Goal: Task Accomplishment & Management: Manage account settings

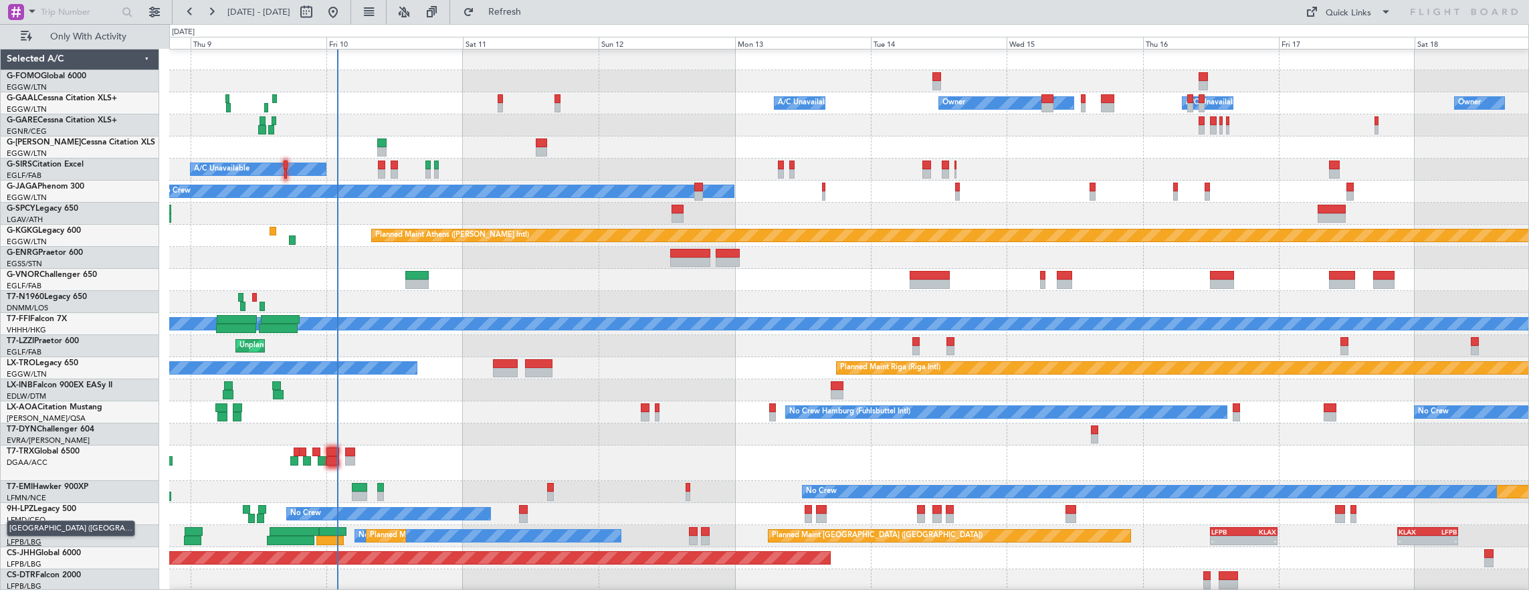
scroll to position [1, 0]
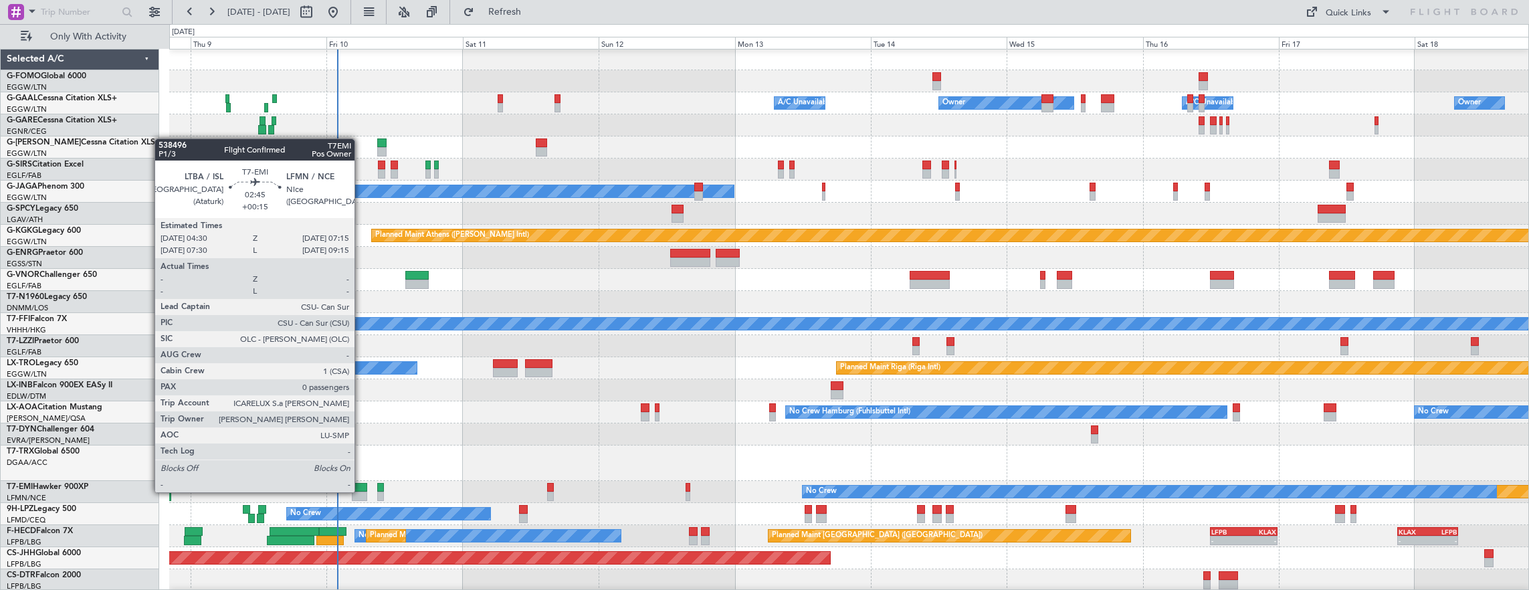
click at [361, 492] on div at bounding box center [360, 496] width 16 height 9
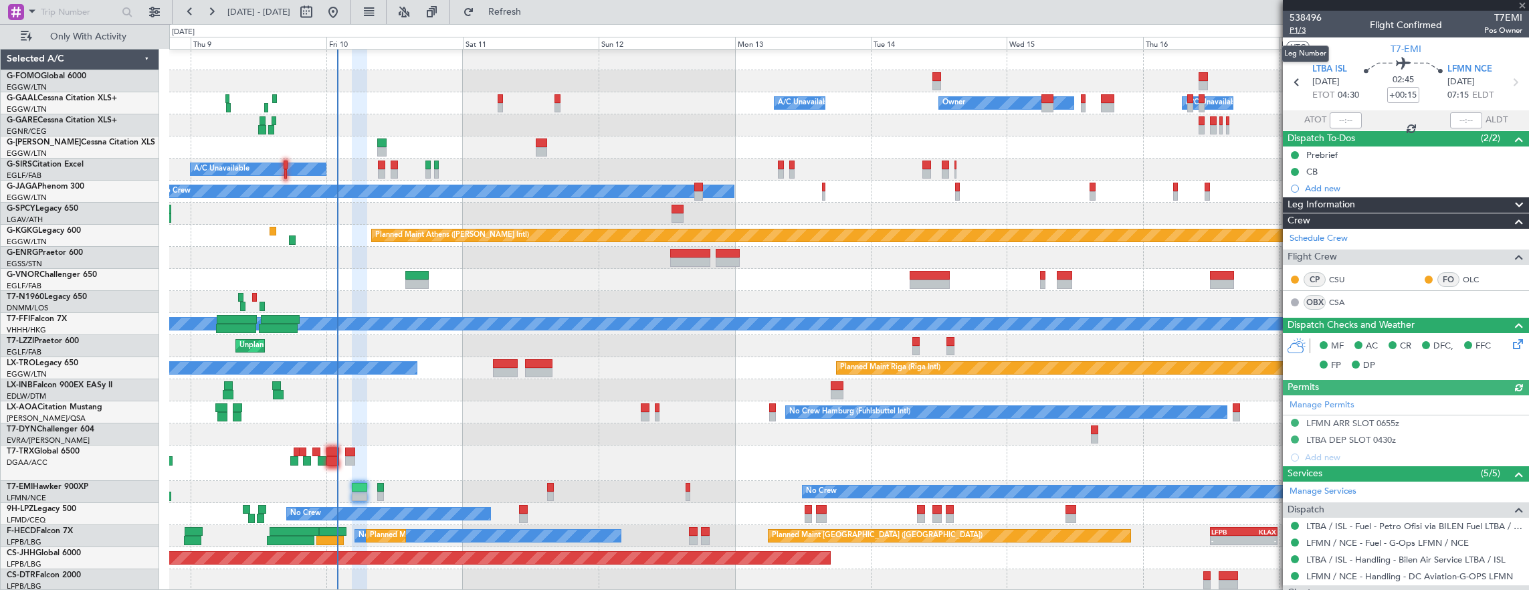
click at [1299, 26] on span "P1/3" at bounding box center [1305, 30] width 32 height 11
click at [1302, 30] on span "P1/3" at bounding box center [1305, 30] width 32 height 11
click at [610, 407] on div "Owner Owner A/C Unavailable A/C Unavailable Owner Planned Maint [GEOGRAPHIC_DAT…" at bounding box center [849, 319] width 1360 height 543
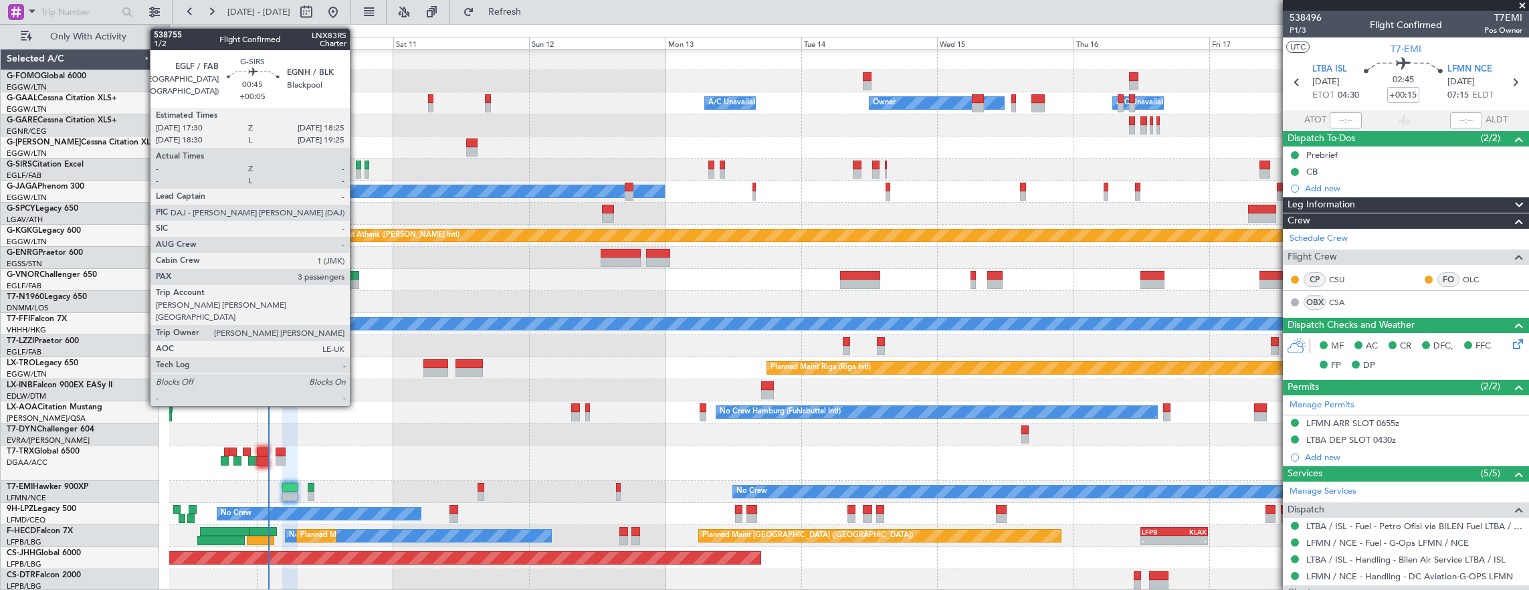
click at [356, 166] on div at bounding box center [358, 164] width 5 height 9
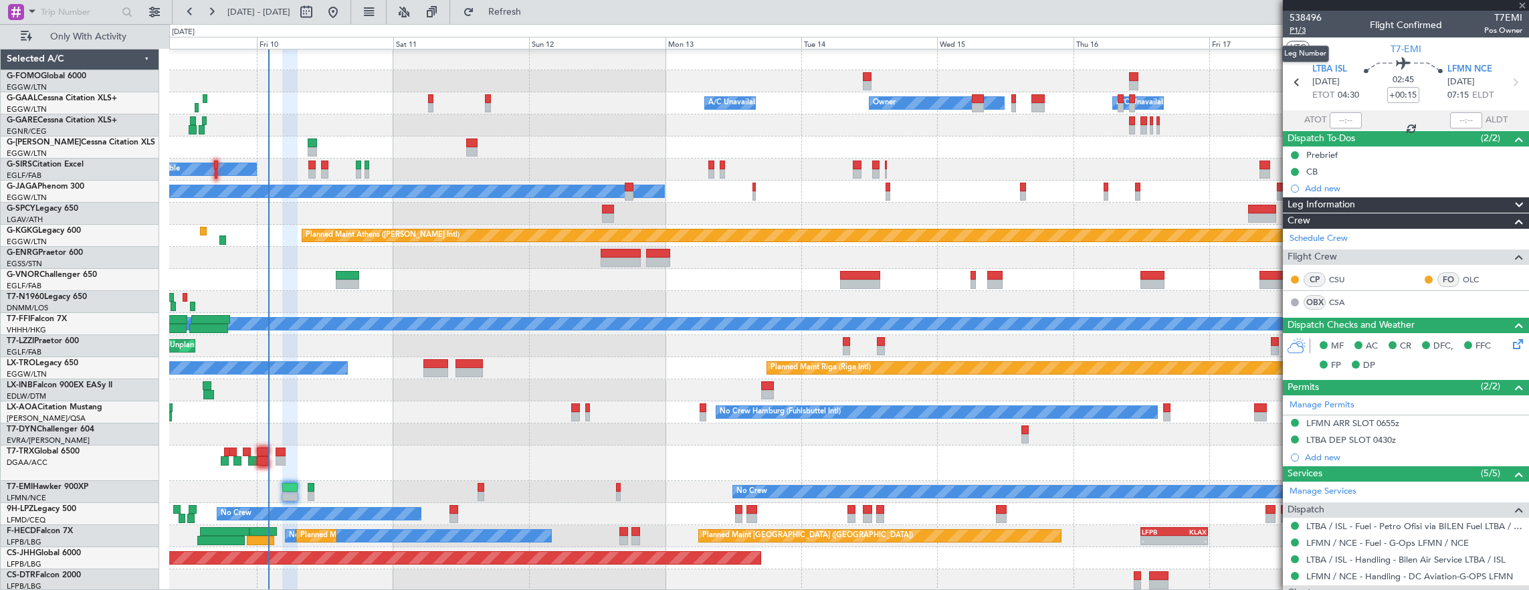
type input "+00:05"
type input "3"
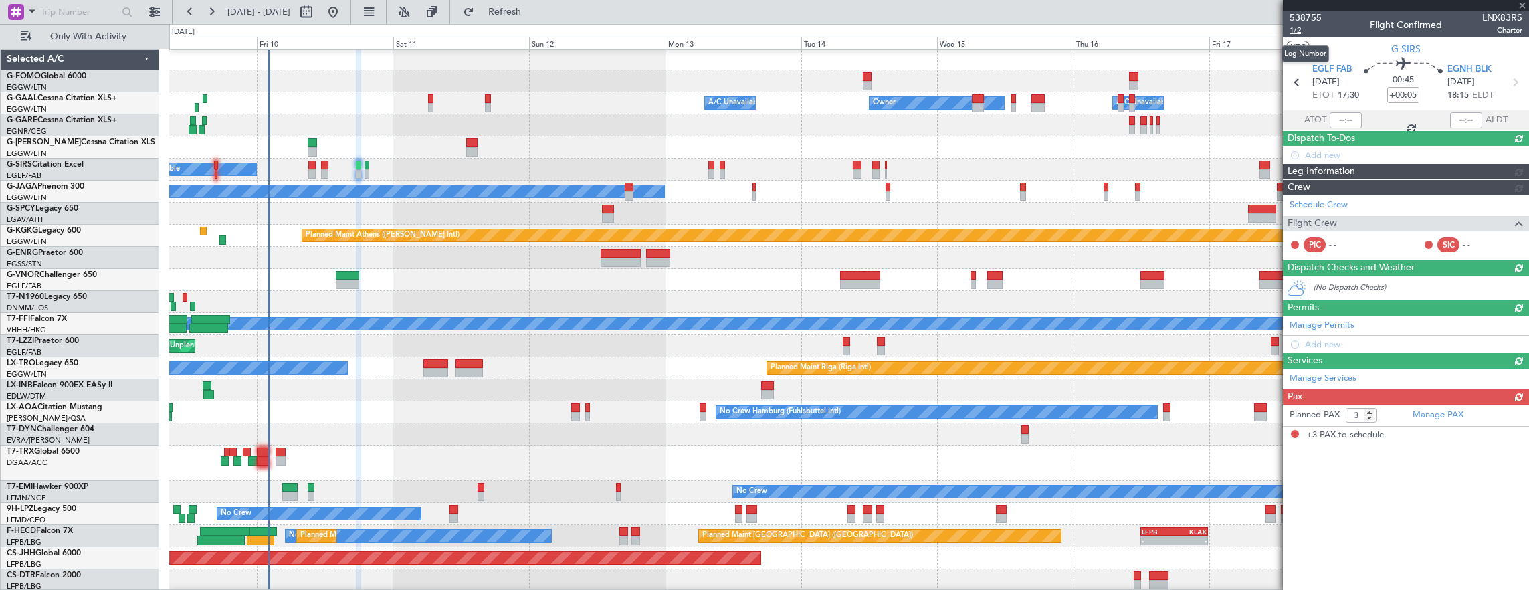
click at [1307, 31] on span "1/2" at bounding box center [1305, 30] width 32 height 11
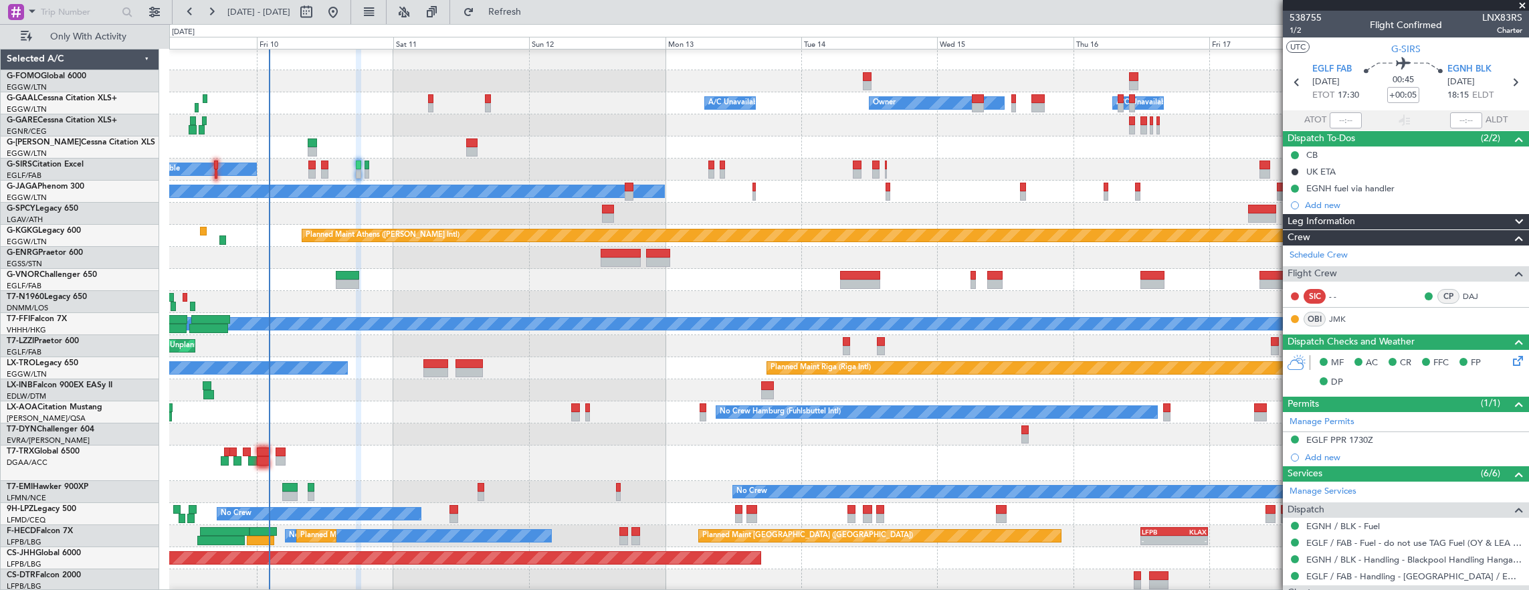
click at [861, 76] on div at bounding box center [849, 81] width 1360 height 22
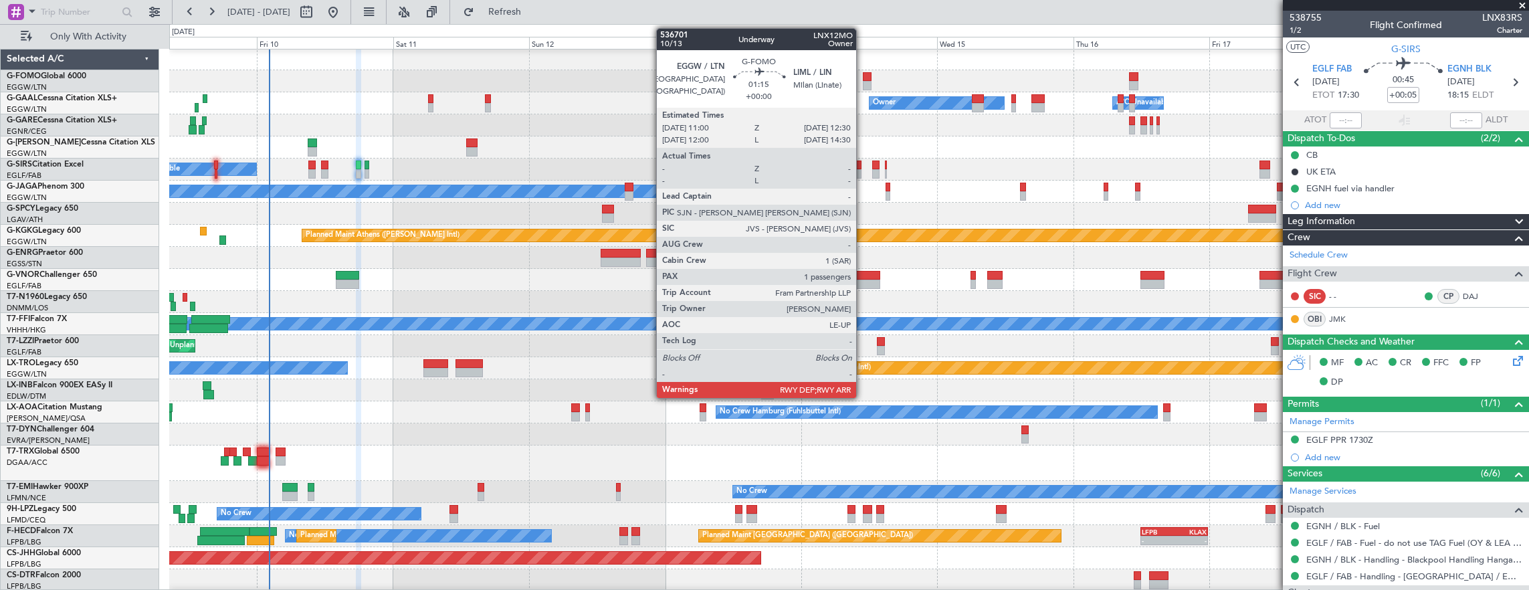
click at [867, 79] on div at bounding box center [867, 76] width 9 height 9
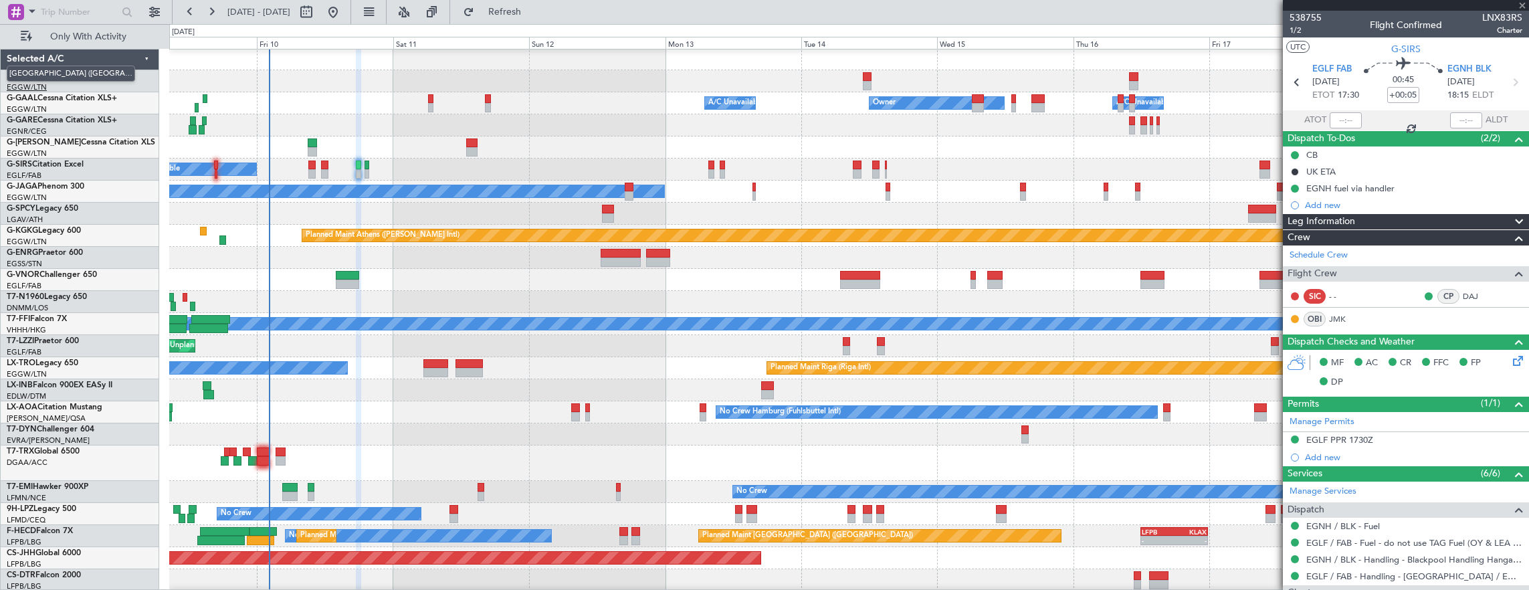
type input "1"
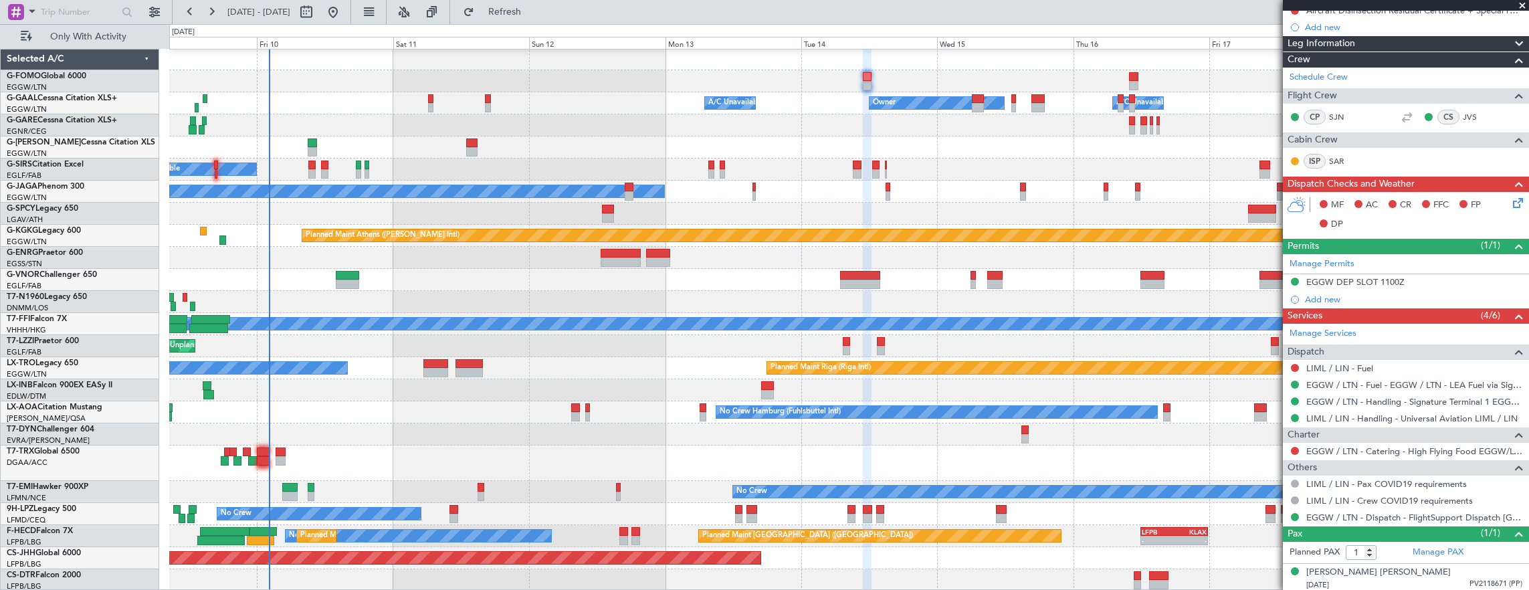
scroll to position [0, 0]
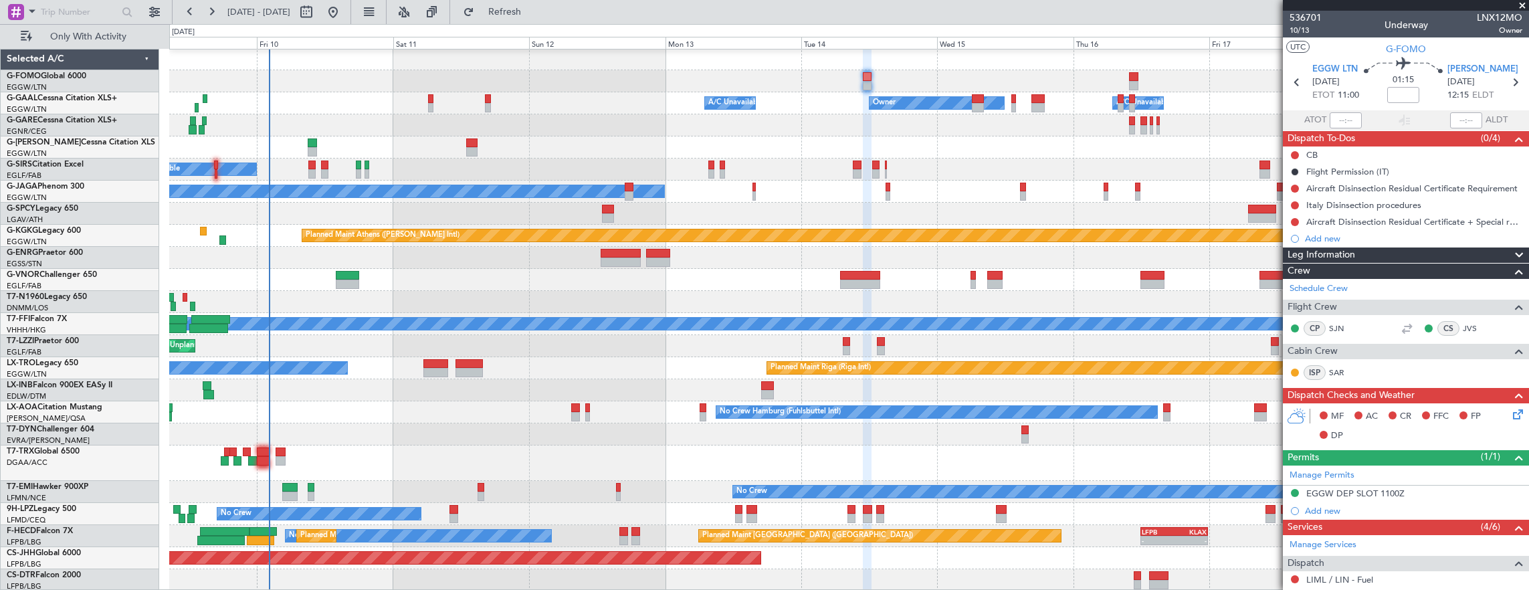
click at [1135, 74] on div at bounding box center [1133, 76] width 9 height 9
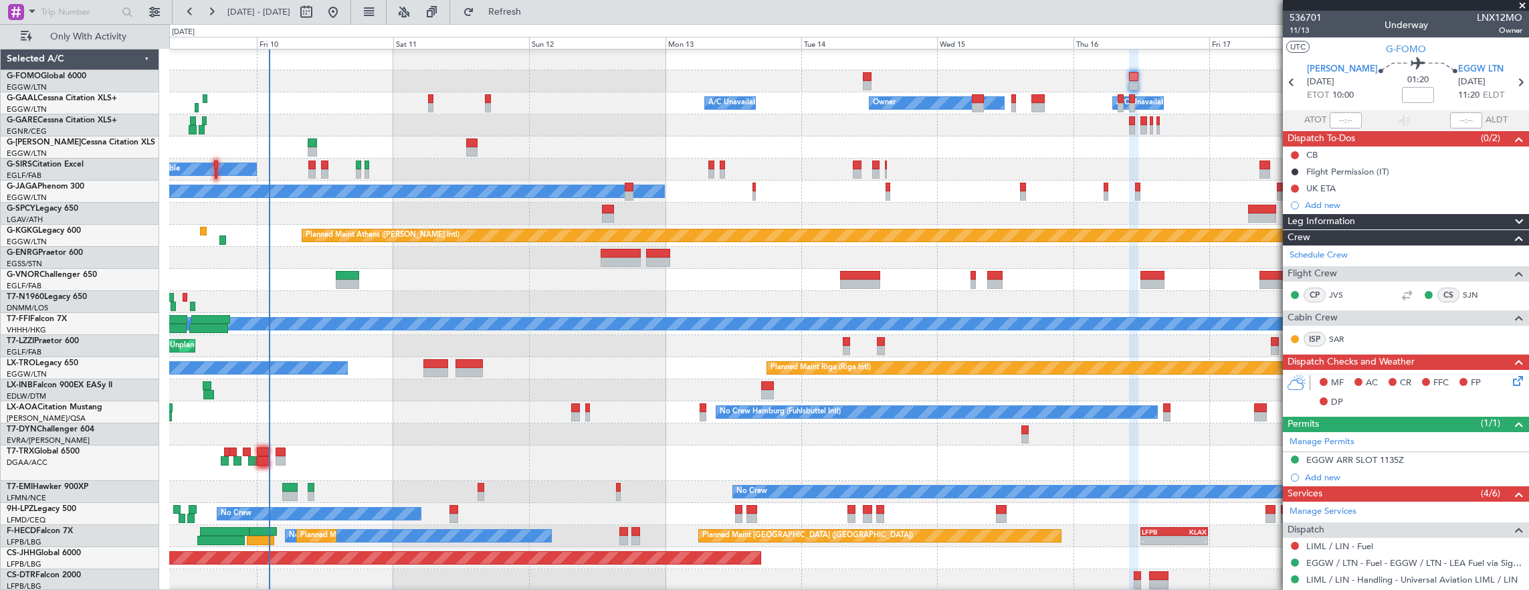
click at [266, 161] on div "Owner A/C Unavailable Owner Owner A/C Unavailable Planned Maint [GEOGRAPHIC_DAT…" at bounding box center [849, 319] width 1360 height 543
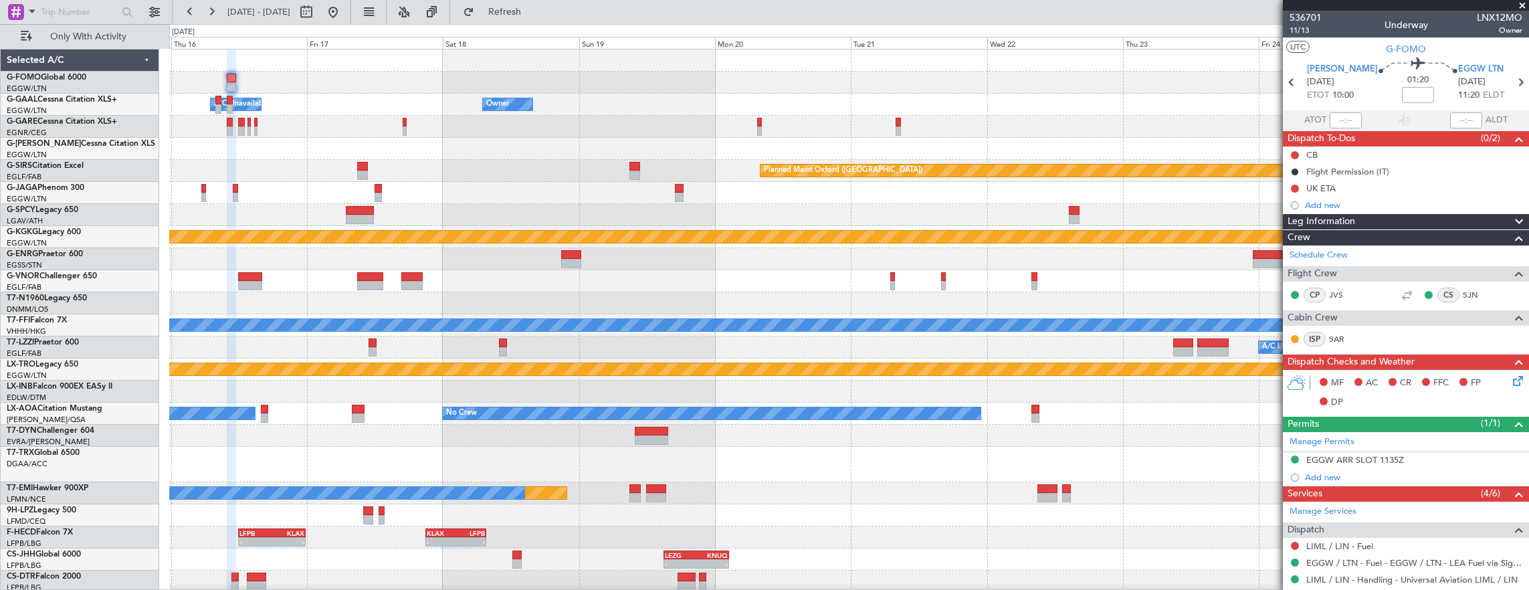
click at [250, 157] on div at bounding box center [849, 149] width 1360 height 22
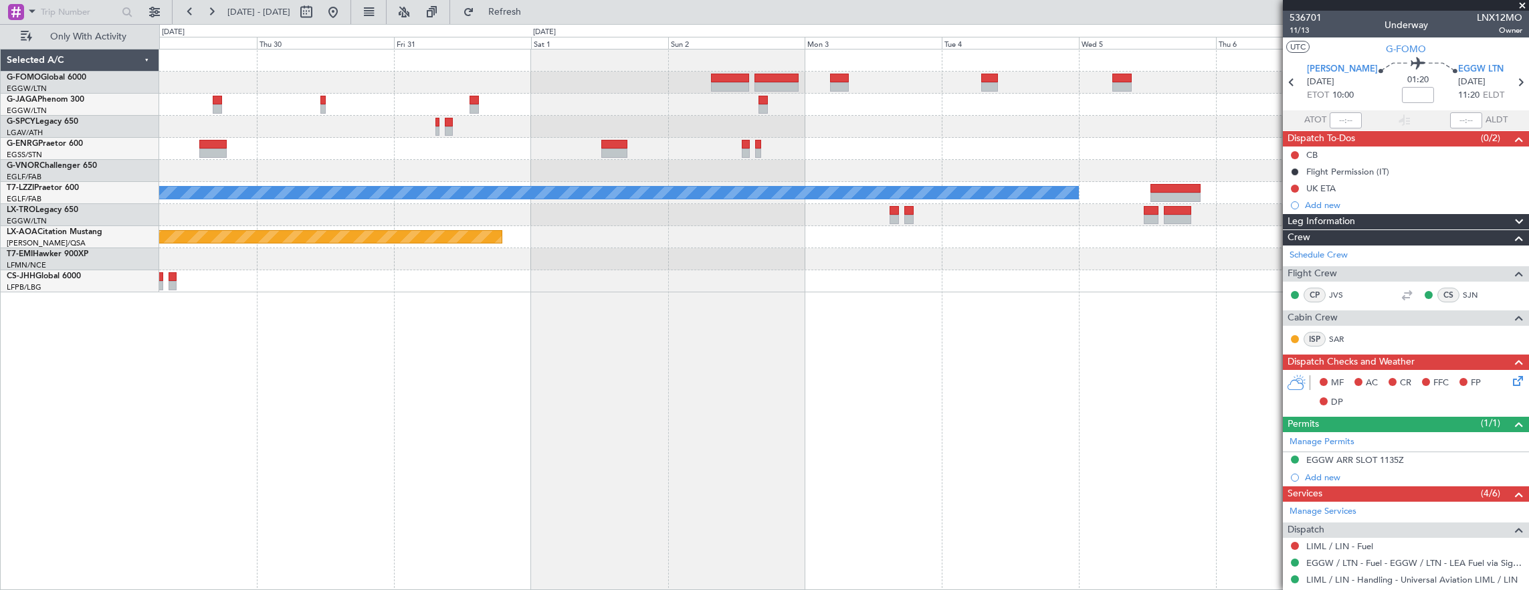
click at [15, 163] on div "A/C Unavailable [GEOGRAPHIC_DATA] ([GEOGRAPHIC_DATA]) Planned Maint [GEOGRAPHIC…" at bounding box center [764, 307] width 1529 height 566
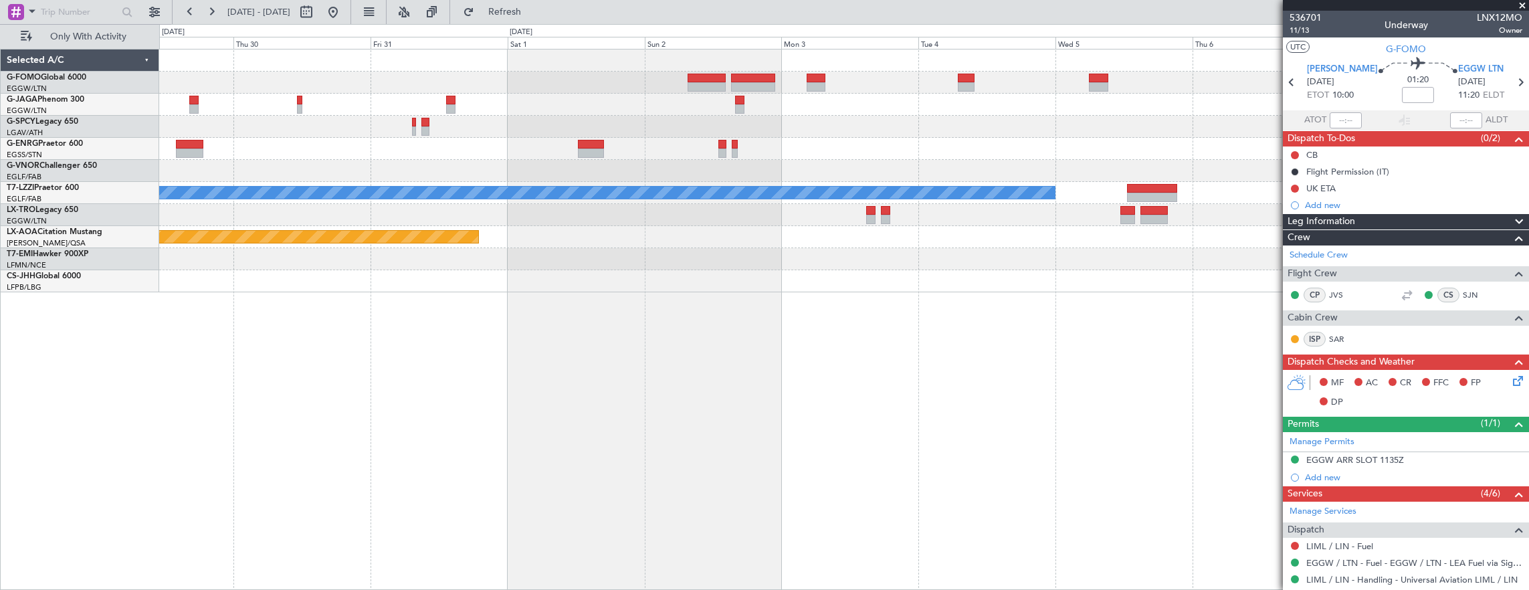
click at [319, 156] on div at bounding box center [844, 149] width 1370 height 22
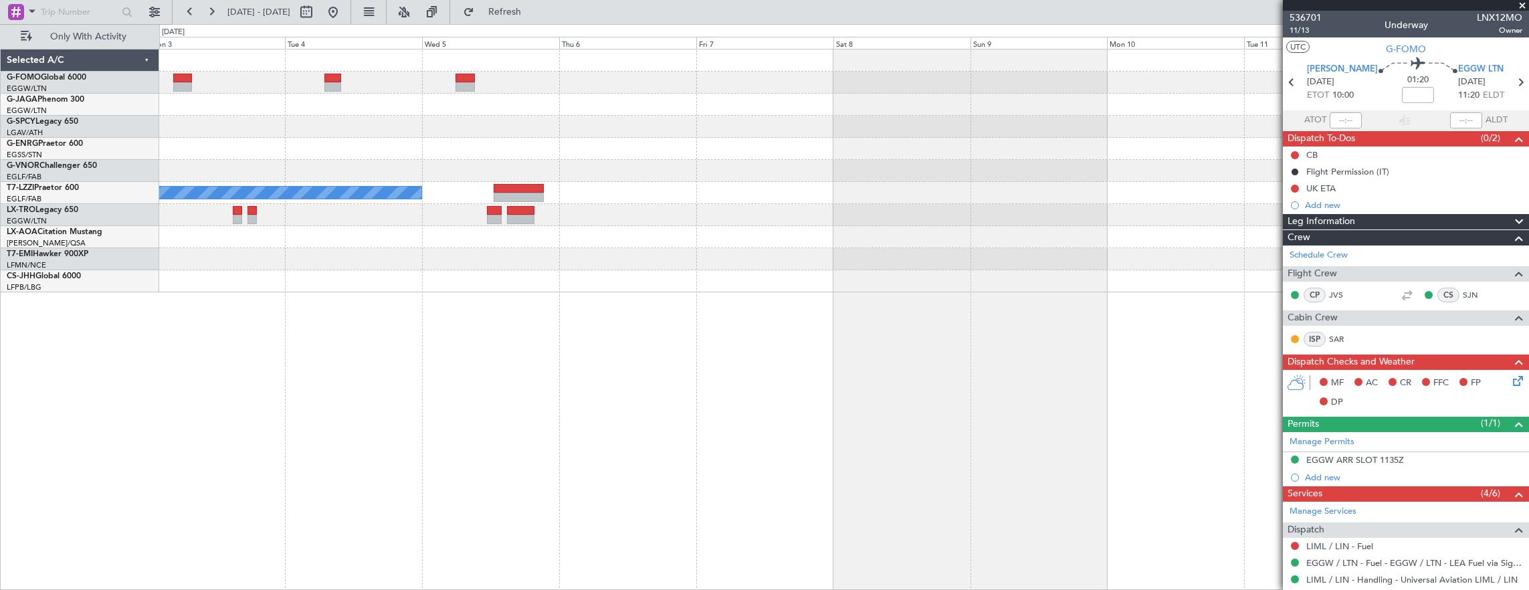
click at [335, 152] on div at bounding box center [844, 149] width 1370 height 22
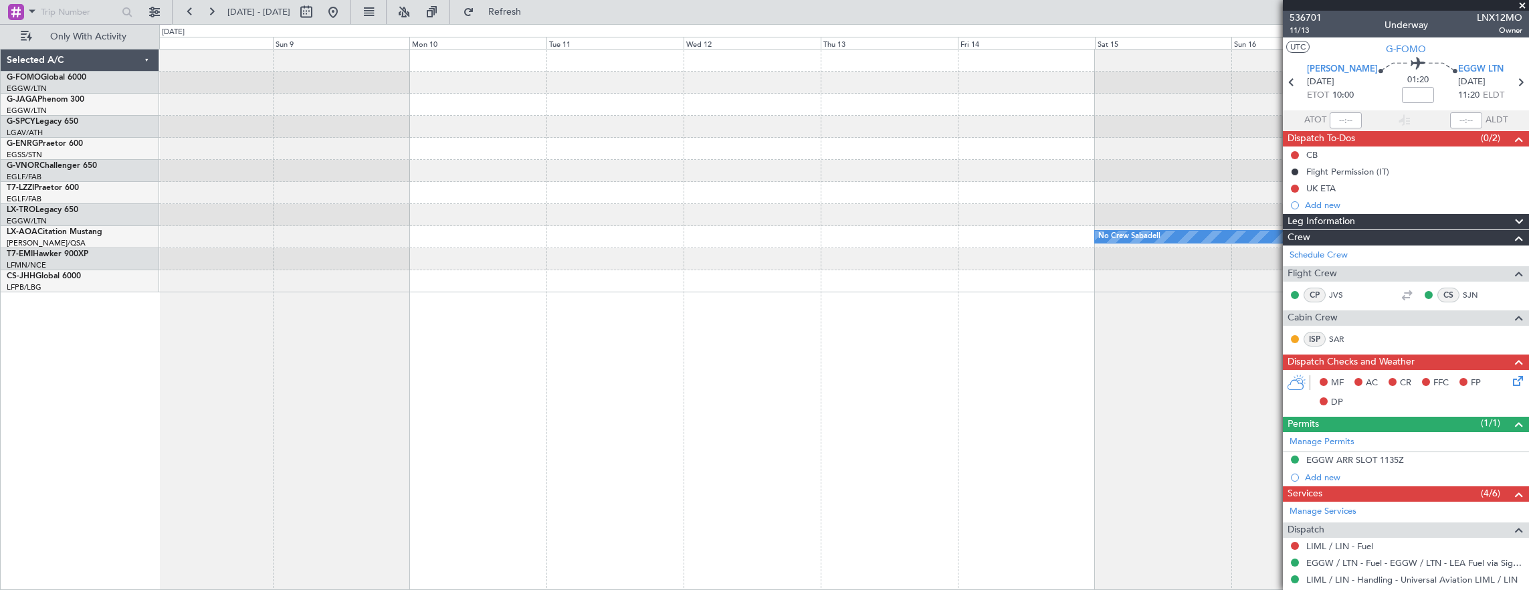
click at [499, 140] on div at bounding box center [844, 149] width 1370 height 22
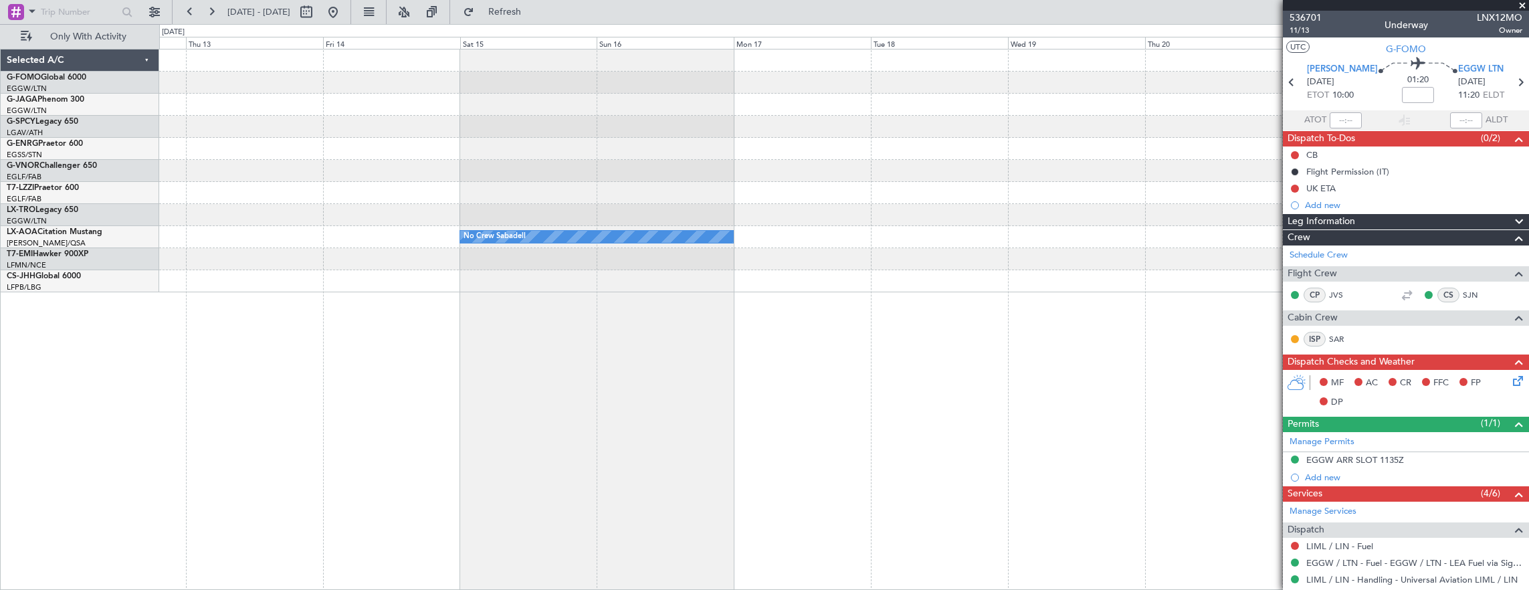
click at [407, 135] on div at bounding box center [844, 127] width 1370 height 22
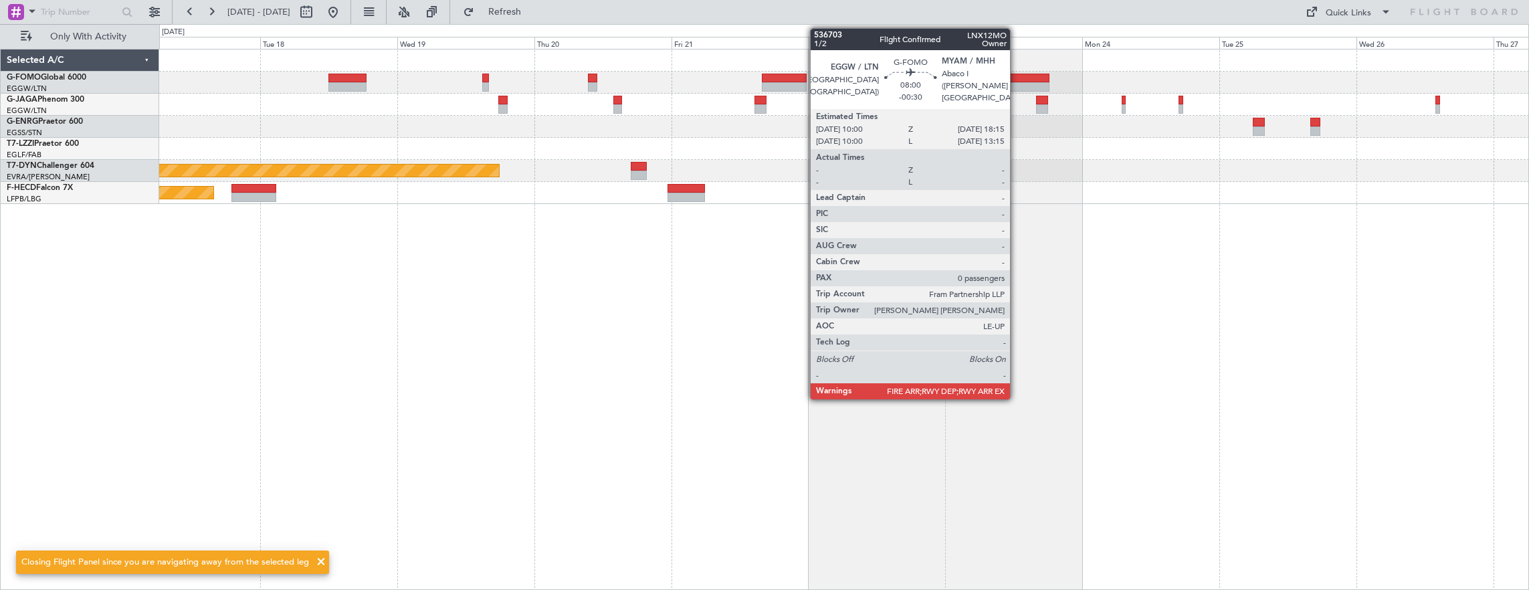
click at [1016, 84] on div at bounding box center [1025, 86] width 47 height 9
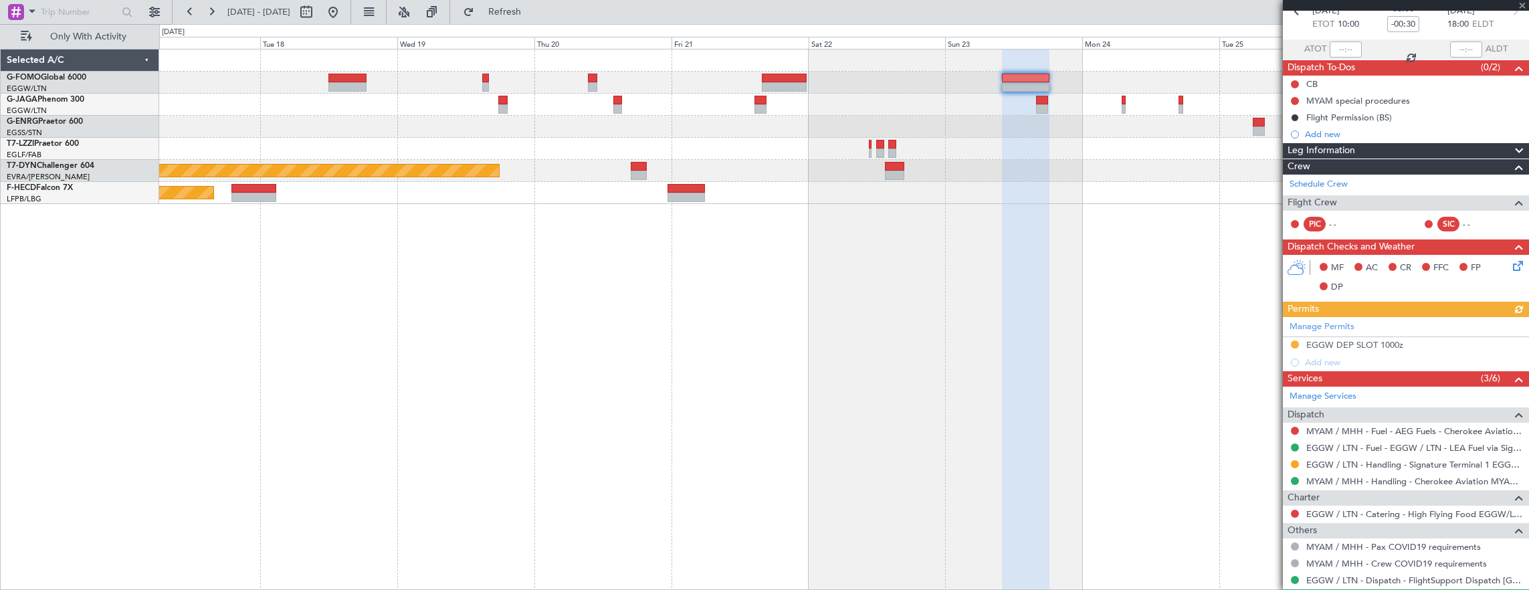
scroll to position [104, 0]
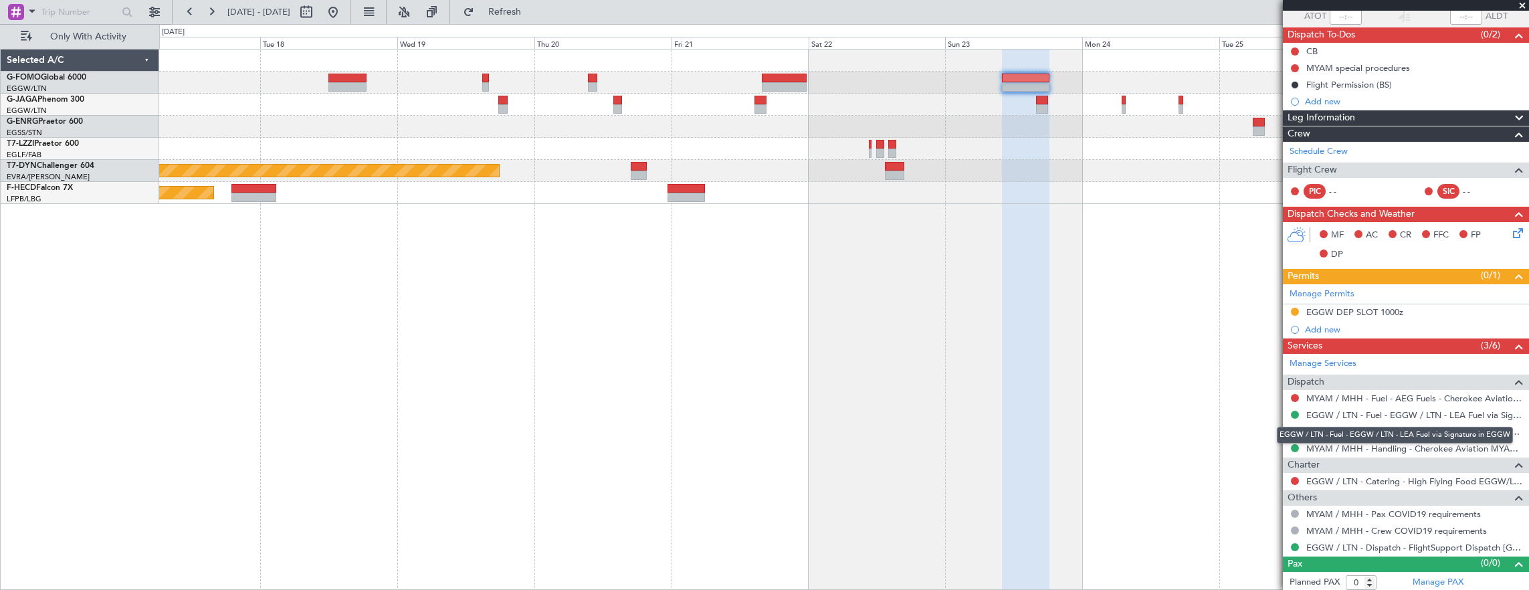
click at [1296, 429] on div "EGGW / LTN - Fuel - EGGW / LTN - LEA Fuel via Signature in EGGW" at bounding box center [1395, 435] width 236 height 17
click at [1294, 428] on div "EGGW / LTN - Fuel - EGGW / LTN - LEA Fuel via Signature in EGGW" at bounding box center [1395, 435] width 236 height 17
click at [1289, 427] on div "EGGW / LTN - Fuel - EGGW / LTN - LEA Fuel via Signature in EGGW" at bounding box center [1395, 435] width 236 height 17
click at [1292, 429] on button at bounding box center [1295, 431] width 8 height 8
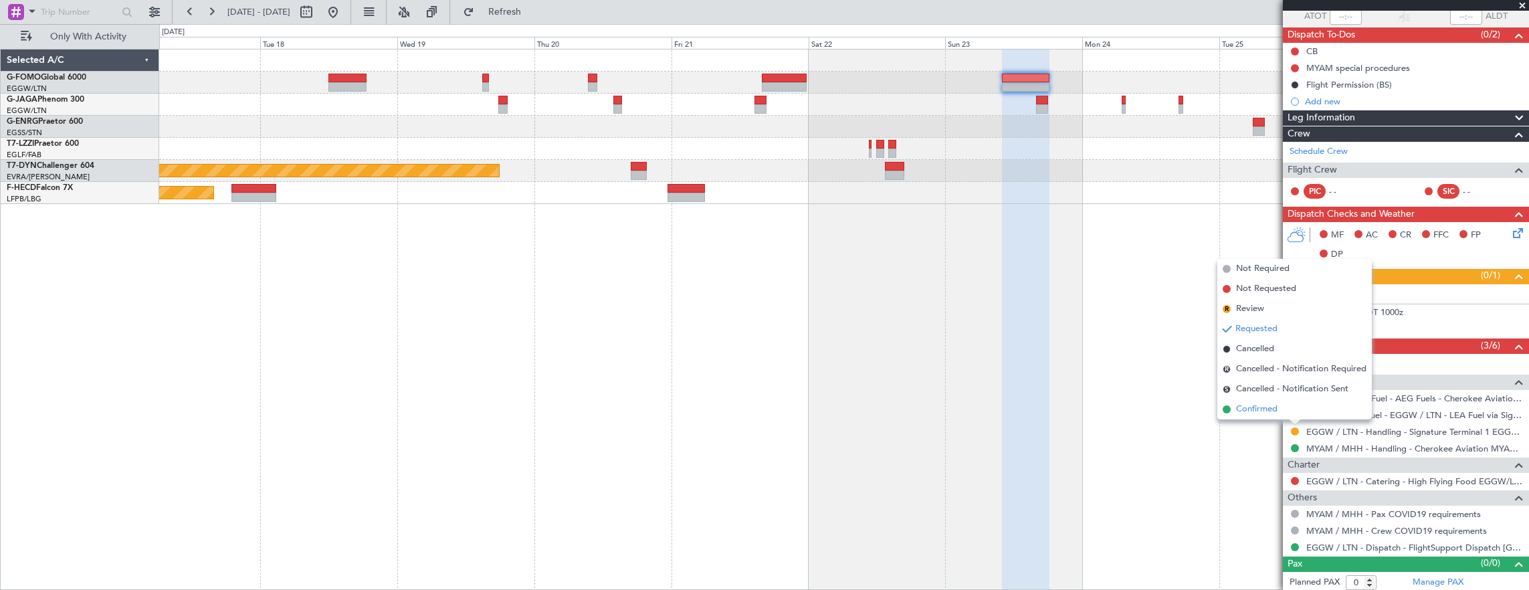
click at [1287, 413] on li "Confirmed" at bounding box center [1294, 409] width 154 height 20
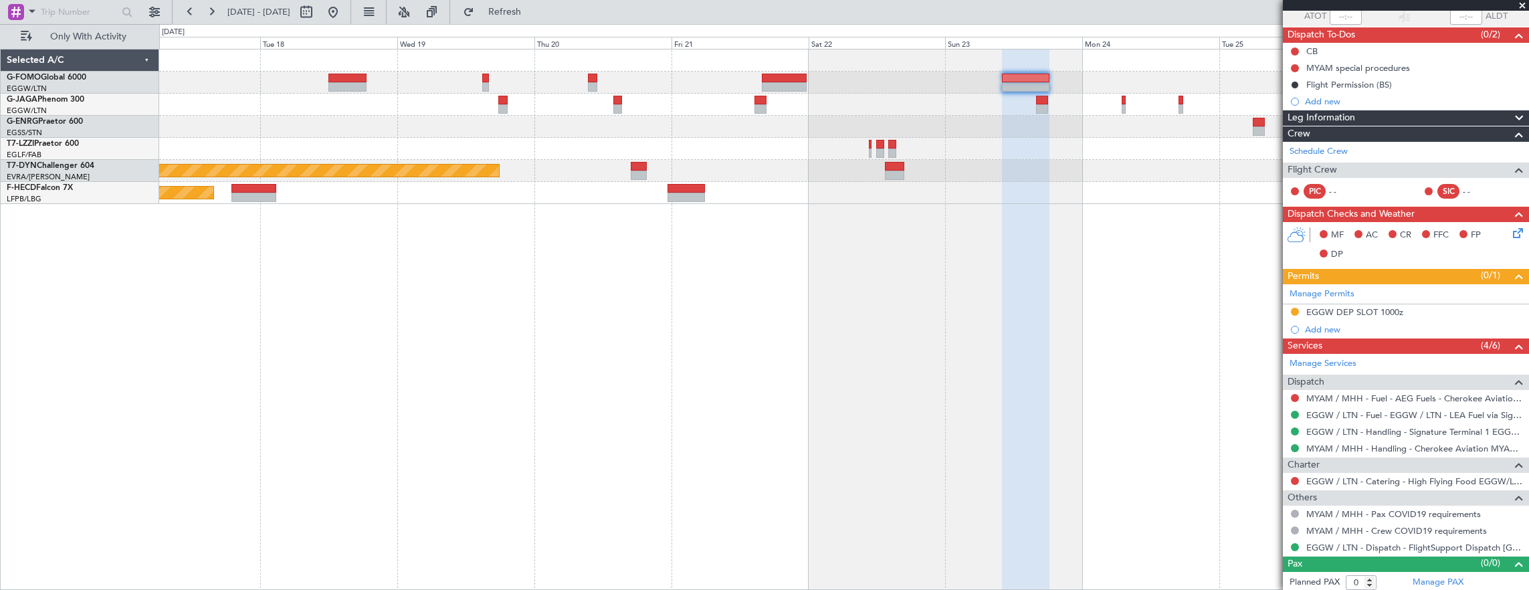
drag, startPoint x: 1295, startPoint y: 306, endPoint x: 1294, endPoint y: 343, distance: 37.5
click at [1295, 308] on button at bounding box center [1295, 312] width 8 height 8
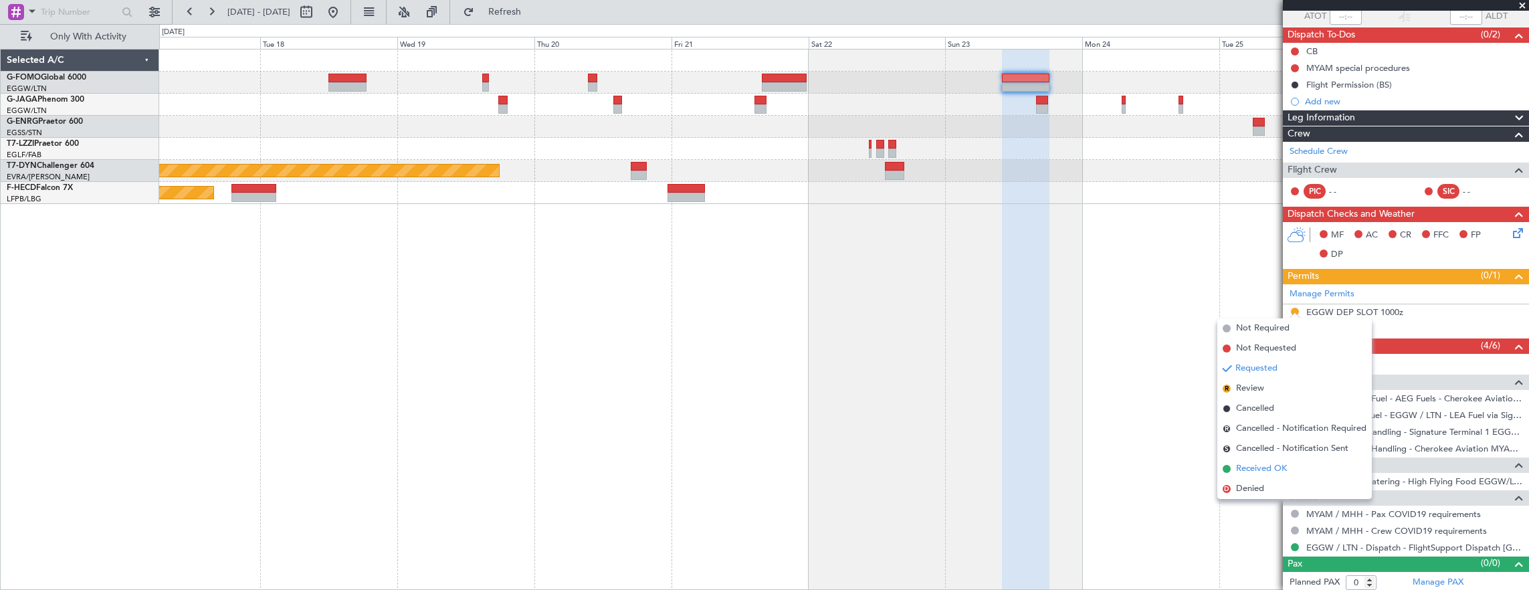
drag, startPoint x: 1277, startPoint y: 415, endPoint x: 1285, endPoint y: 465, distance: 50.8
click at [1285, 465] on ul "Not Required Not Requested Requested R Review Cancelled R Cancelled - Notificat…" at bounding box center [1294, 408] width 154 height 181
click at [1285, 465] on span "Received OK" at bounding box center [1261, 468] width 51 height 13
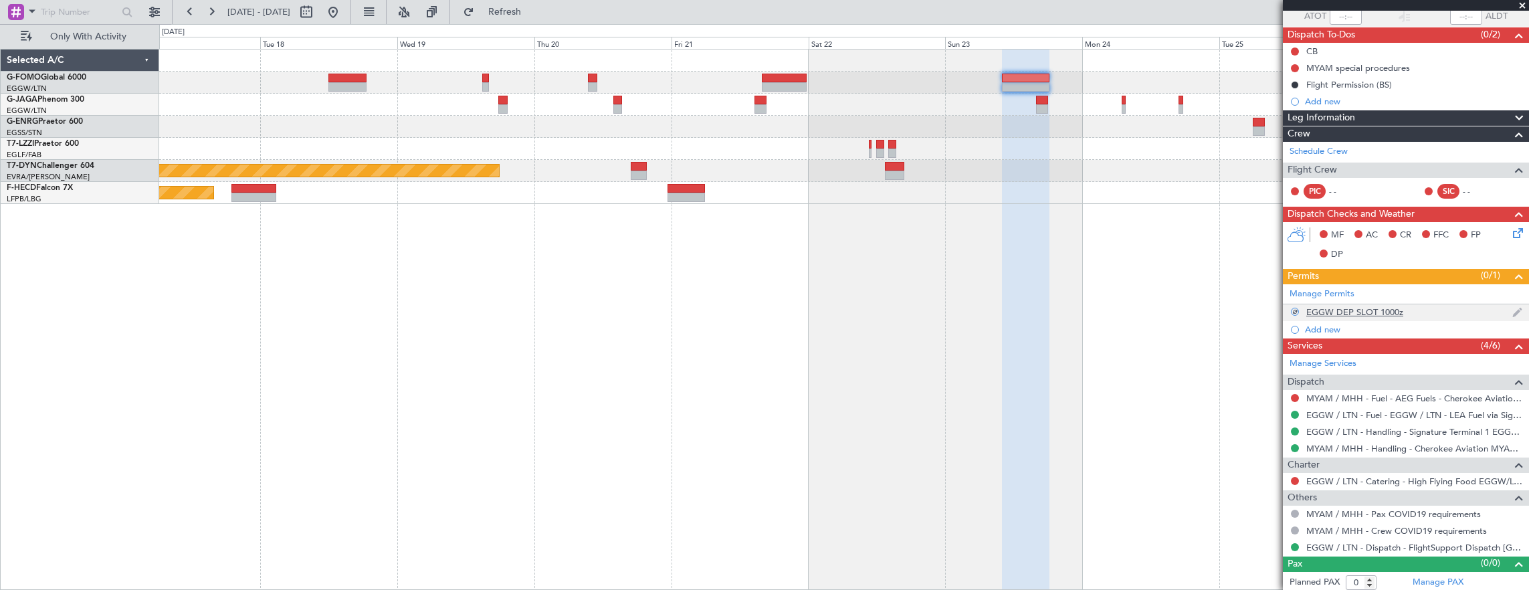
click at [1432, 308] on div "EGGW DEP SLOT 1000z" at bounding box center [1406, 312] width 246 height 17
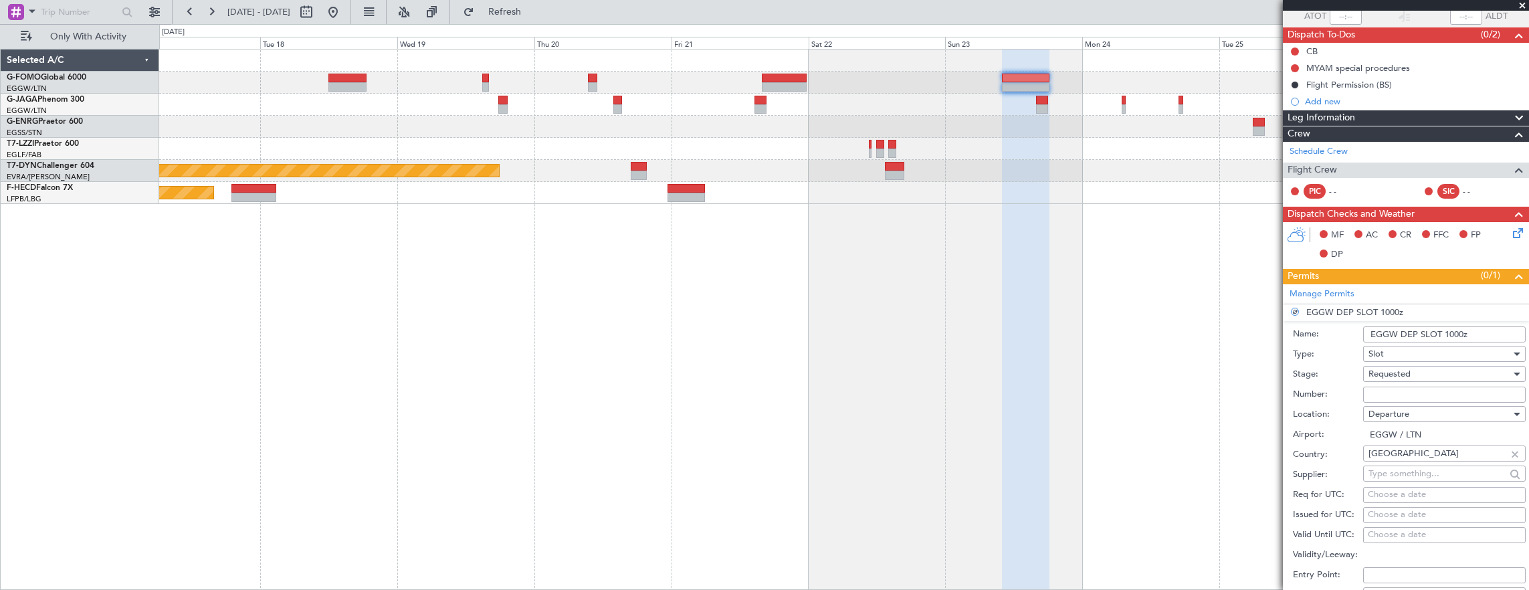
click at [1406, 389] on input "Number:" at bounding box center [1444, 395] width 163 height 16
paste input "4223CONFIRMED"
drag, startPoint x: 1465, startPoint y: 391, endPoint x: 1396, endPoint y: 385, distance: 68.5
click at [1396, 387] on input "4223CONFIRMED" at bounding box center [1444, 395] width 163 height 16
type input "4223C\\"
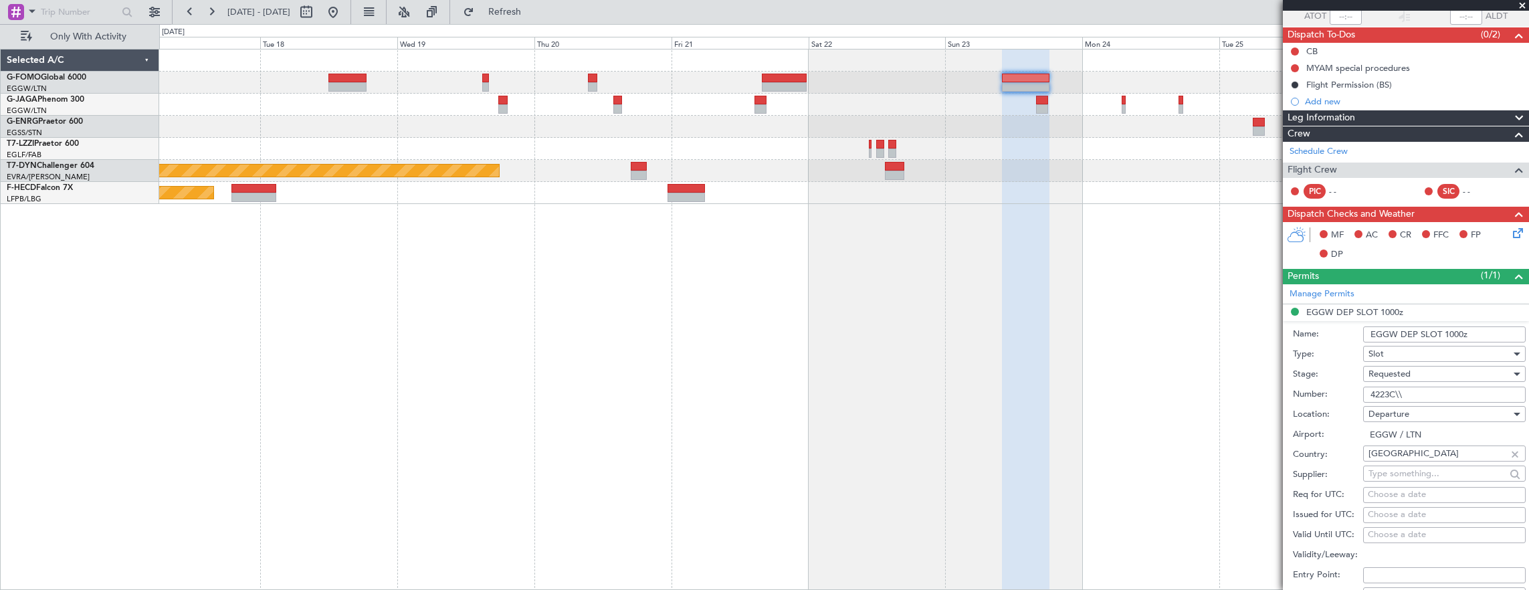
click at [1411, 387] on input "4223C\\" at bounding box center [1444, 395] width 163 height 16
type input "4223"
click at [1397, 372] on span "Requested" at bounding box center [1389, 374] width 42 height 12
click at [1433, 467] on span "Received OK" at bounding box center [1439, 474] width 140 height 20
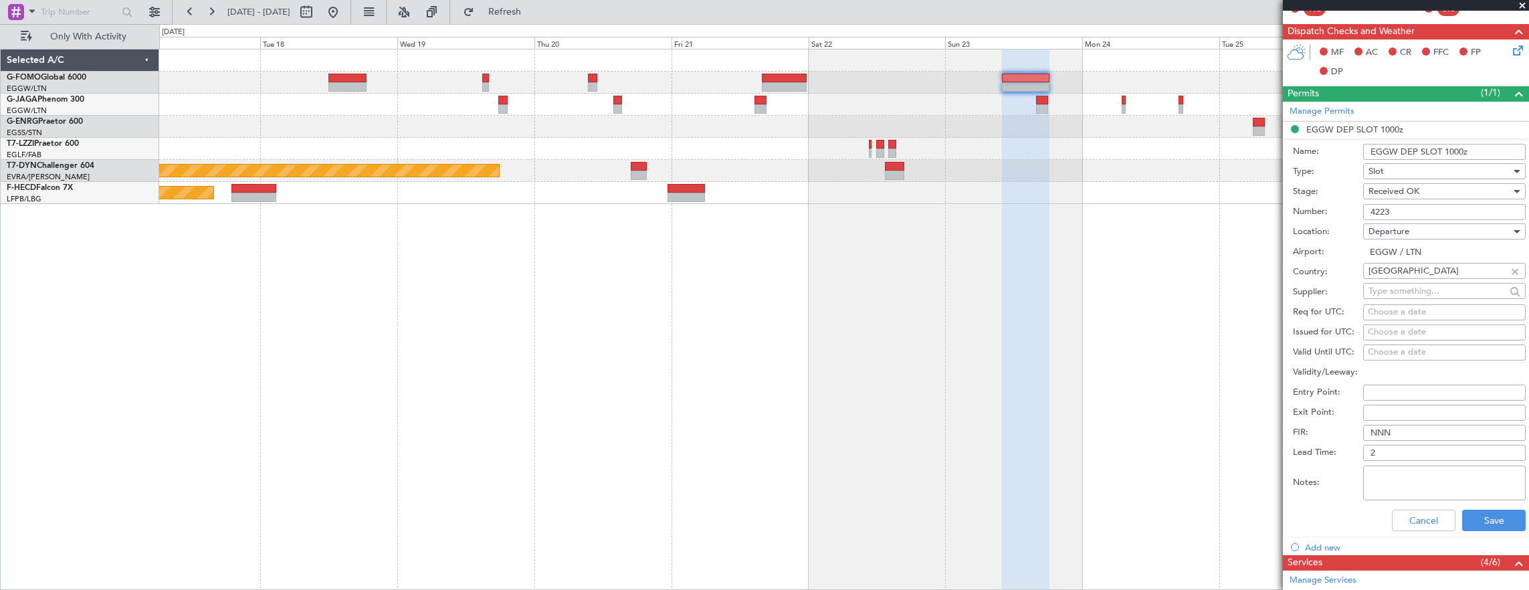
scroll to position [371, 0]
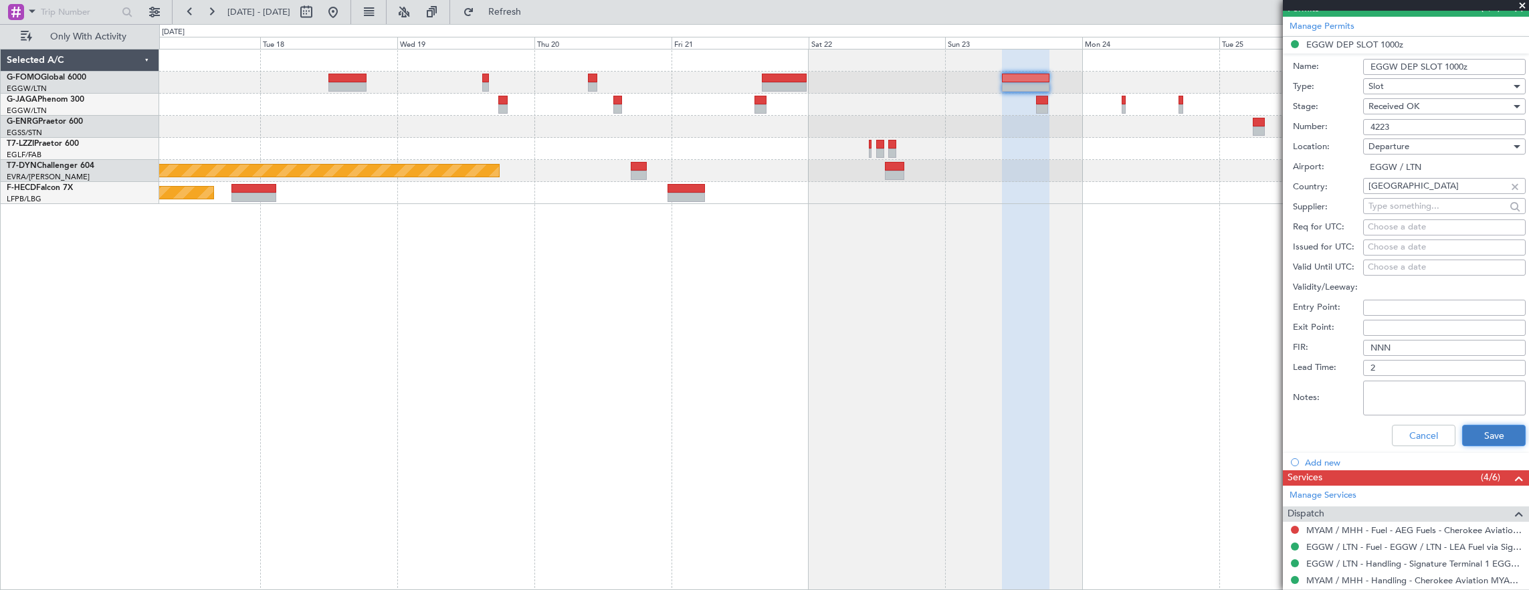
click at [1495, 431] on button "Save" at bounding box center [1494, 435] width 64 height 21
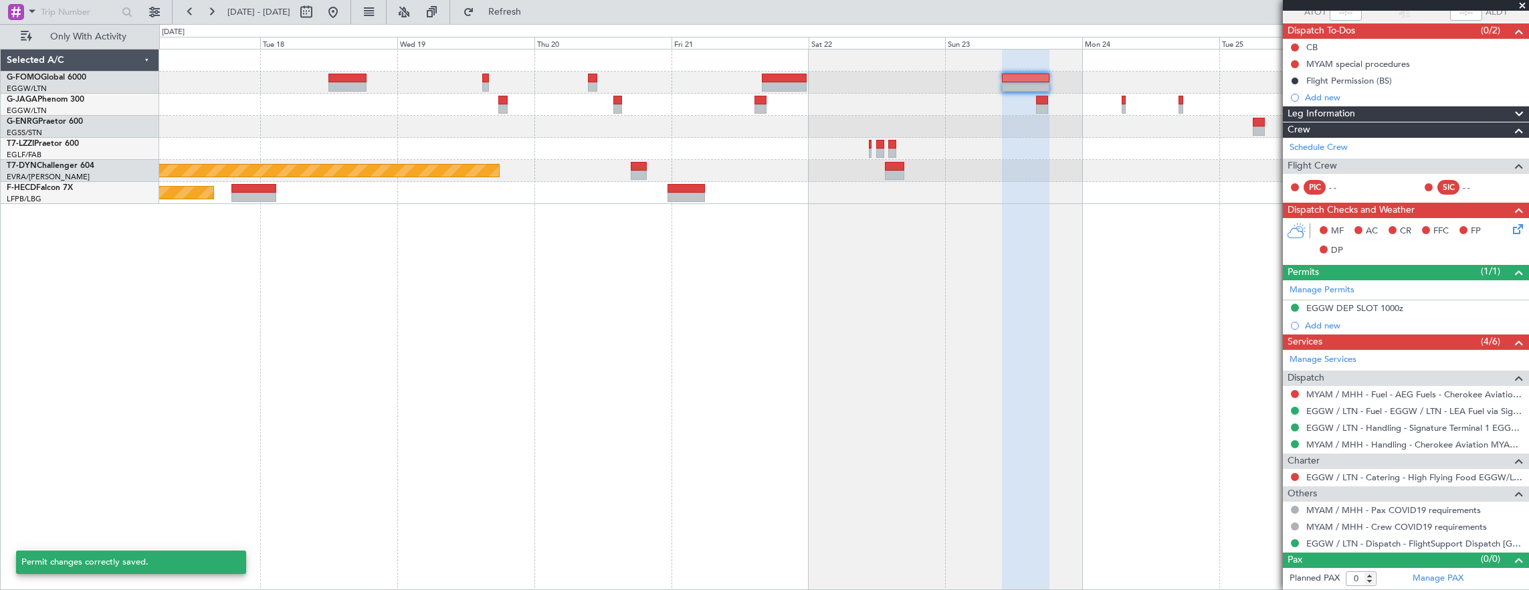
scroll to position [104, 0]
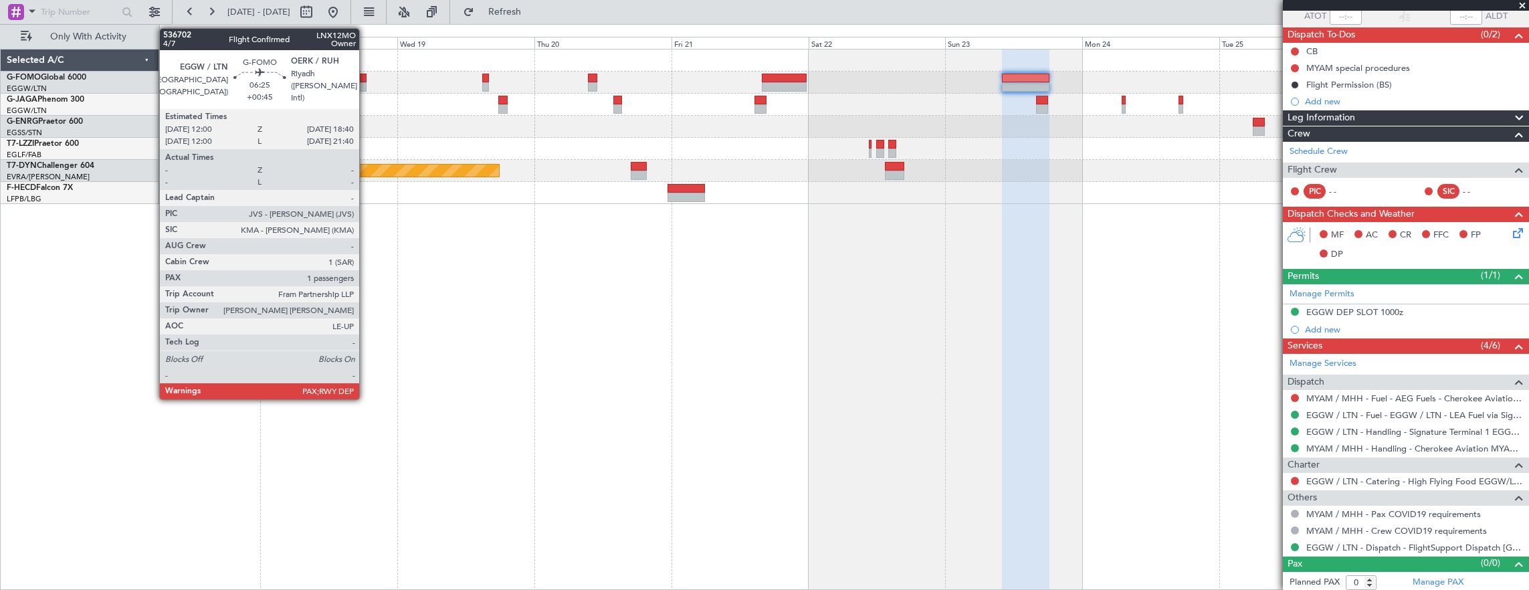
click at [366, 78] on div at bounding box center [347, 78] width 38 height 9
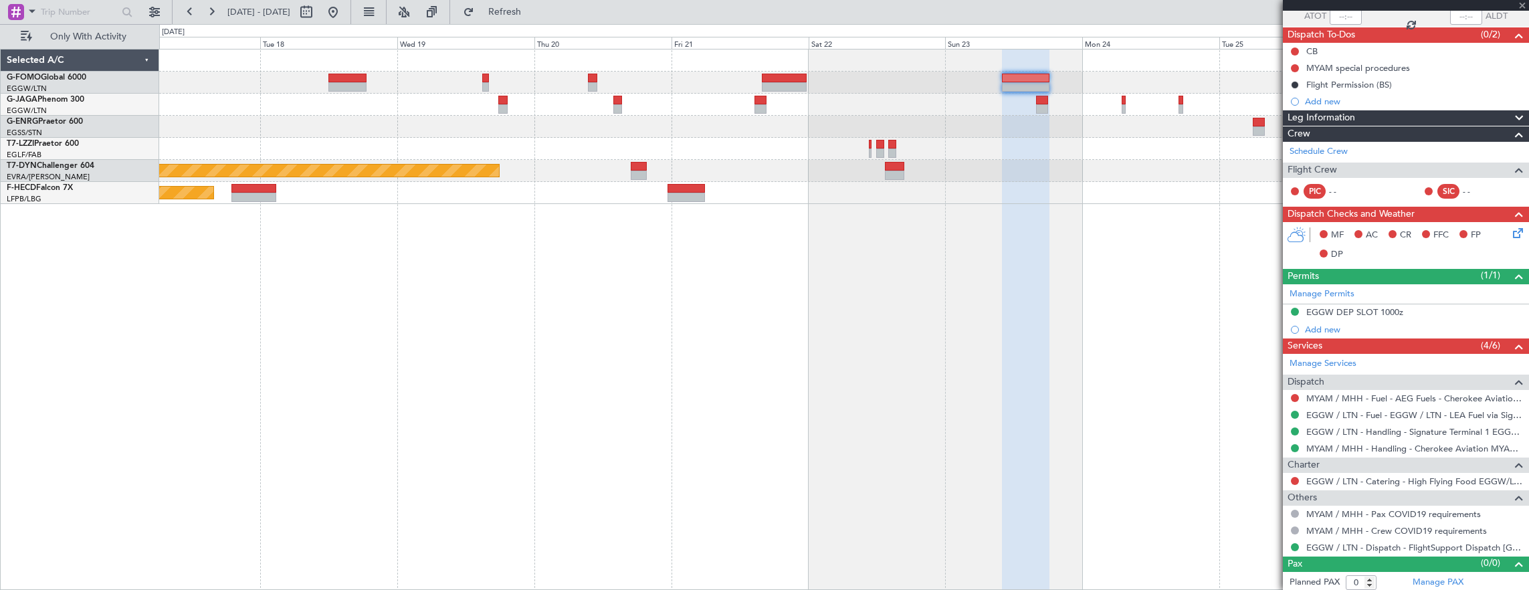
type input "+00:45"
type input "1"
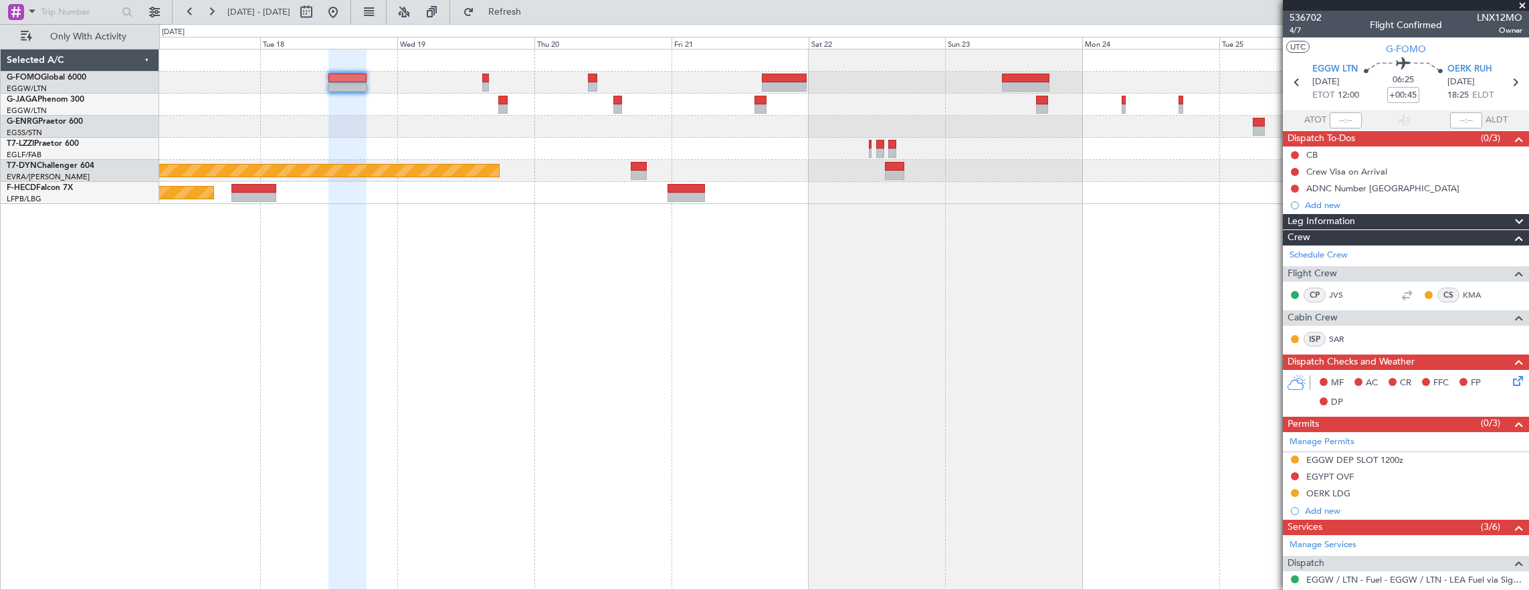
click at [1133, 124] on div at bounding box center [844, 127] width 1370 height 22
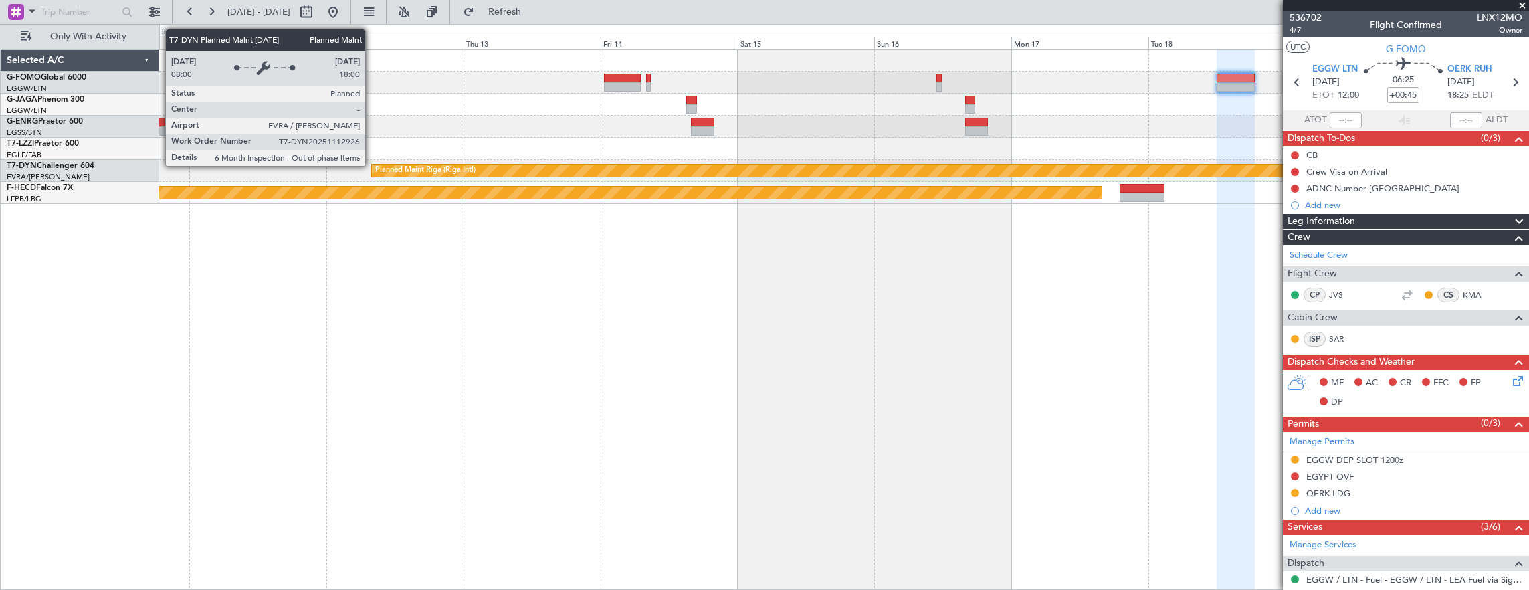
click at [1301, 190] on fb-app "[DATE] - [DATE] Refresh Quick Links Only With Activity Planned Maint [GEOGRAPHI…" at bounding box center [764, 300] width 1529 height 580
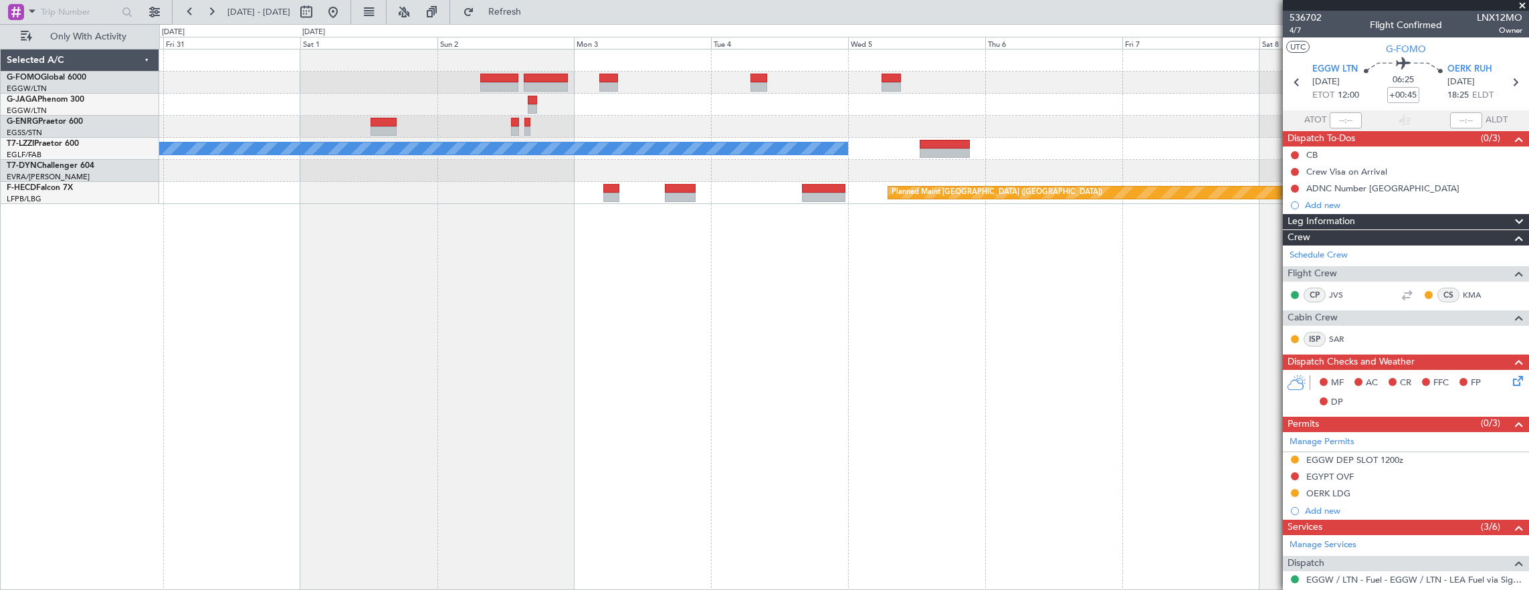
click at [1291, 233] on fb-app "[DATE] - [DATE] Refresh Quick Links Only With Activity A/C Unavailable [GEOGRAP…" at bounding box center [764, 300] width 1529 height 580
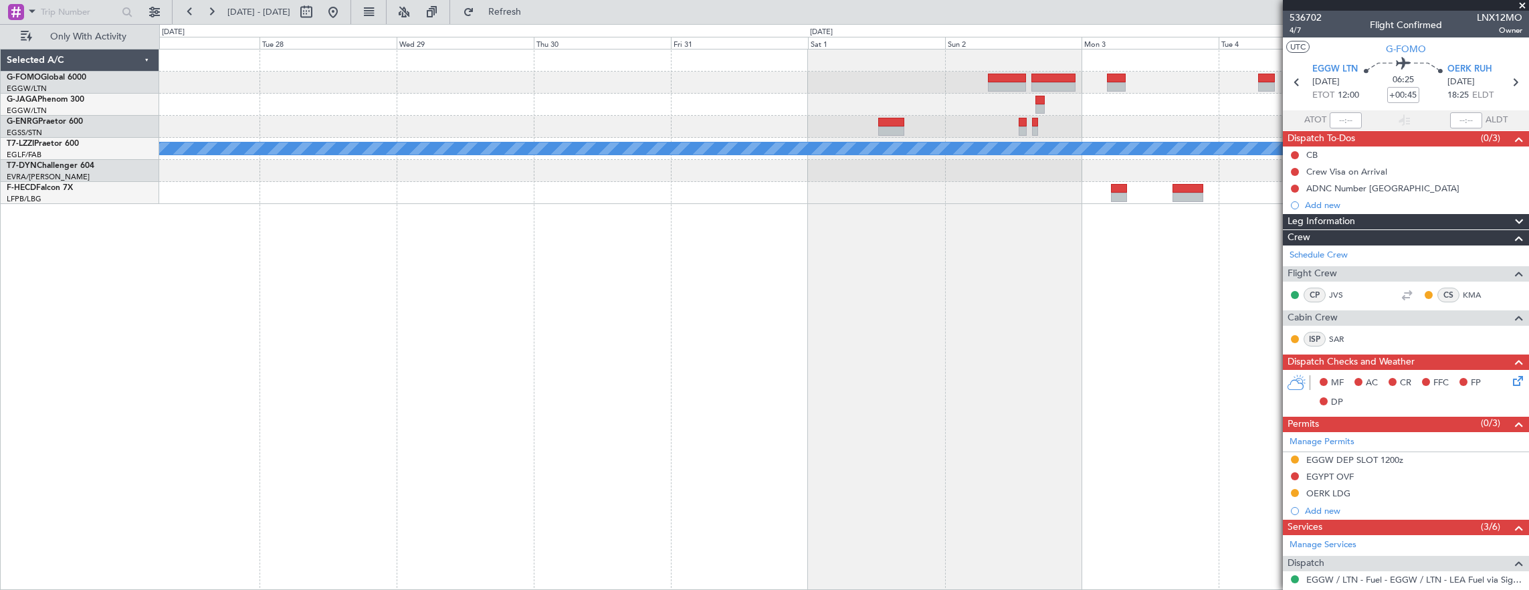
click at [1056, 257] on div "A/C Unavailable [GEOGRAPHIC_DATA] ([GEOGRAPHIC_DATA]) Planned Maint [GEOGRAPHIC…" at bounding box center [844, 320] width 1370 height 542
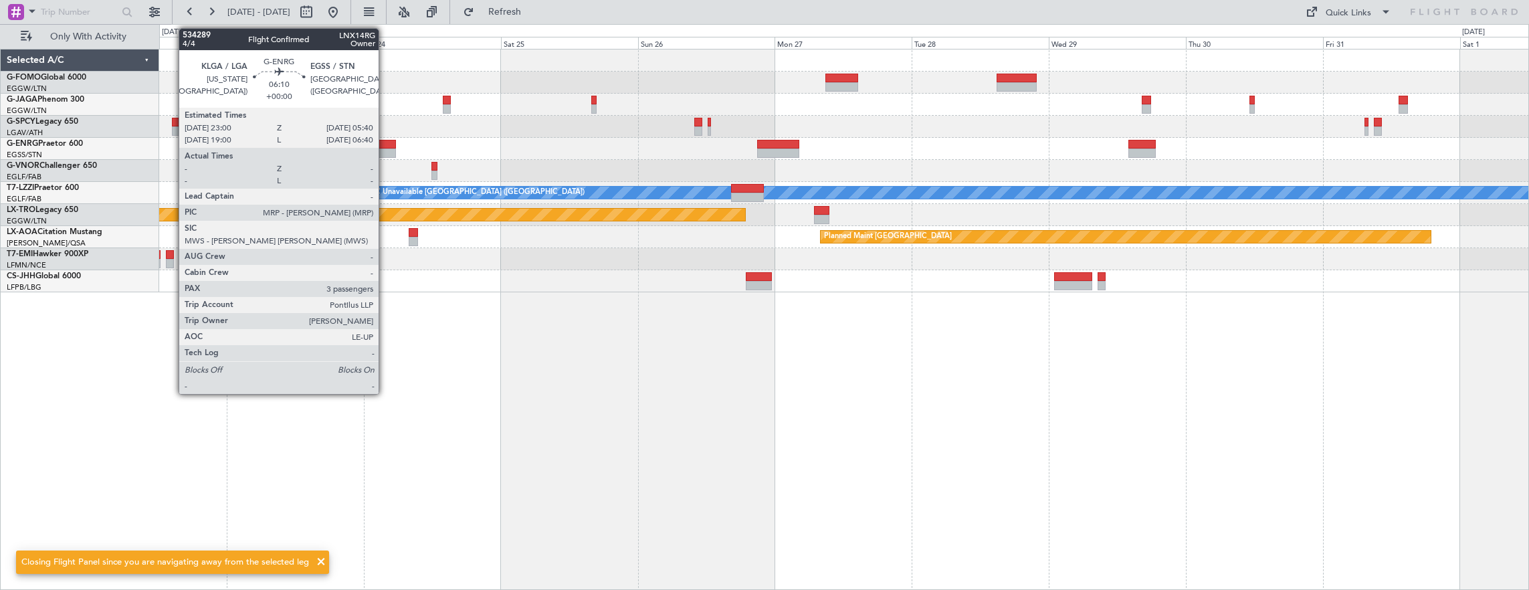
click at [385, 150] on div at bounding box center [376, 152] width 38 height 9
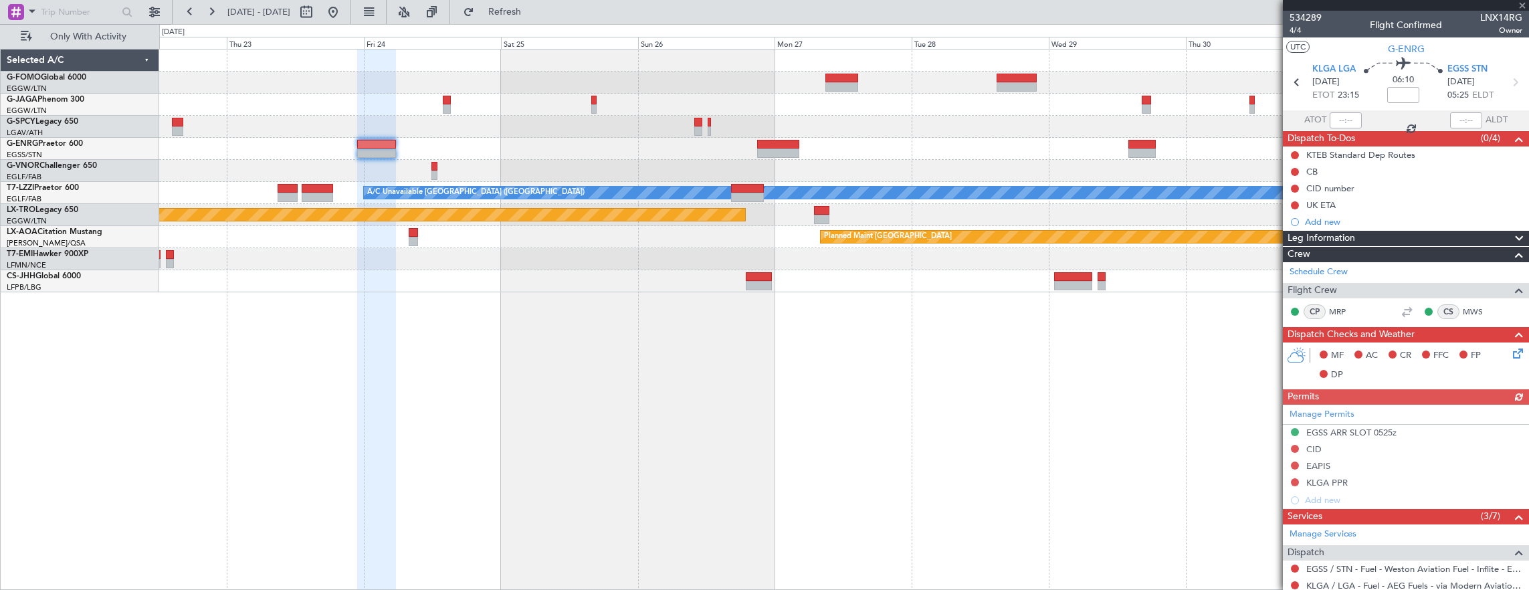
click at [786, 157] on div at bounding box center [844, 149] width 1370 height 22
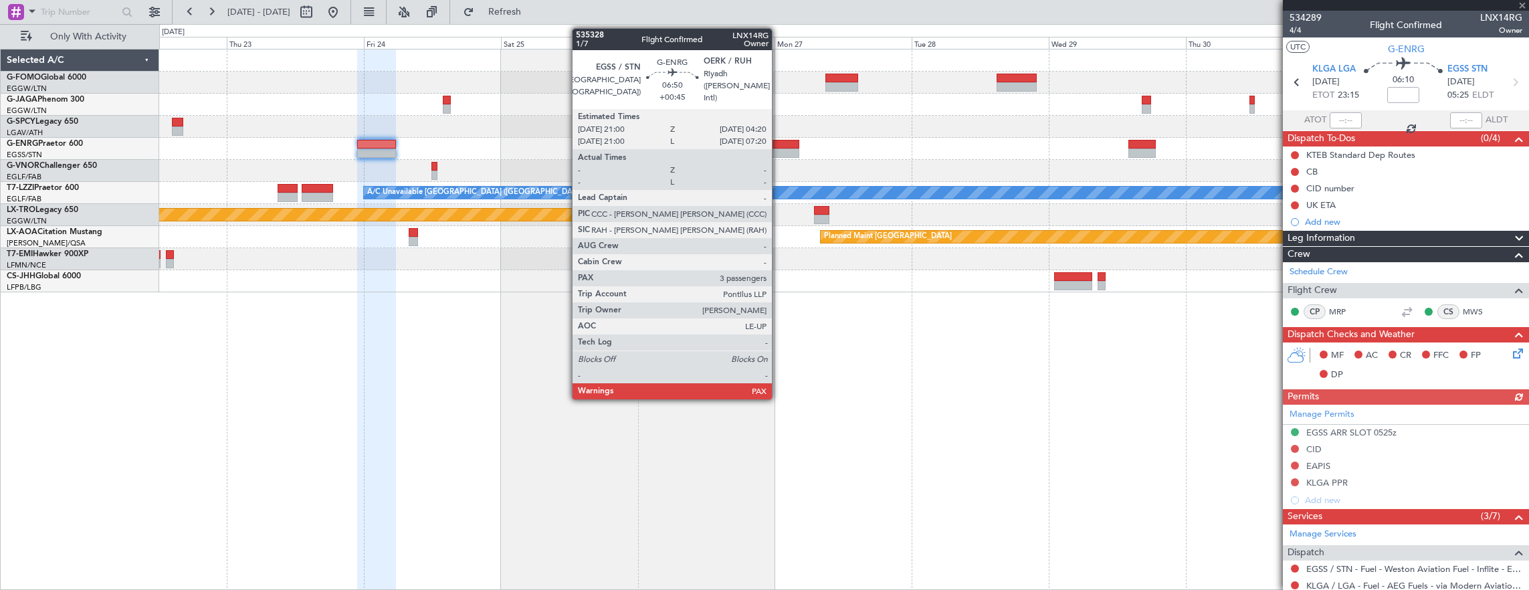
click at [778, 152] on div at bounding box center [778, 152] width 42 height 9
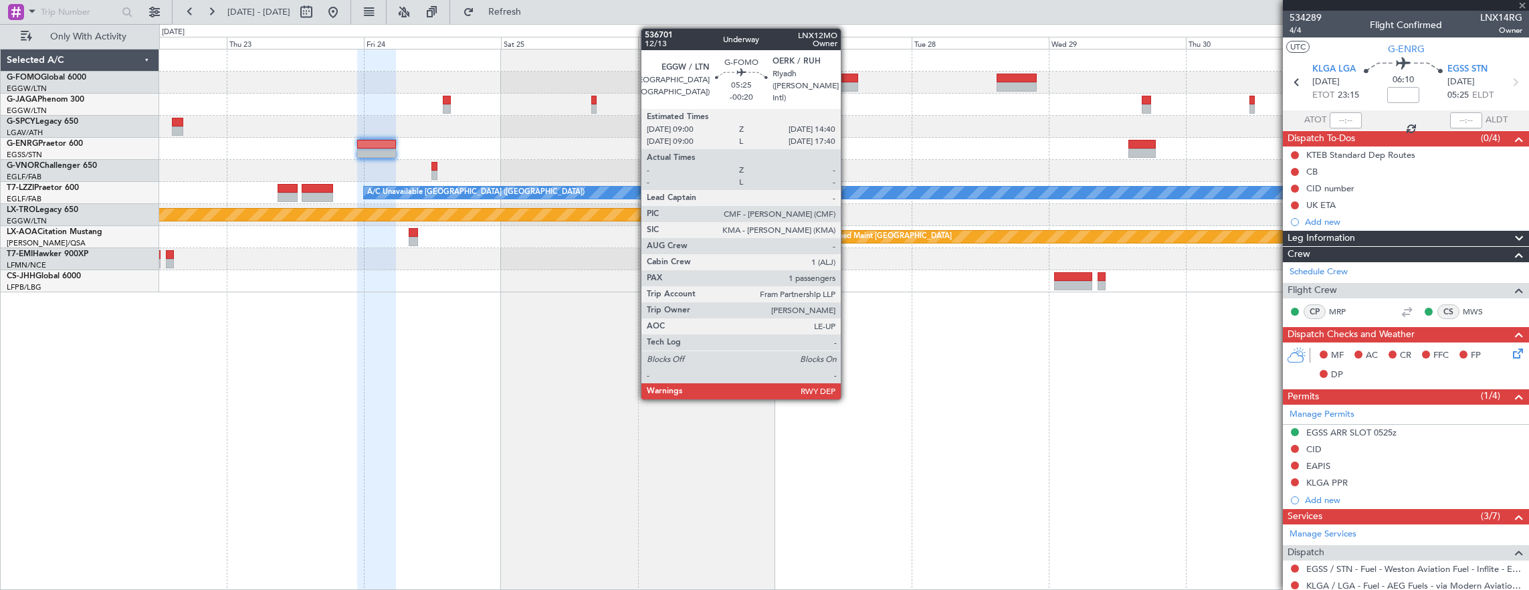
type input "+00:45"
type input "5"
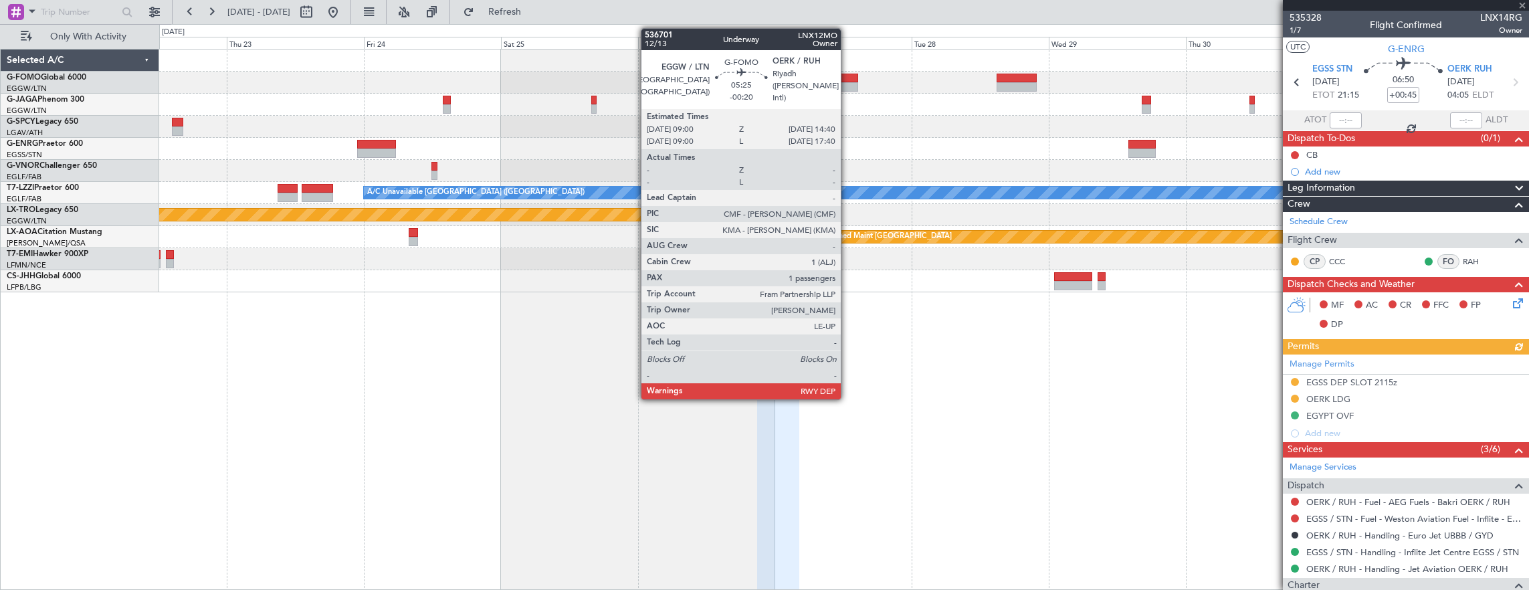
click at [847, 78] on div at bounding box center [841, 78] width 33 height 9
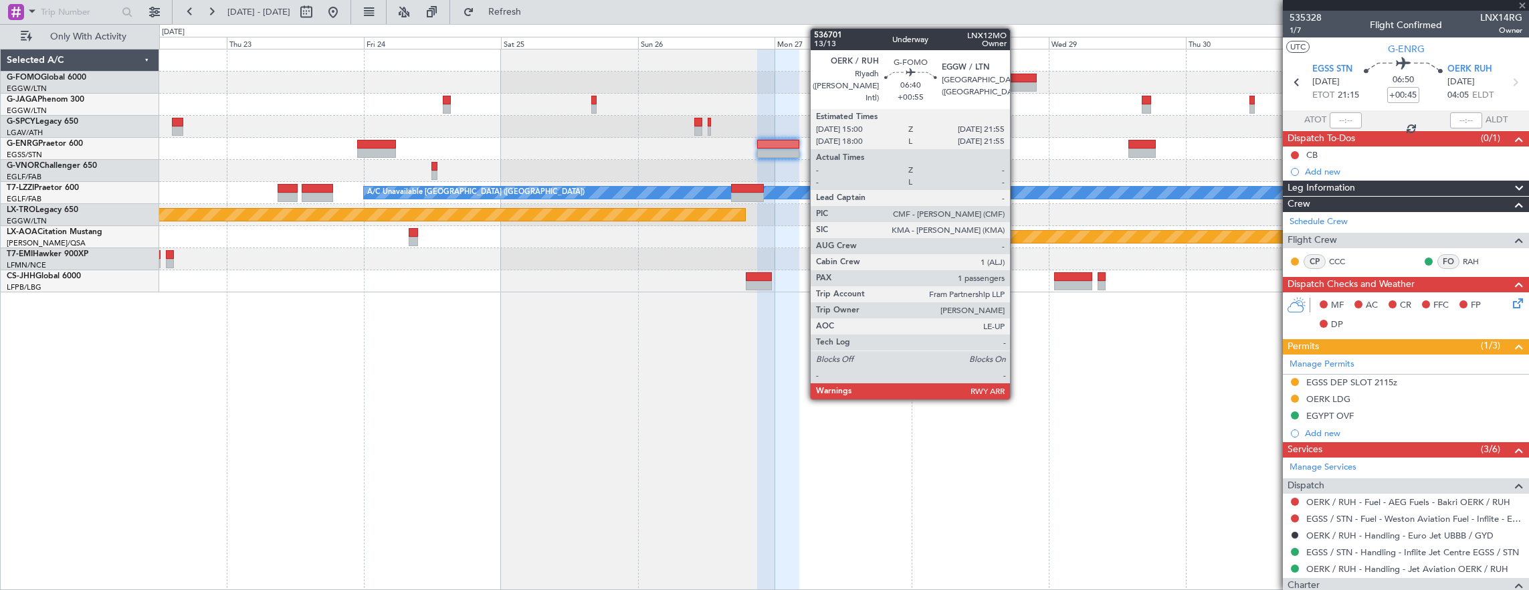
type input "-00:20"
type input "1"
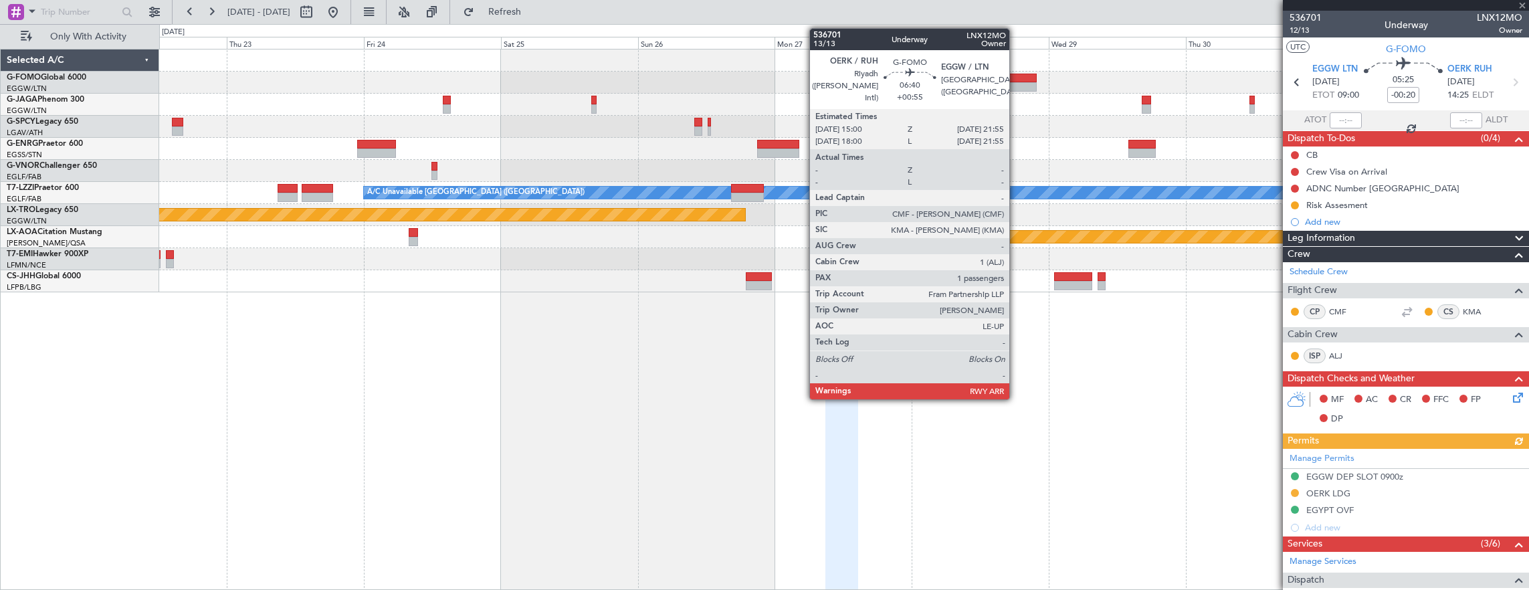
click at [1016, 82] on div at bounding box center [1016, 86] width 40 height 9
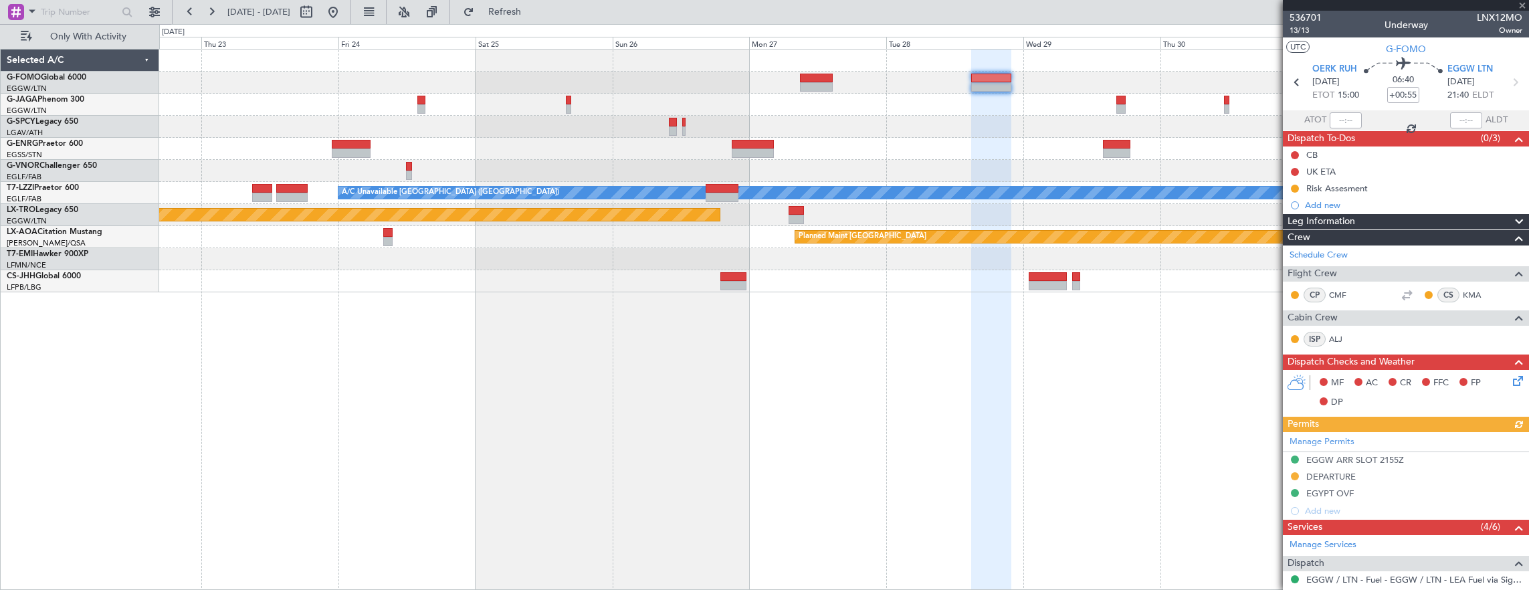
click at [707, 96] on div "A/C Unavailable [GEOGRAPHIC_DATA] ([GEOGRAPHIC_DATA]) Planned Maint [GEOGRAPHIC…" at bounding box center [844, 170] width 1370 height 243
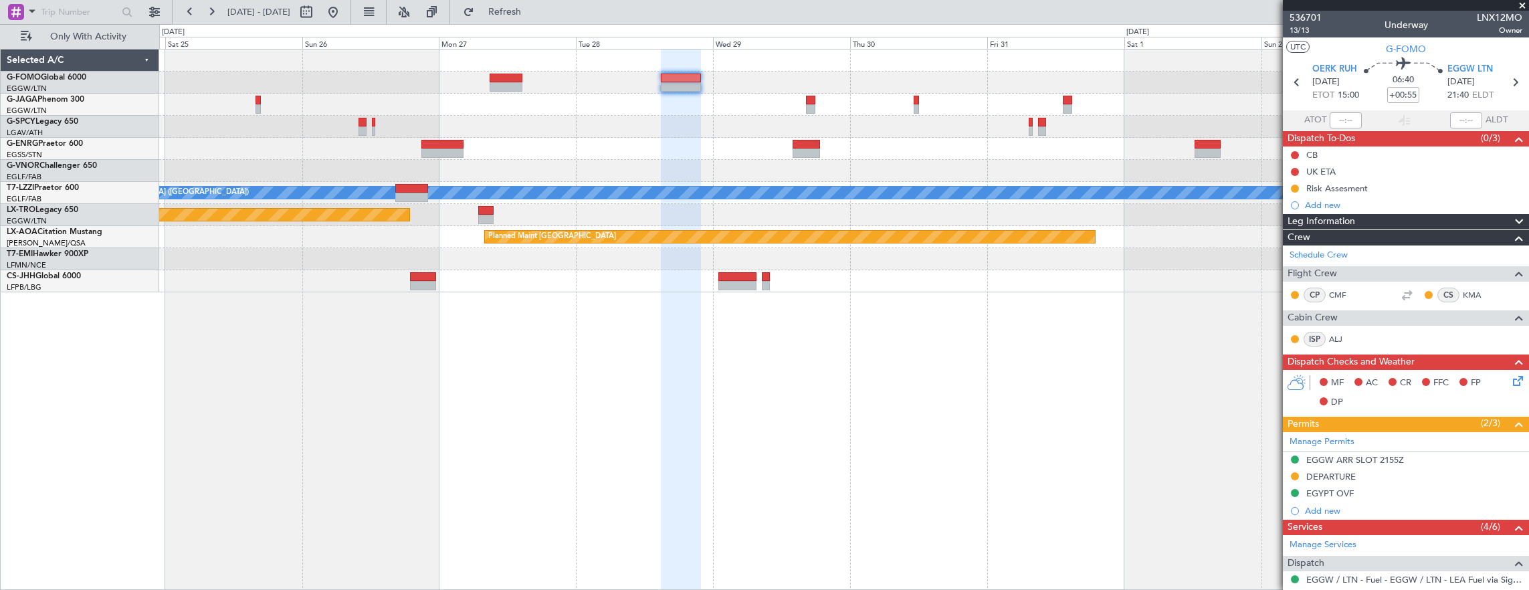
click at [726, 68] on div "A/C Unavailable [GEOGRAPHIC_DATA] ([GEOGRAPHIC_DATA]) Planned Maint [GEOGRAPHIC…" at bounding box center [844, 170] width 1370 height 243
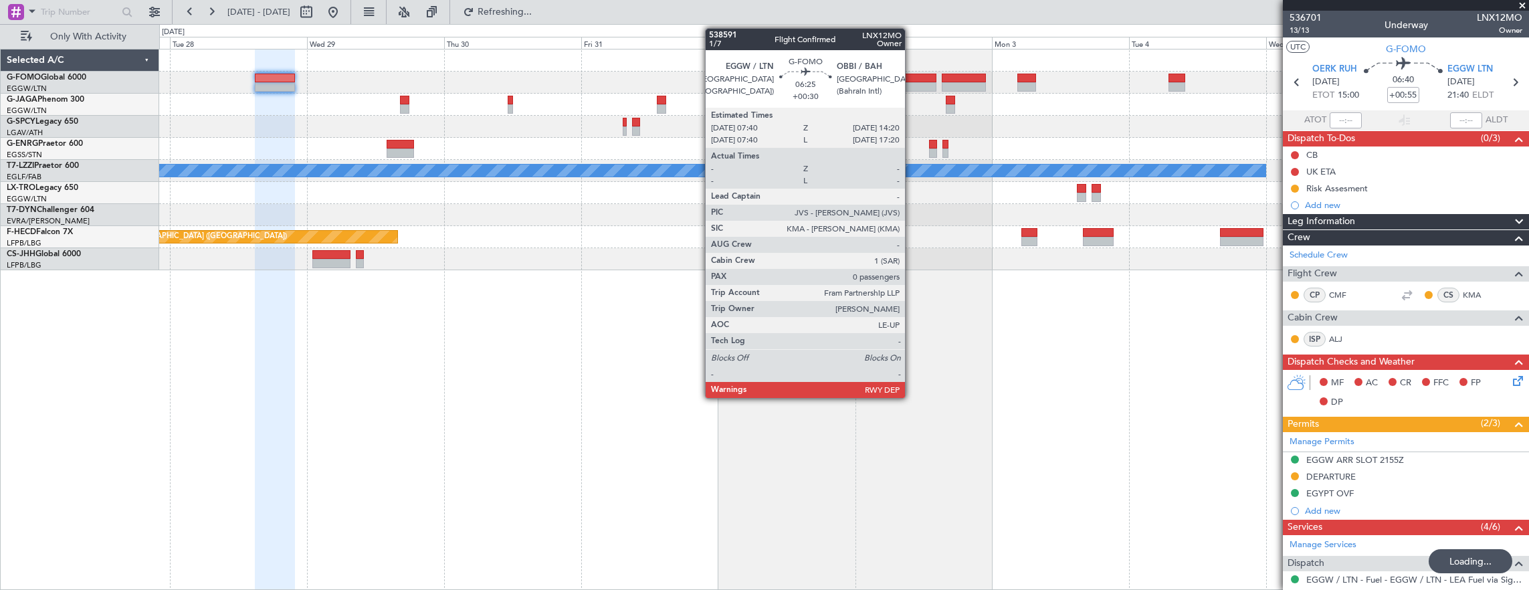
click at [911, 78] on div at bounding box center [917, 78] width 38 height 9
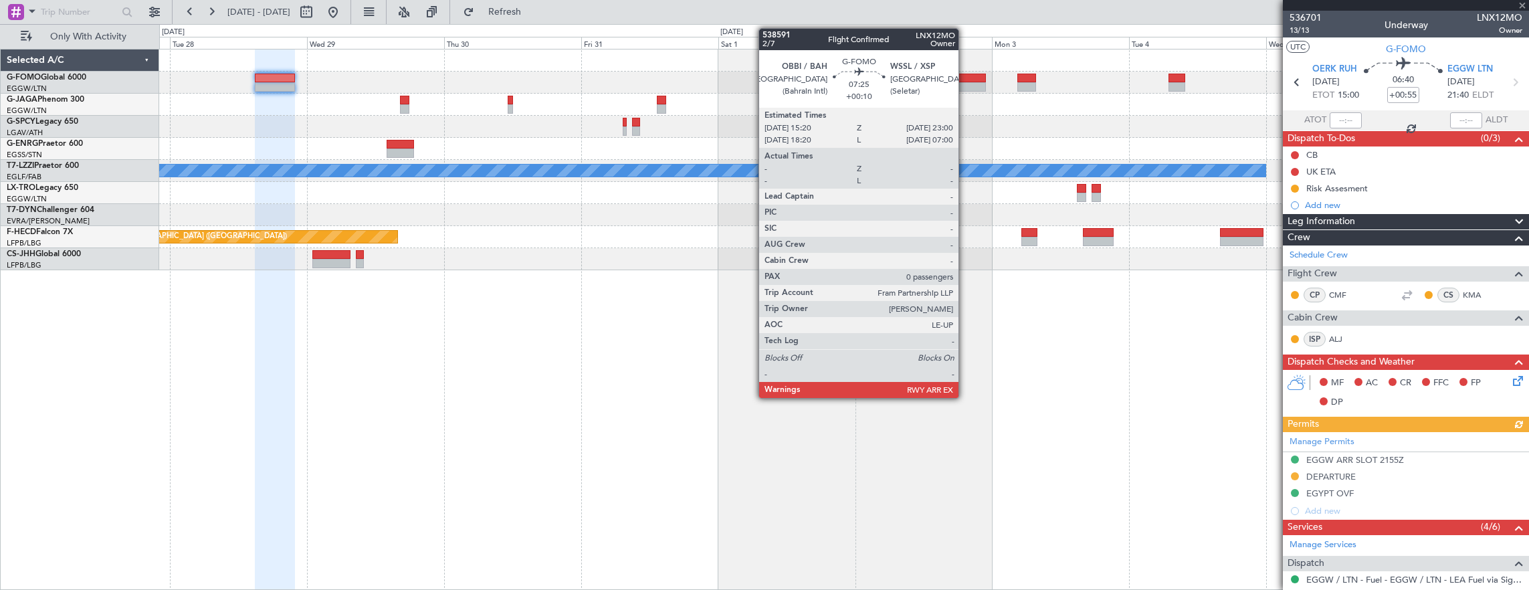
type input "+00:30"
type input "0"
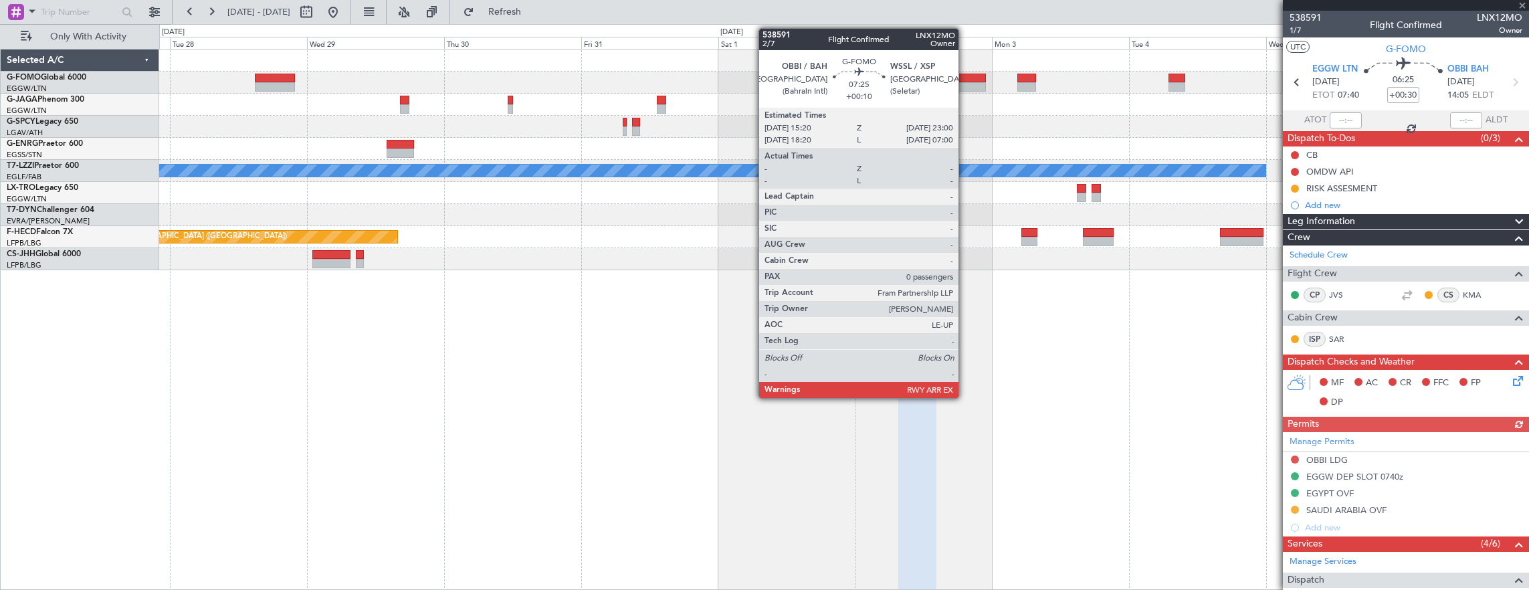
click at [965, 80] on div at bounding box center [964, 78] width 44 height 9
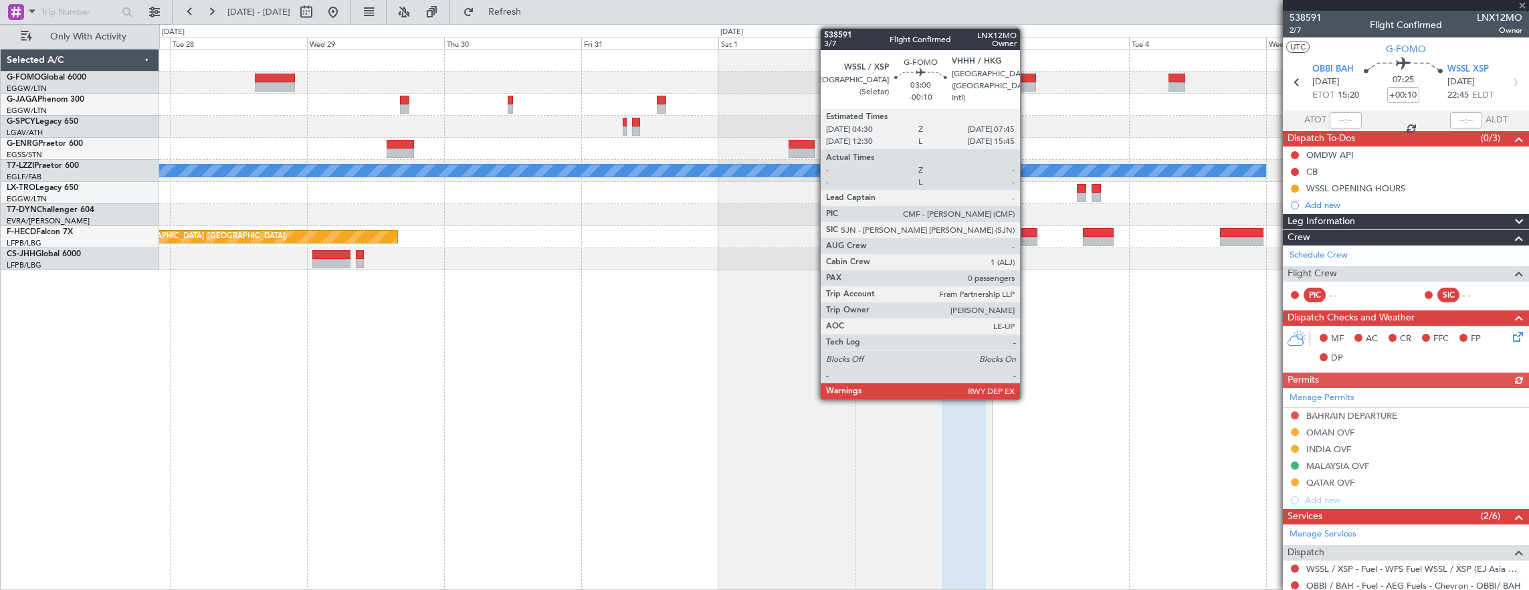
click at [1027, 80] on div at bounding box center [1026, 78] width 19 height 9
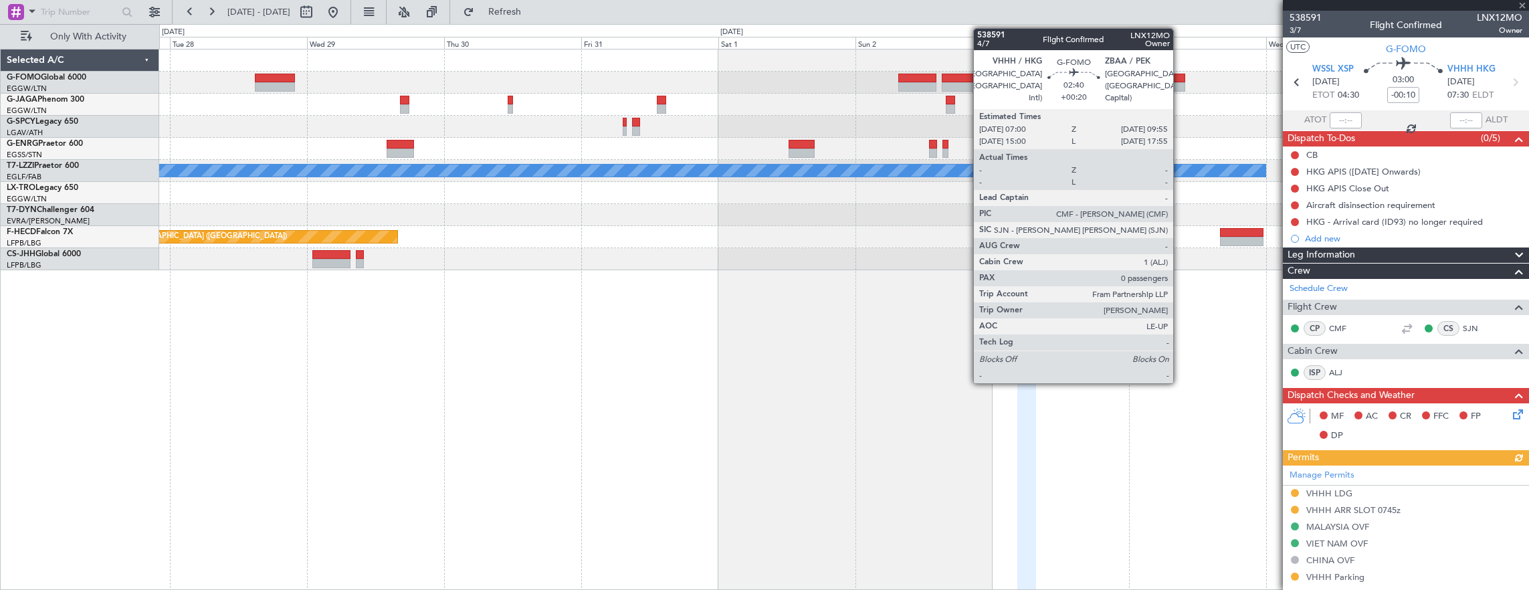
click at [1180, 81] on div at bounding box center [1176, 78] width 17 height 9
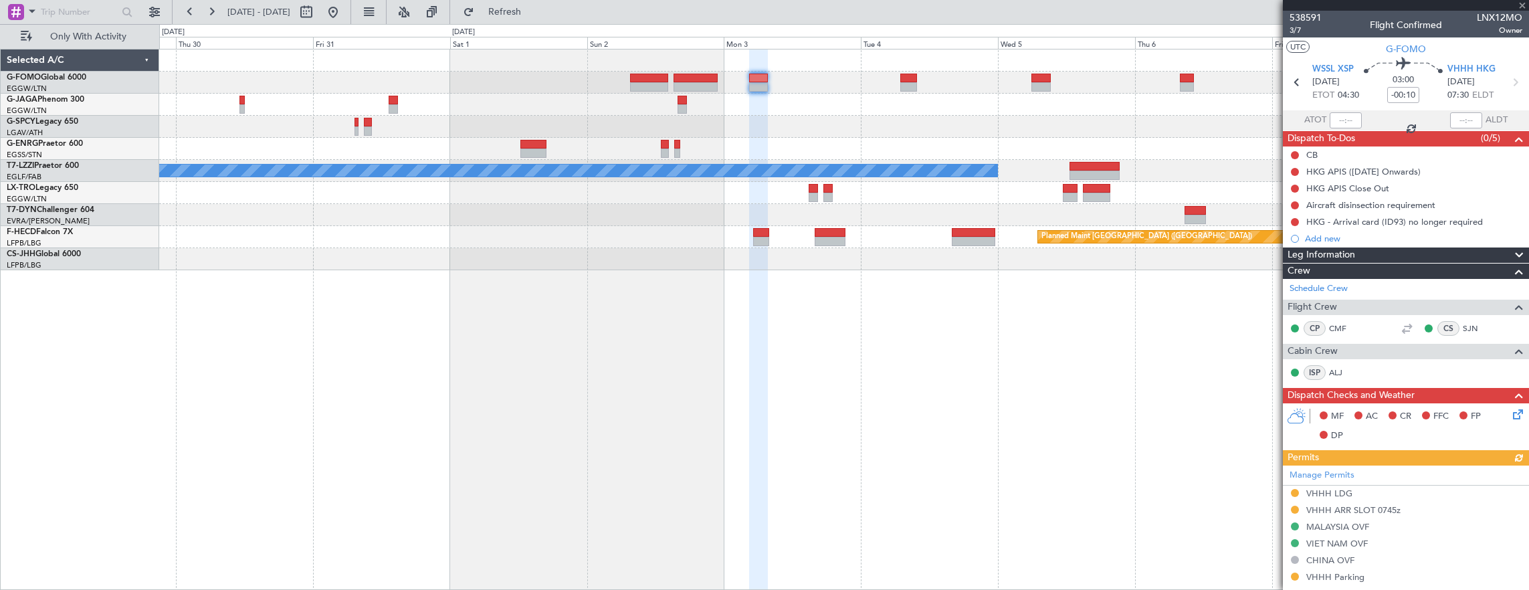
click at [677, 105] on div "- - RKSI 08:00 Z KLAX 18:50 Z A/C Unavailable [GEOGRAPHIC_DATA] ([GEOGRAPHIC_DA…" at bounding box center [844, 159] width 1370 height 221
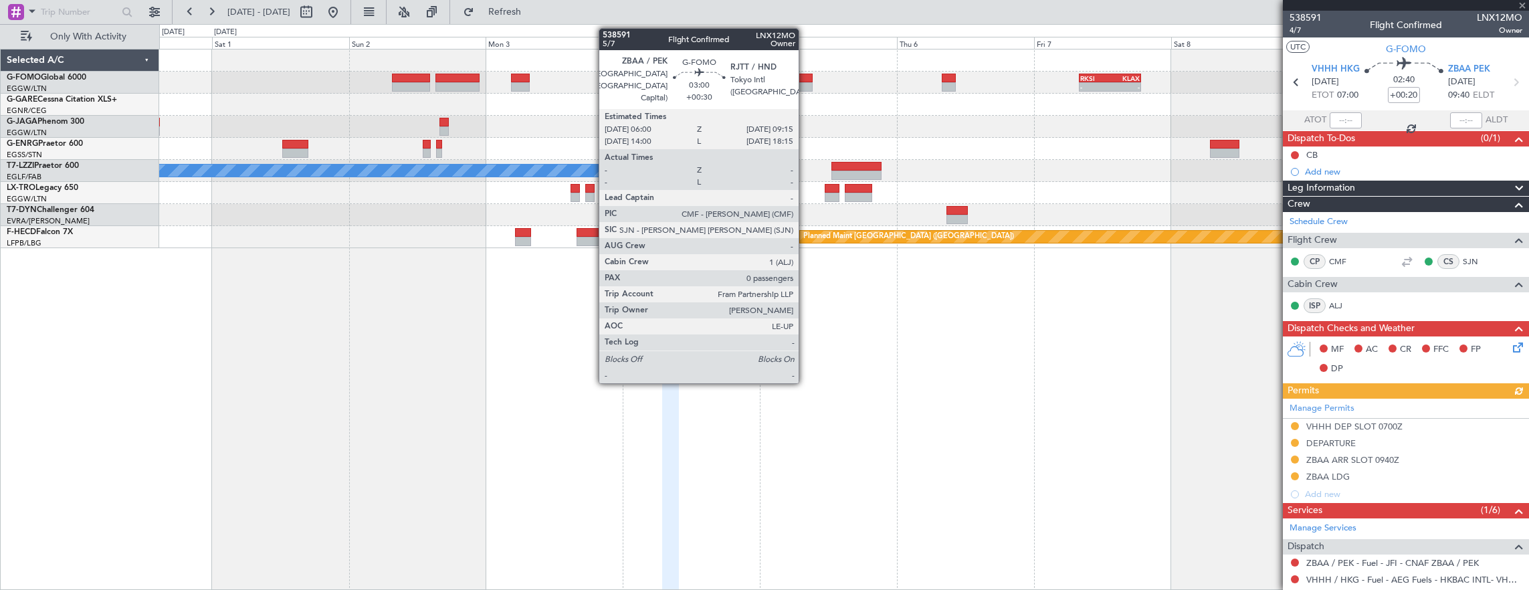
click at [805, 82] on div at bounding box center [802, 86] width 19 height 9
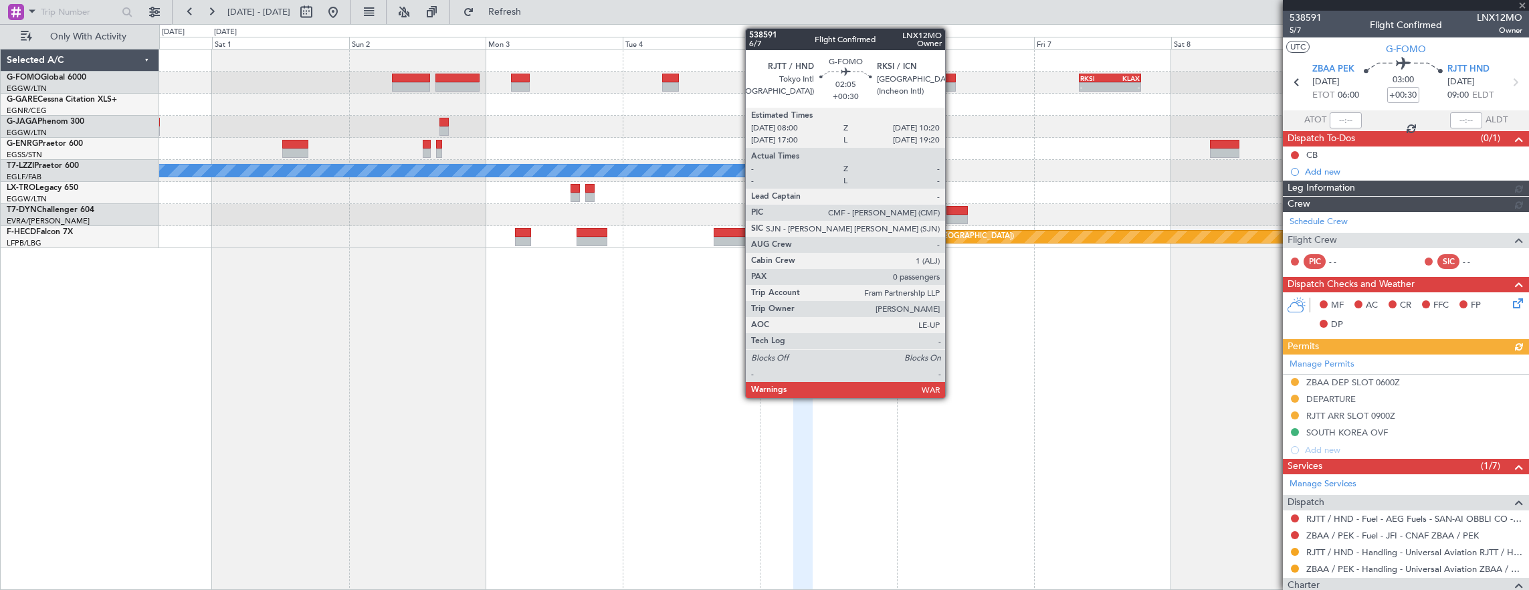
click at [952, 81] on div at bounding box center [948, 78] width 13 height 9
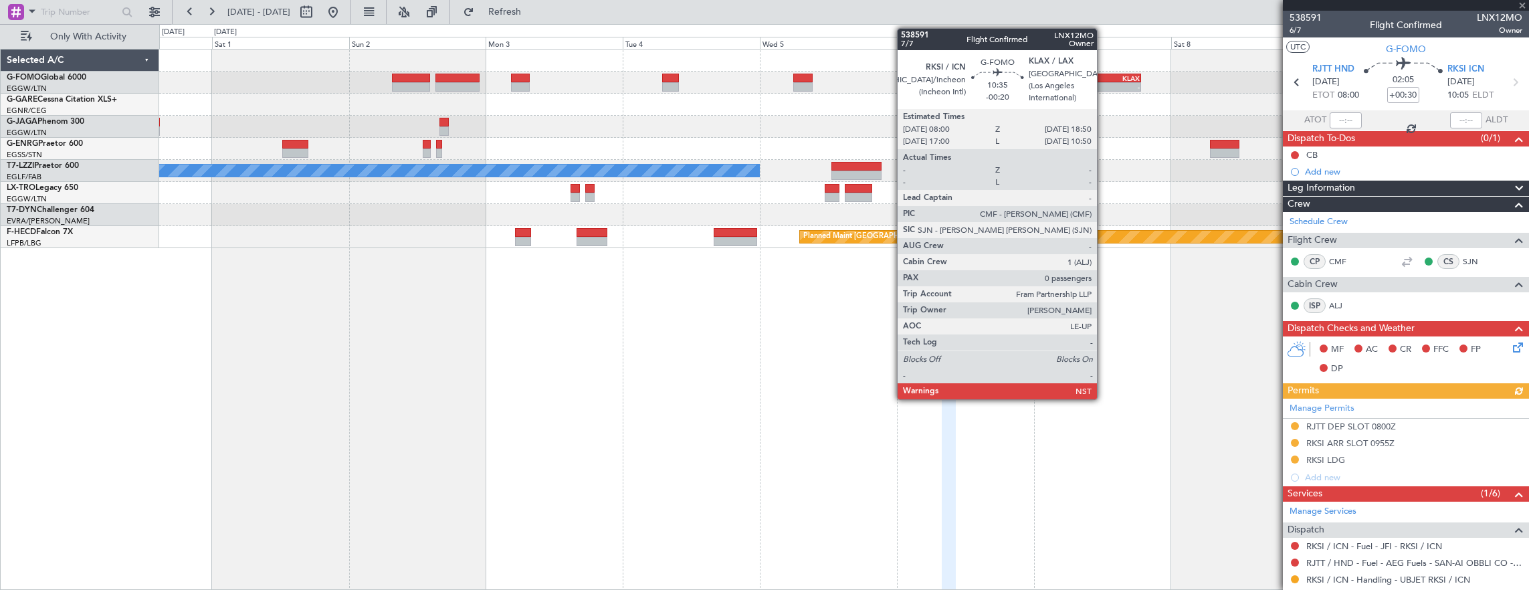
click at [1103, 80] on div "RKSI" at bounding box center [1094, 78] width 29 height 8
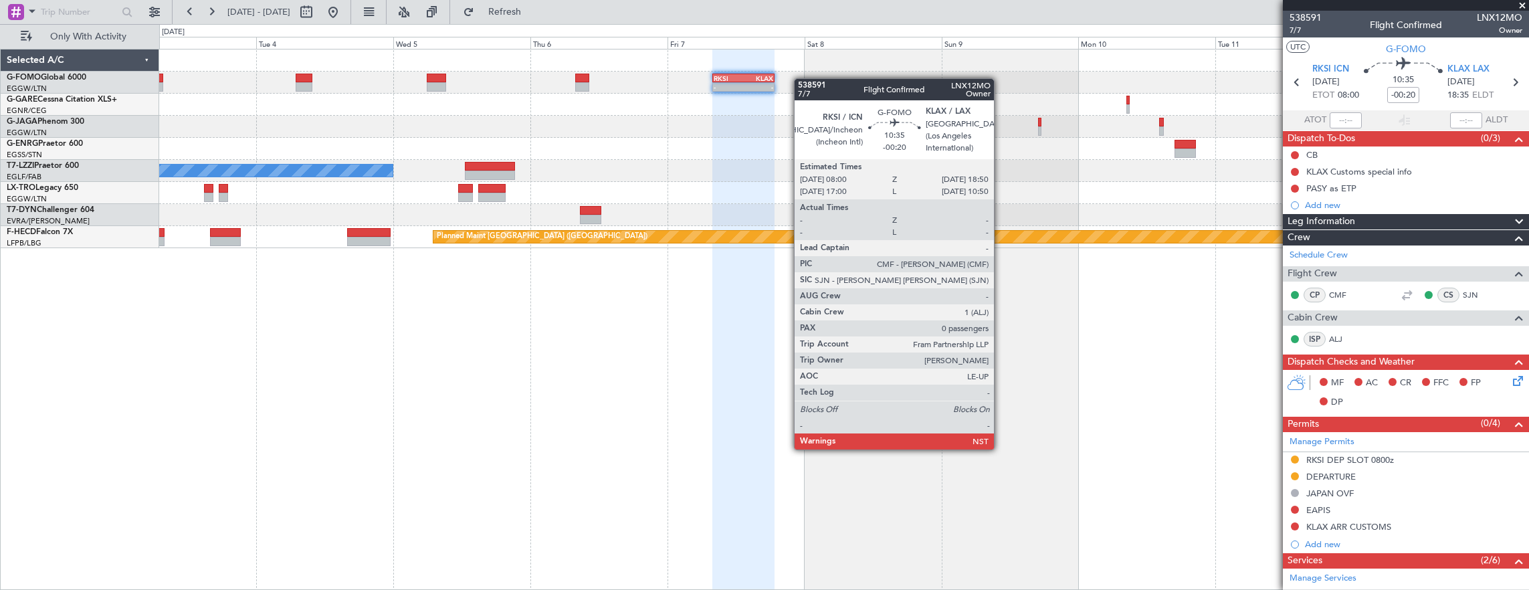
click at [769, 73] on div "- - RKSI 08:00 Z KLAX 18:50 Z" at bounding box center [844, 83] width 1370 height 22
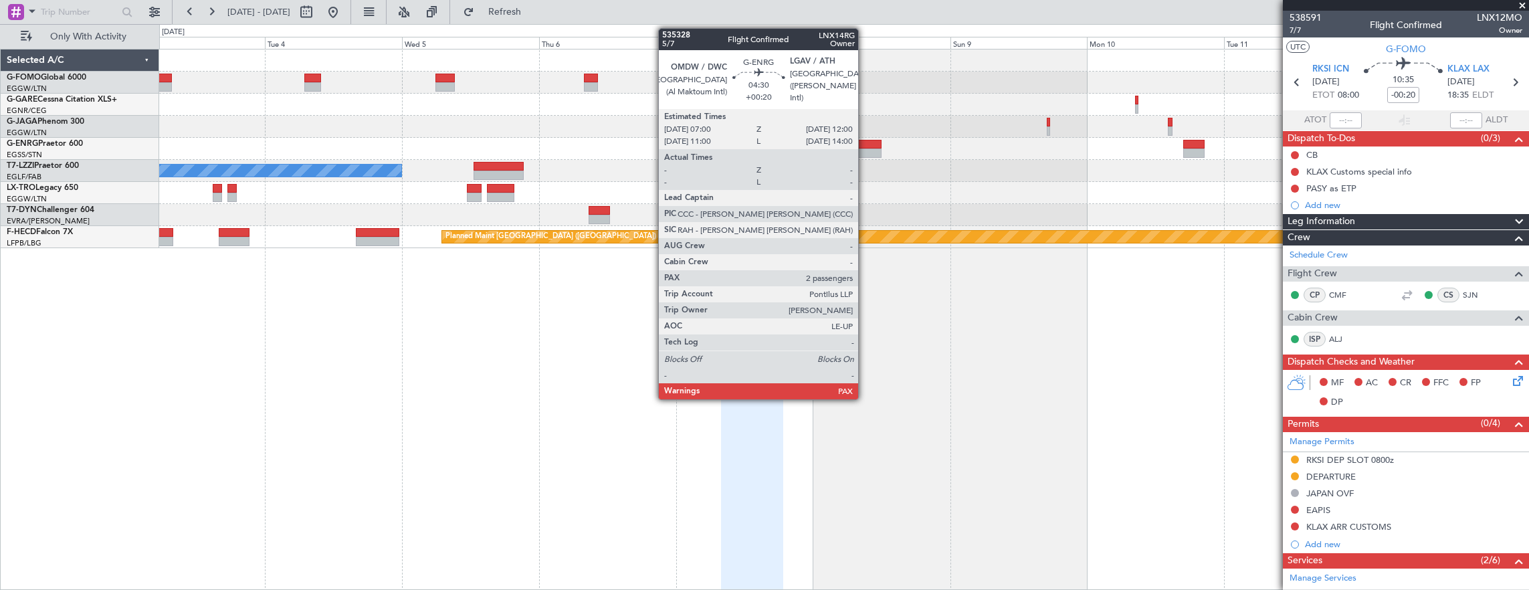
click at [865, 147] on div at bounding box center [866, 144] width 29 height 9
type input "+00:20"
type input "5"
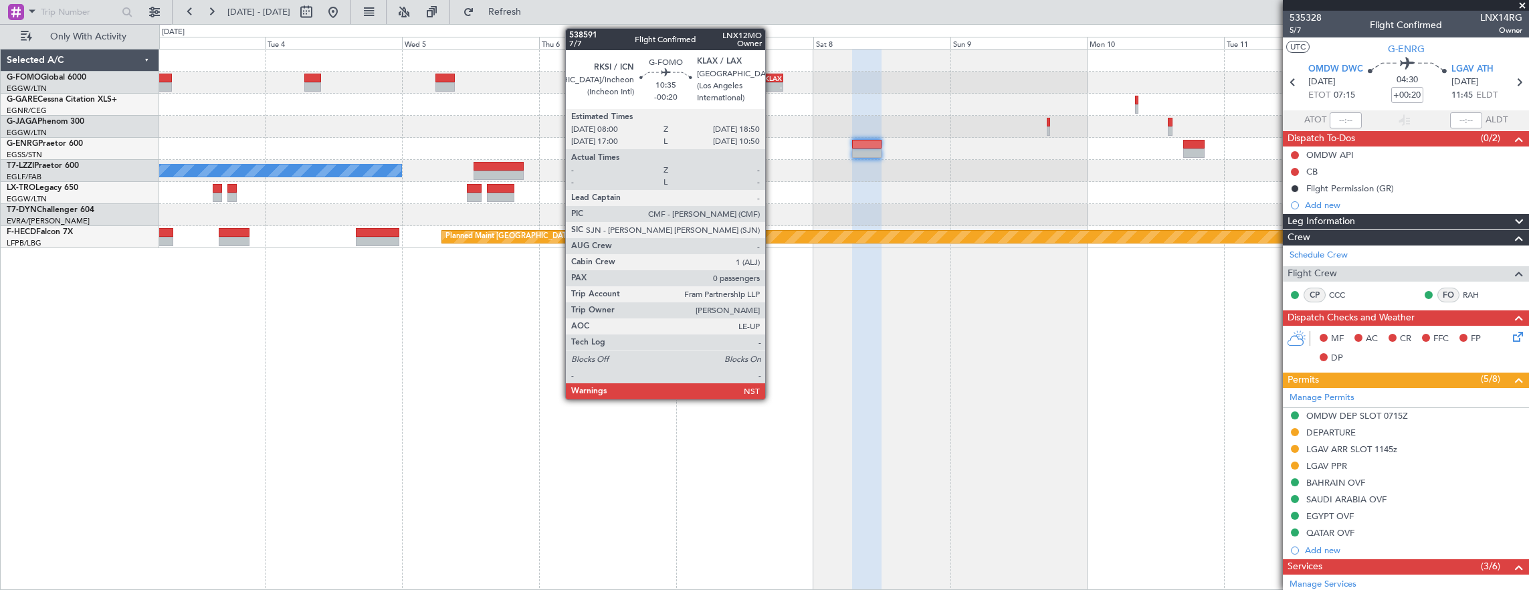
click at [766, 78] on div "KLAX" at bounding box center [766, 78] width 29 height 8
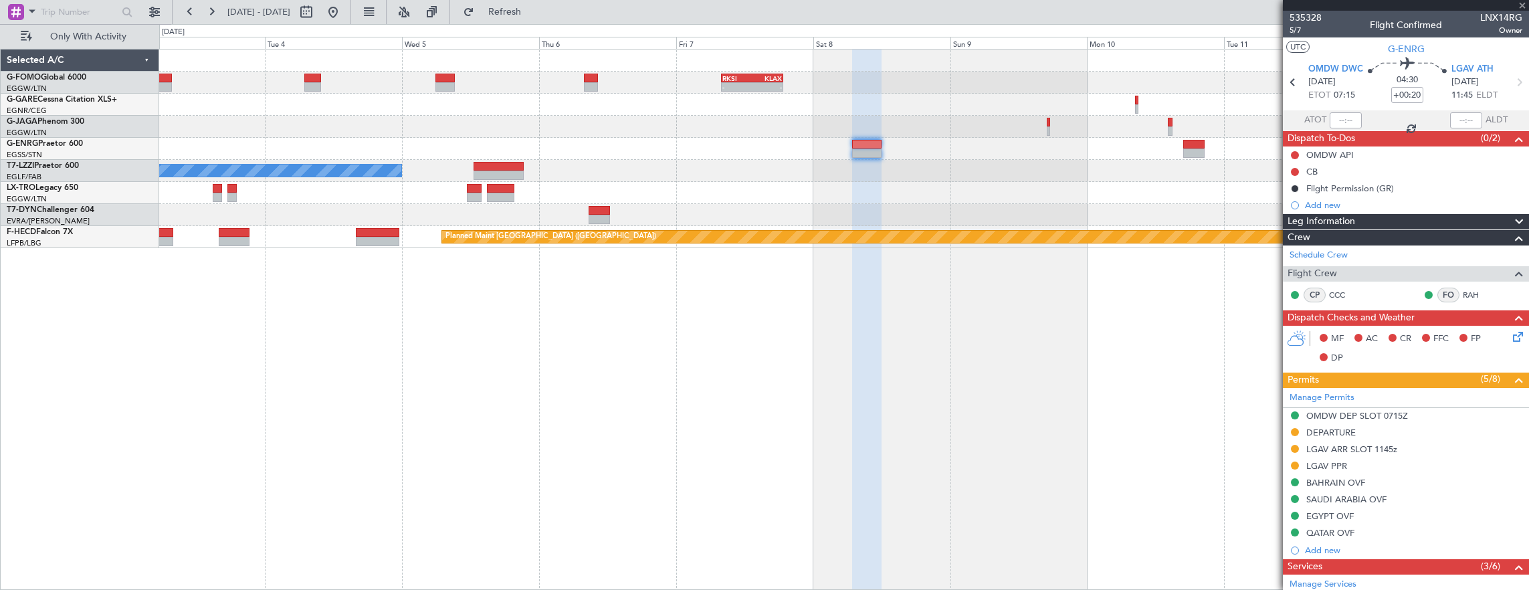
type input "-00:20"
type input "0"
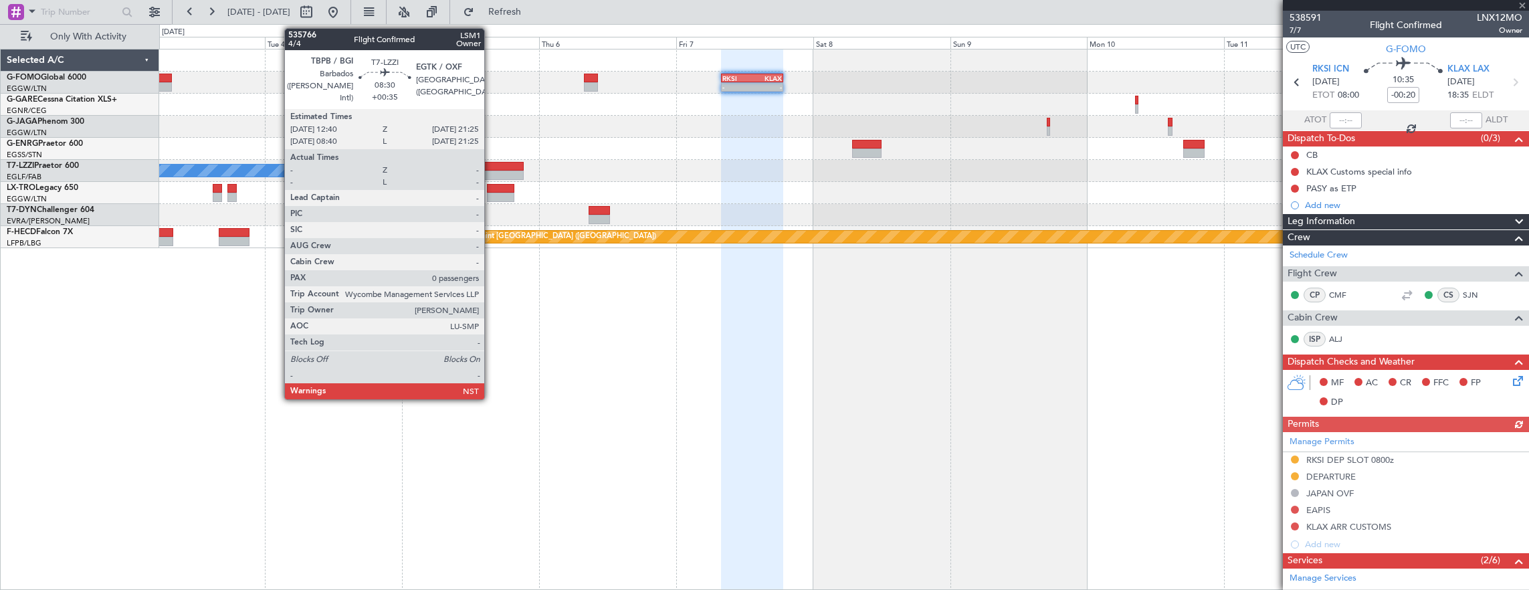
click at [491, 163] on div at bounding box center [498, 166] width 50 height 9
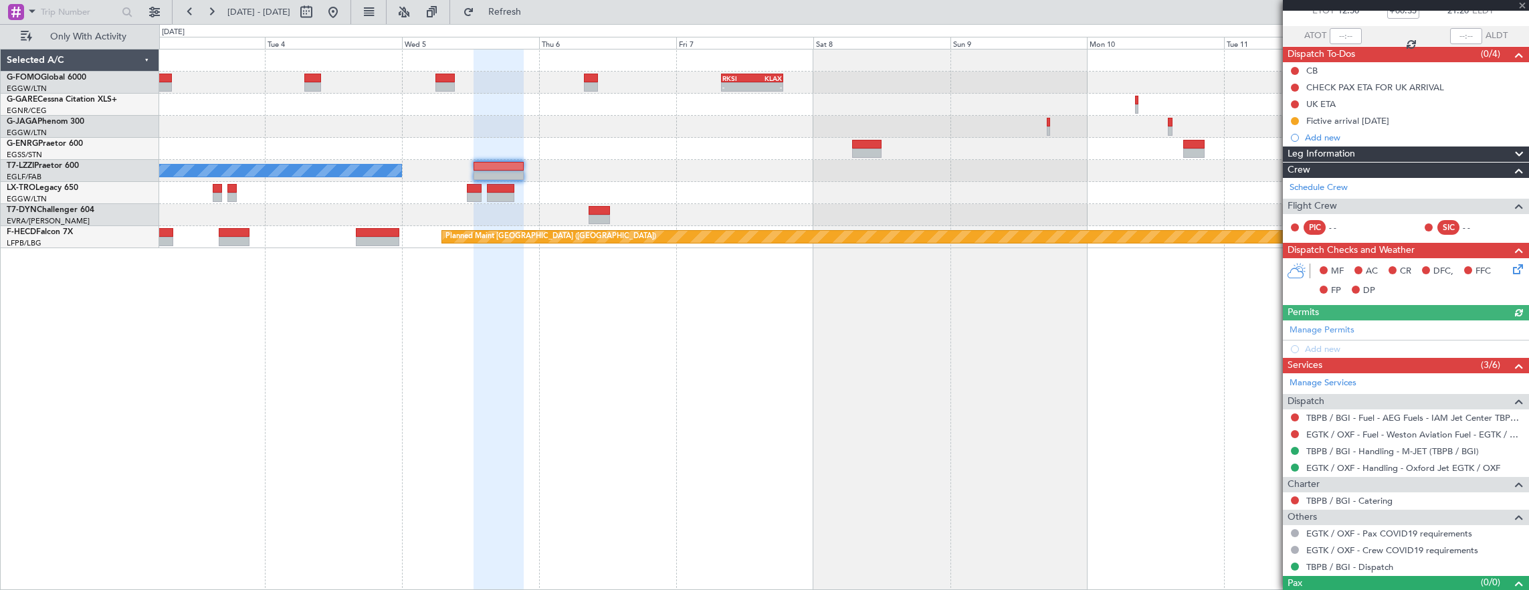
scroll to position [104, 0]
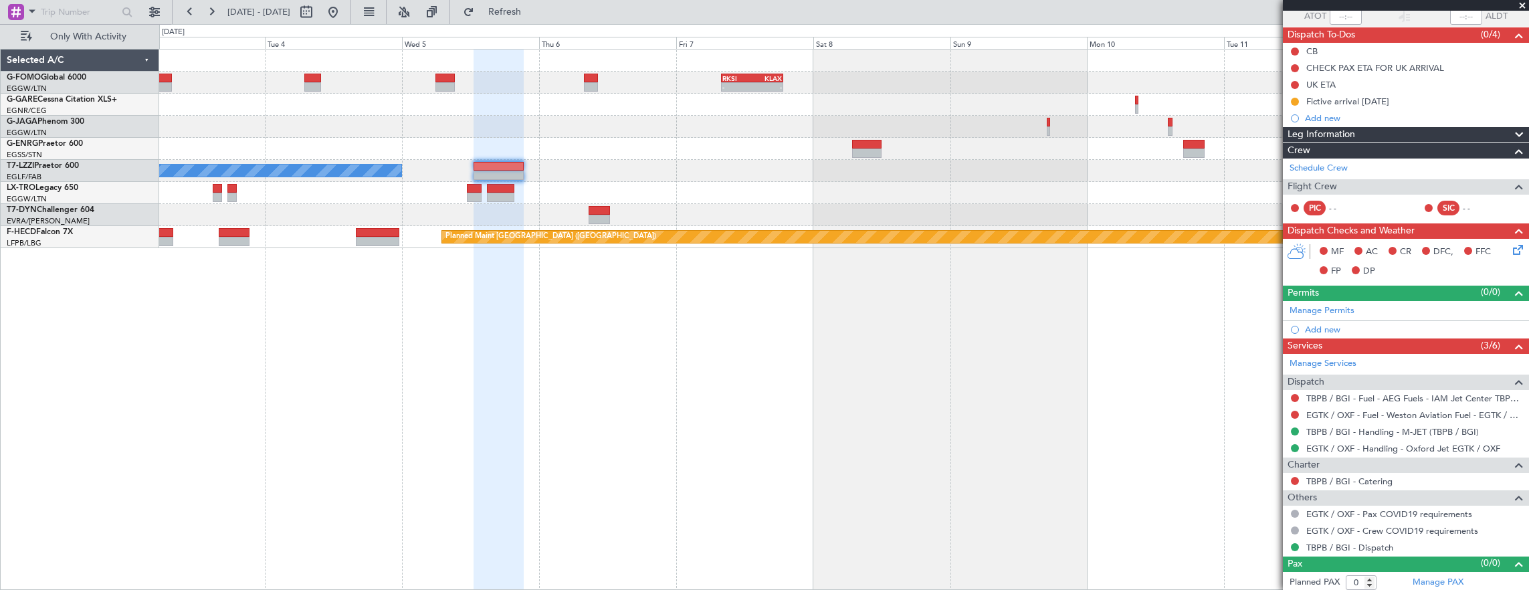
click at [1041, 216] on div "- - RKSI 08:00 Z KLAX 18:50 Z A/C Unavailable [GEOGRAPHIC_DATA] ([GEOGRAPHIC_DA…" at bounding box center [844, 148] width 1370 height 199
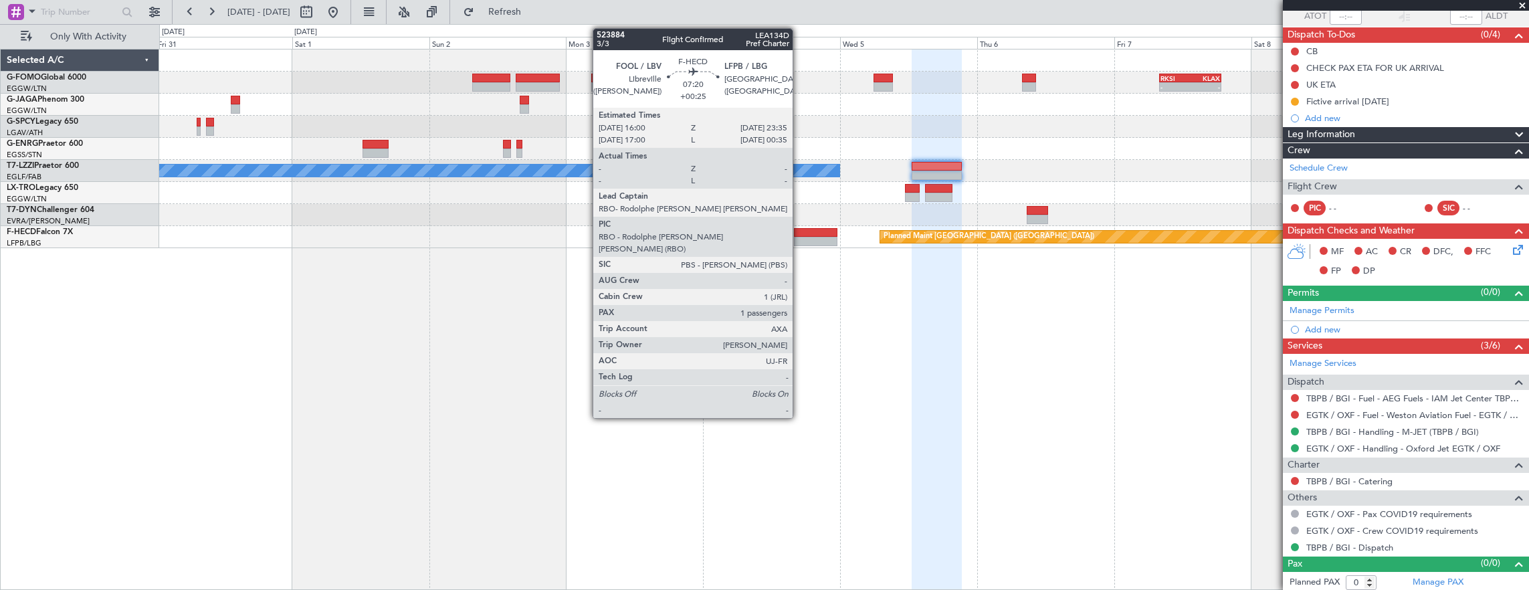
click at [800, 235] on div at bounding box center [815, 232] width 43 height 9
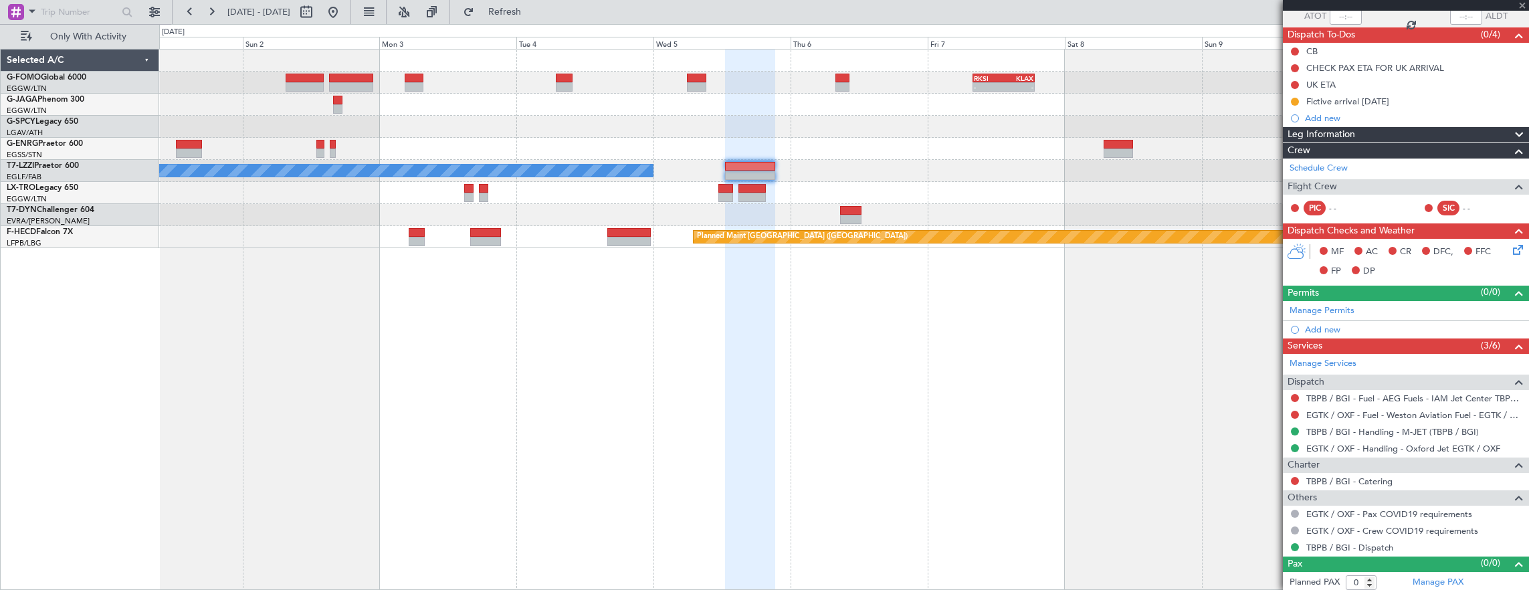
click at [725, 312] on div at bounding box center [750, 320] width 50 height 542
type input "+00:25"
type input "1"
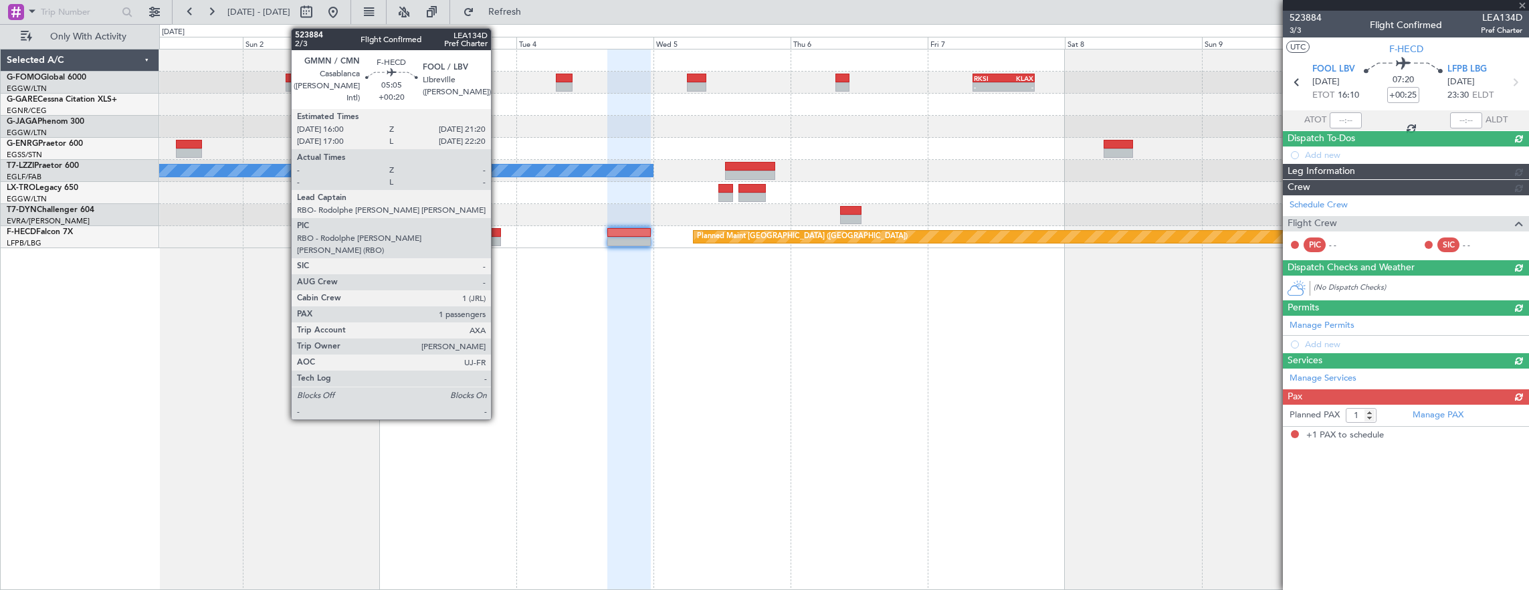
scroll to position [0, 0]
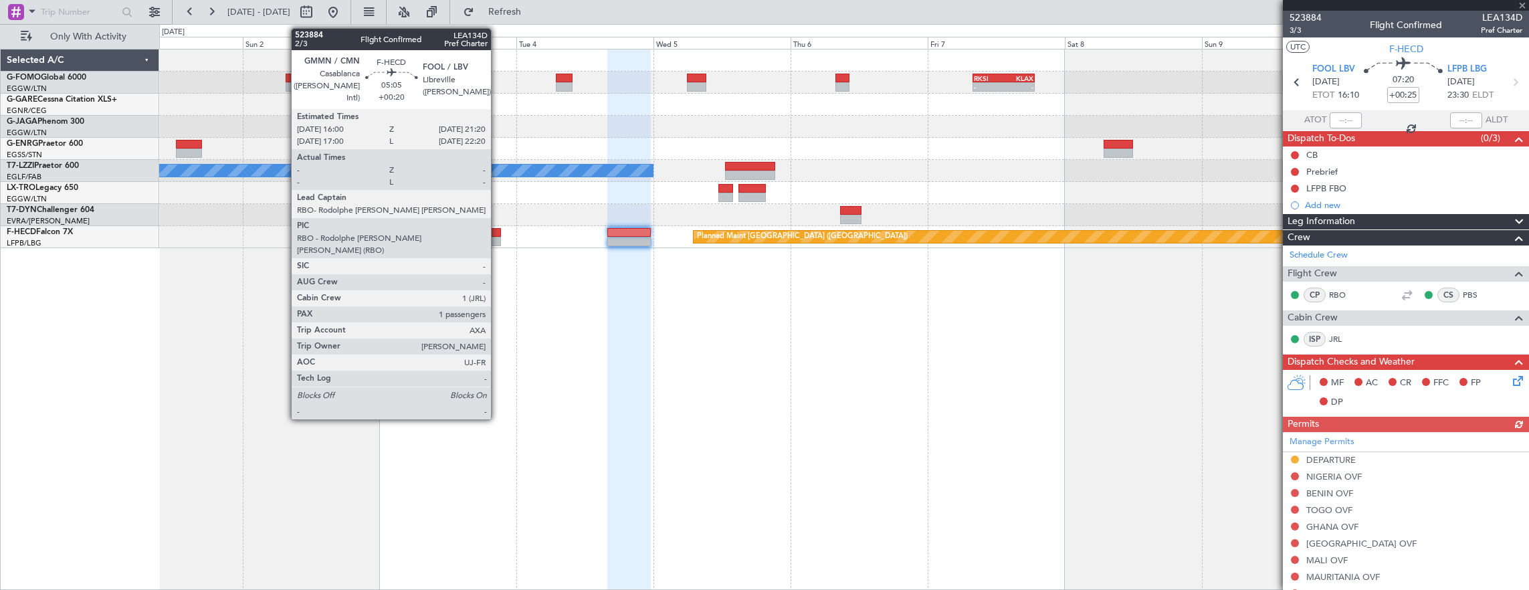
click at [498, 238] on div at bounding box center [485, 241] width 31 height 9
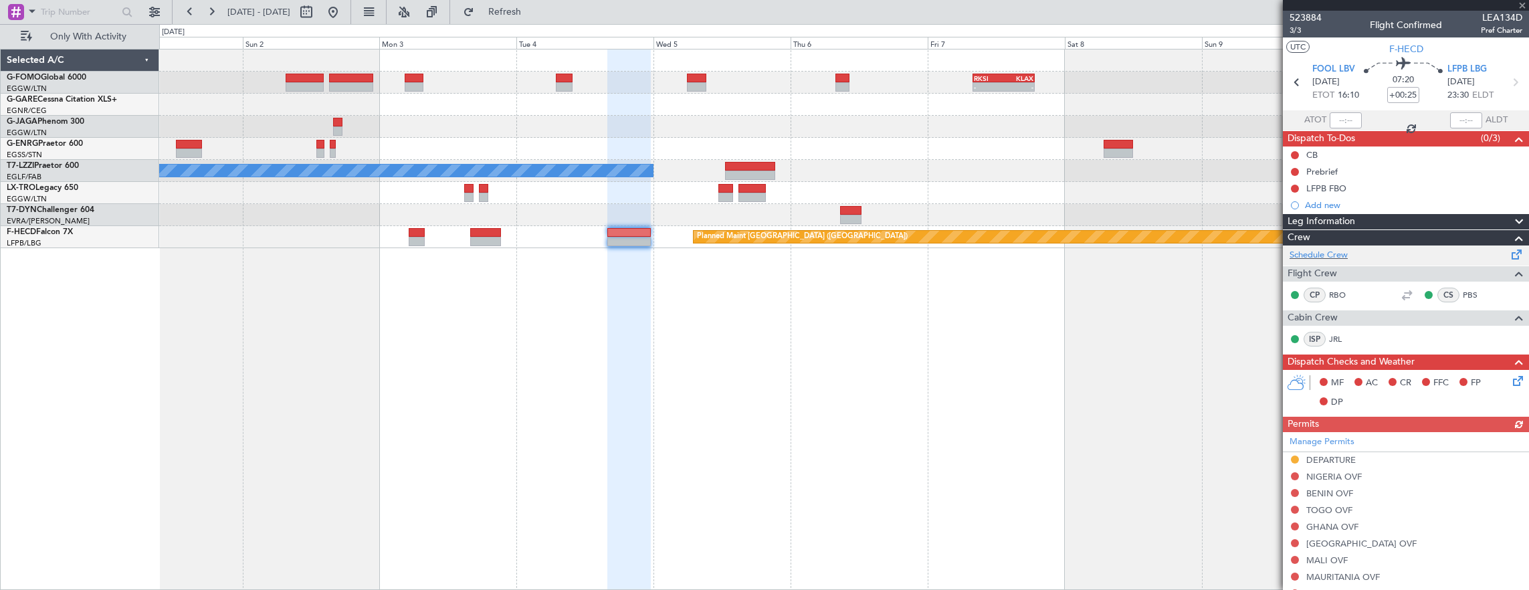
type input "+00:20"
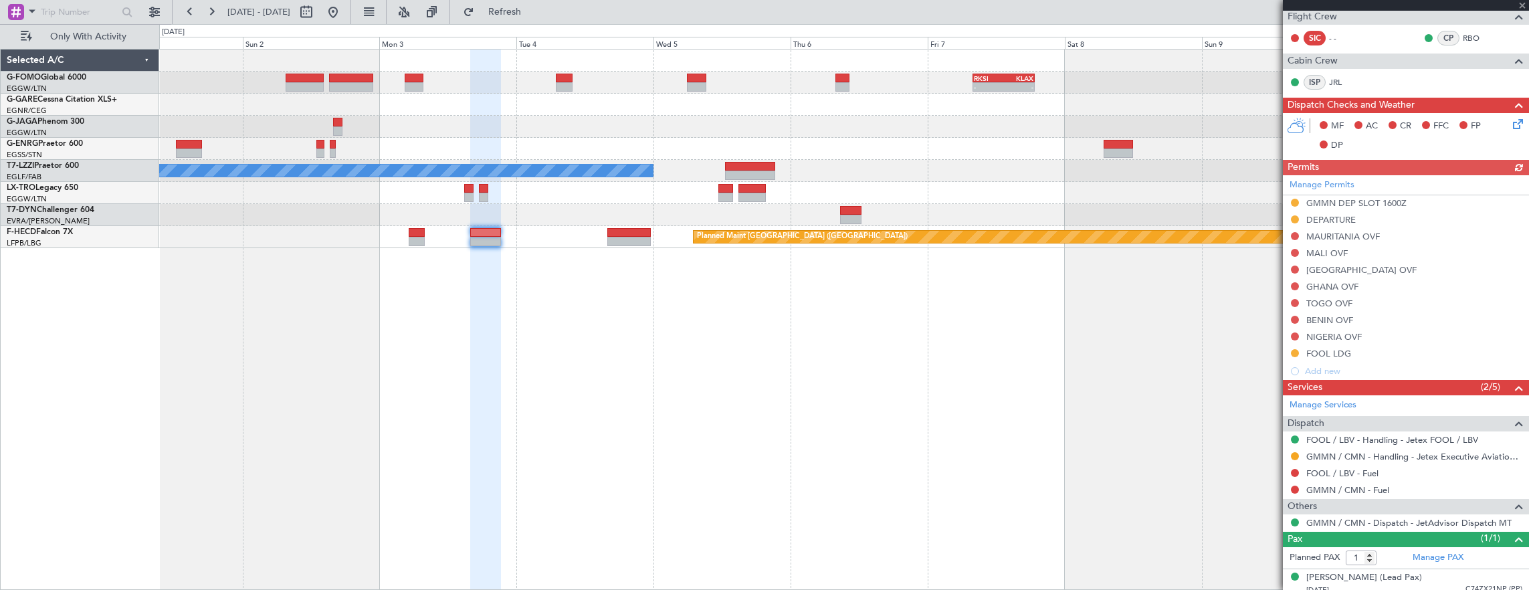
scroll to position [262, 0]
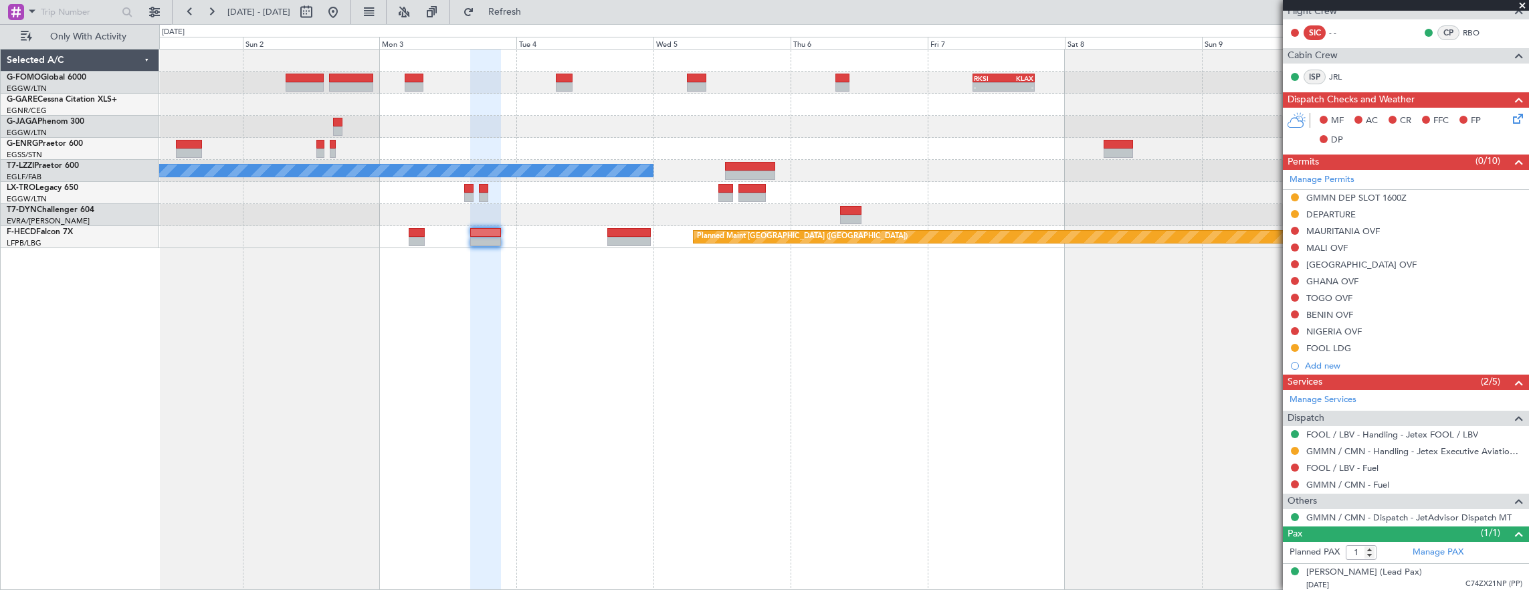
click at [423, 238] on div at bounding box center [417, 241] width 16 height 9
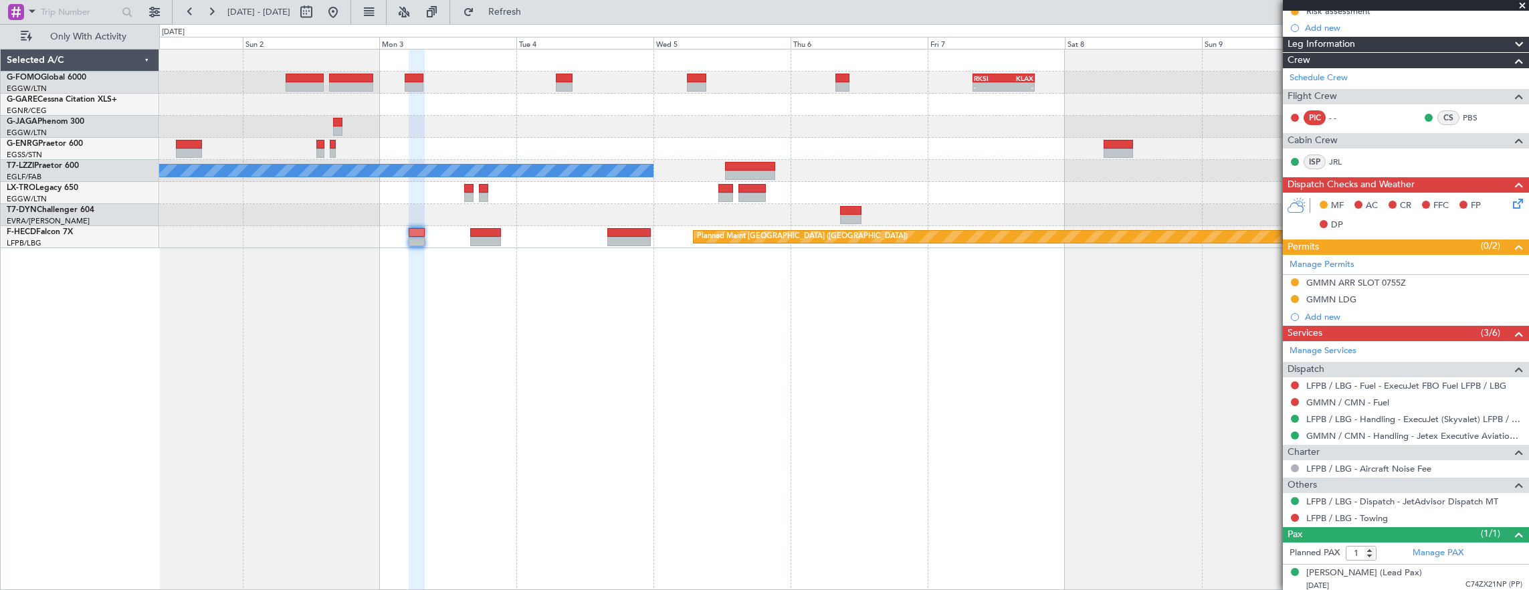
scroll to position [0, 0]
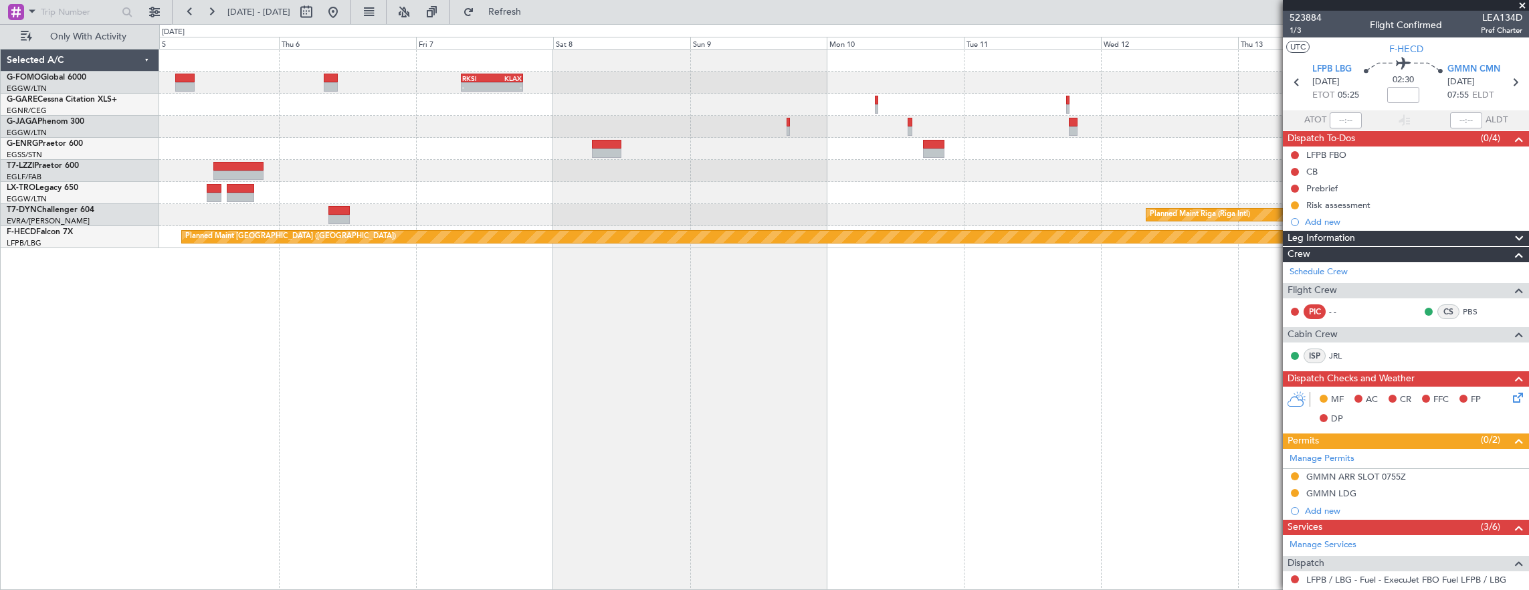
click at [562, 187] on div at bounding box center [844, 193] width 1370 height 22
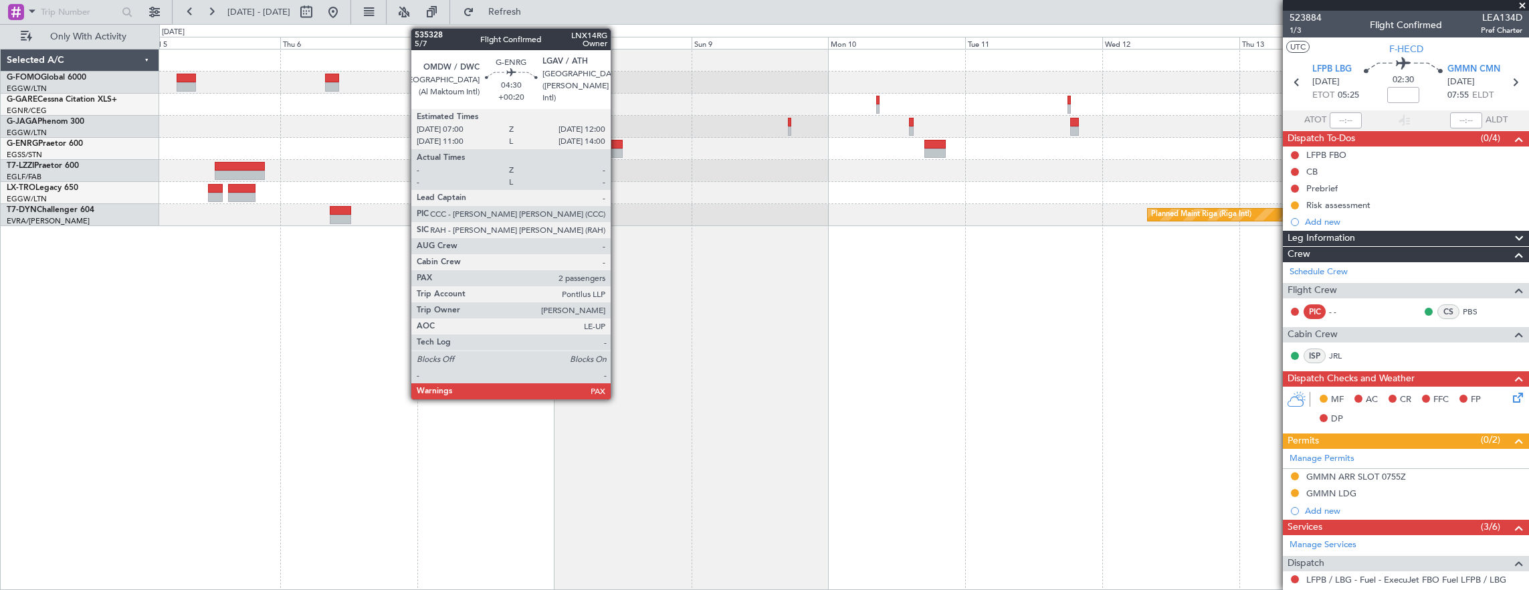
click at [613, 146] on div at bounding box center [607, 144] width 29 height 9
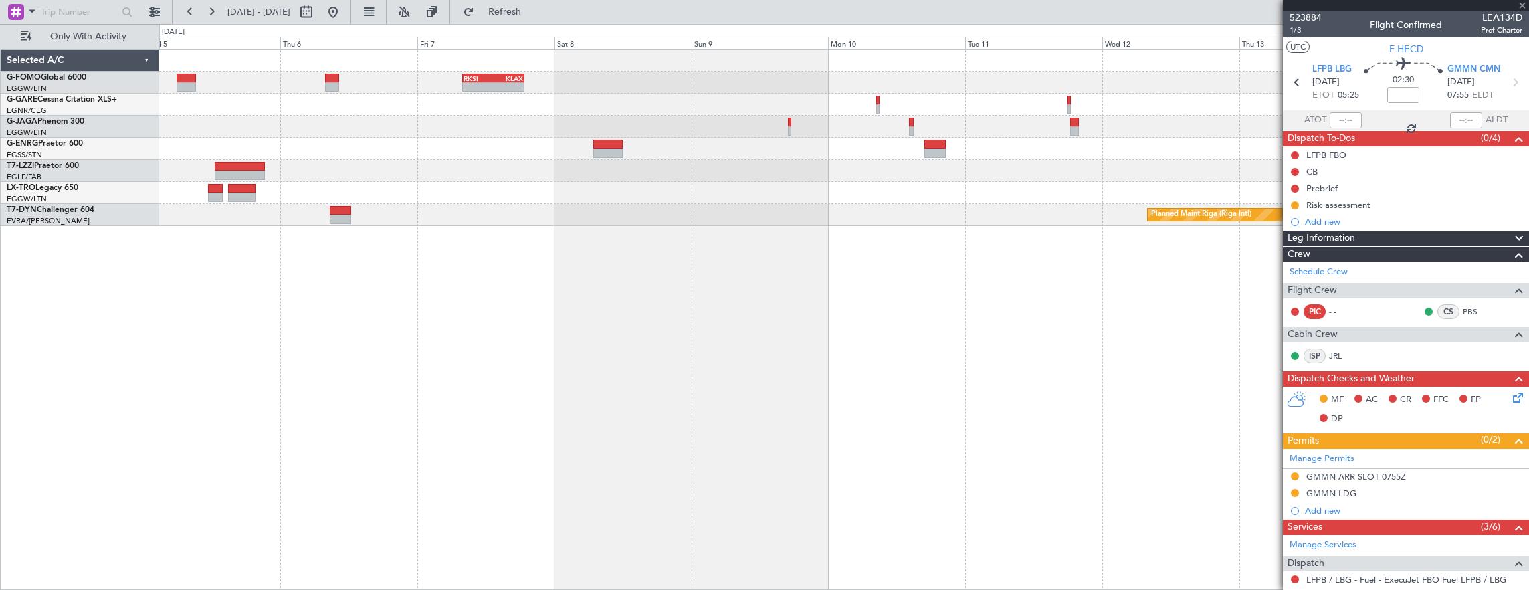
type input "+00:20"
type input "5"
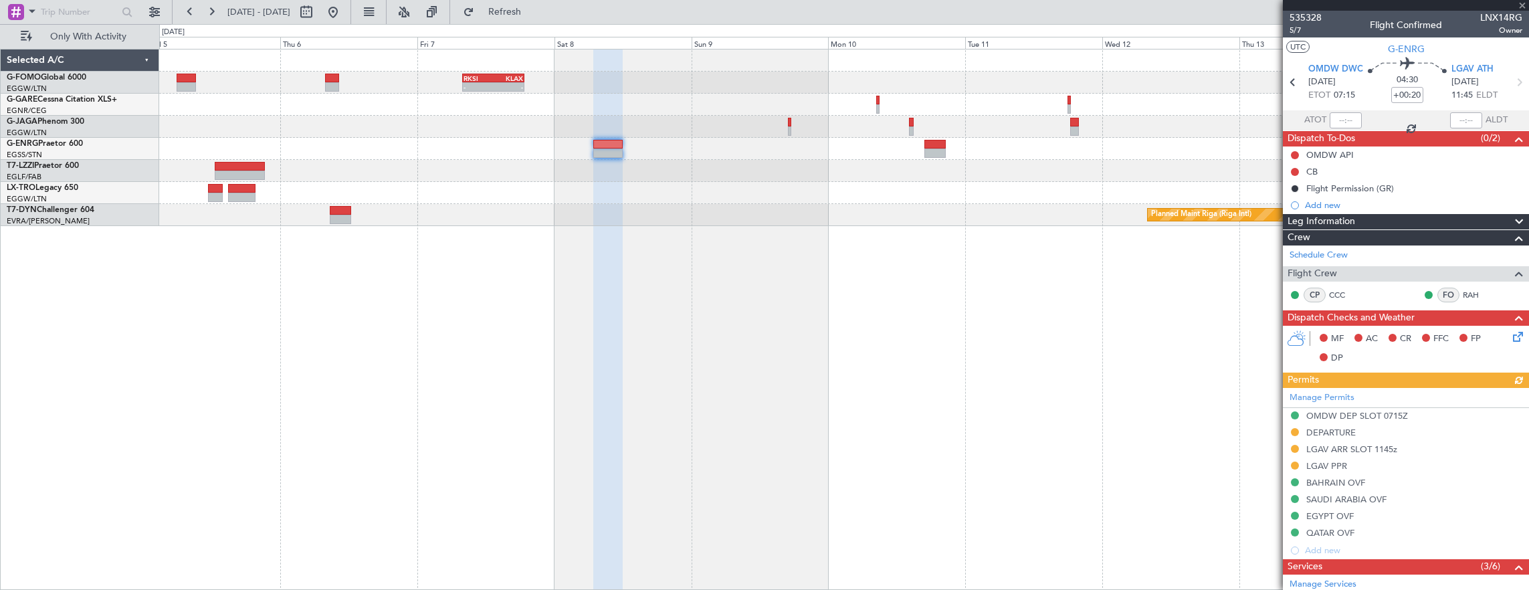
click at [919, 152] on div at bounding box center [844, 149] width 1370 height 22
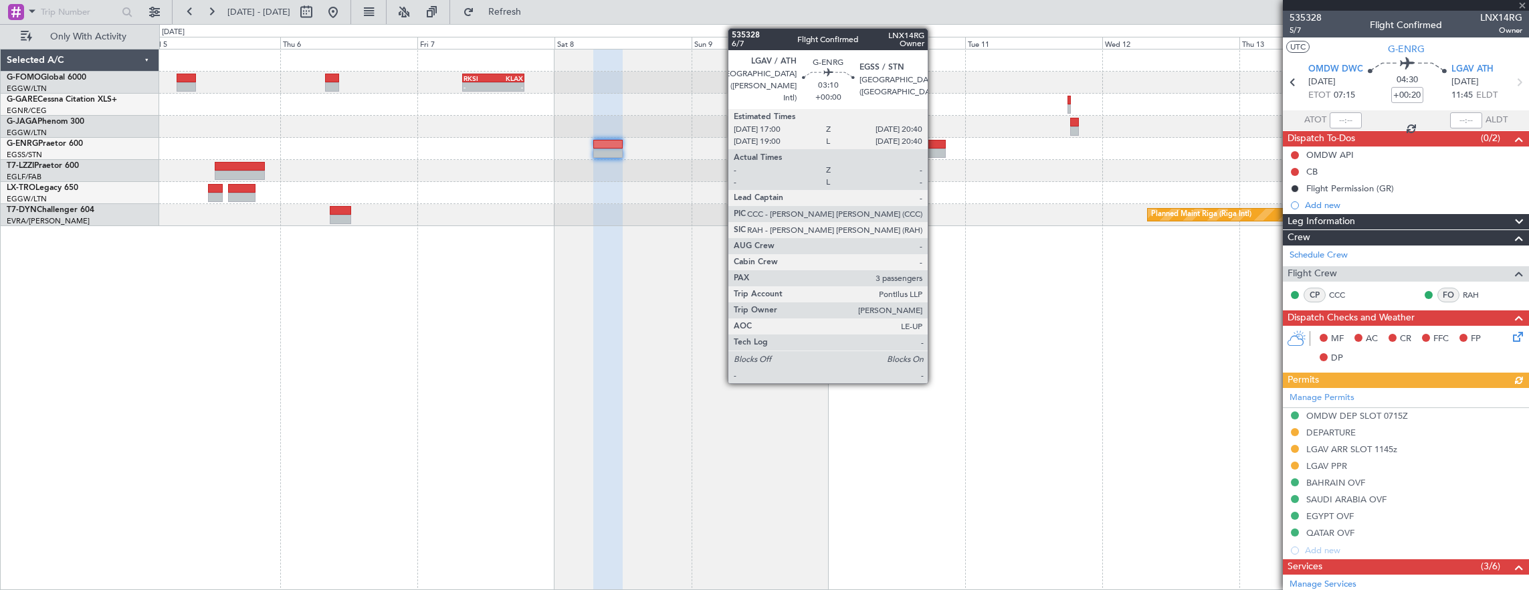
click at [934, 150] on div at bounding box center [934, 152] width 21 height 9
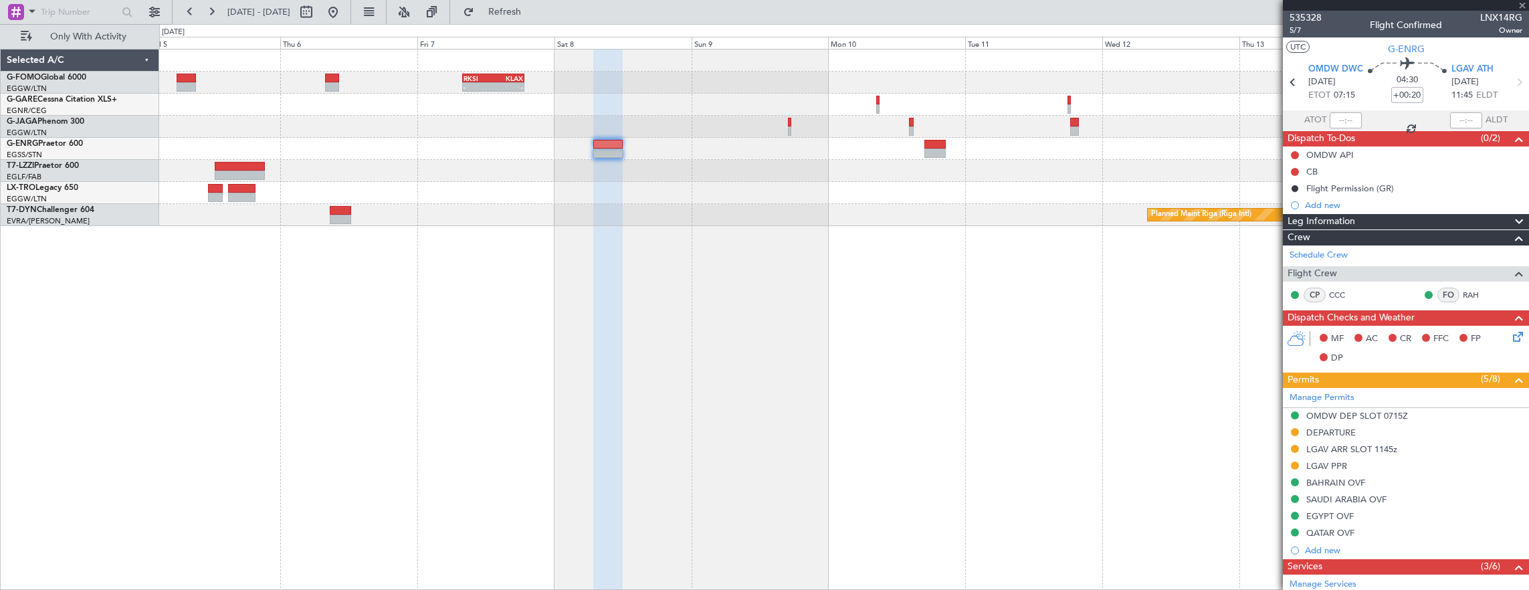
type input "3"
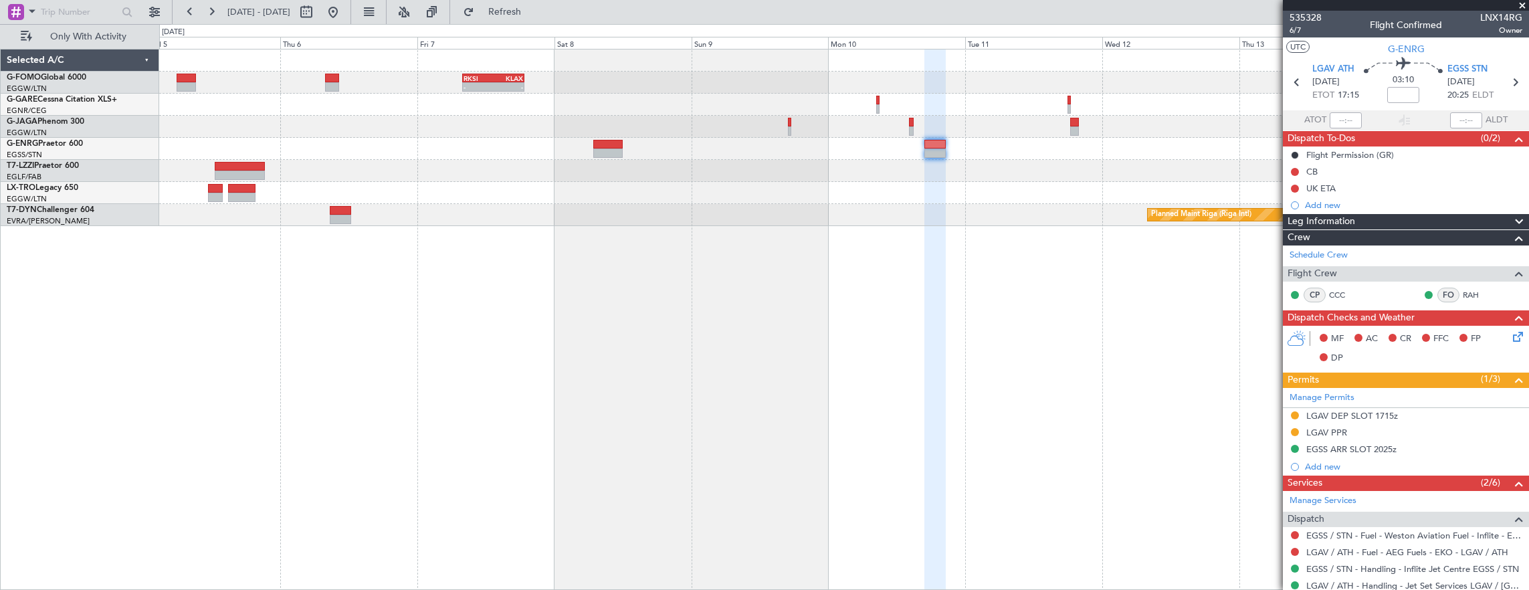
click at [0, 262] on html "[DATE] - [DATE] Refresh Quick Links Only With Activity - - RKSI 08:00 Z KLAX 18…" at bounding box center [764, 295] width 1529 height 590
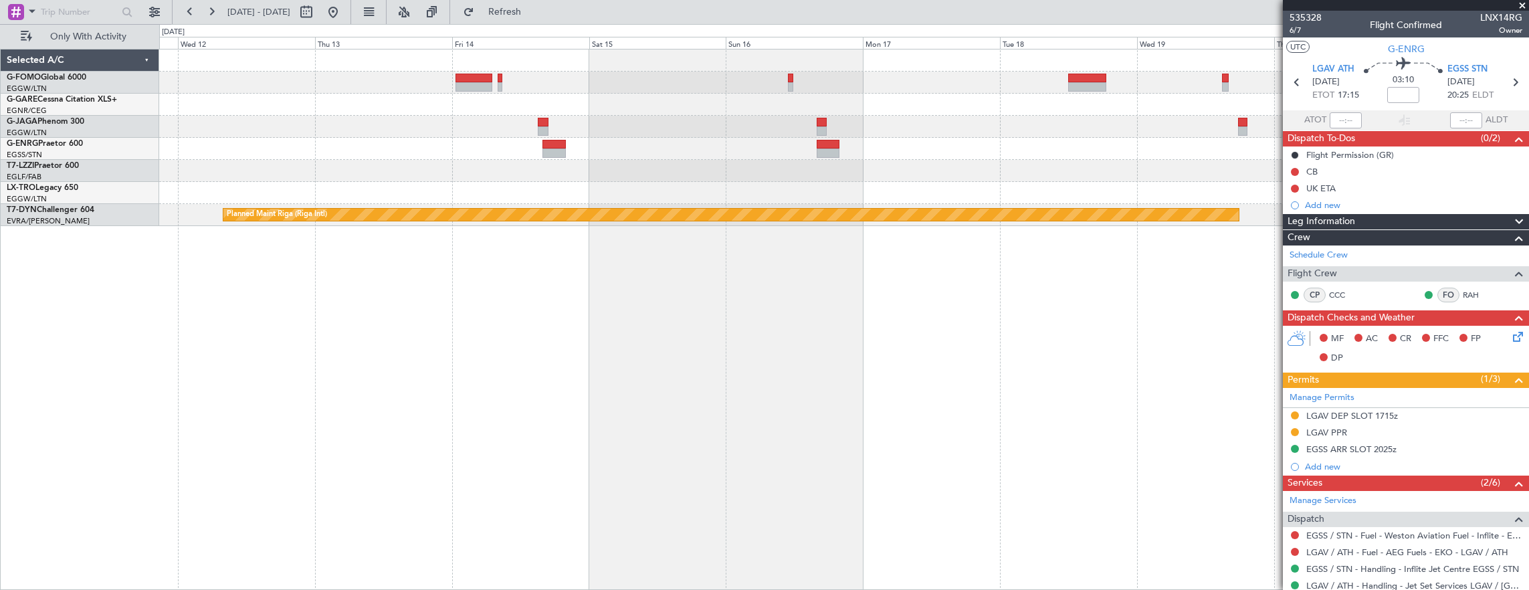
click at [203, 223] on div "Planned Maint Riga (Riga Intl)" at bounding box center [844, 320] width 1370 height 542
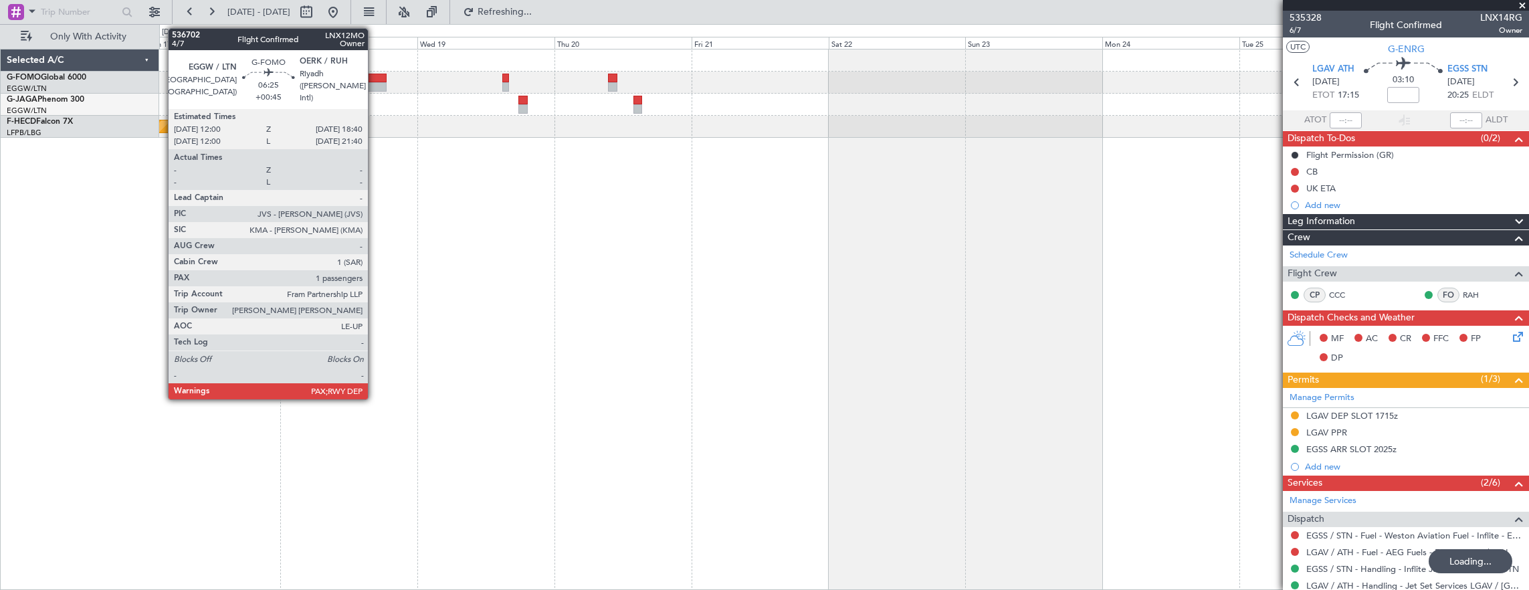
click at [374, 87] on div at bounding box center [367, 86] width 38 height 9
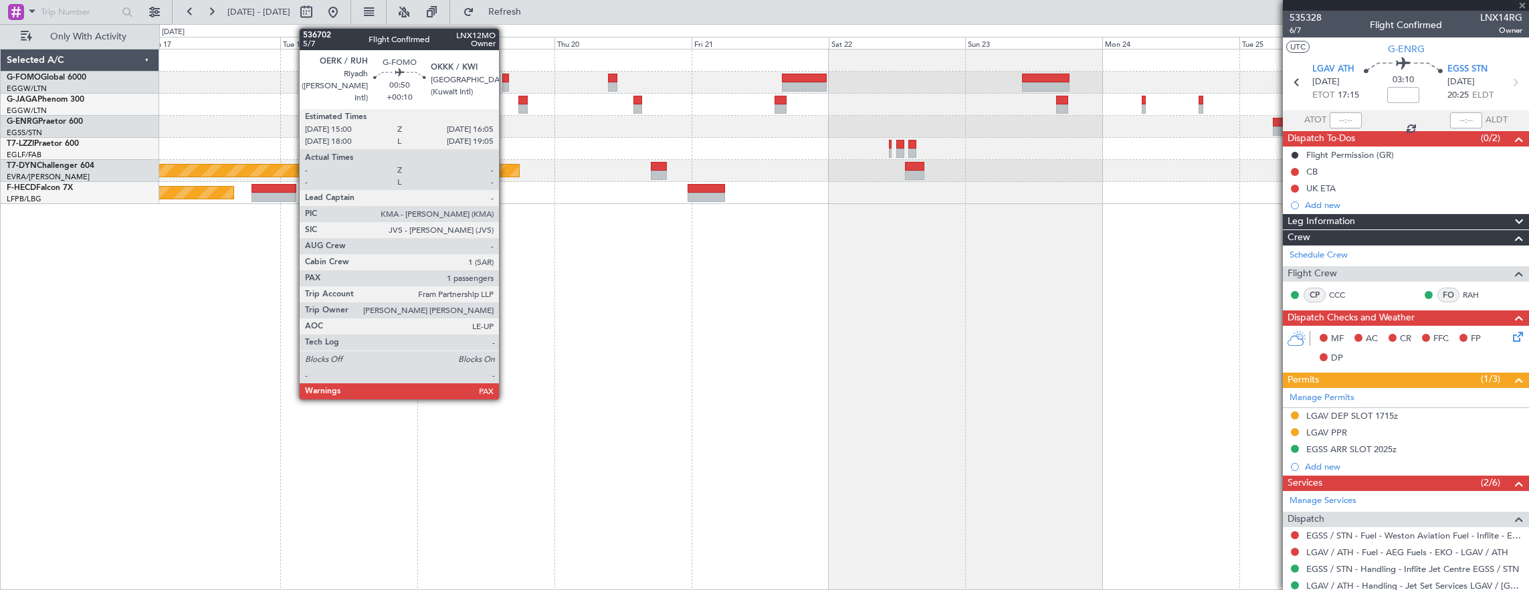
type input "+00:45"
type input "1"
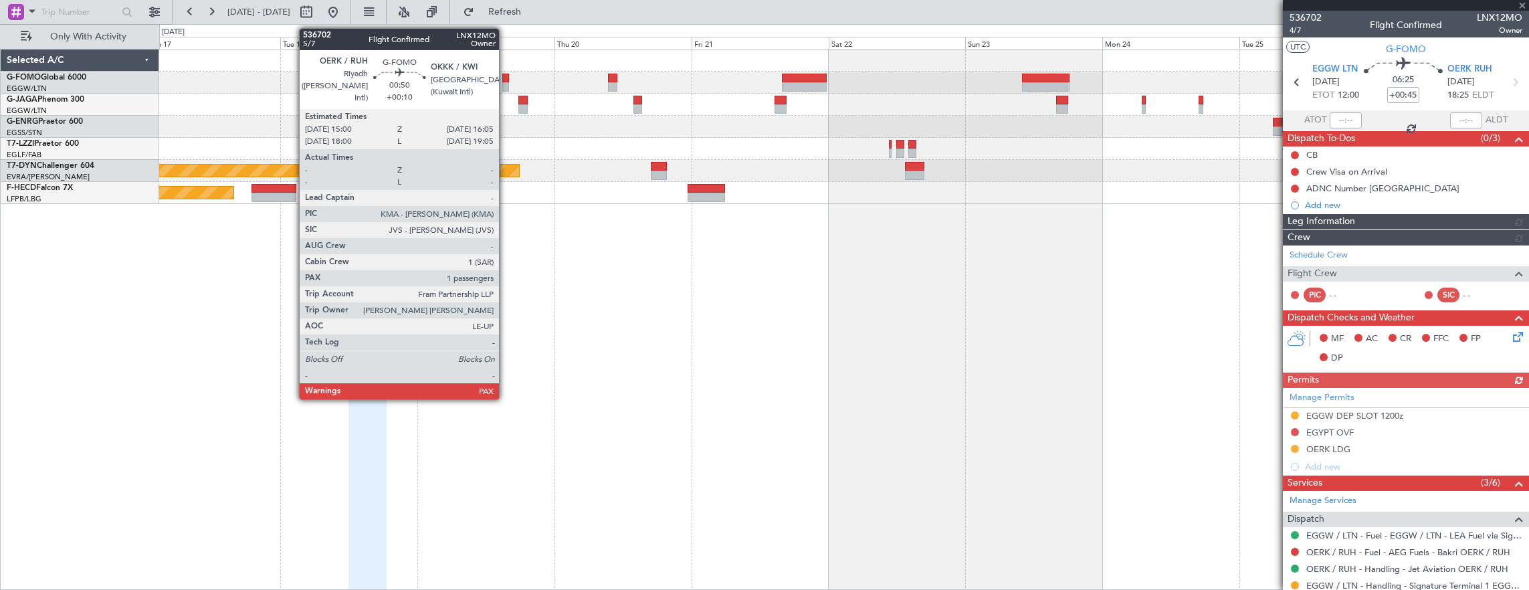
click at [506, 78] on div at bounding box center [505, 78] width 7 height 9
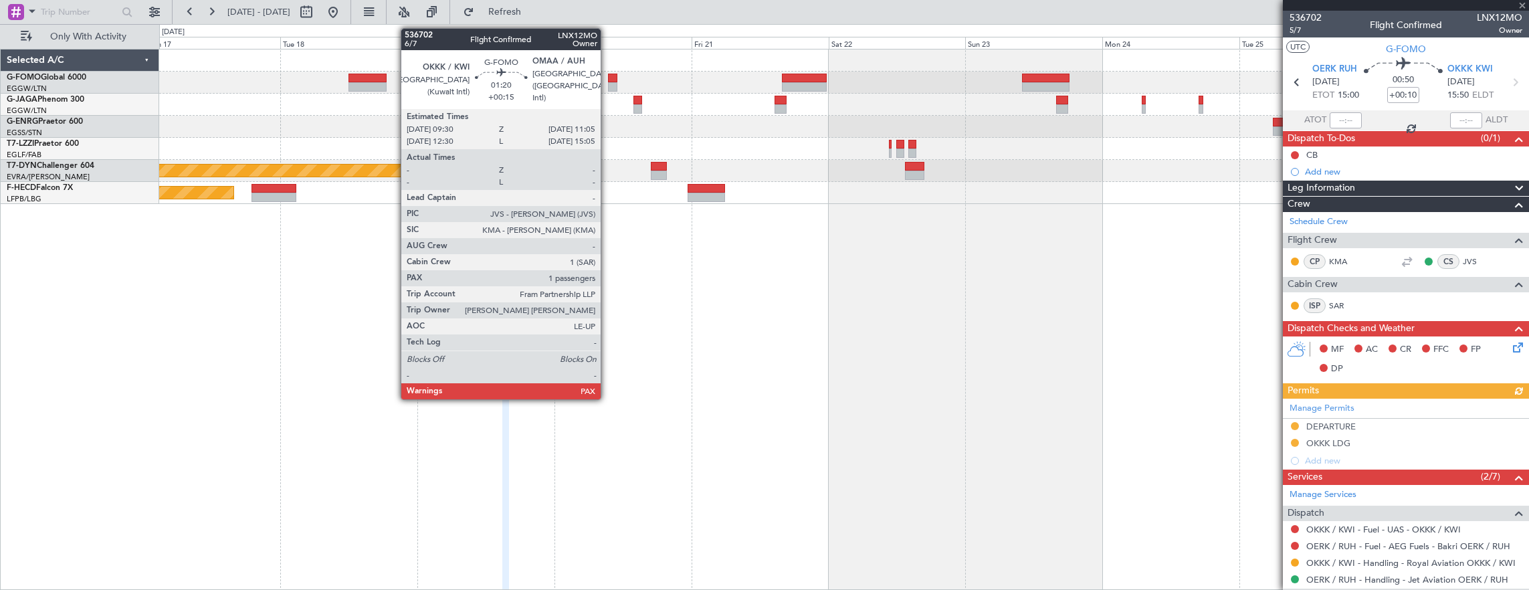
click at [608, 82] on div at bounding box center [612, 86] width 9 height 9
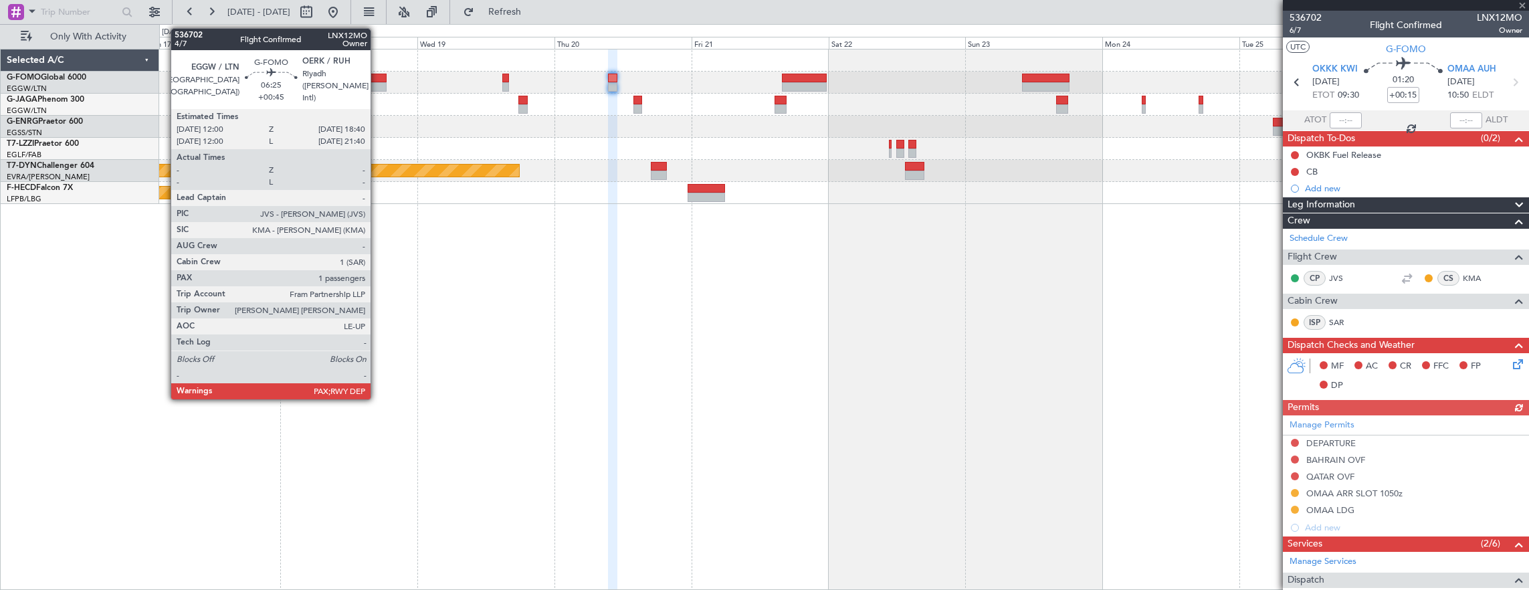
click at [377, 76] on div at bounding box center [367, 78] width 38 height 9
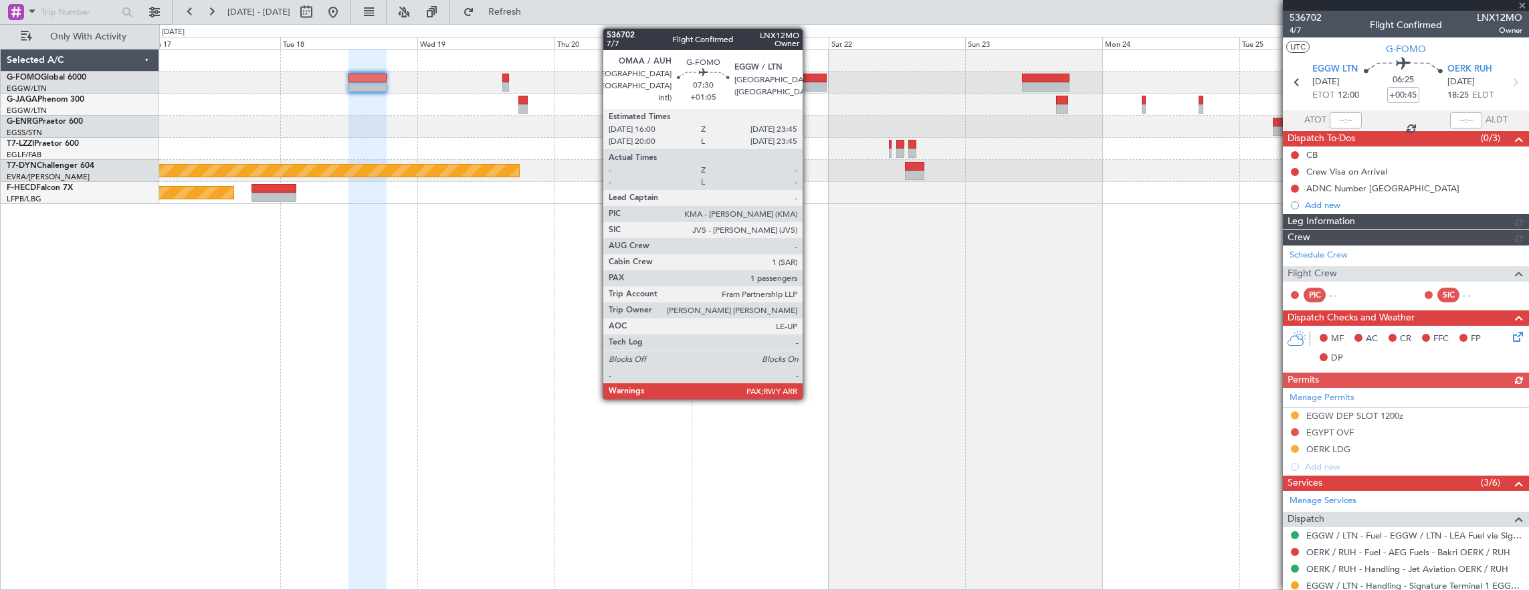
click at [809, 84] on div at bounding box center [804, 86] width 45 height 9
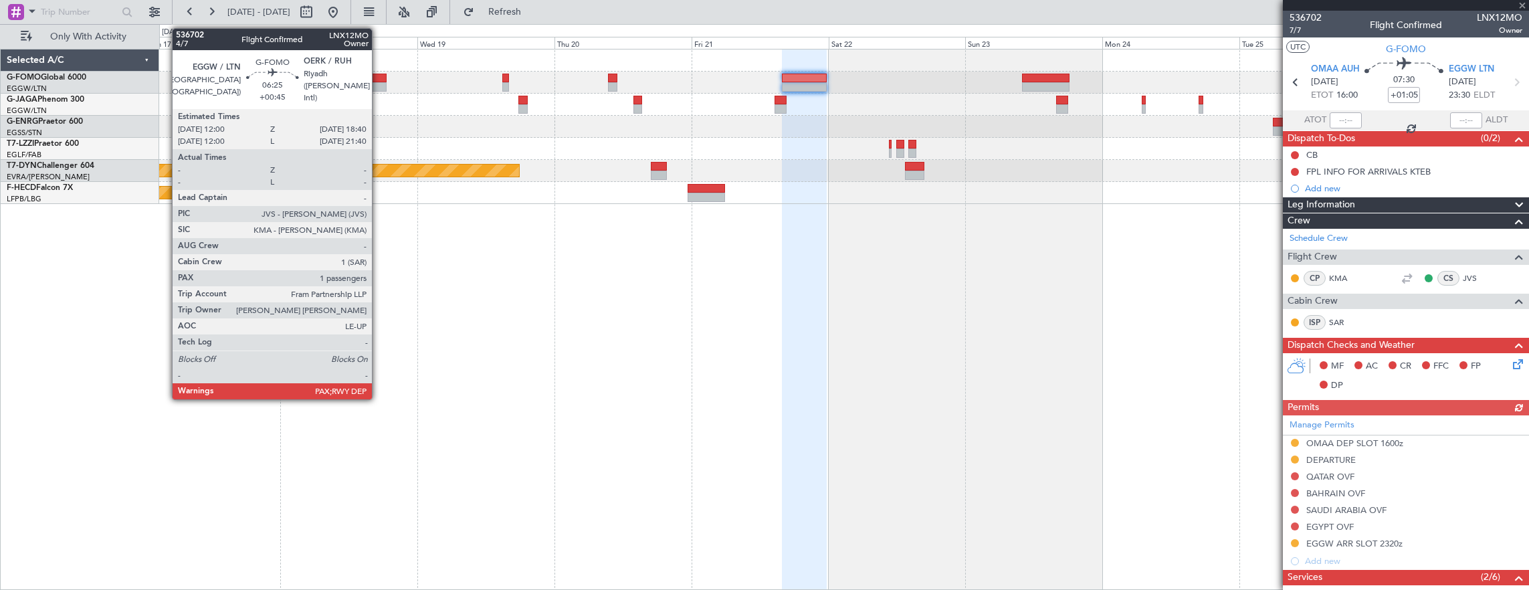
click at [379, 82] on div at bounding box center [367, 86] width 38 height 9
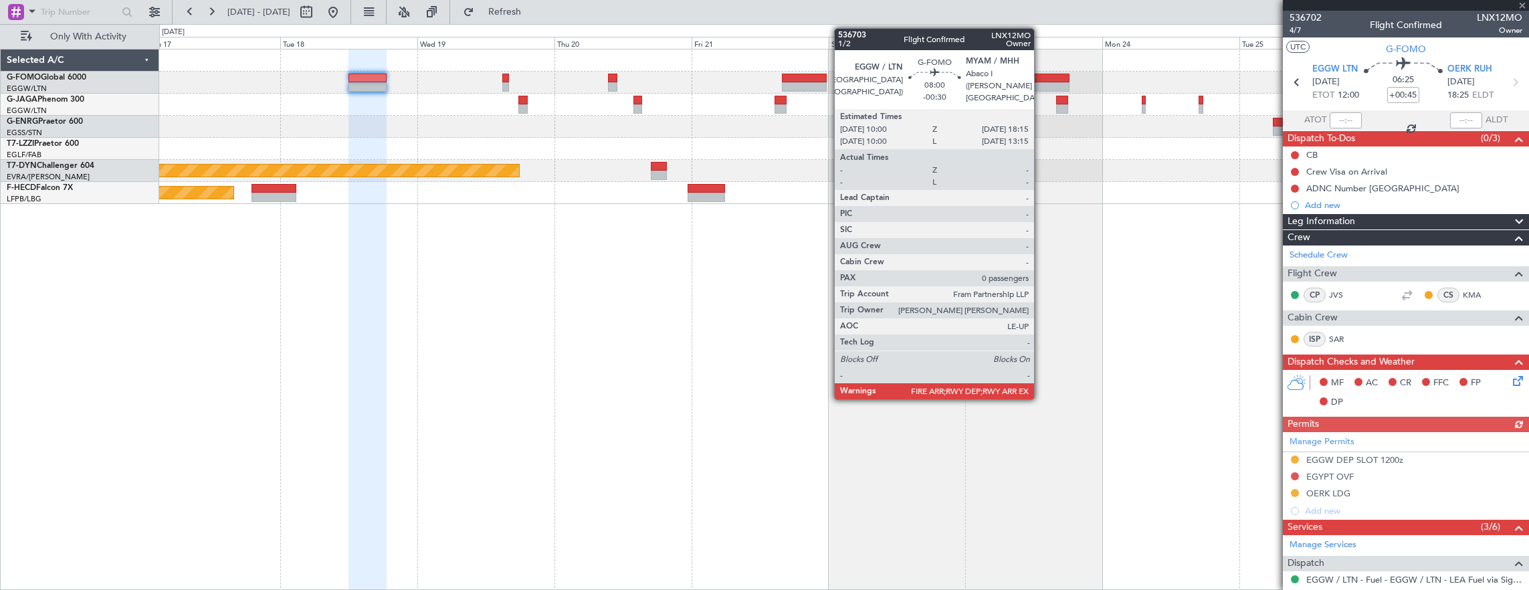
click at [1041, 79] on div at bounding box center [1045, 78] width 47 height 9
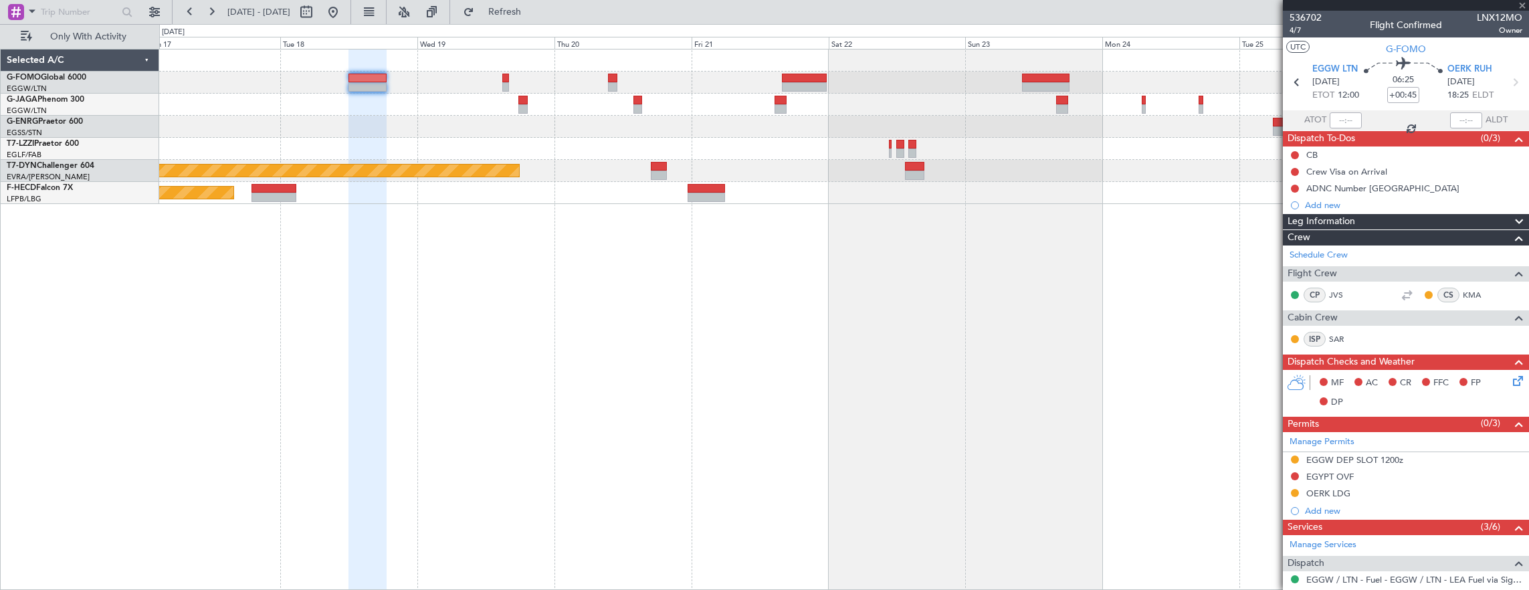
type input "-00:30"
type input "0"
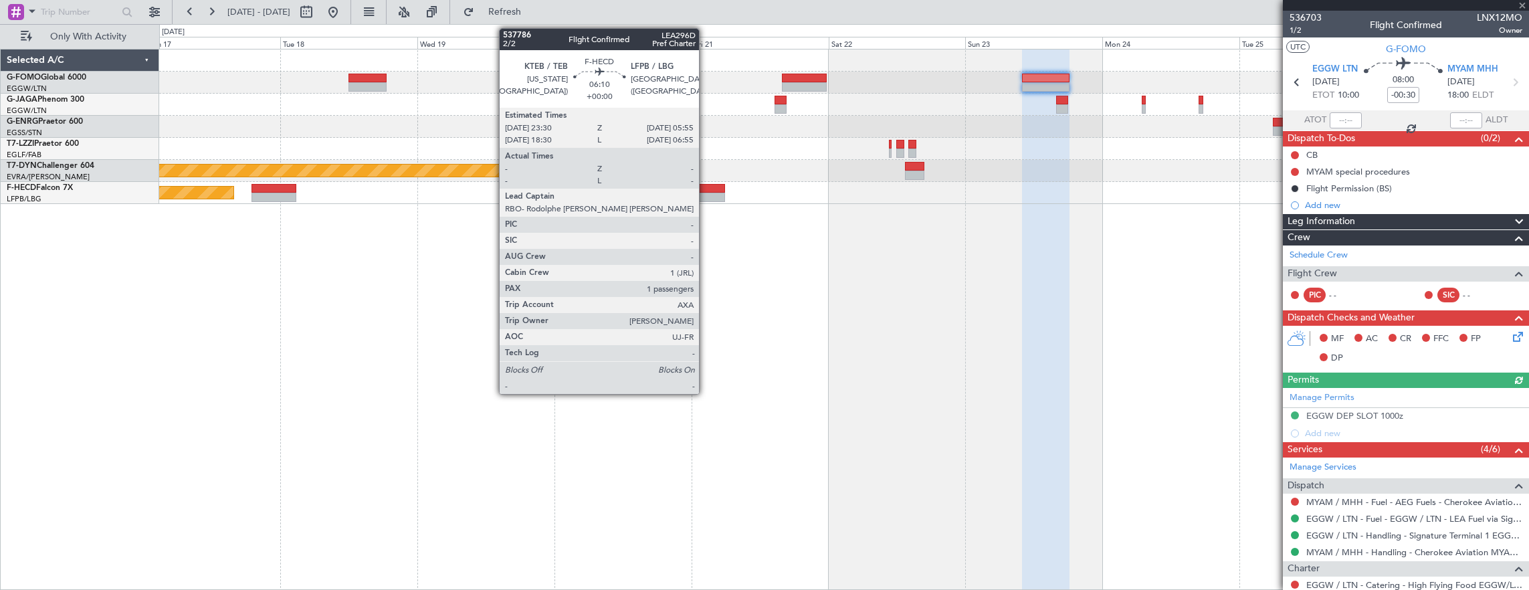
click at [706, 186] on div at bounding box center [705, 188] width 37 height 9
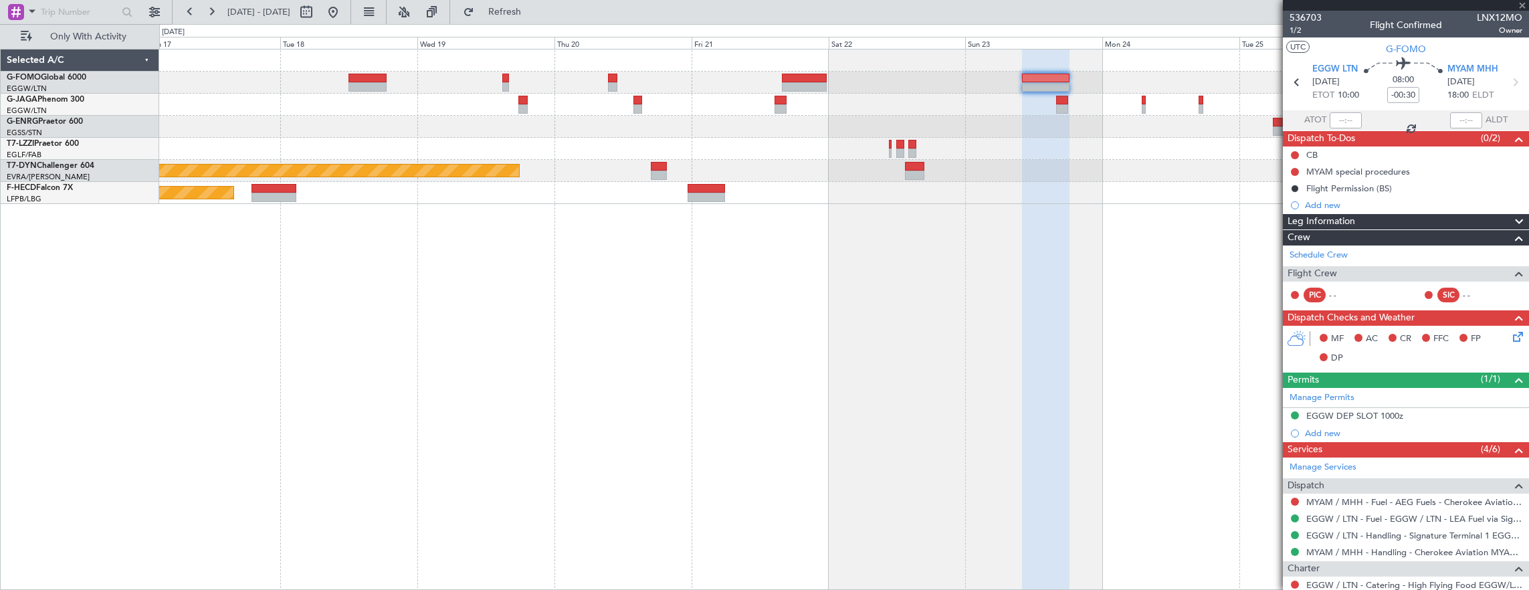
type input "1"
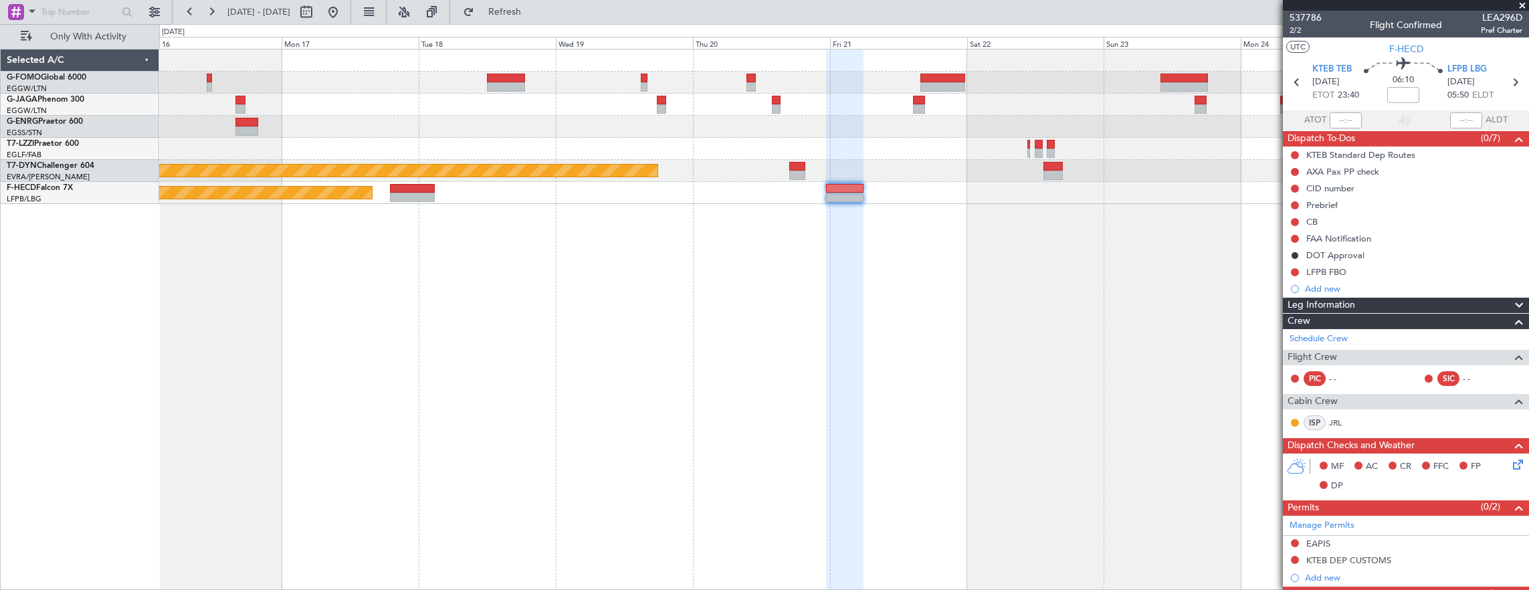
click at [1293, 326] on fb-app "[DATE] - [DATE] Refresh Quick Links Only With Activity Planned Maint [GEOGRAPHI…" at bounding box center [764, 300] width 1529 height 580
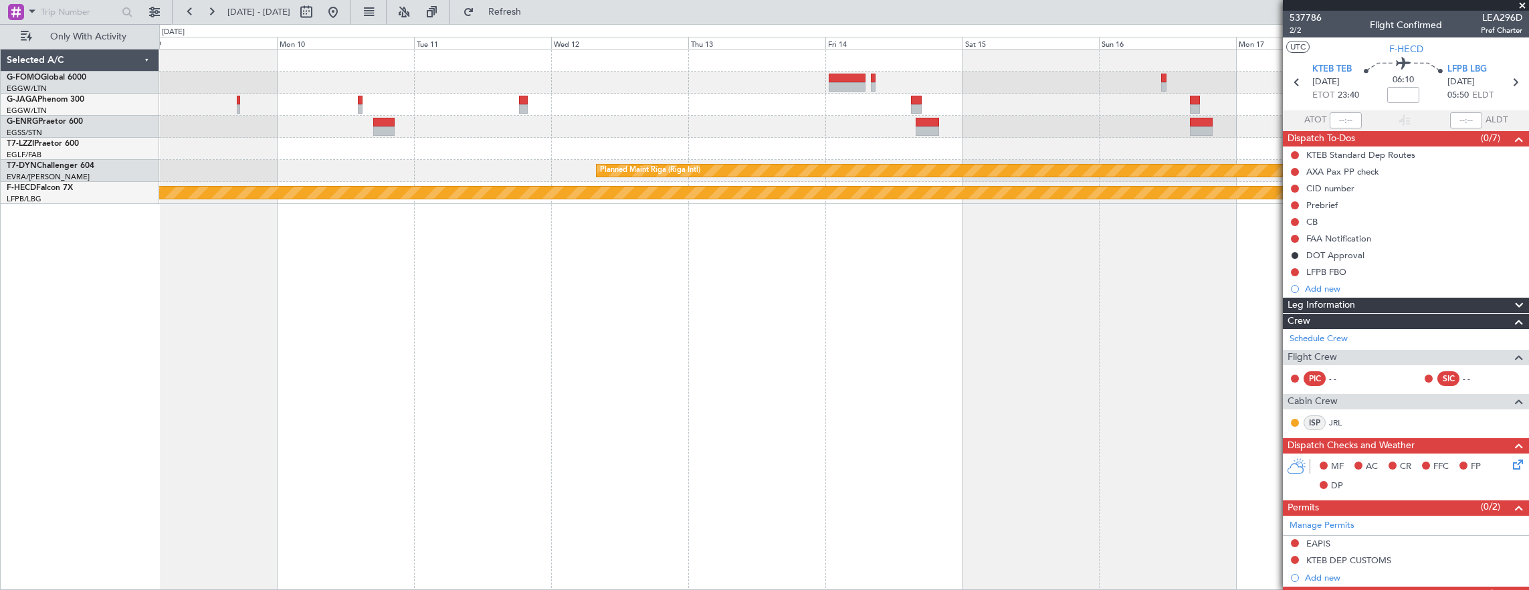
click at [1081, 400] on div "RKSI 08:00 Z KLAX 18:50 Z - - Planned Maint [GEOGRAPHIC_DATA] (Riga Intl) Plann…" at bounding box center [844, 320] width 1370 height 542
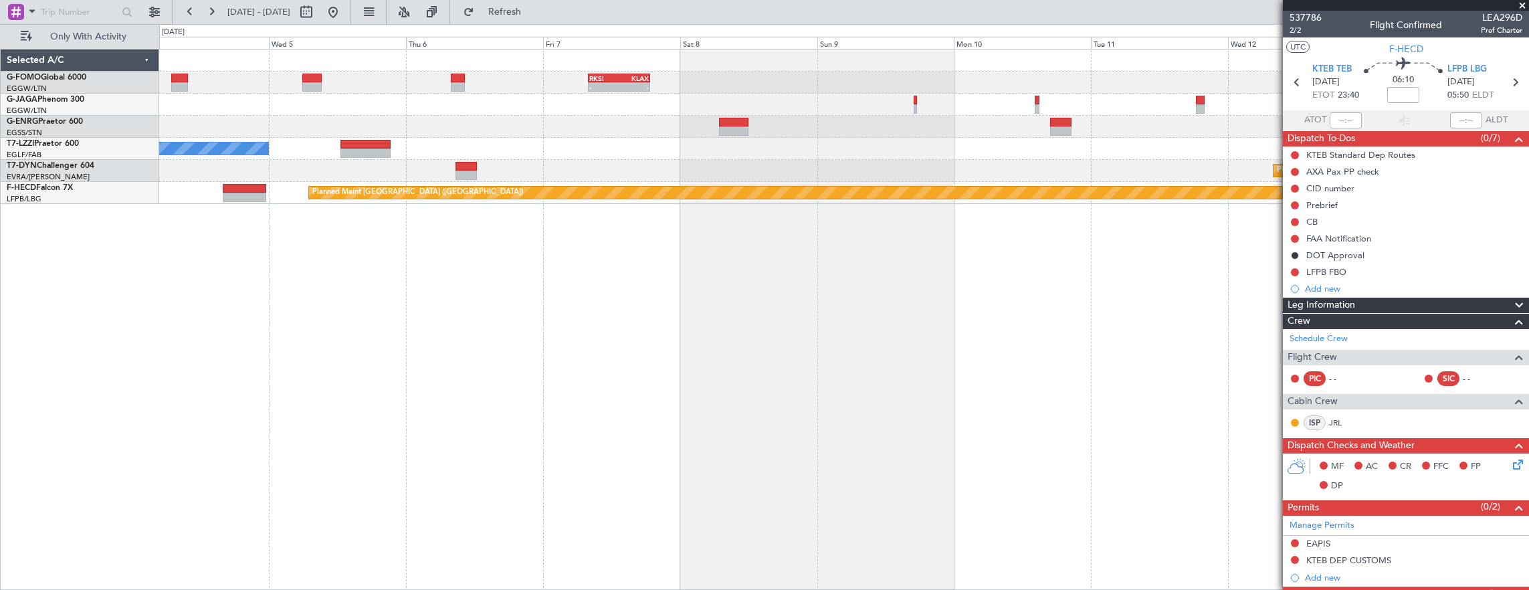
click at [967, 388] on div "RKSI 08:00 Z KLAX 18:50 Z - - A/C Unavailable [GEOGRAPHIC_DATA] ([GEOGRAPHIC_DA…" at bounding box center [844, 320] width 1370 height 542
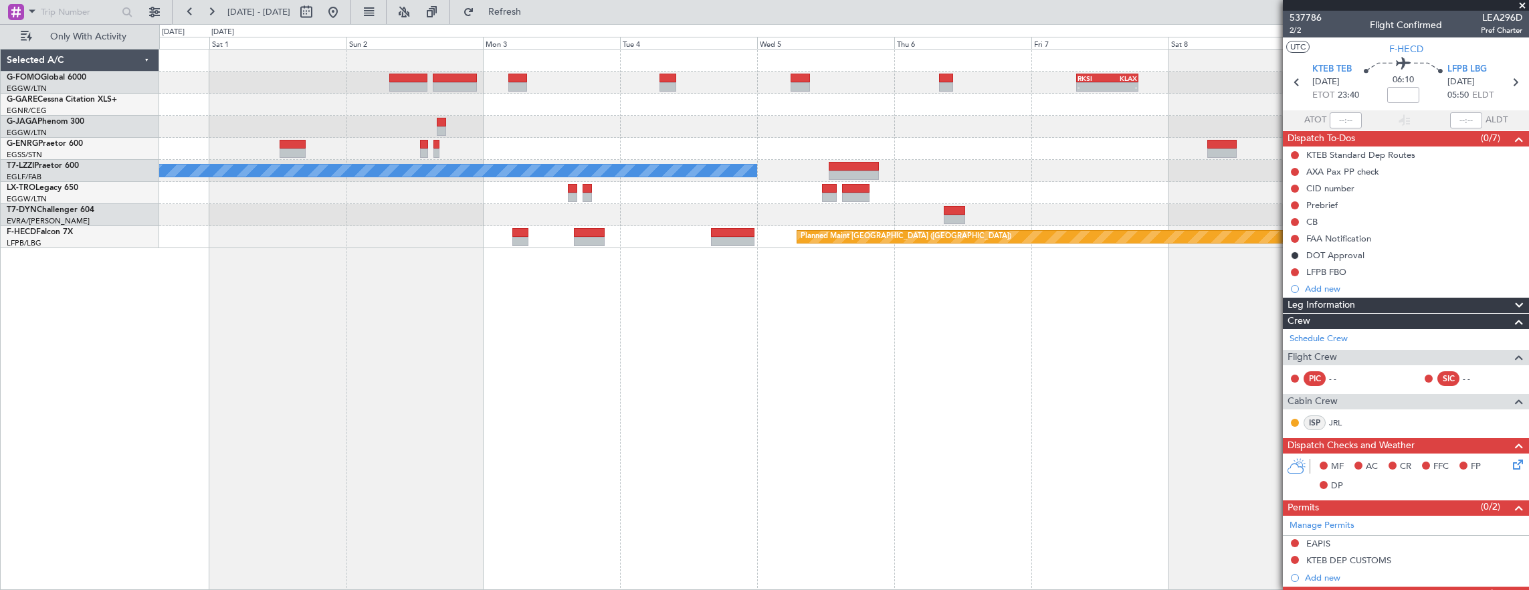
click at [1019, 359] on div "RKSI 08:00 Z KLAX 18:50 Z - - A/C Unavailable [GEOGRAPHIC_DATA] ([GEOGRAPHIC_DA…" at bounding box center [844, 320] width 1370 height 542
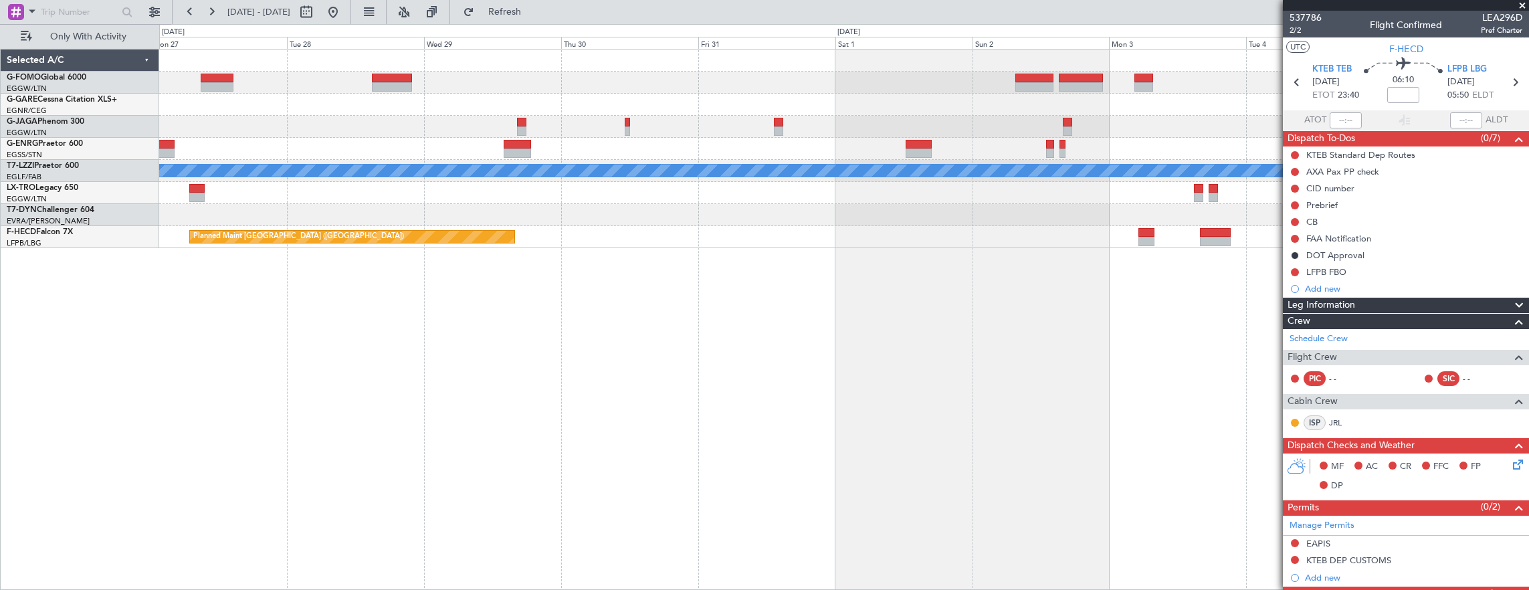
click at [1007, 376] on div "RKSI 08:00 Z KLAX 18:50 Z - - A/C Unavailable [GEOGRAPHIC_DATA] ([GEOGRAPHIC_DA…" at bounding box center [844, 320] width 1370 height 542
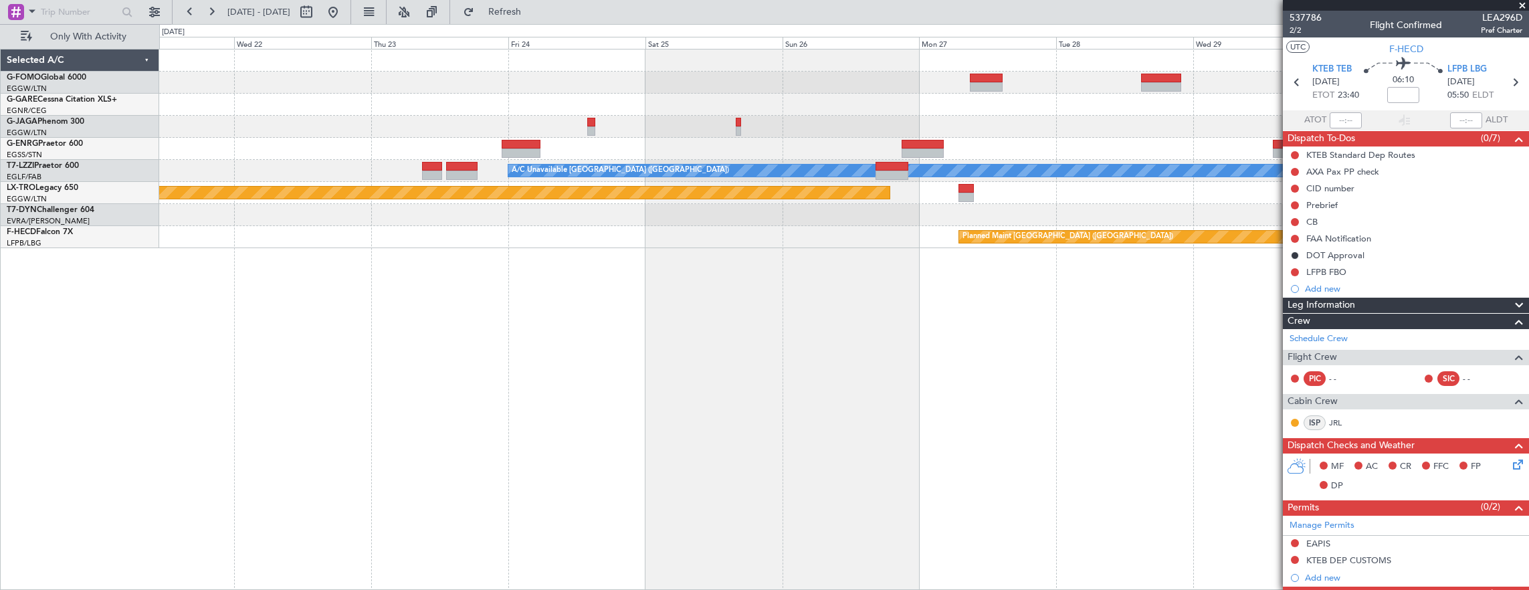
click at [1154, 313] on div "A/C Unavailable [GEOGRAPHIC_DATA] ([GEOGRAPHIC_DATA]) Planned Maint [GEOGRAPHIC…" at bounding box center [844, 320] width 1370 height 542
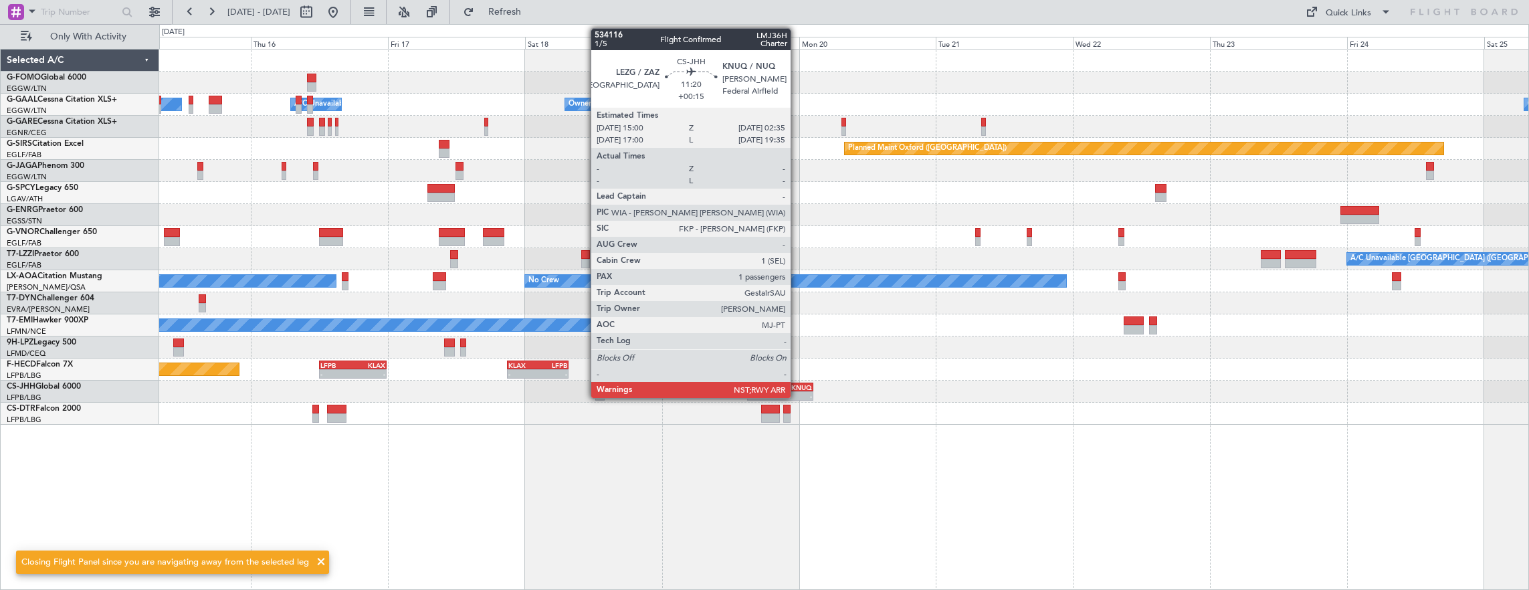
click at [797, 395] on div "-" at bounding box center [796, 396] width 32 height 8
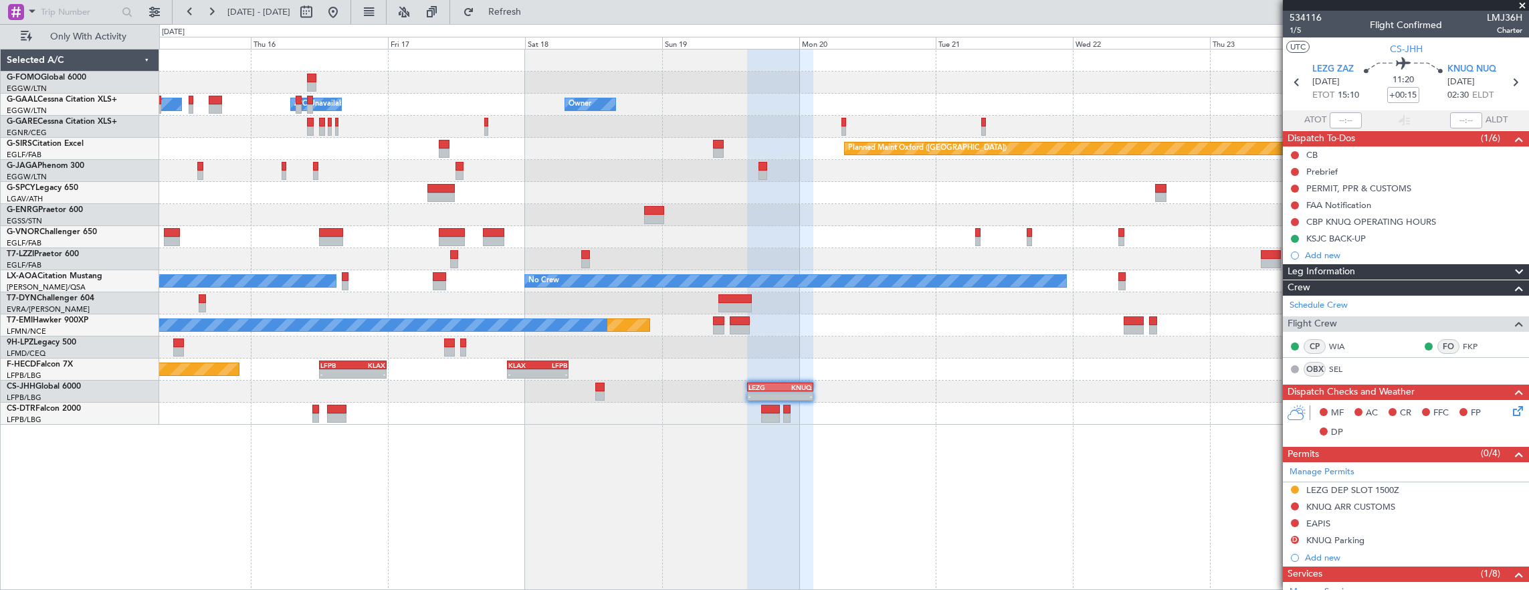
scroll to position [267, 0]
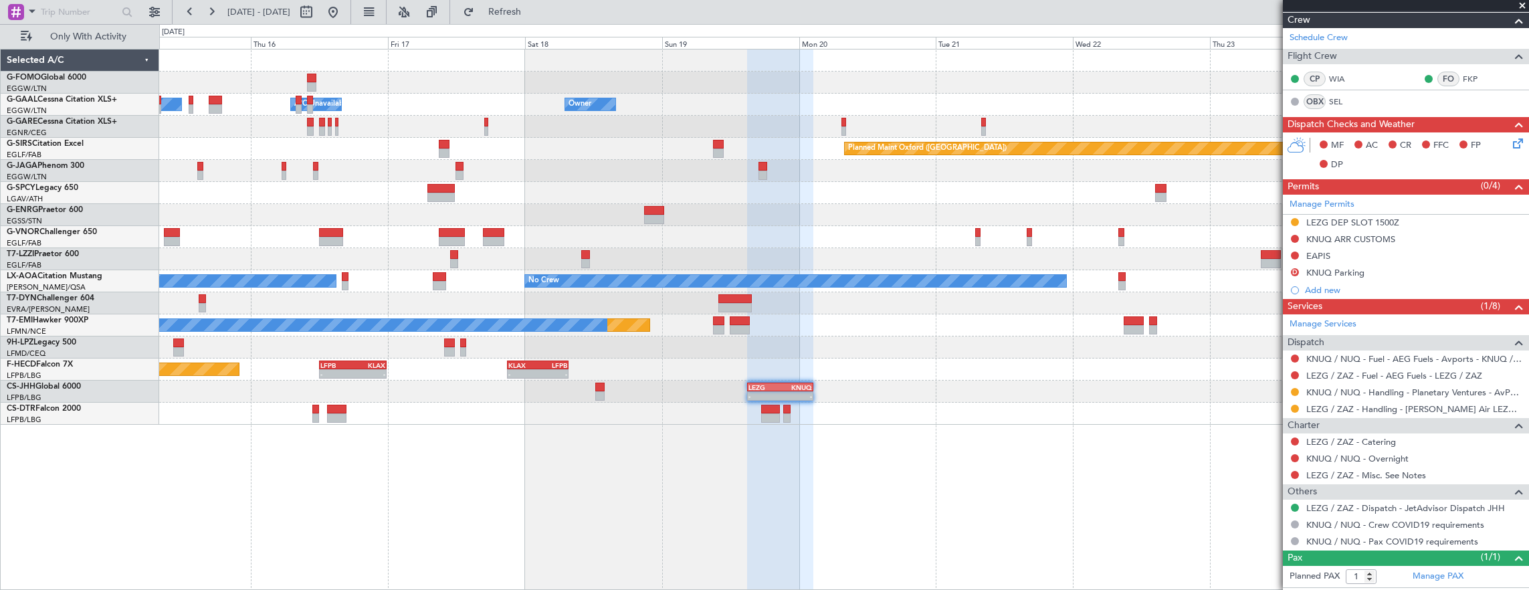
click at [1059, 485] on div "Owner Owner A/C Unavailable Owner Owner A/C Unavailable Planned Maint [GEOGRAPH…" at bounding box center [844, 320] width 1370 height 542
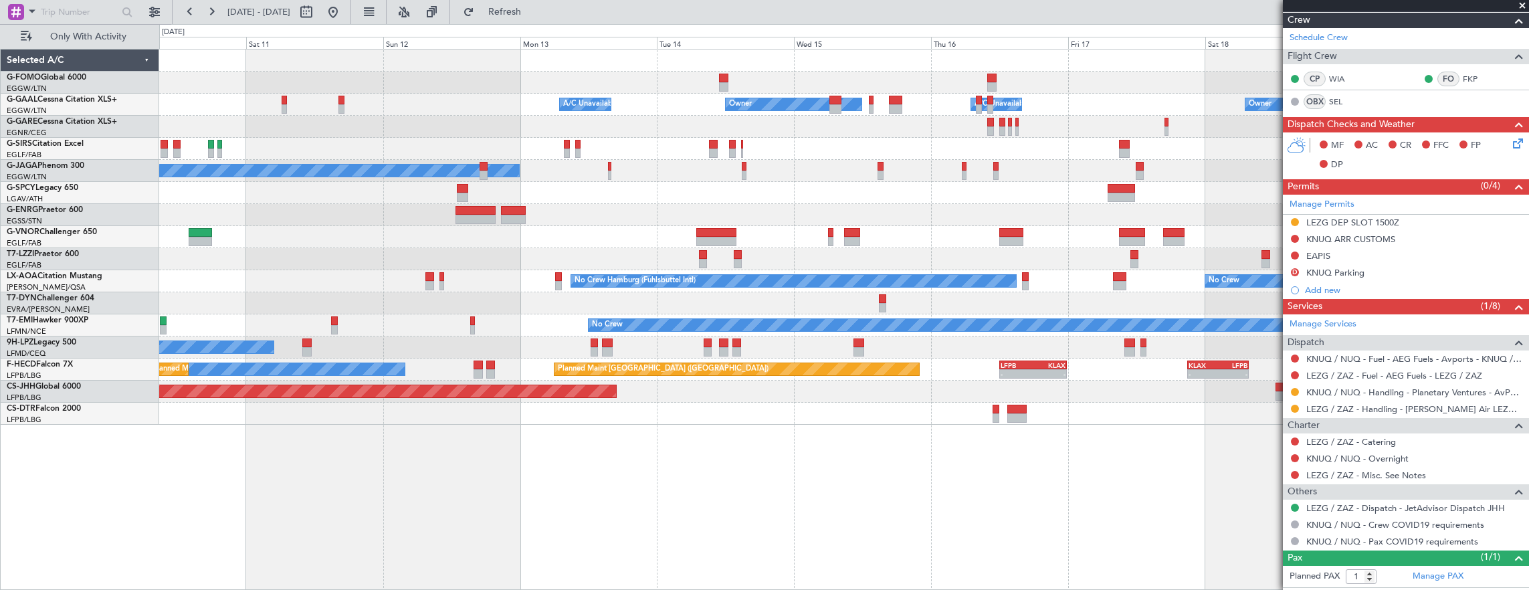
click at [952, 467] on div "Owner A/C Unavailable Owner Owner A/C Unavailable Planned Maint [GEOGRAPHIC_DAT…" at bounding box center [844, 320] width 1370 height 542
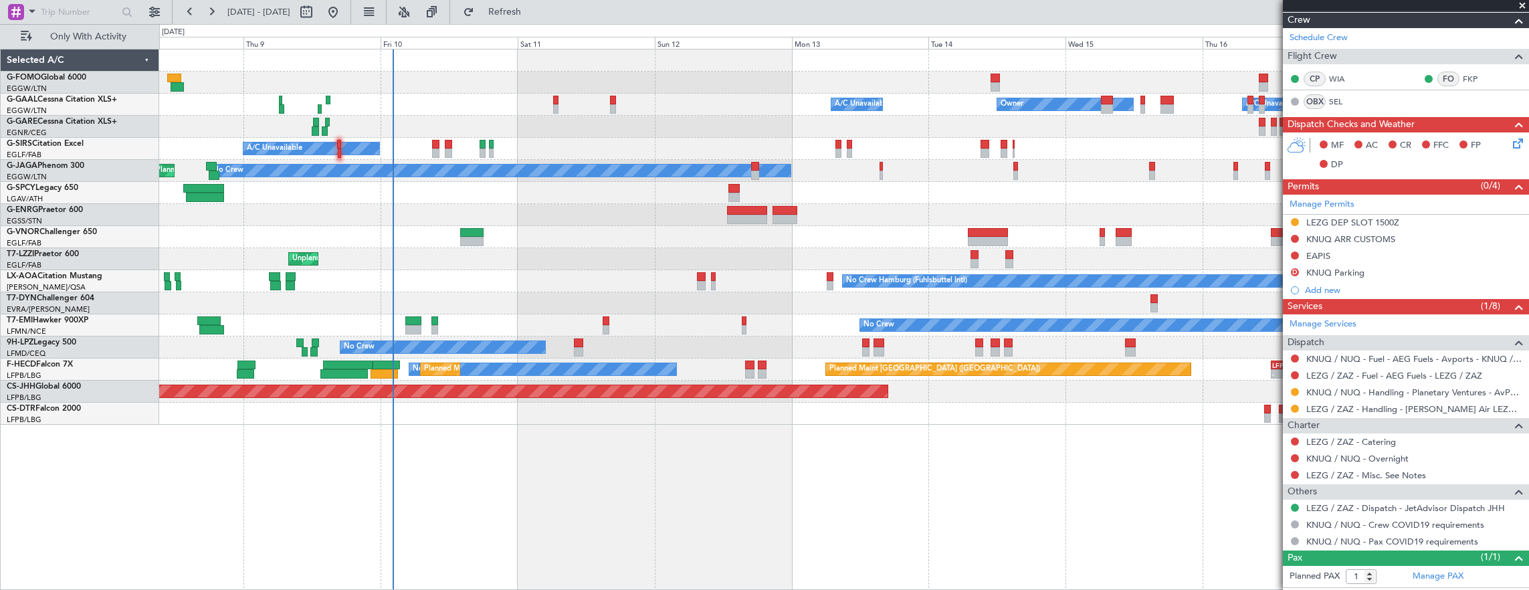
click at [471, 467] on div "Owner A/C Unavailable Owner A/C Unavailable Owner A/C Unavailable Planned Maint…" at bounding box center [844, 320] width 1370 height 542
click at [697, 485] on div "Owner A/C Unavailable Owner A/C Unavailable Owner A/C Unavailable Planned Maint…" at bounding box center [844, 320] width 1370 height 542
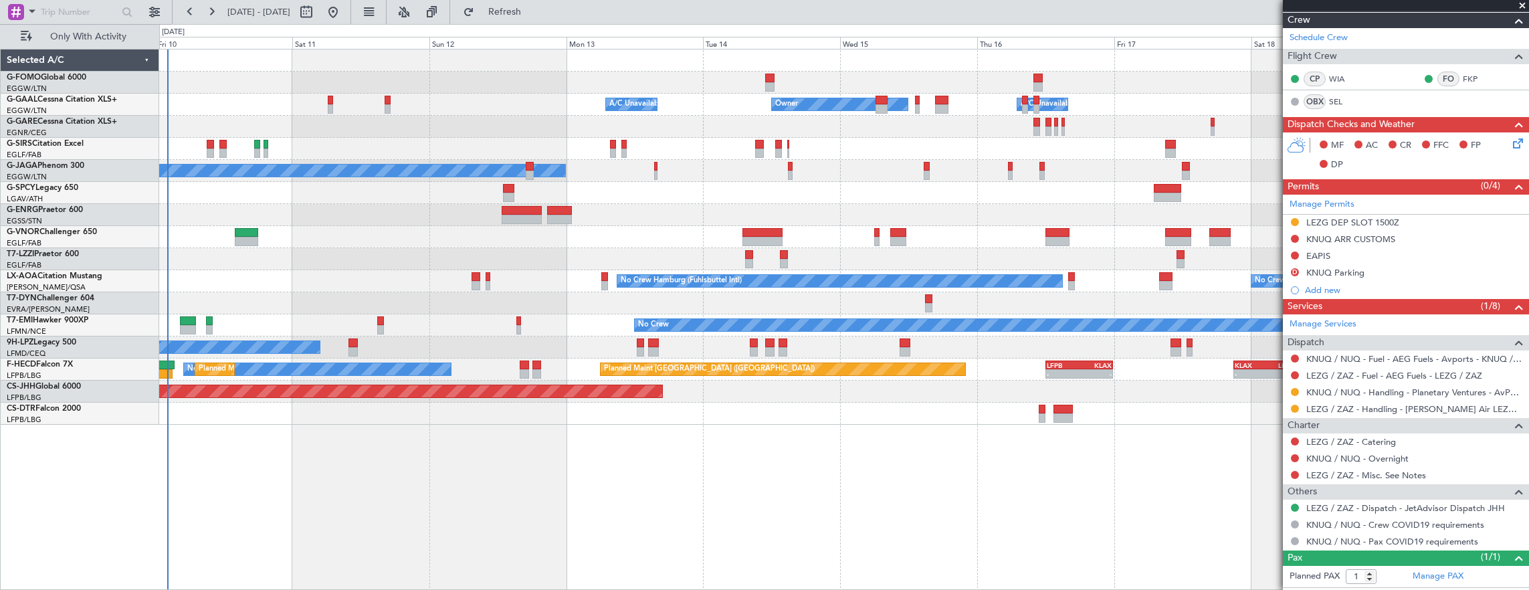
click at [721, 460] on div "Owner A/C Unavailable Owner A/C Unavailable Owner A/C Unavailable Planned Maint…" at bounding box center [844, 320] width 1370 height 542
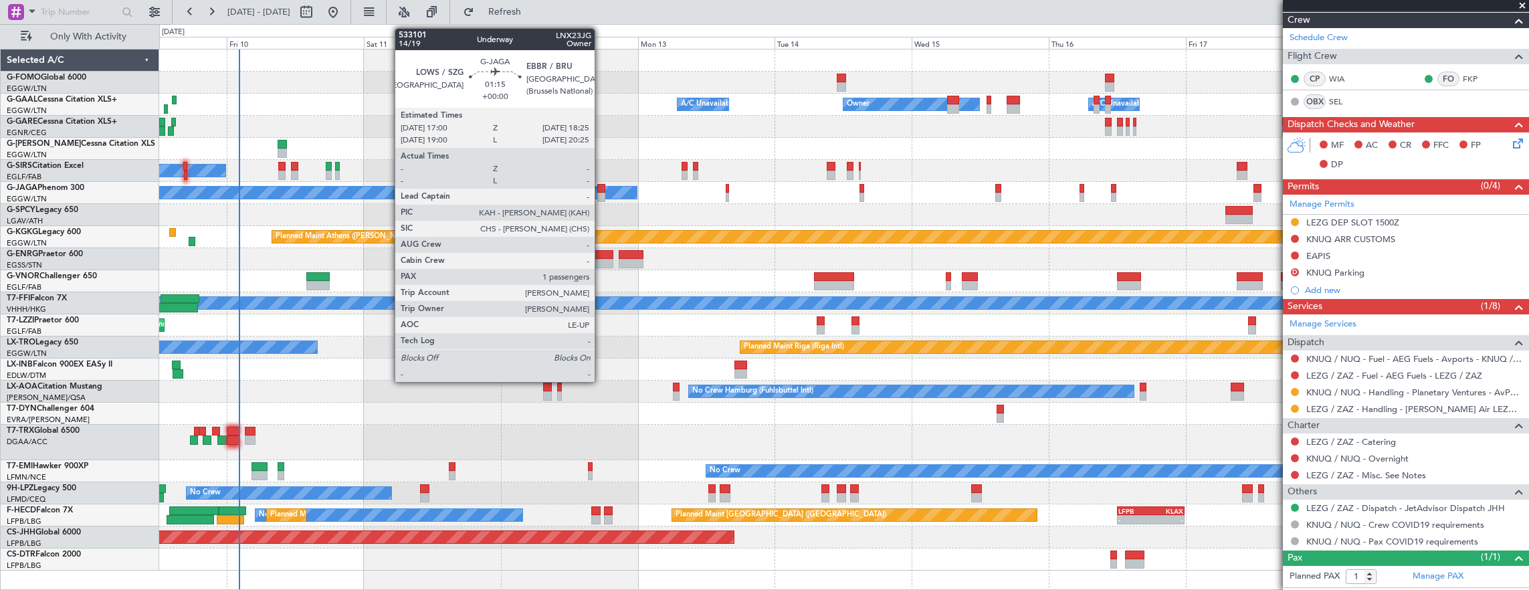
click at [601, 190] on div at bounding box center [601, 188] width 9 height 9
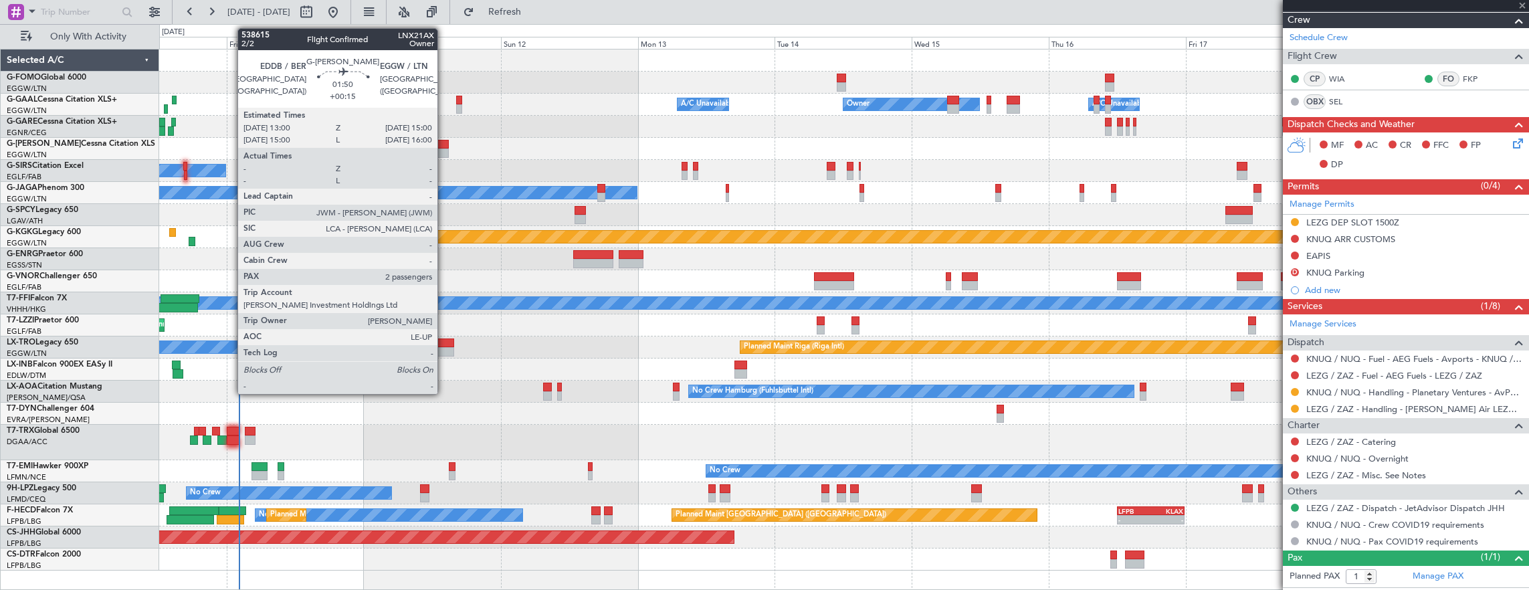
click at [444, 150] on div at bounding box center [443, 152] width 12 height 9
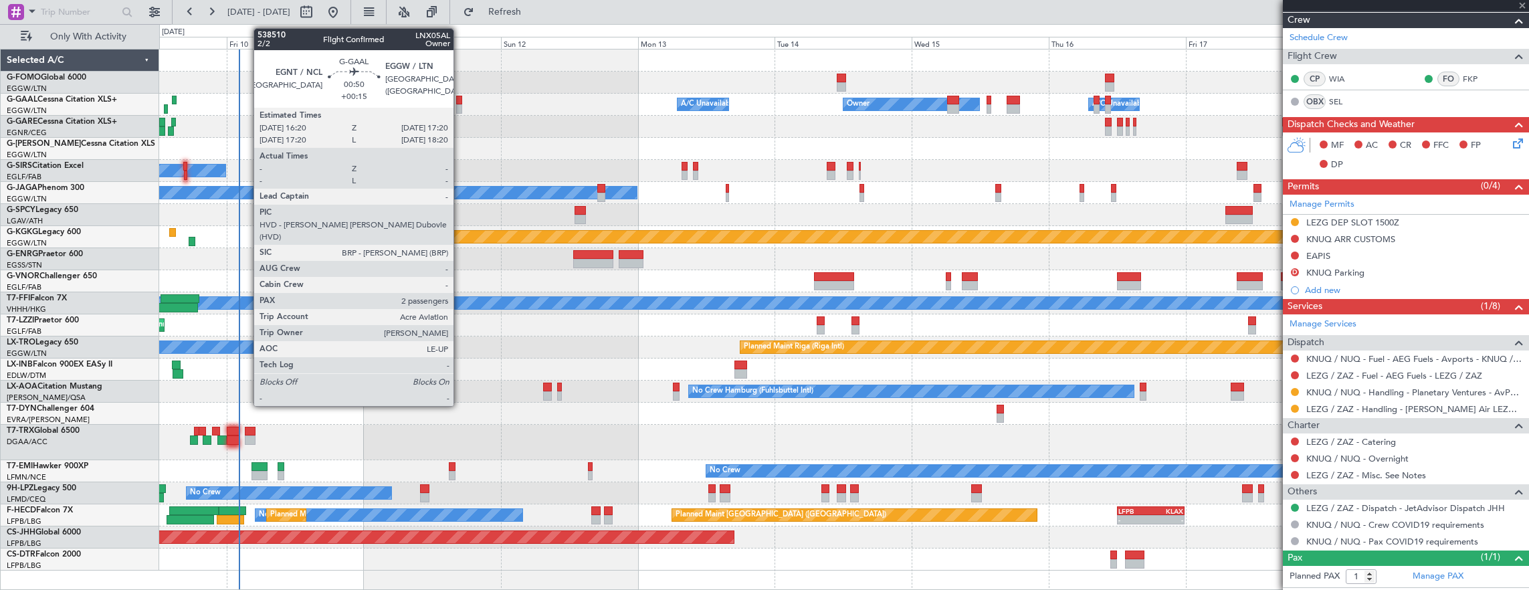
type input "2"
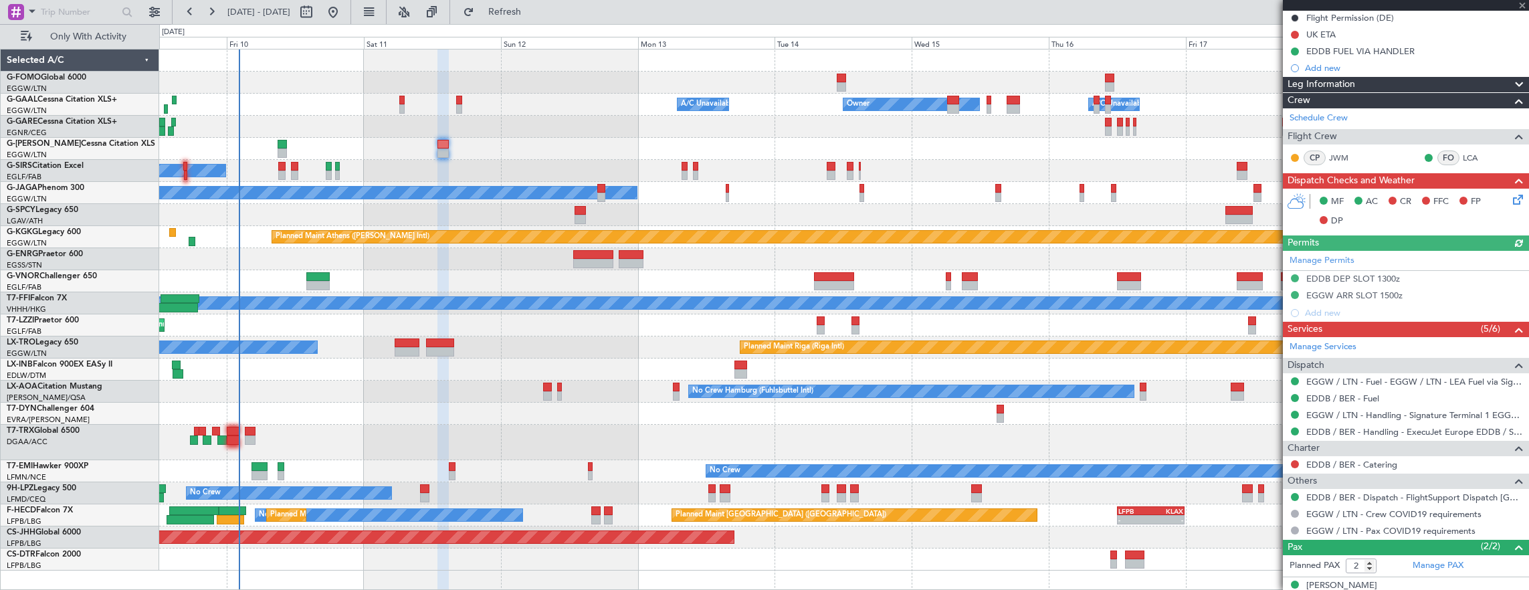
scroll to position [197, 0]
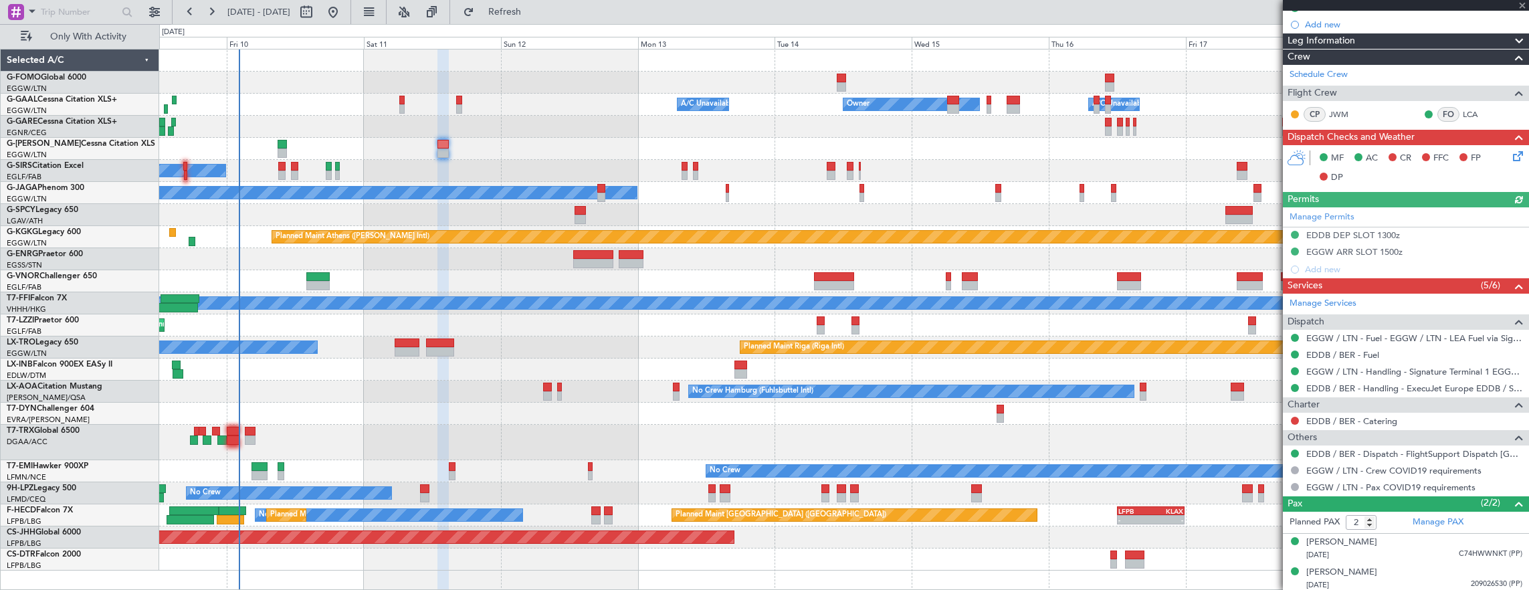
click at [395, 102] on div "Owner A/C Unavailable Owner Owner A/C Unavailable" at bounding box center [844, 105] width 1370 height 22
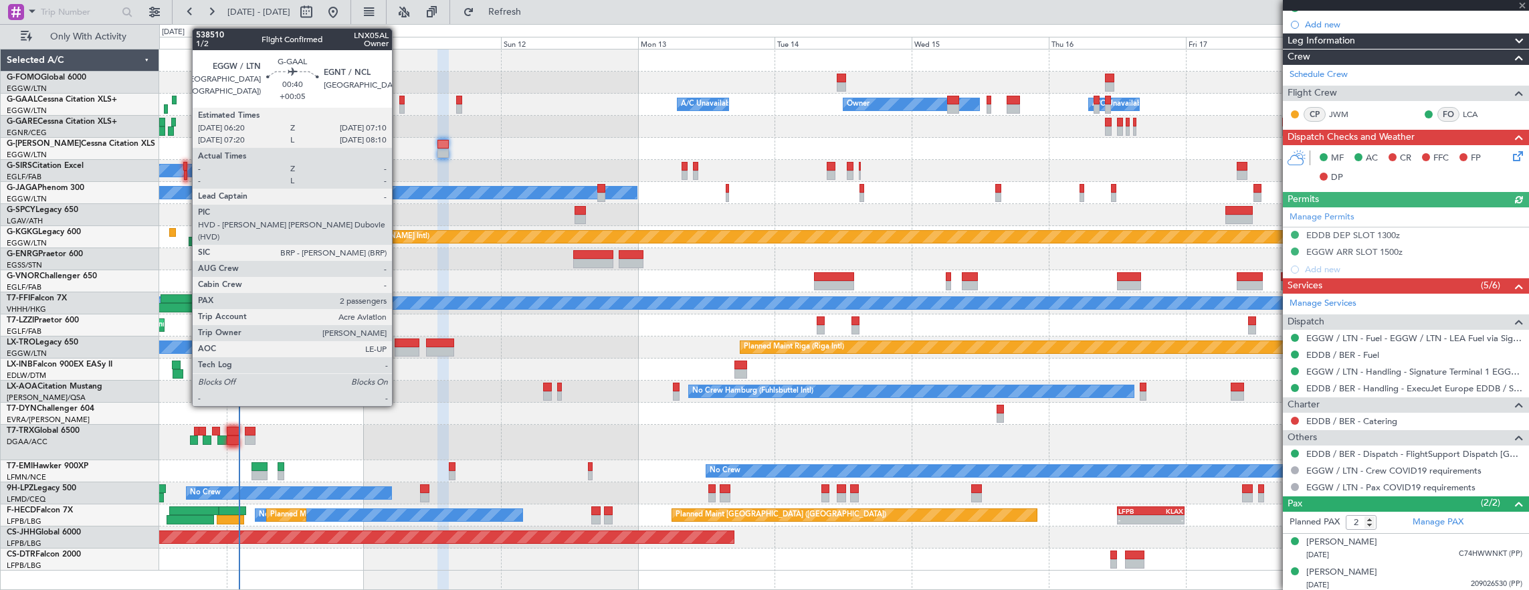
click at [399, 102] on div at bounding box center [401, 100] width 5 height 9
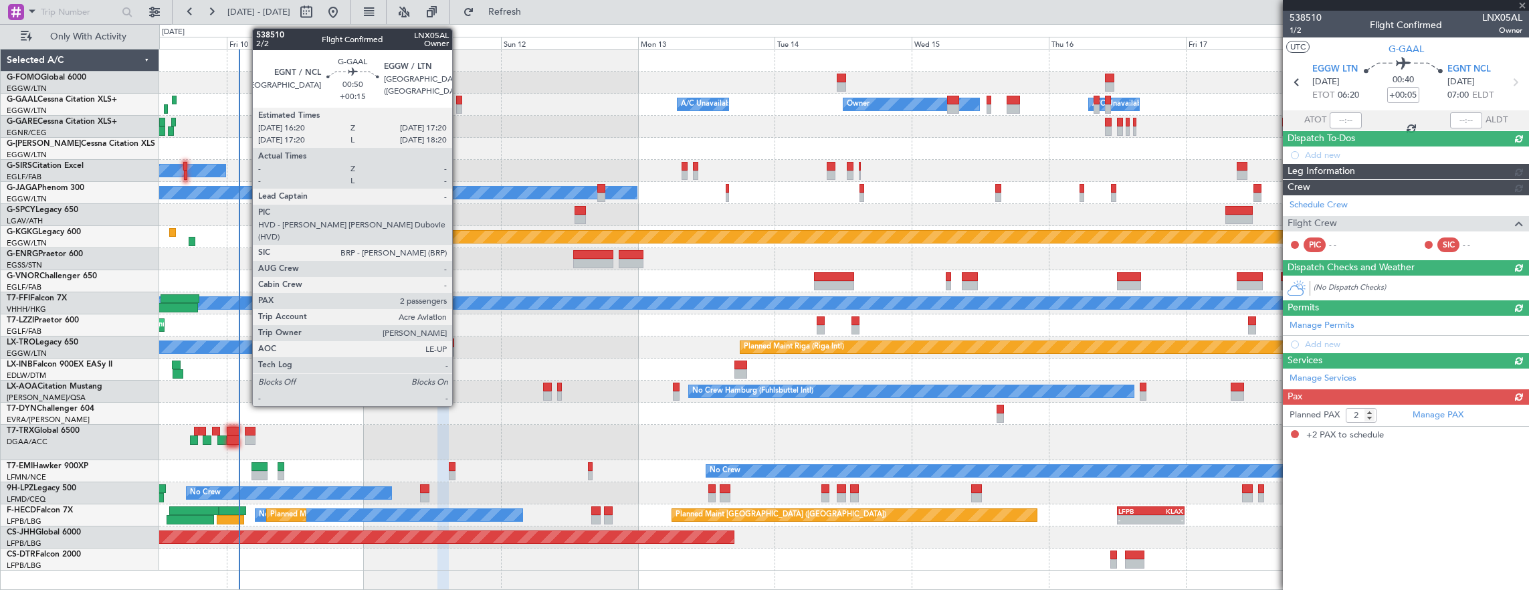
scroll to position [0, 0]
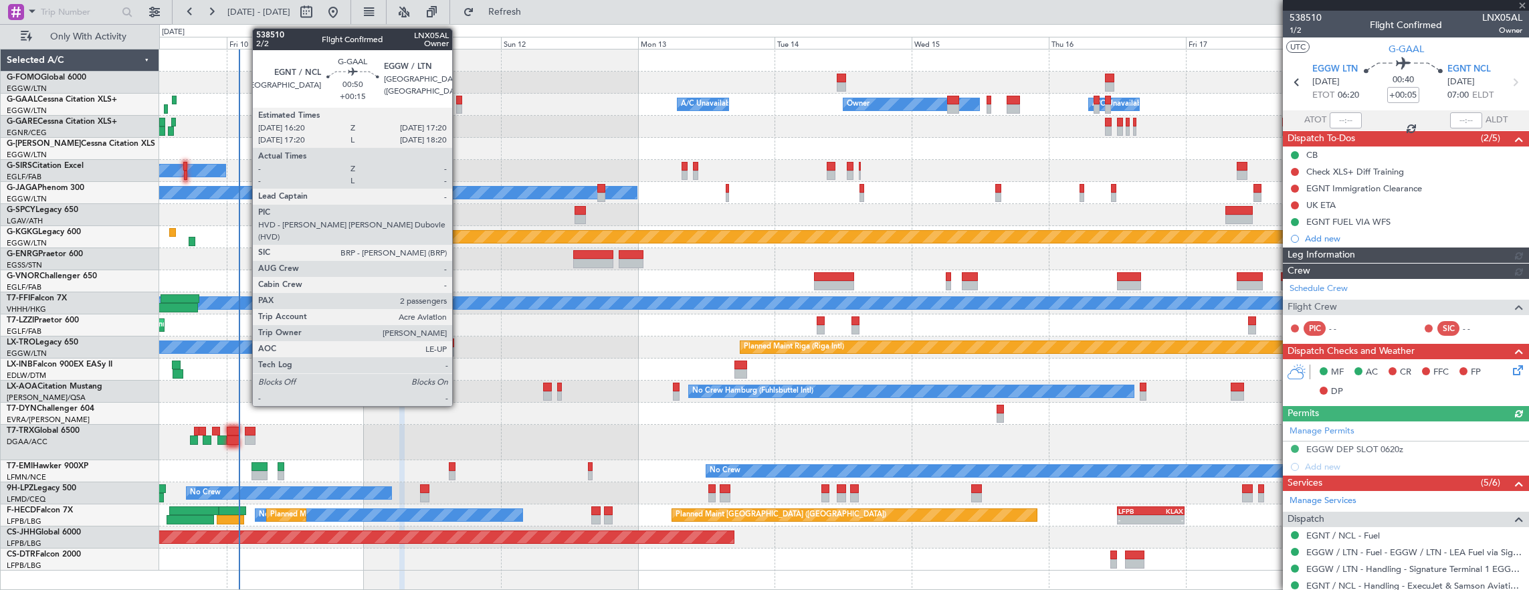
click at [459, 104] on div at bounding box center [459, 108] width 6 height 9
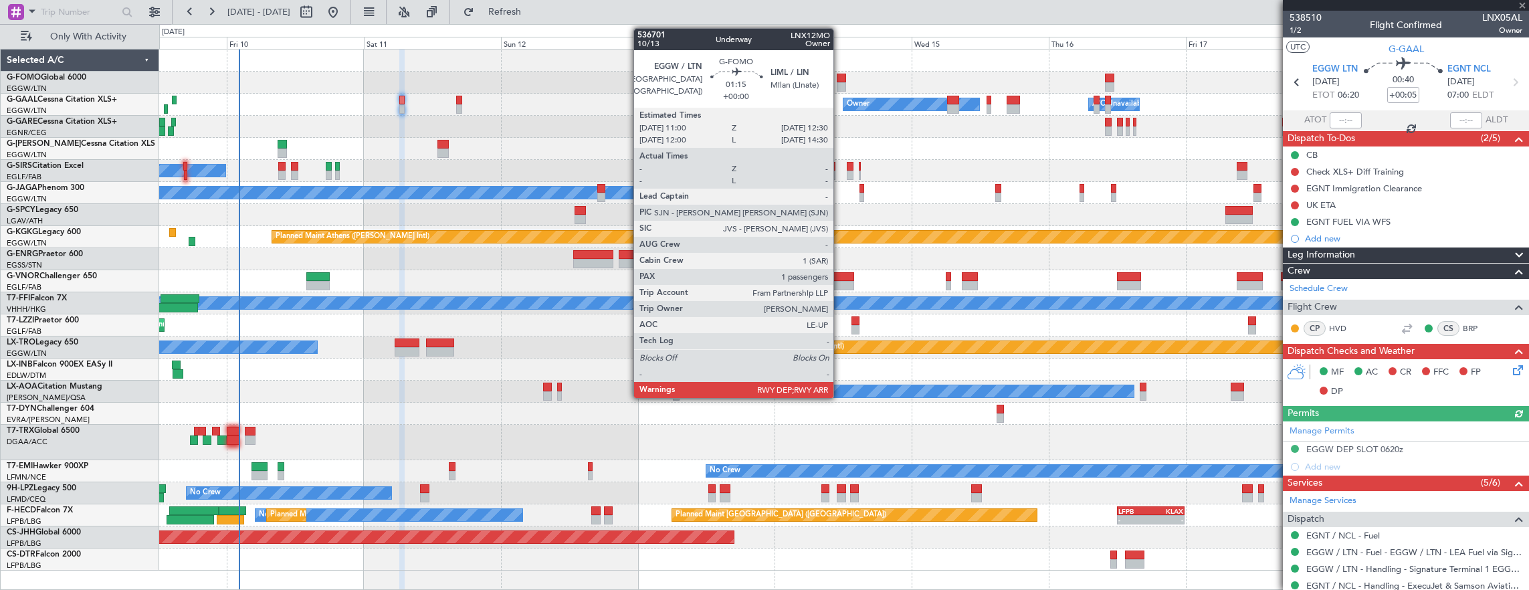
type input "+00:15"
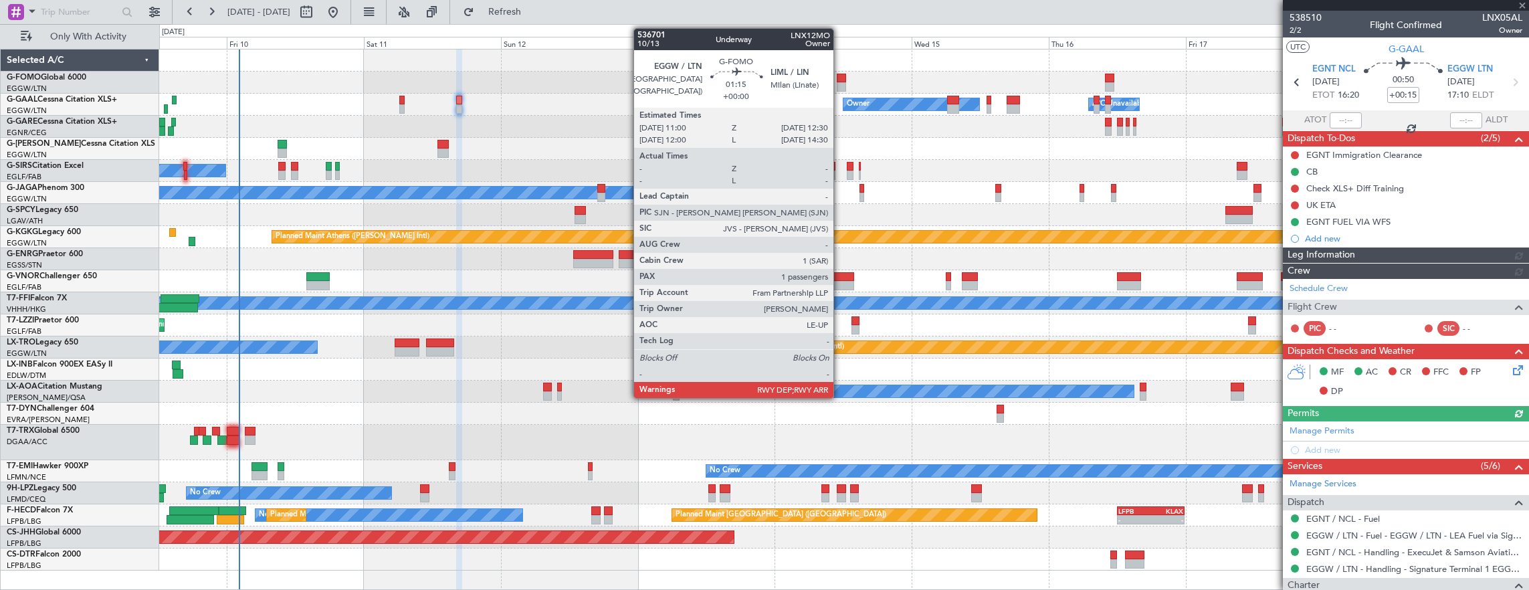
click at [840, 82] on div at bounding box center [841, 86] width 9 height 9
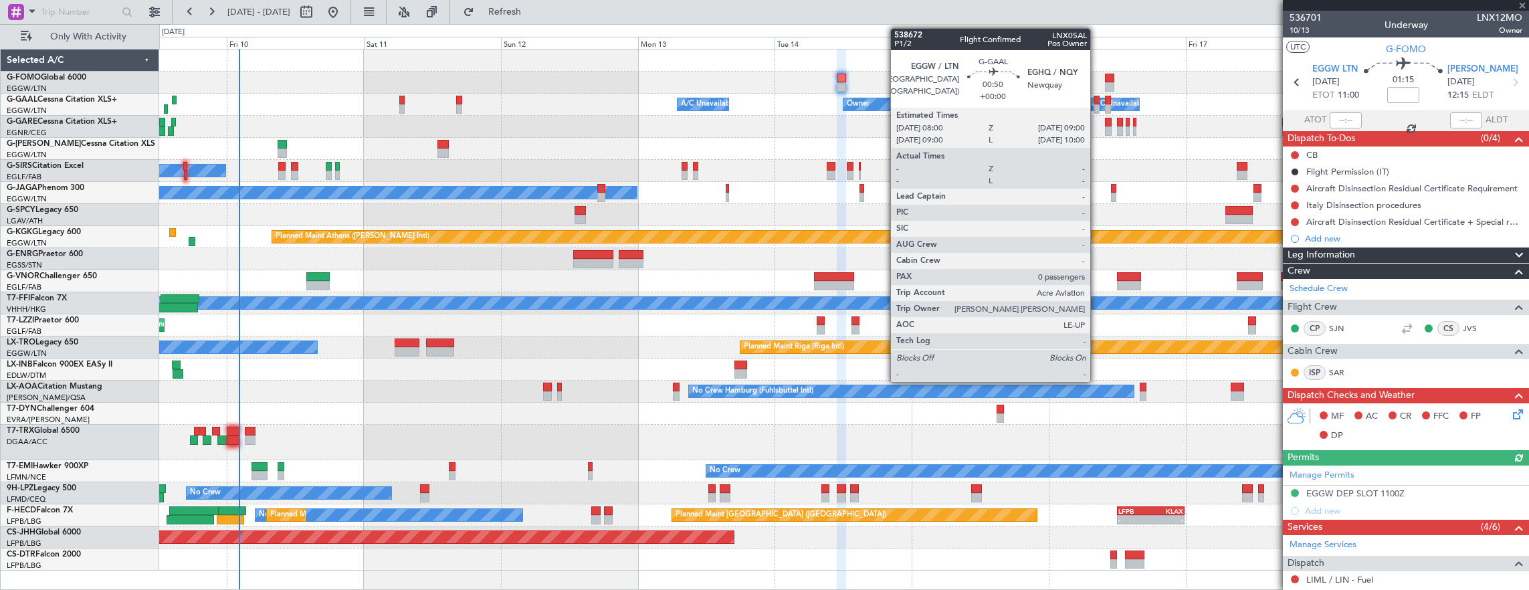
click at [1097, 103] on div at bounding box center [1096, 100] width 6 height 9
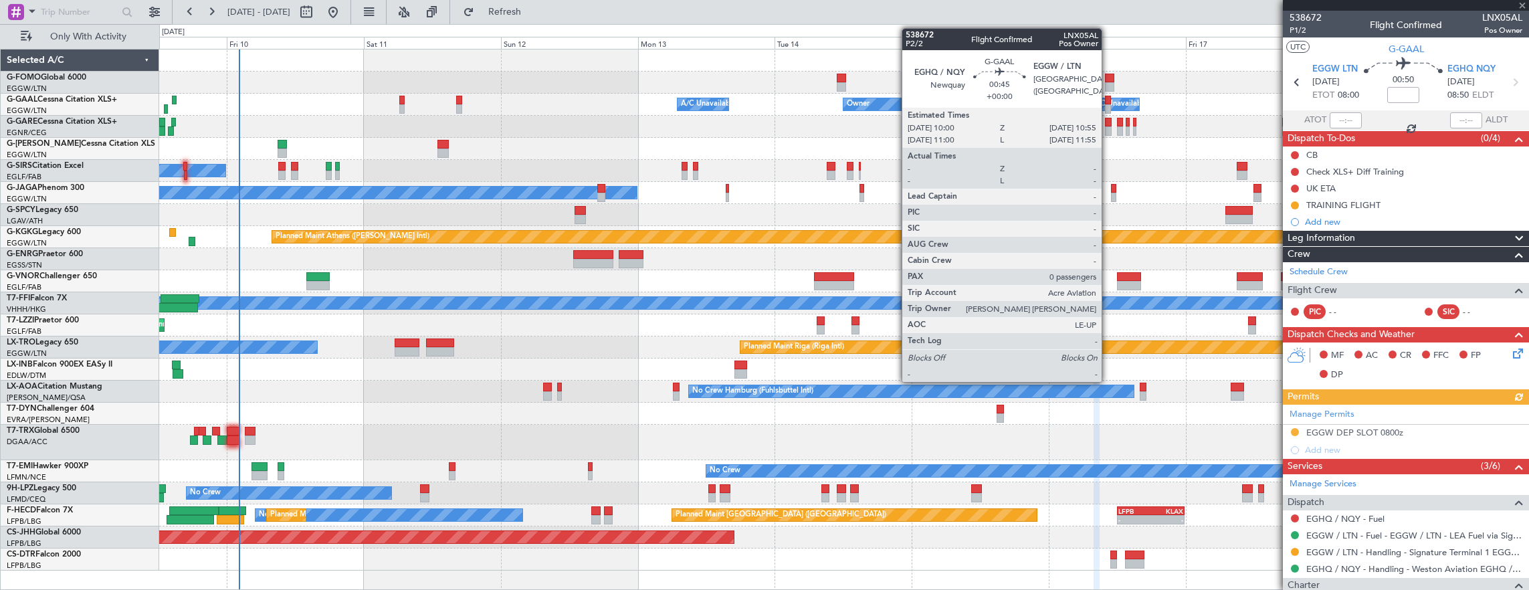
click at [1108, 103] on div at bounding box center [1107, 100] width 5 height 9
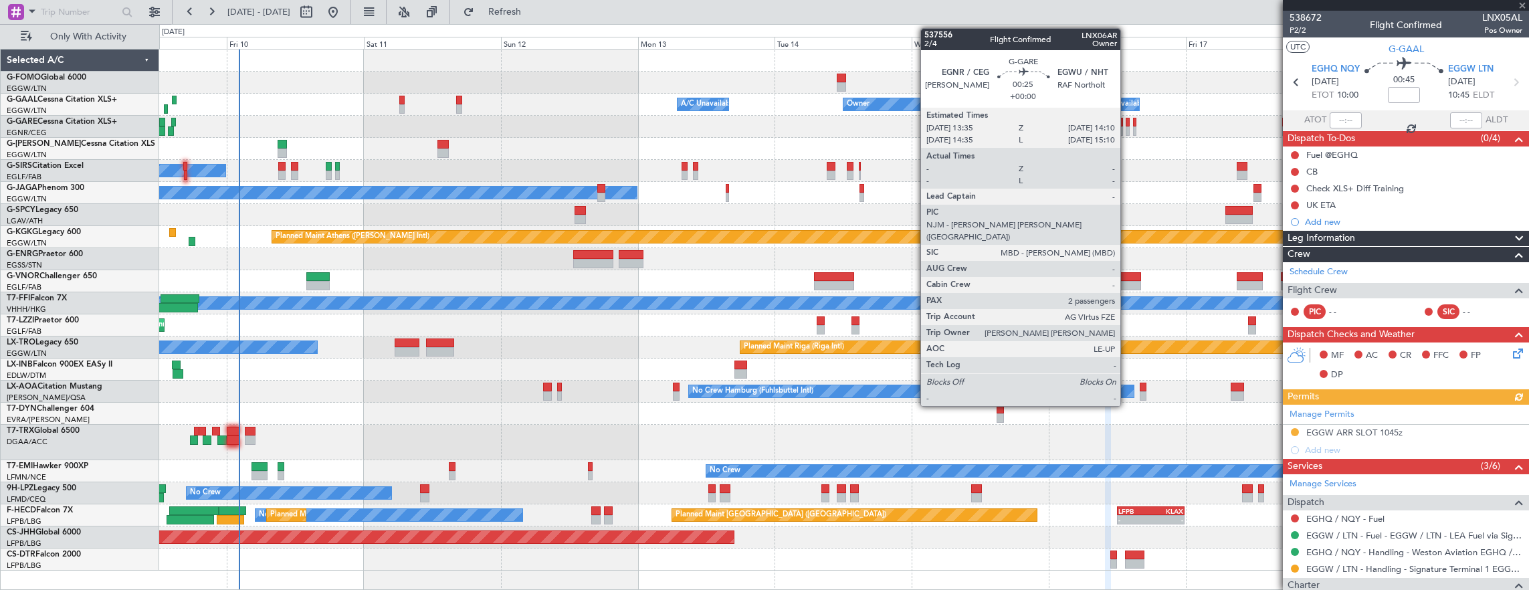
click at [1127, 127] on div at bounding box center [1126, 130] width 3 height 9
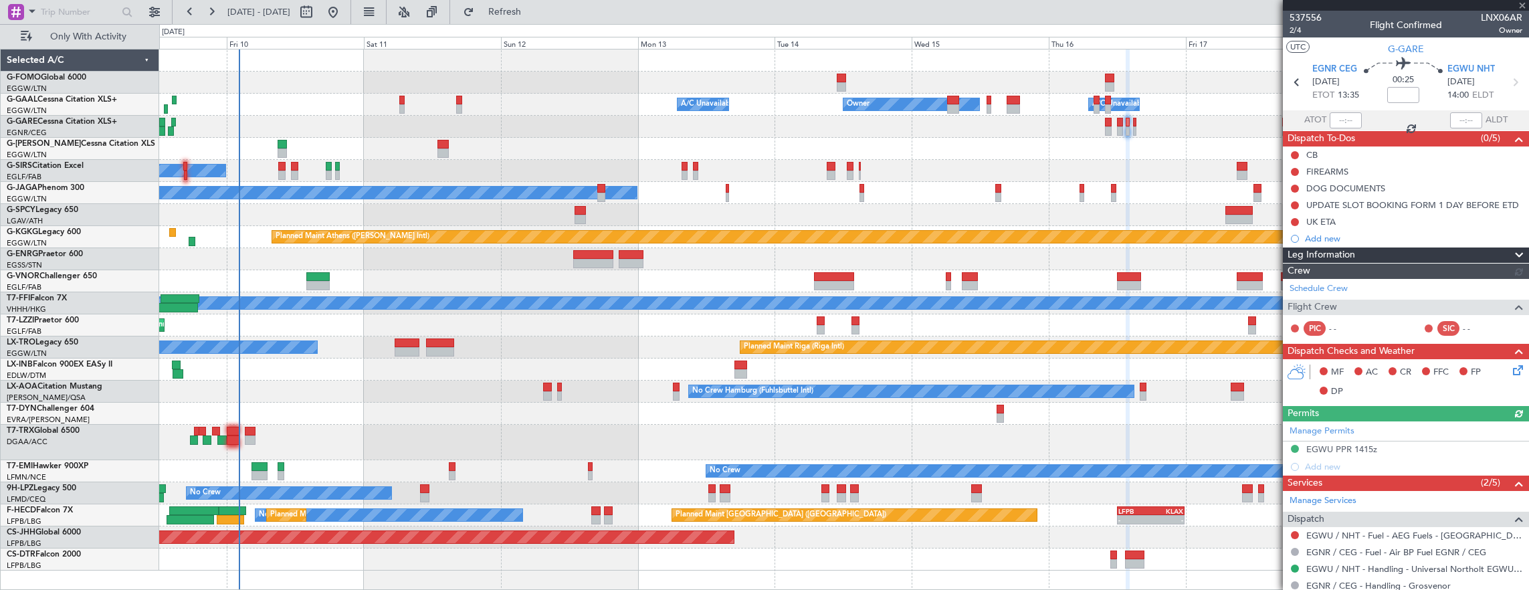
click at [1115, 127] on div at bounding box center [844, 127] width 1370 height 22
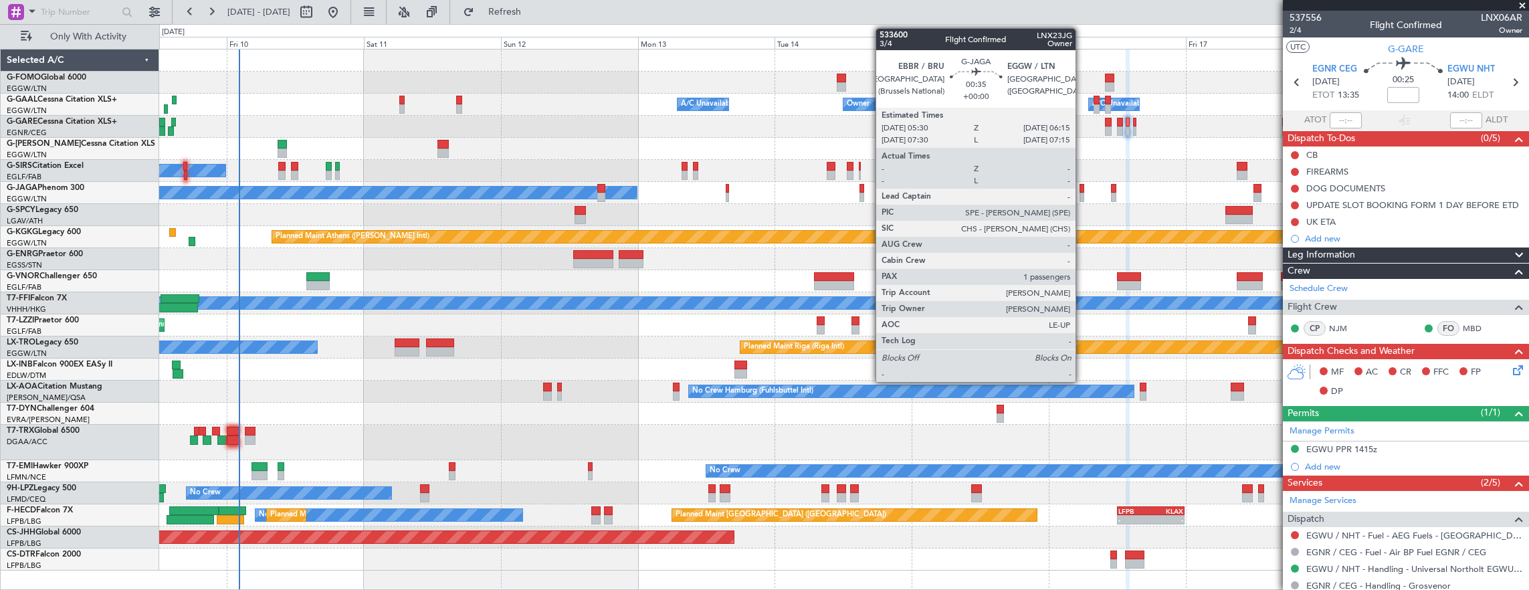
click at [1082, 193] on div at bounding box center [1081, 197] width 5 height 9
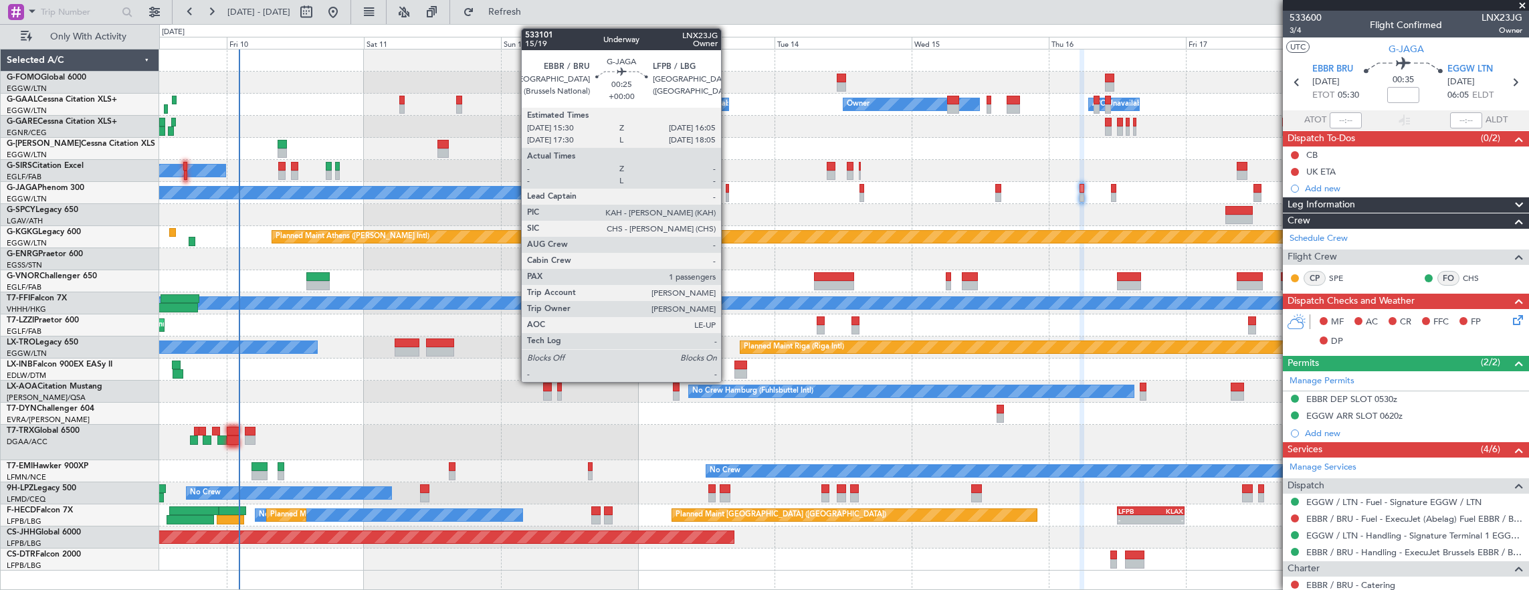
click at [728, 186] on div at bounding box center [727, 188] width 3 height 9
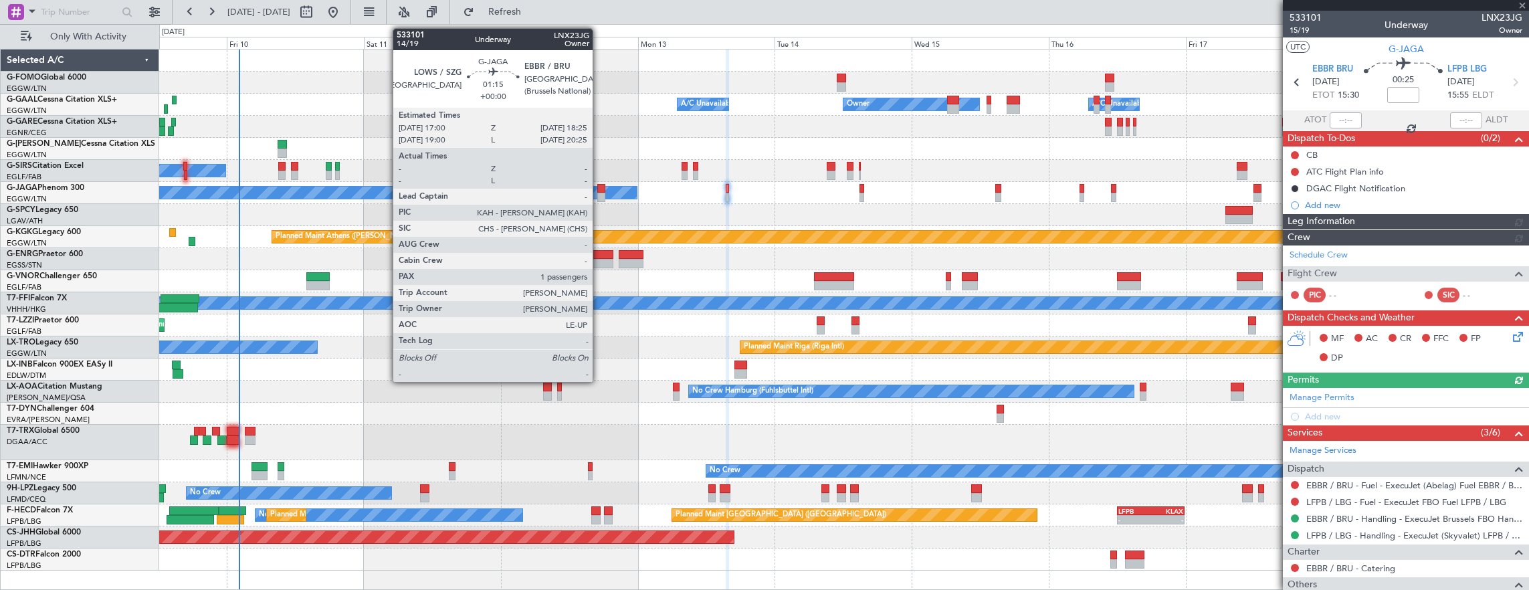
click at [600, 189] on div at bounding box center [601, 188] width 9 height 9
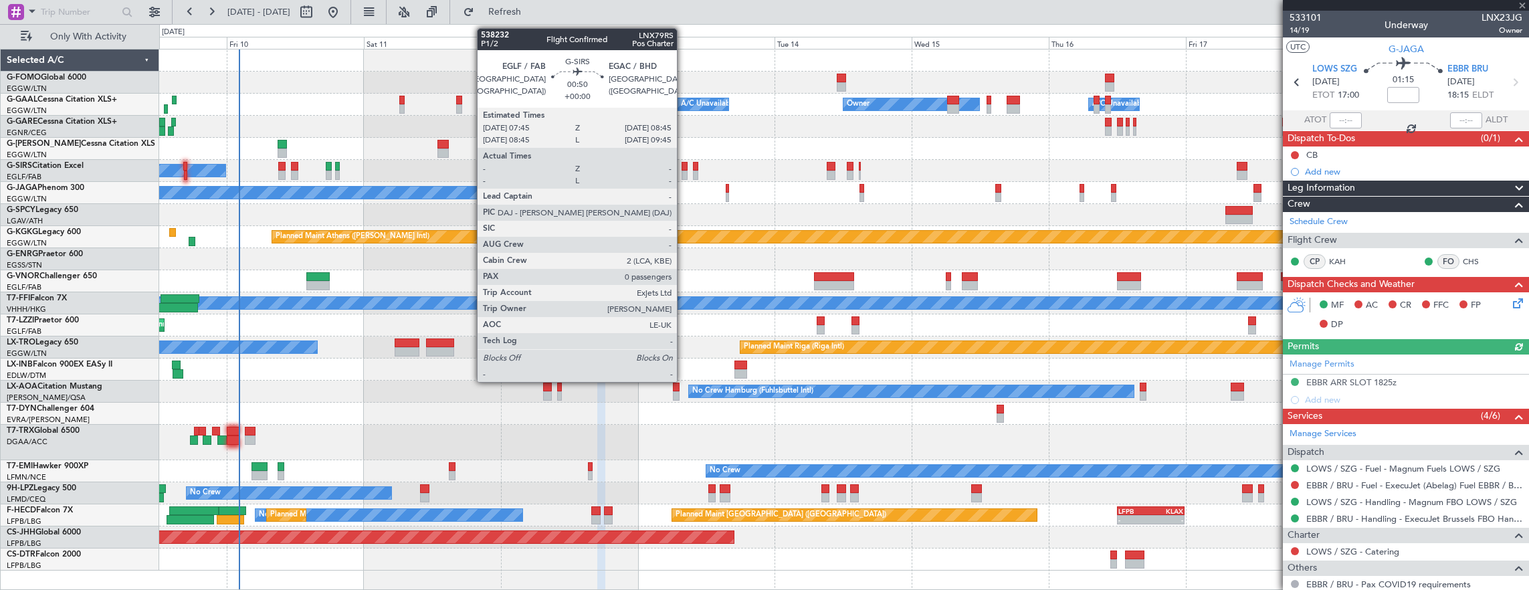
click at [683, 165] on div at bounding box center [684, 166] width 6 height 9
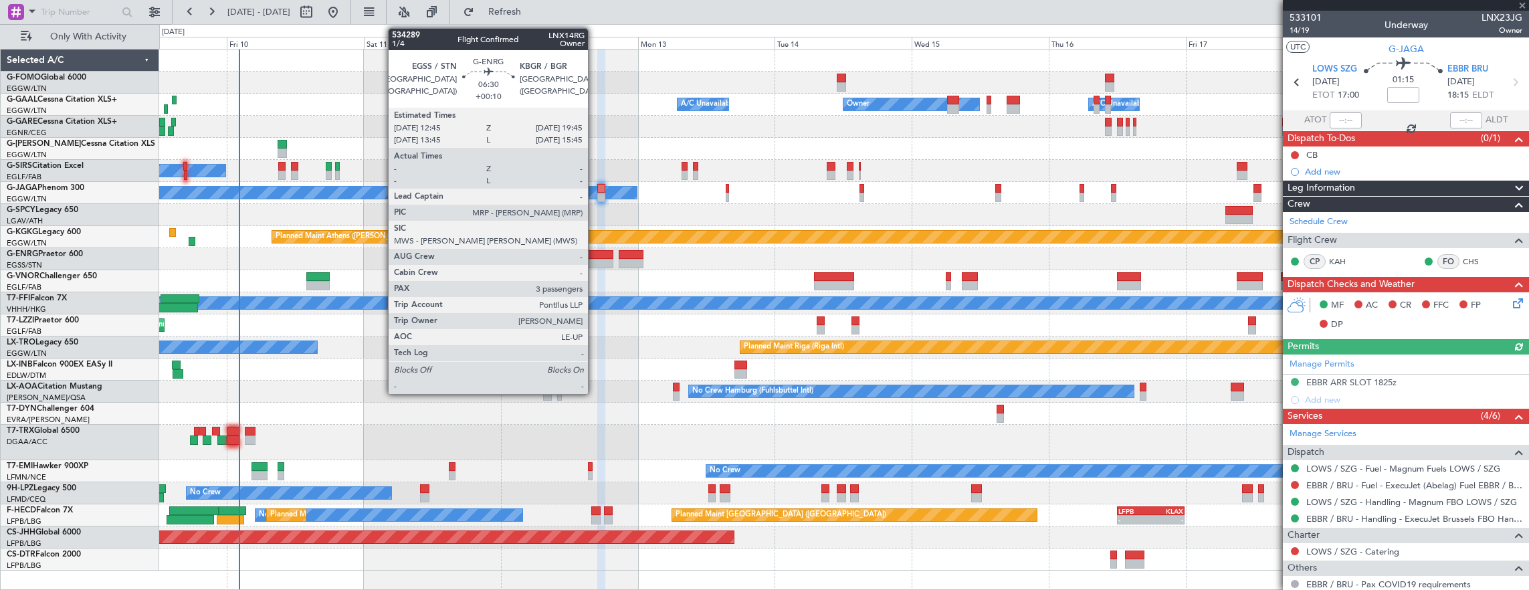
type input "0"
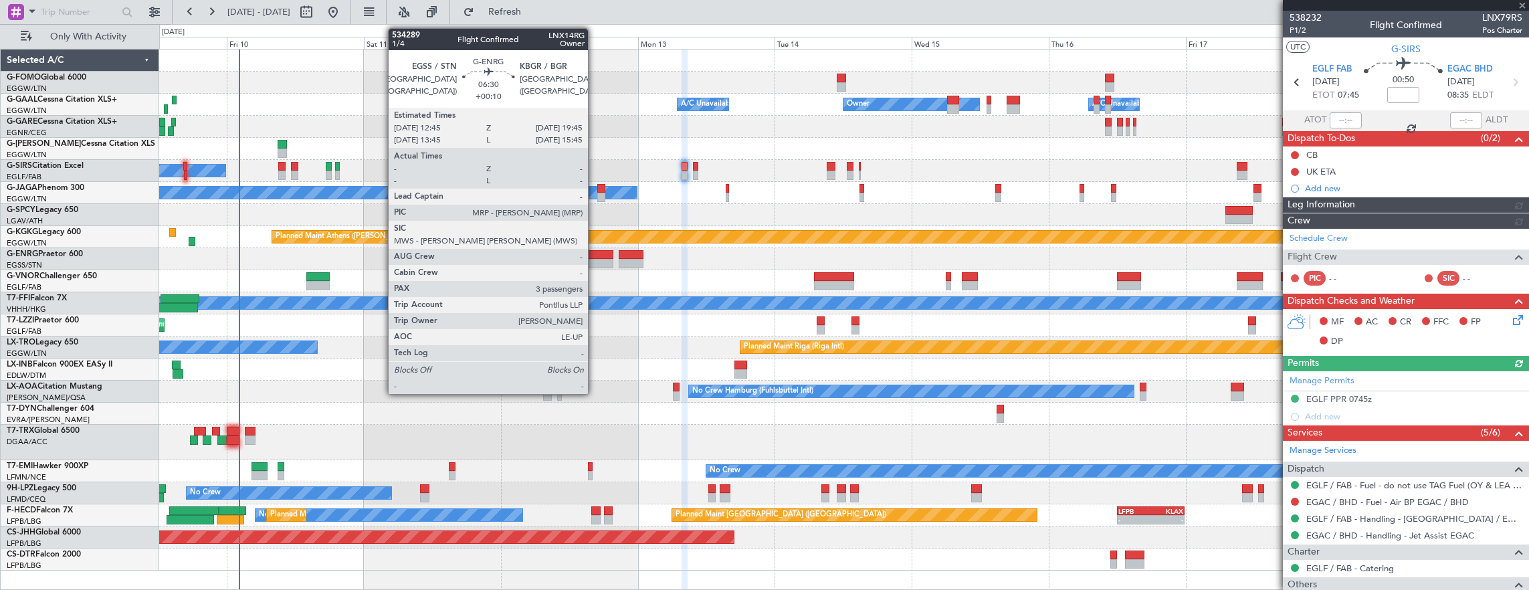
click at [595, 259] on div at bounding box center [593, 263] width 40 height 9
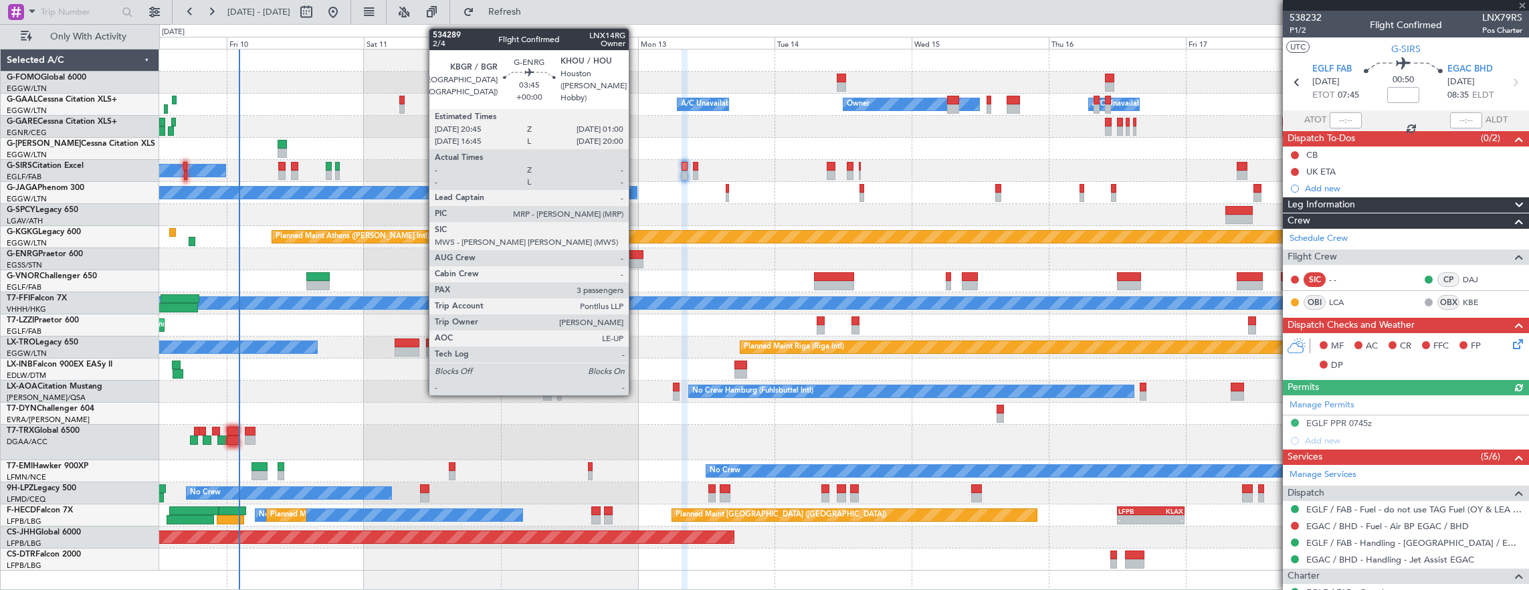
type input "+00:10"
type input "3"
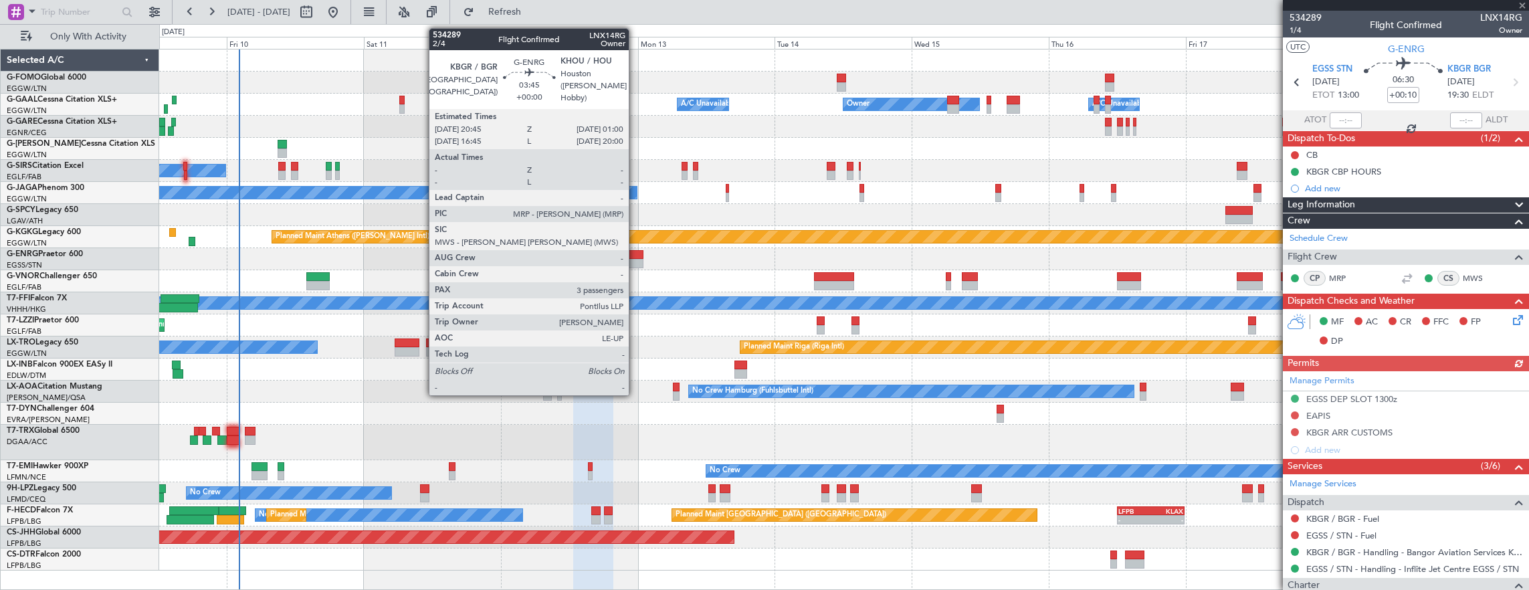
click at [635, 262] on div at bounding box center [631, 263] width 25 height 9
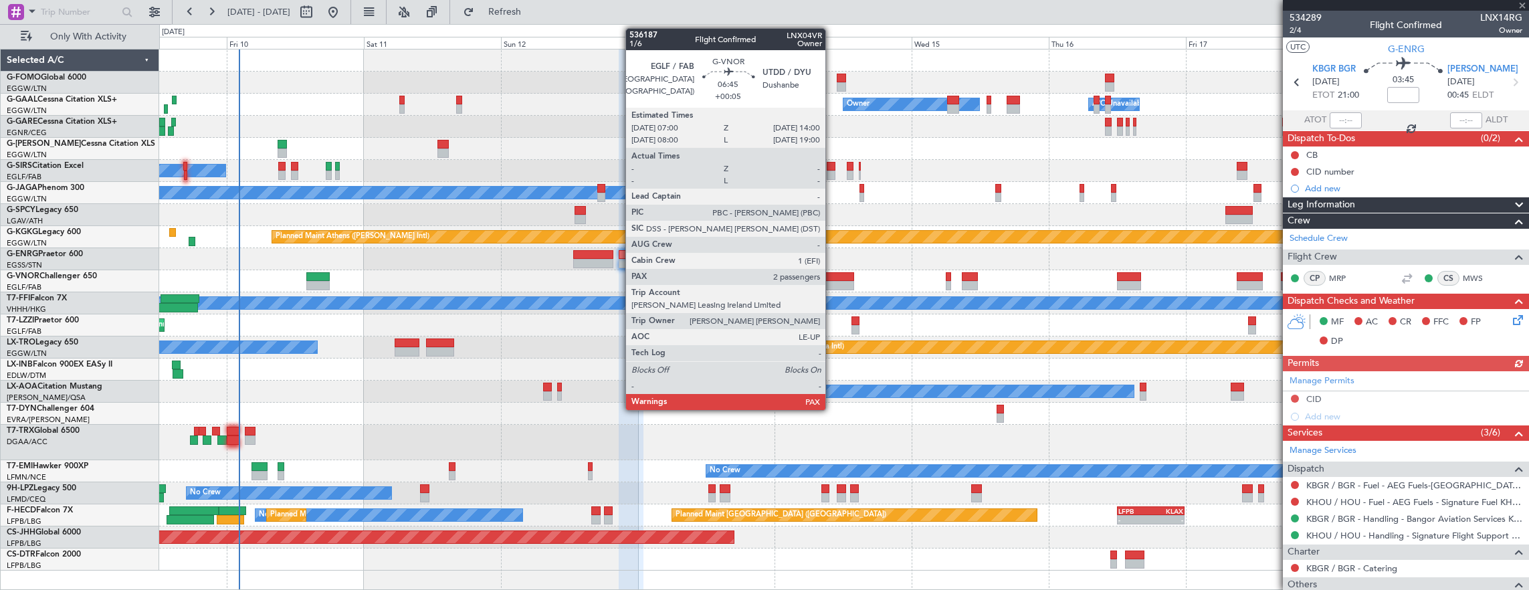
click at [831, 281] on div at bounding box center [834, 285] width 40 height 9
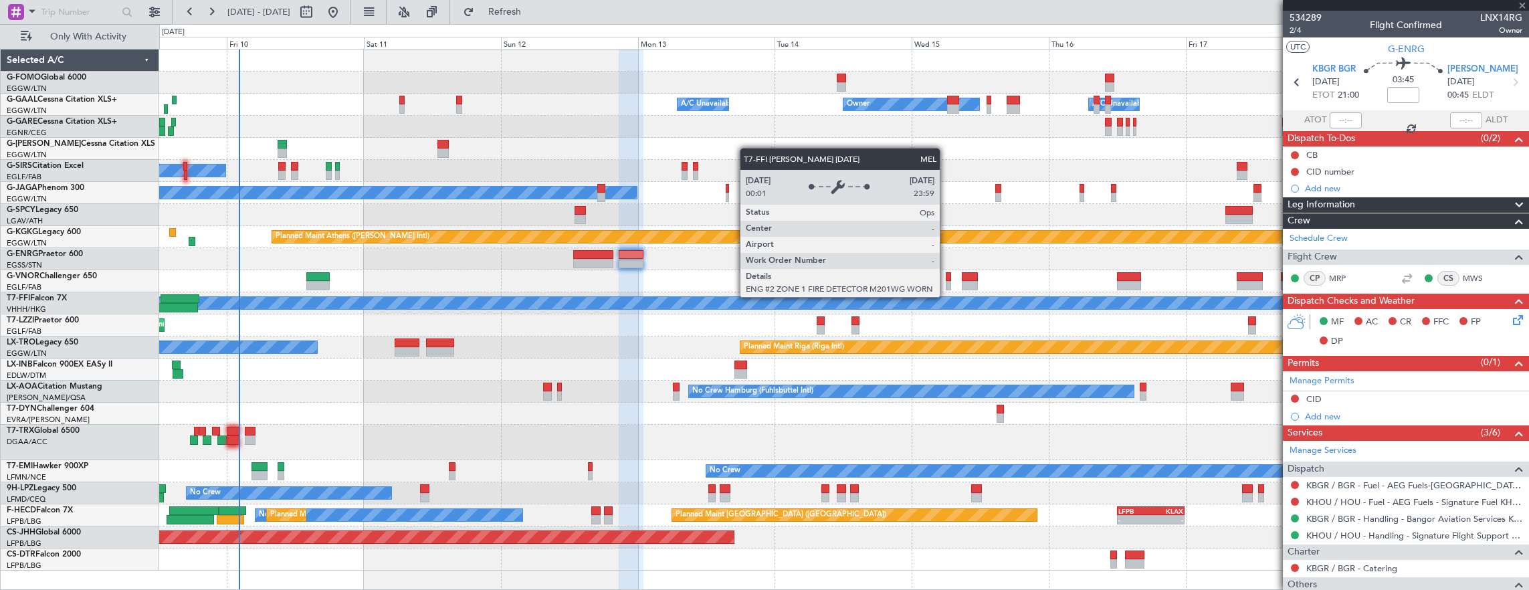
type input "+00:05"
type input "2"
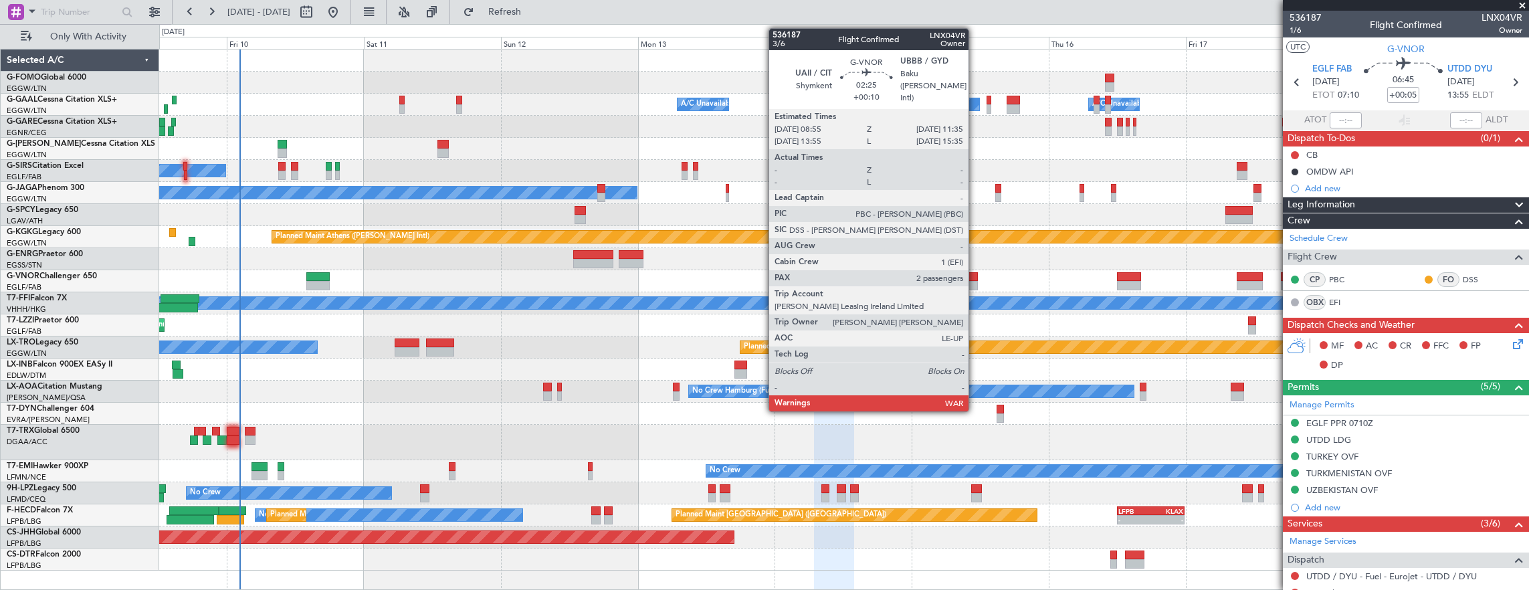
click at [975, 276] on div at bounding box center [969, 276] width 15 height 9
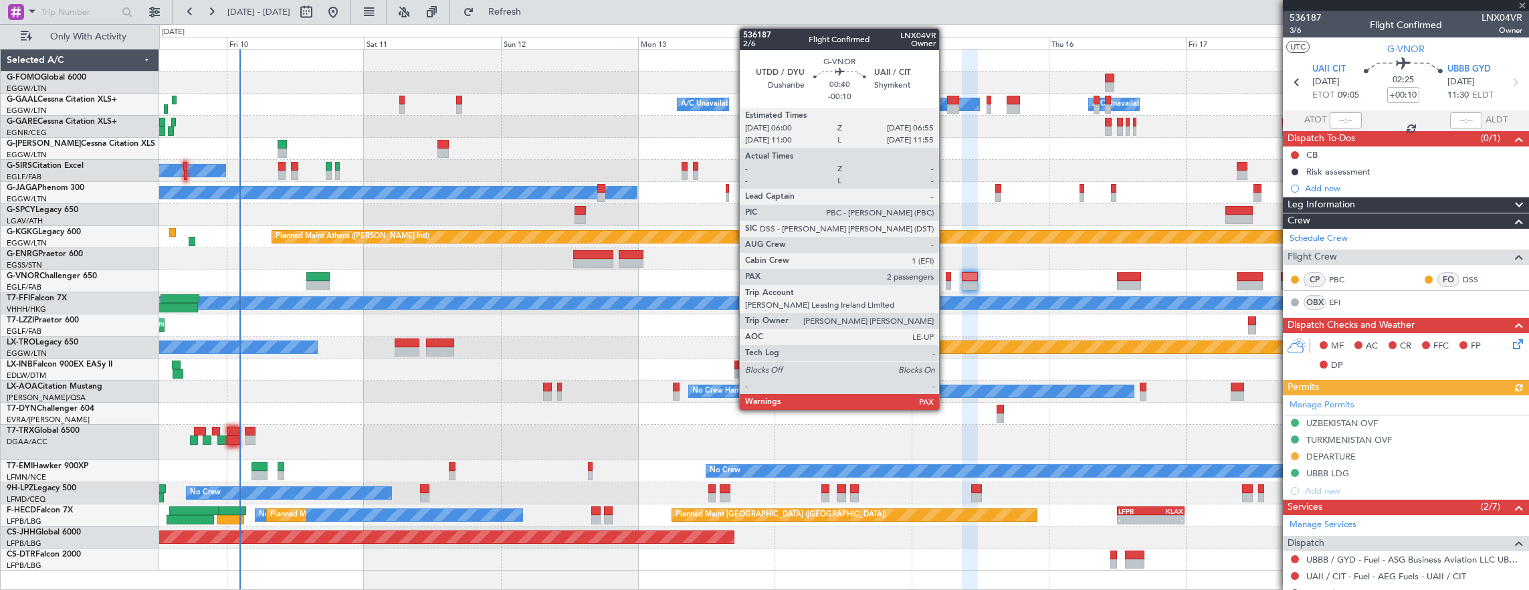
click at [946, 280] on div at bounding box center [948, 276] width 5 height 9
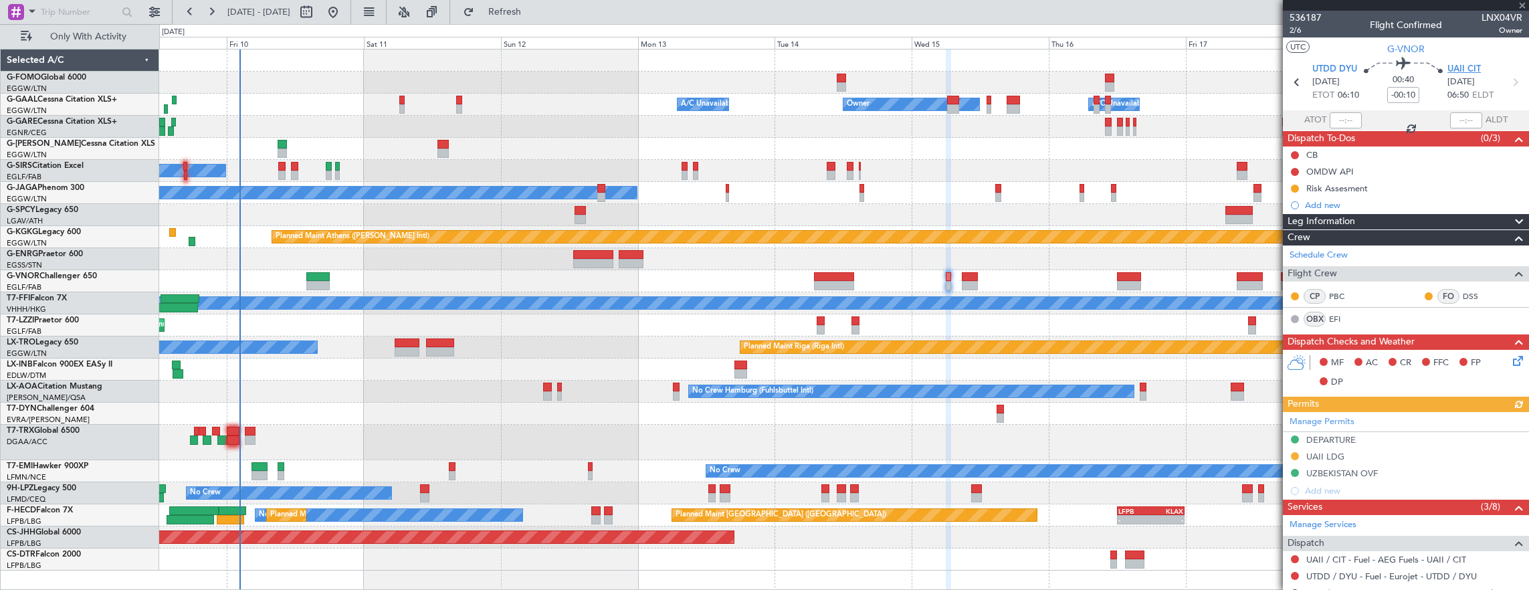
click at [1473, 72] on span "UAII CIT" at bounding box center [1463, 69] width 33 height 13
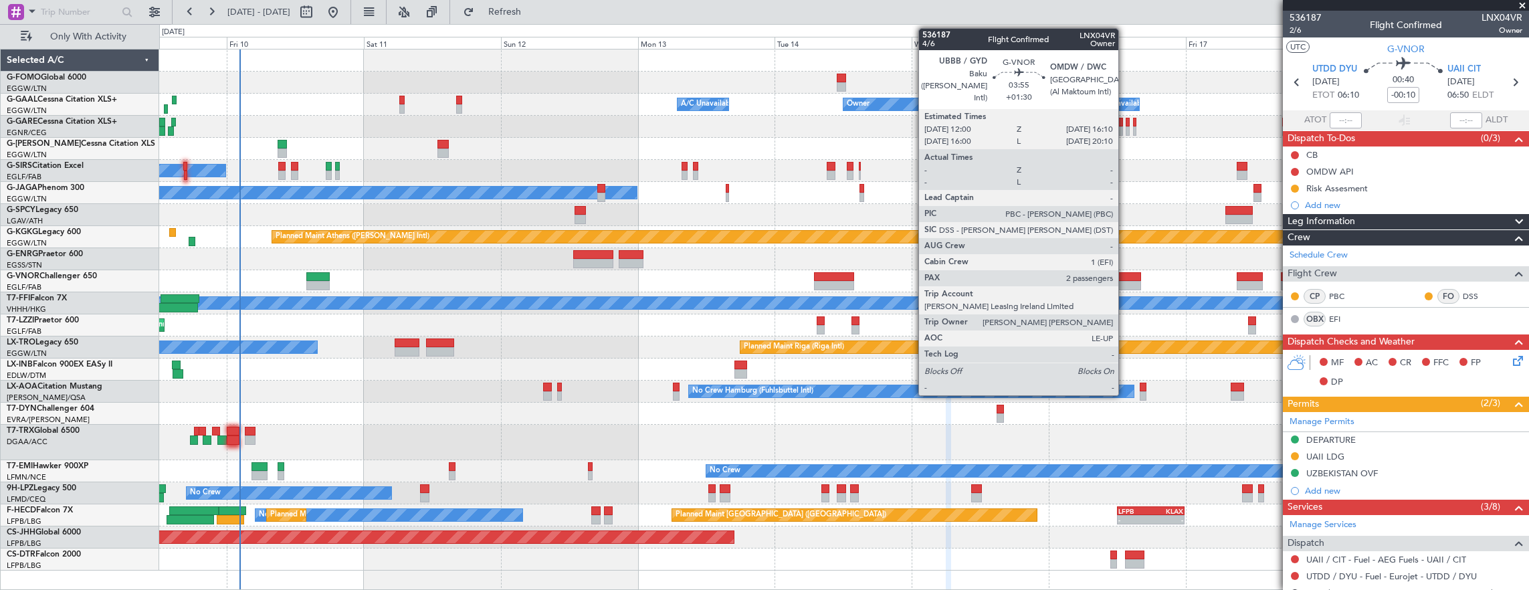
click at [1125, 276] on div at bounding box center [1129, 276] width 24 height 9
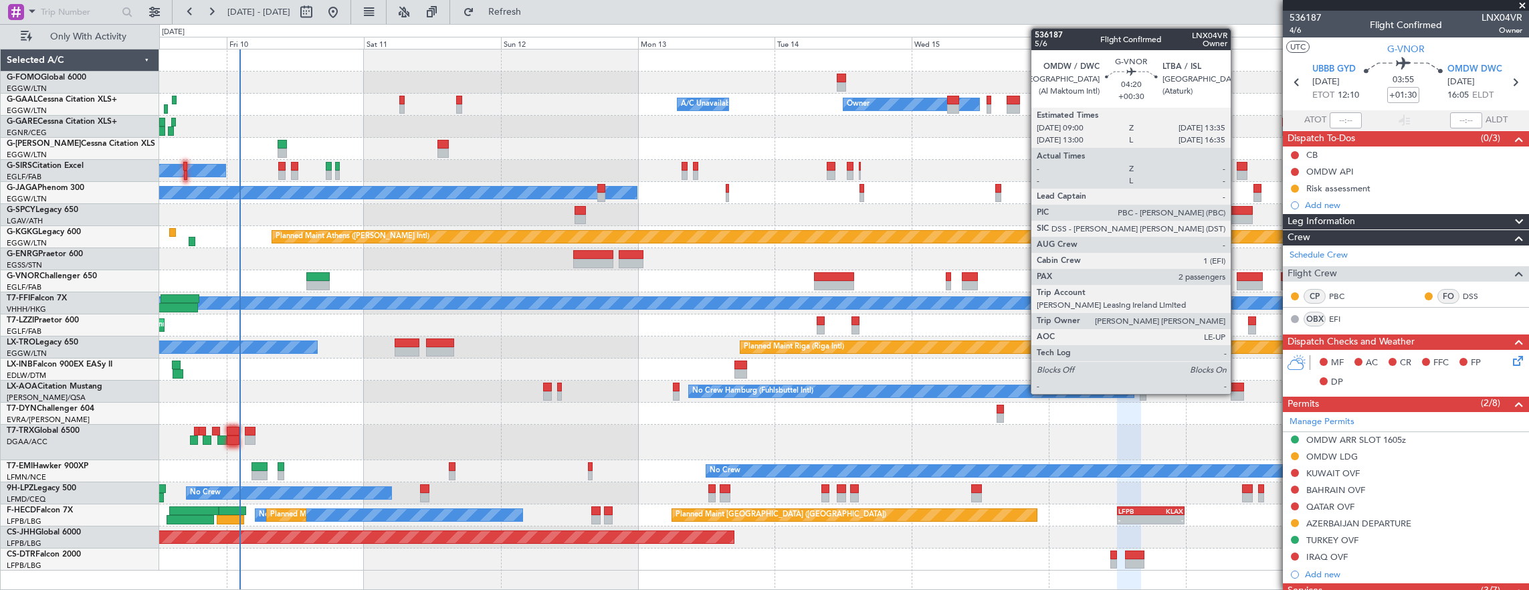
click at [1237, 279] on div at bounding box center [1249, 276] width 27 height 9
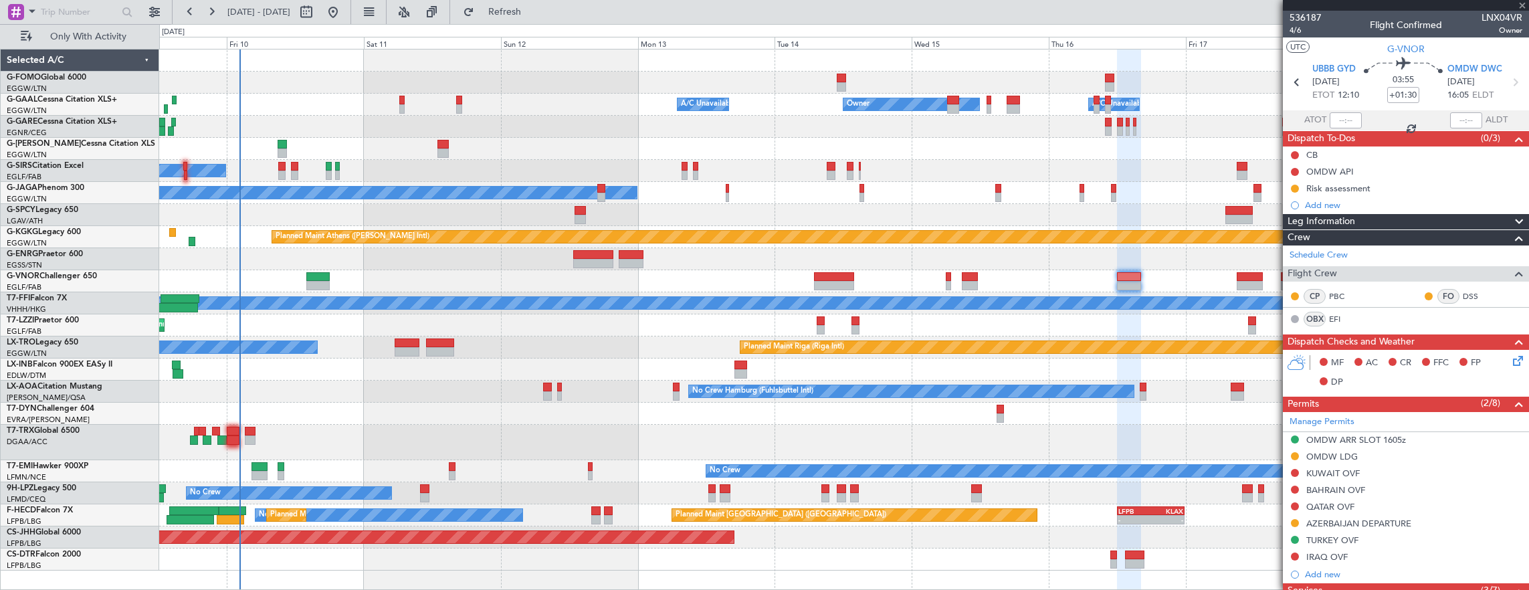
type input "+00:30"
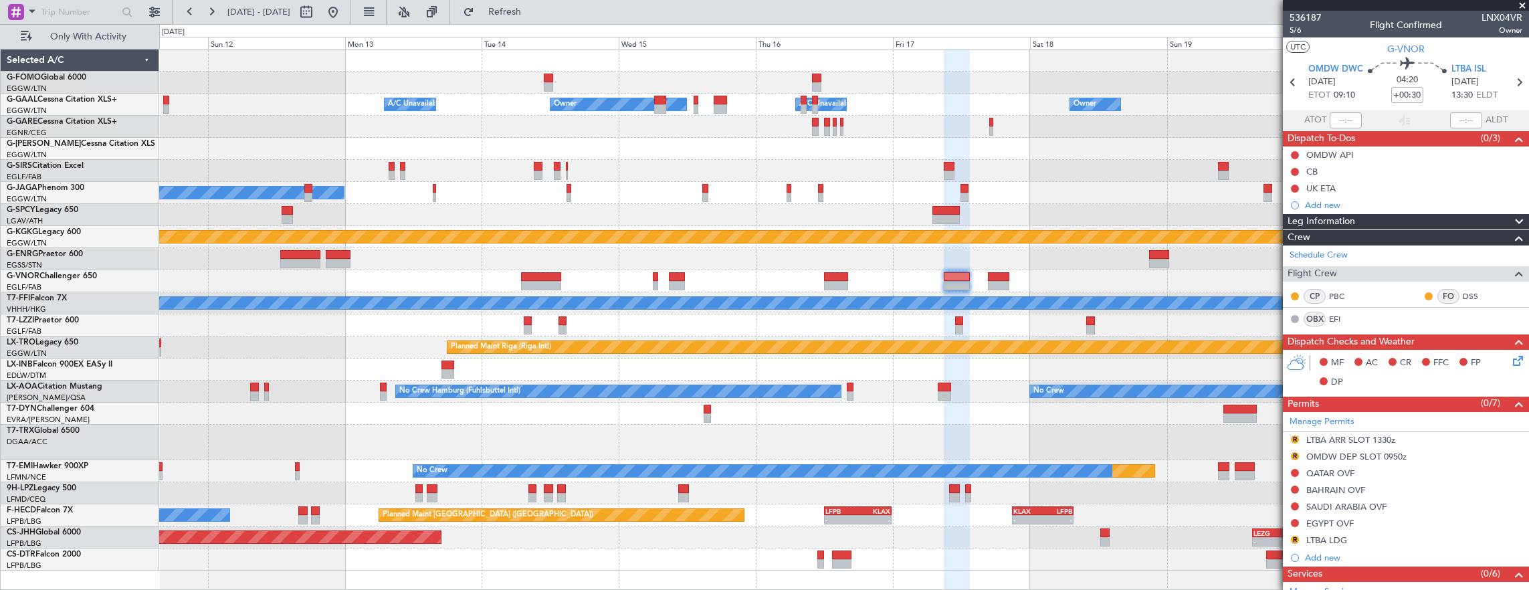
click at [804, 355] on div "Planned Maint Riga (Riga Intl) A/C Unavailable" at bounding box center [844, 347] width 1370 height 22
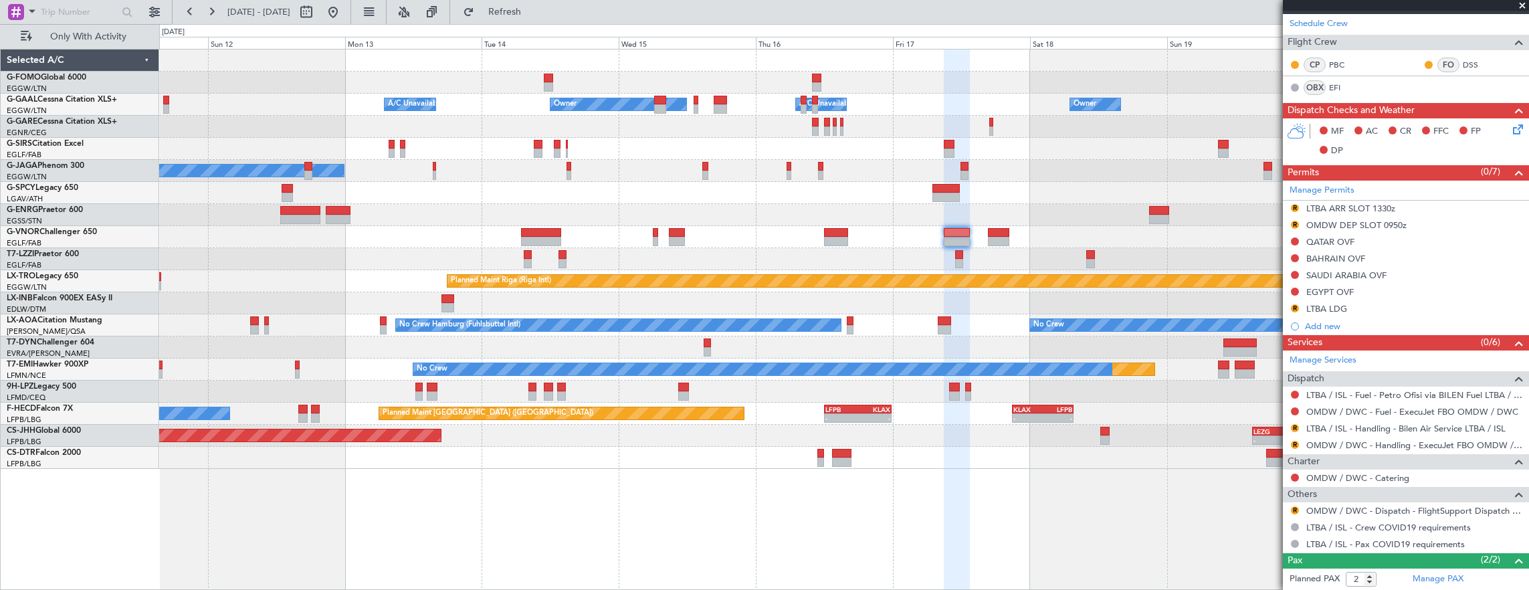
scroll to position [288, 0]
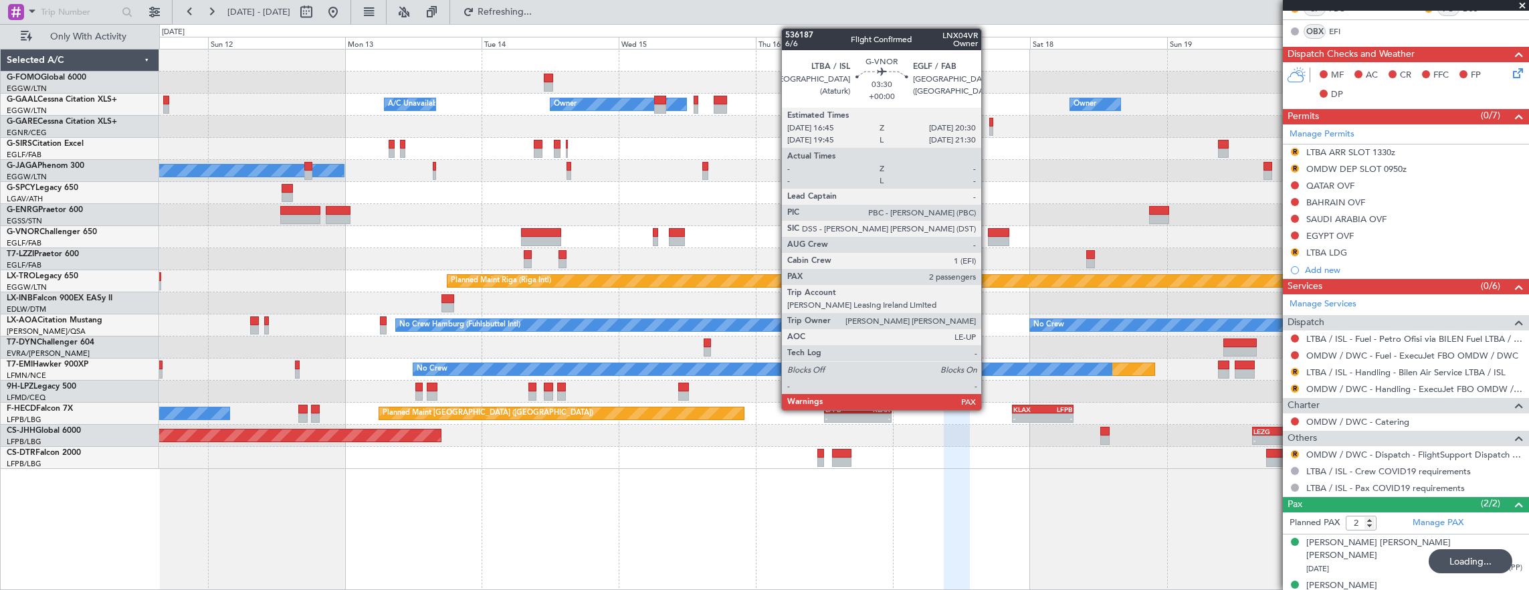
click at [988, 241] on div at bounding box center [999, 241] width 22 height 9
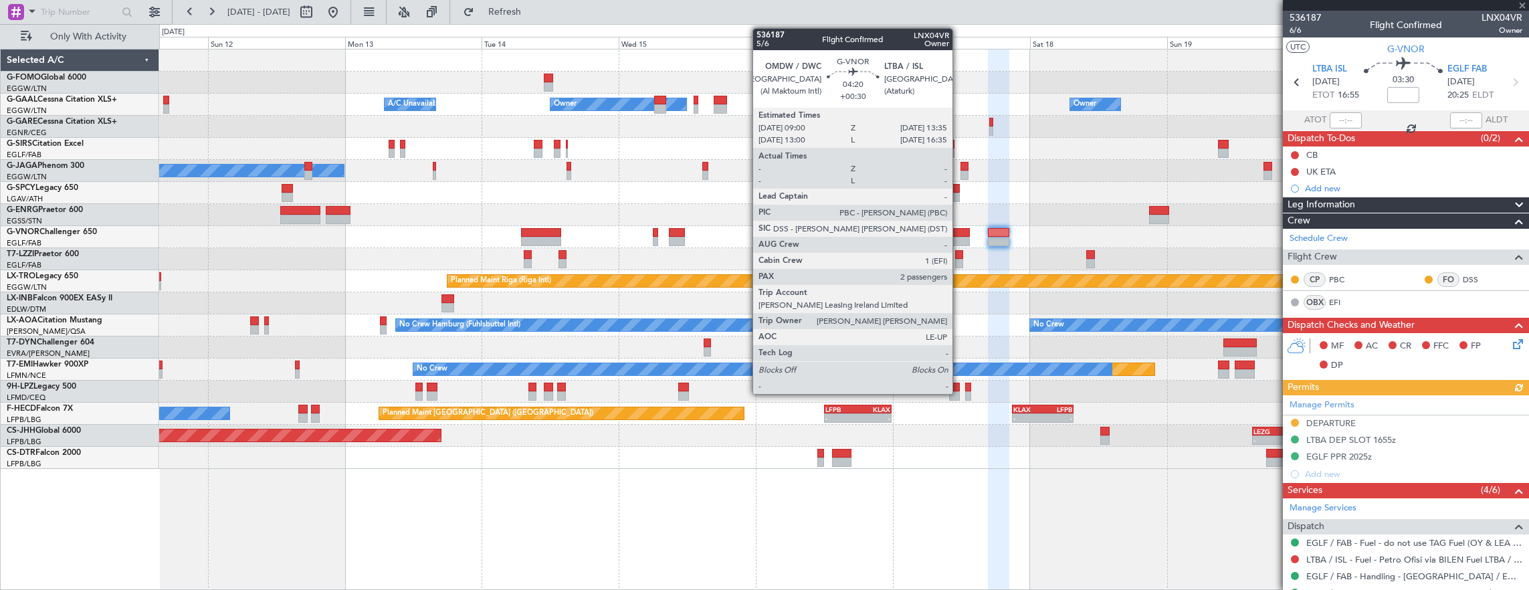
click at [959, 234] on div at bounding box center [957, 232] width 27 height 9
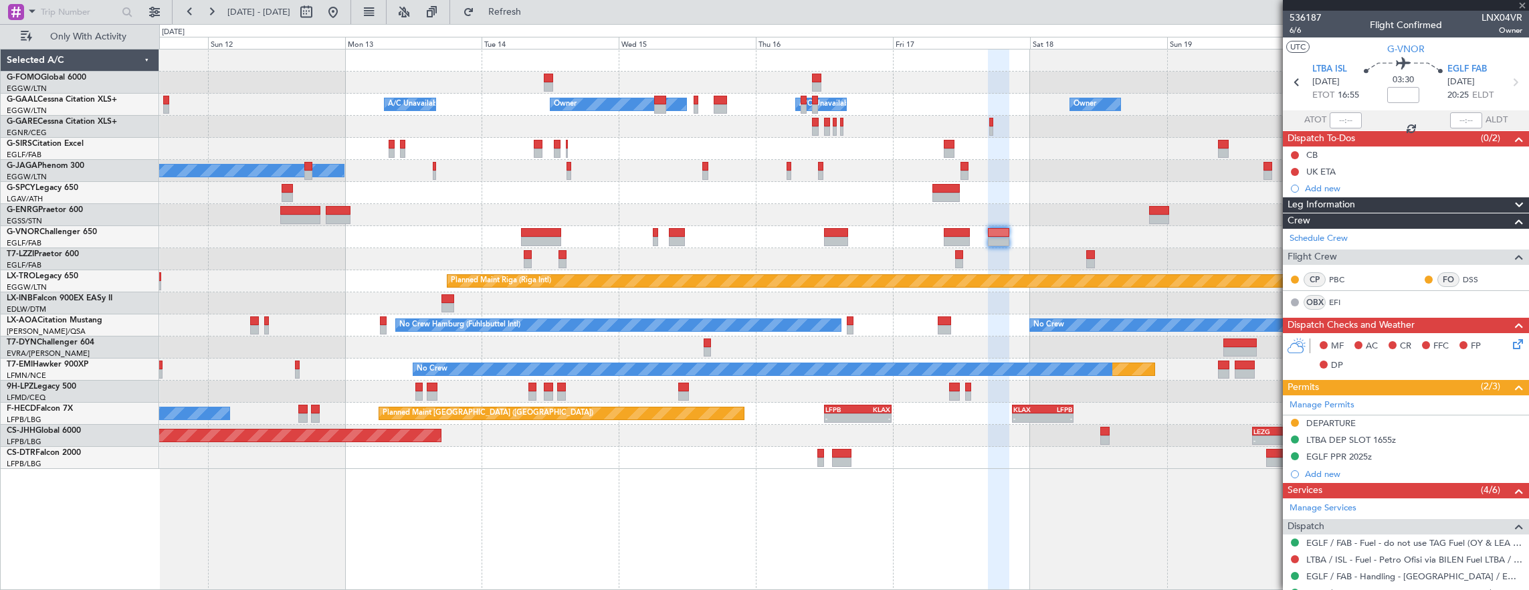
type input "+00:30"
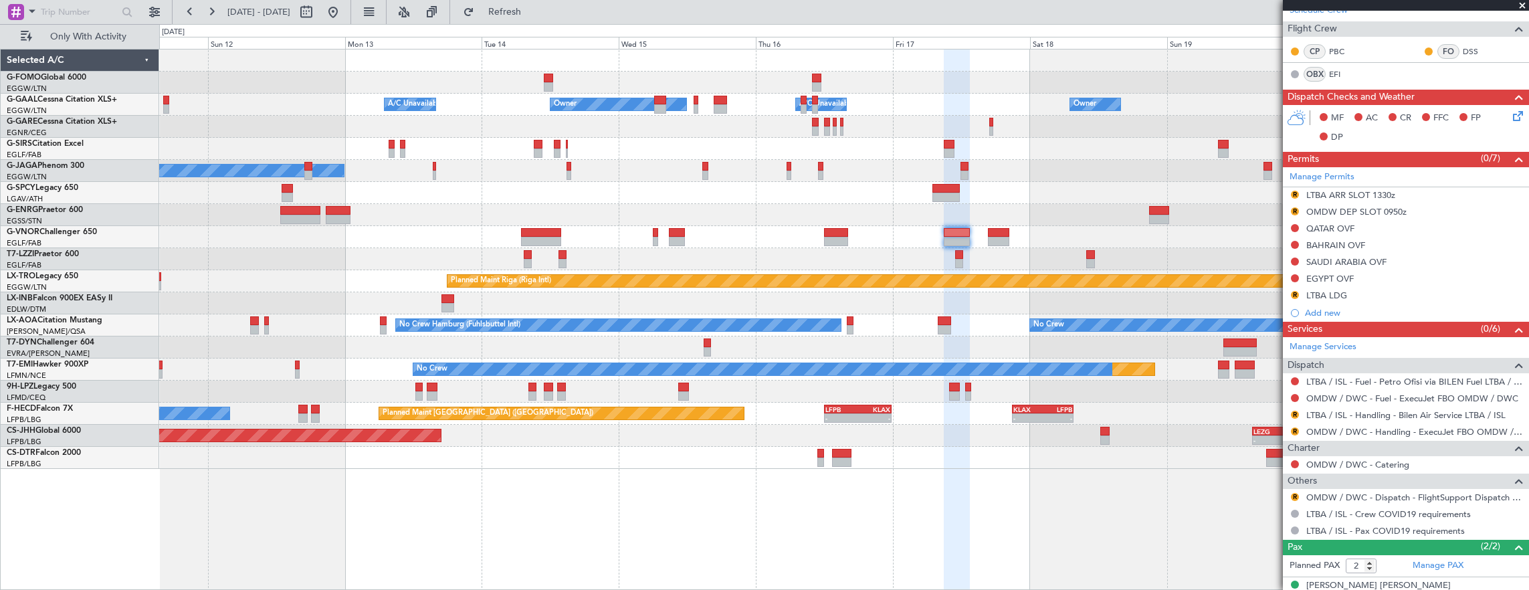
scroll to position [288, 0]
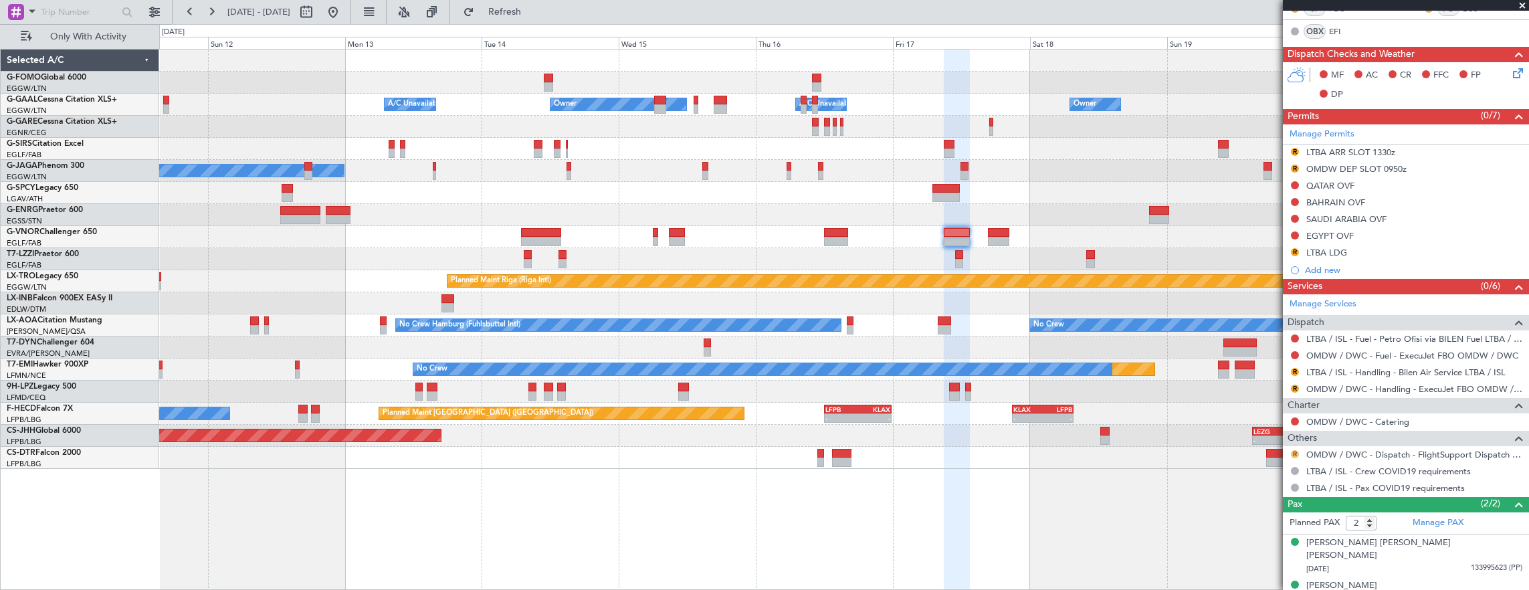
click at [1295, 450] on button "R" at bounding box center [1295, 454] width 8 height 8
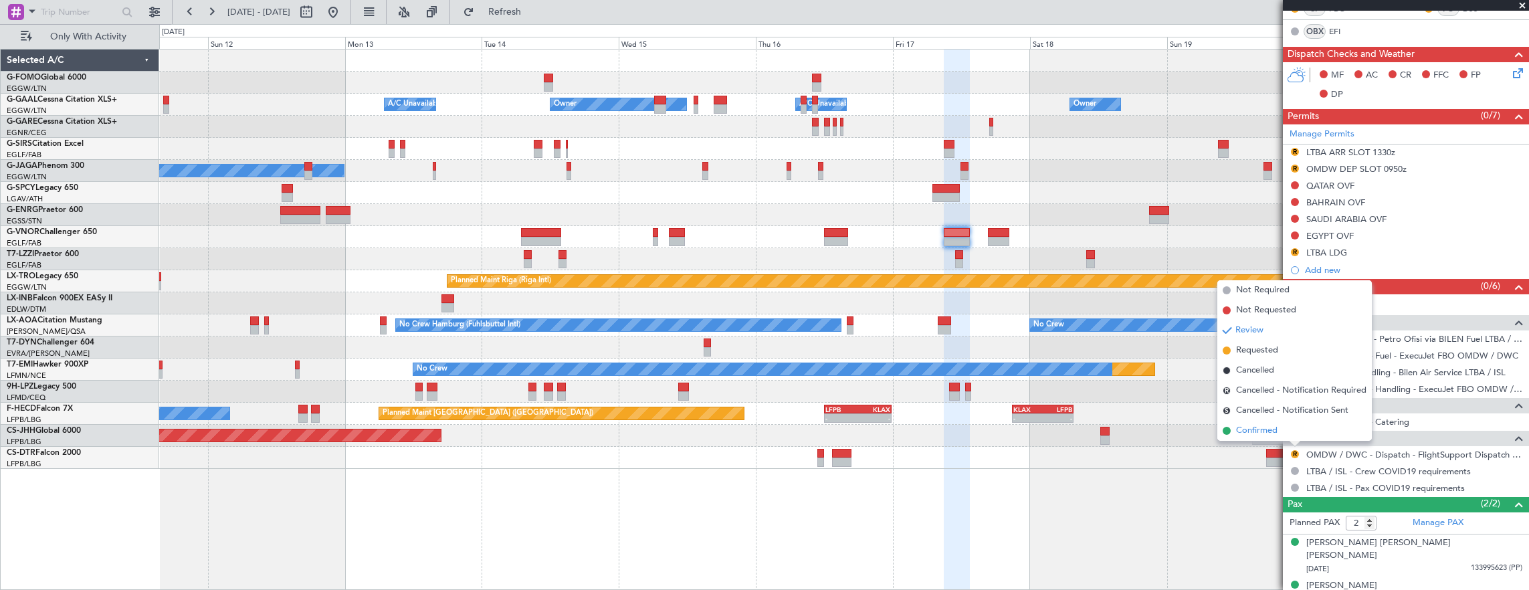
click at [1292, 435] on li "Confirmed" at bounding box center [1294, 431] width 154 height 20
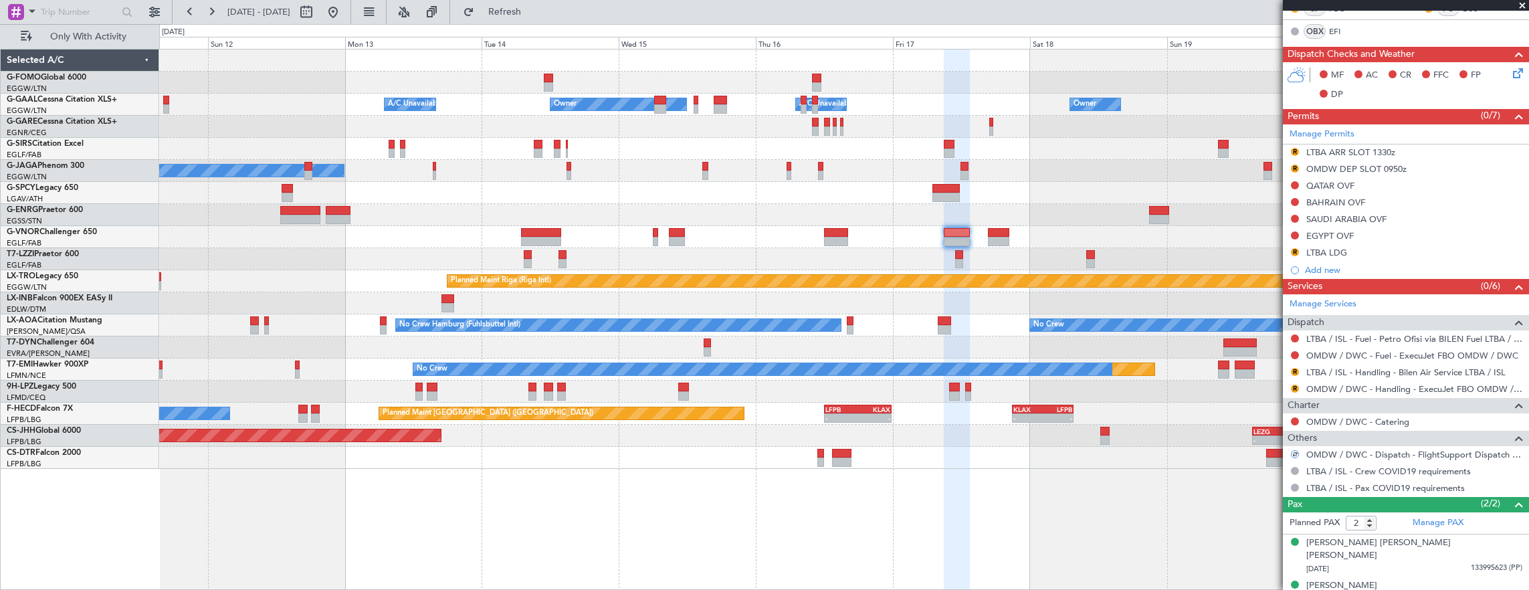
click at [1362, 374] on div "R LTBA / ISL - Handling - Bilen Air Service LTBA / ISL" at bounding box center [1406, 372] width 246 height 17
click at [1360, 370] on link "LTBA / ISL - Handling - Bilen Air Service LTBA / ISL" at bounding box center [1405, 371] width 199 height 11
click at [1295, 248] on button "R" at bounding box center [1295, 252] width 8 height 8
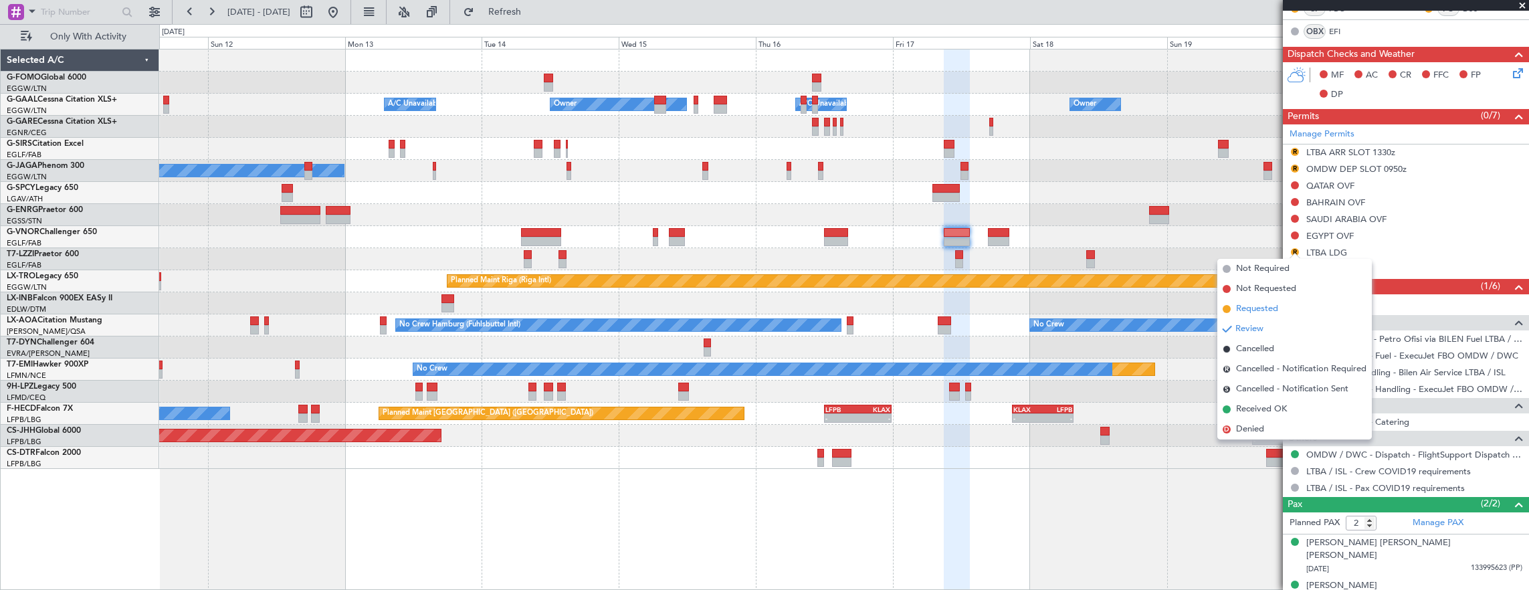
click at [1277, 308] on span "Requested" at bounding box center [1257, 308] width 42 height 13
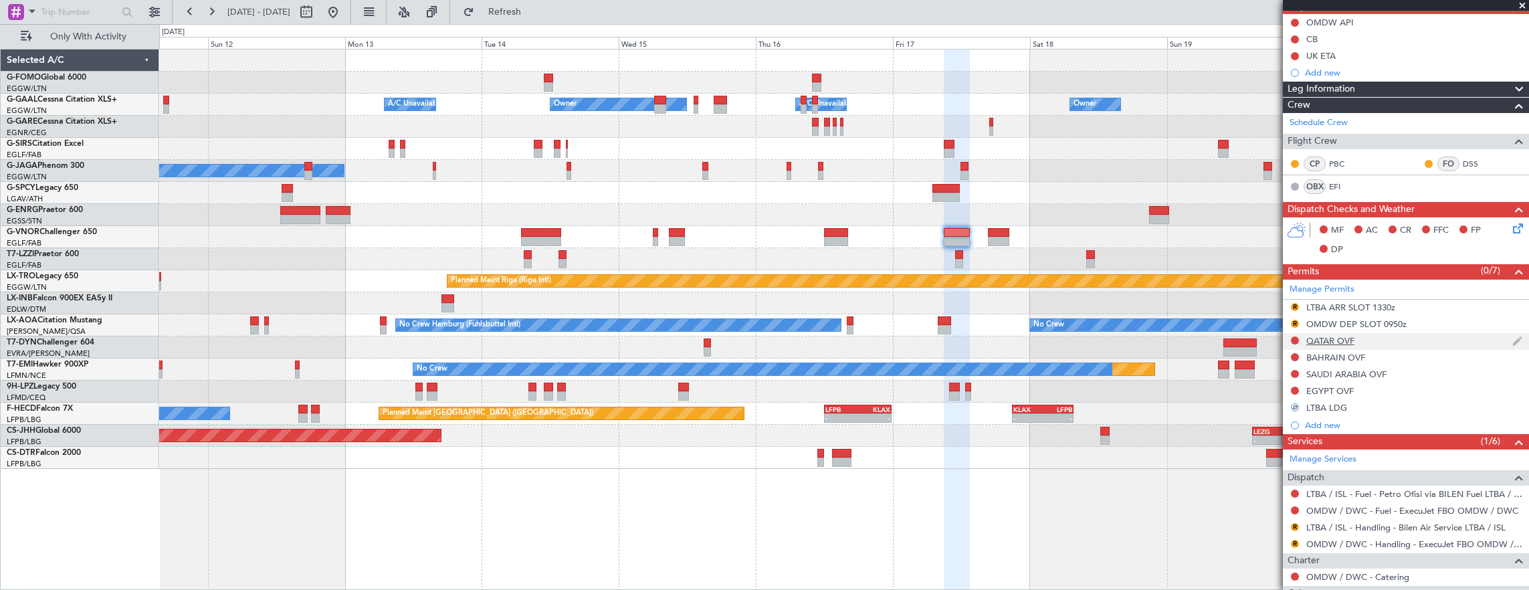
scroll to position [134, 0]
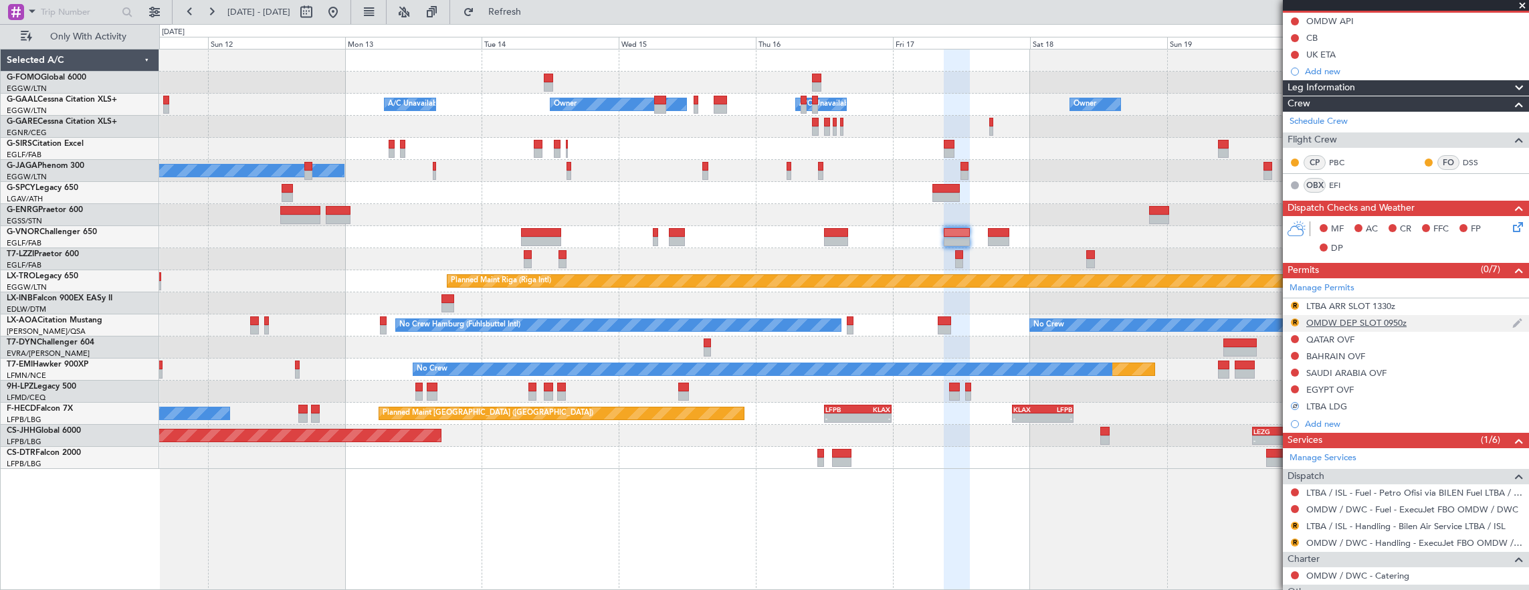
click at [1431, 327] on div "R OMDW DEP SLOT 0950z" at bounding box center [1406, 323] width 246 height 17
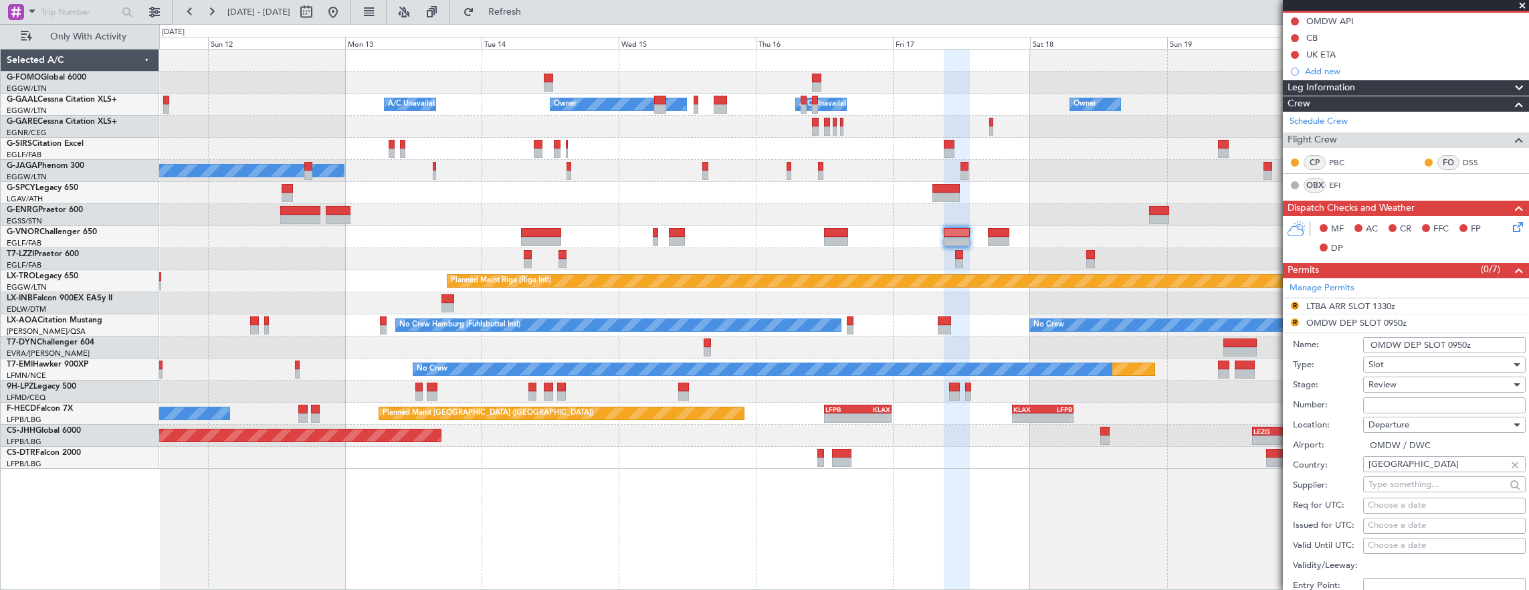
click at [1459, 342] on input "OMDW DEP SLOT 0950z" at bounding box center [1444, 345] width 163 height 16
type input "OMDW DEP SLOT 0910z"
click at [1426, 378] on div "Review" at bounding box center [1439, 384] width 142 height 20
click at [1420, 462] on span "Requested" at bounding box center [1439, 470] width 140 height 20
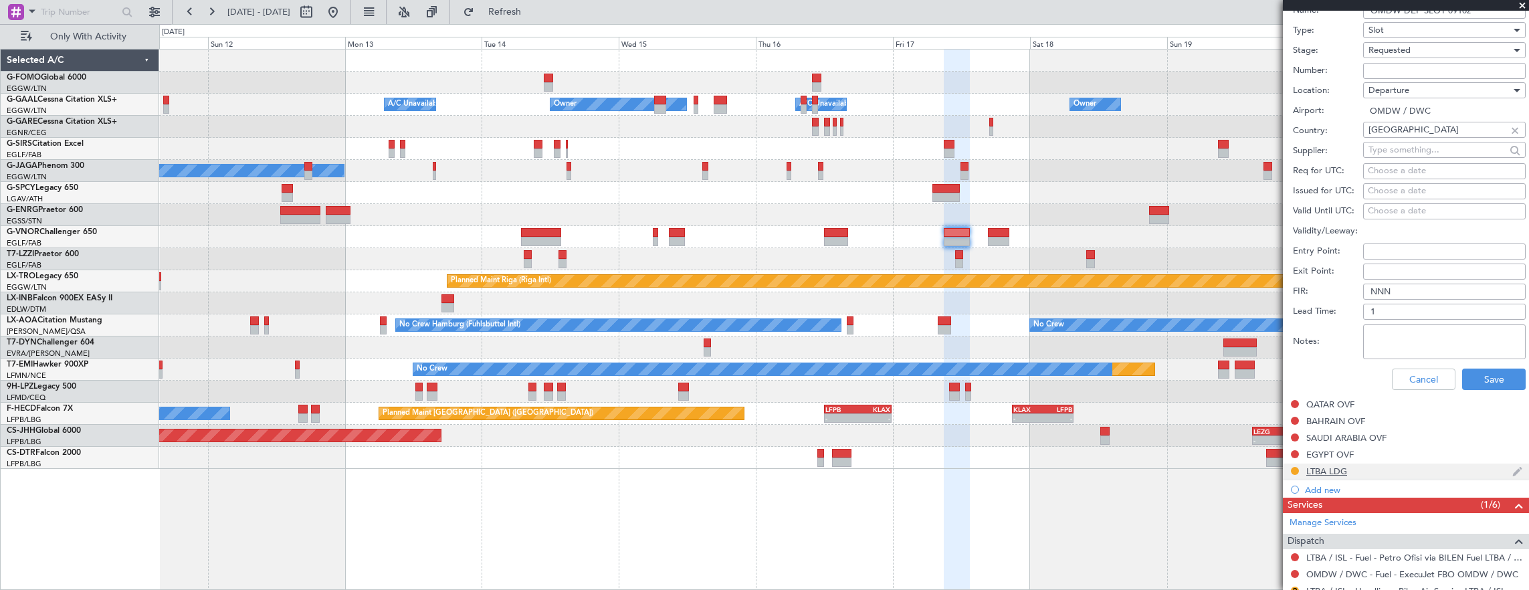
scroll to position [535, 0]
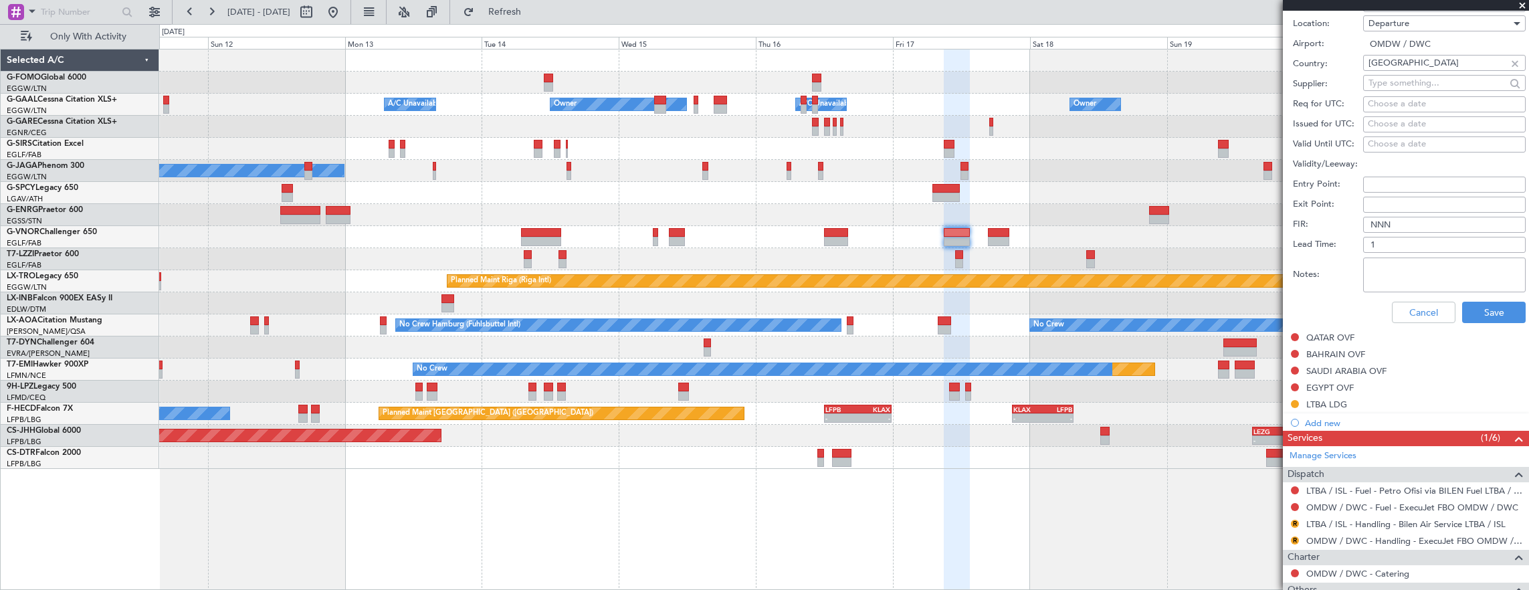
click at [1495, 297] on div "Cancel Save" at bounding box center [1409, 312] width 233 height 35
click at [1488, 311] on button "Save" at bounding box center [1494, 312] width 64 height 21
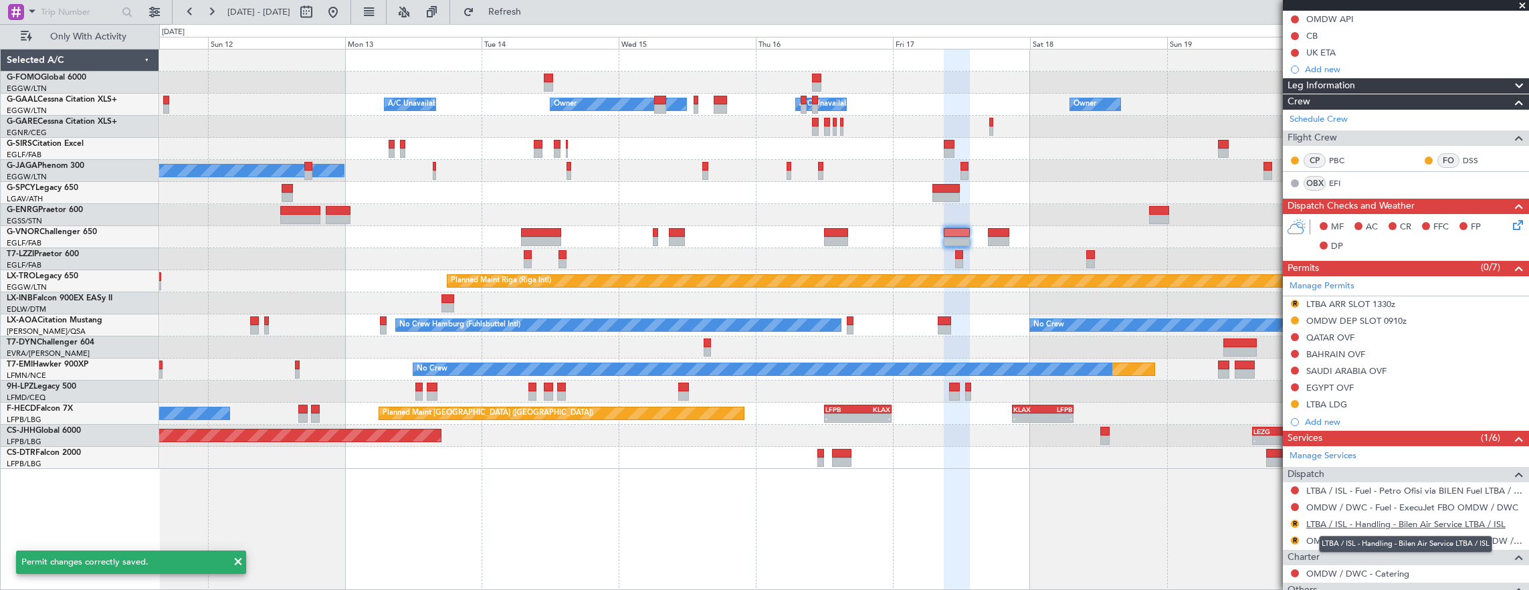
click at [1420, 523] on link "LTBA / ISL - Handling - Bilen Air Service LTBA / ISL" at bounding box center [1405, 523] width 199 height 11
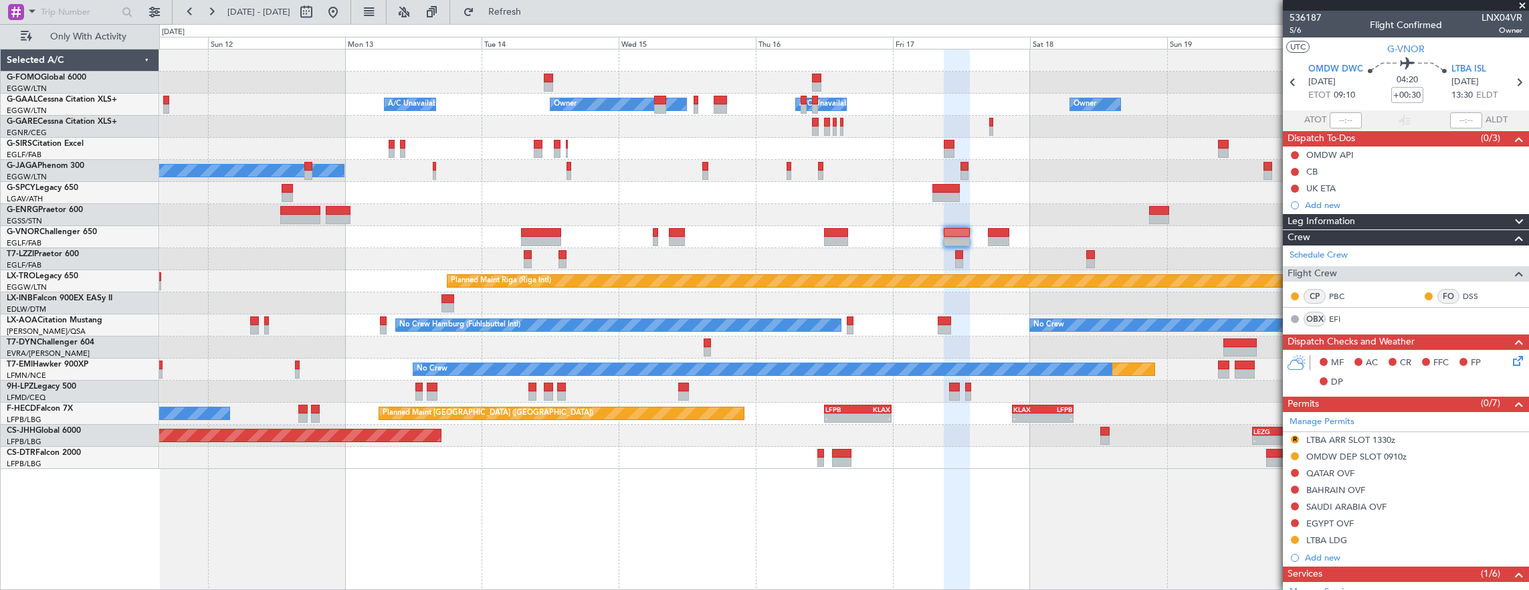
scroll to position [288, 0]
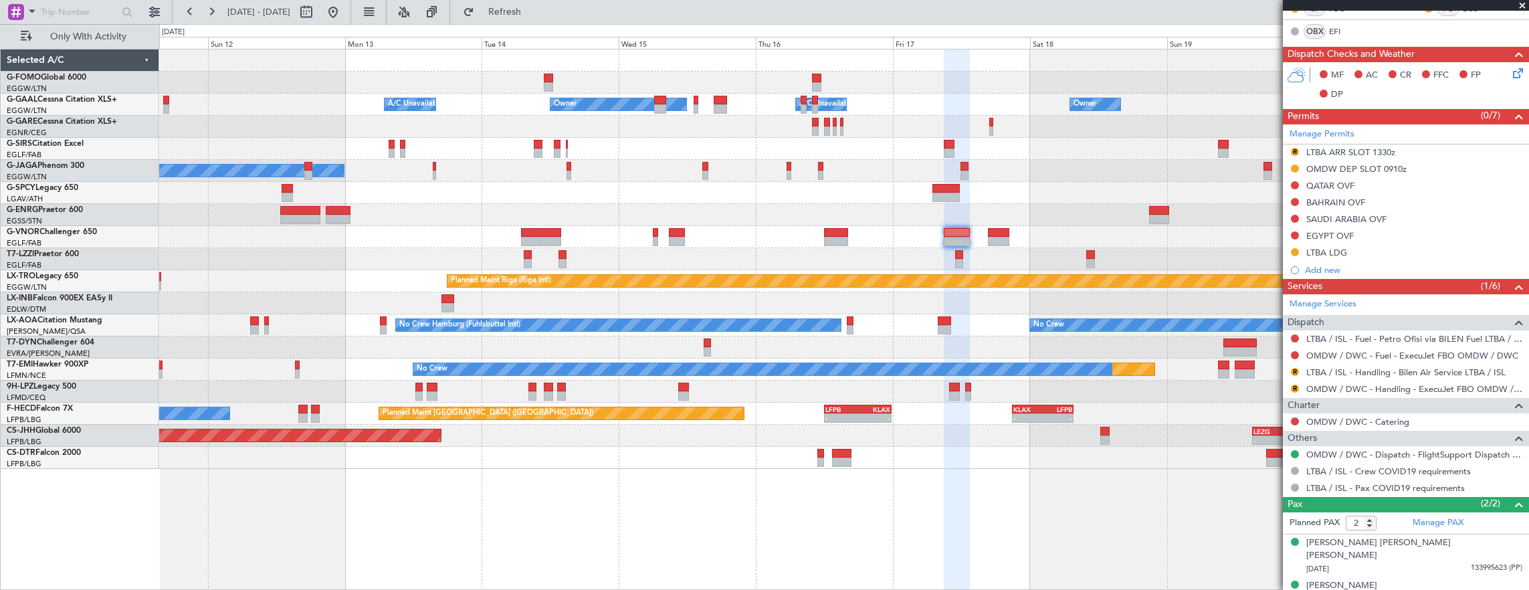
click at [782, 536] on div "Owner Owner A/C Unavailable A/C Unavailable Owner Planned Maint [GEOGRAPHIC_DAT…" at bounding box center [844, 320] width 1370 height 542
click at [524, 17] on button "Refresh" at bounding box center [497, 11] width 80 height 21
click at [1374, 372] on link "LTBA / ISL - Handling - Bilen Air Service LTBA / ISL" at bounding box center [1405, 371] width 199 height 11
click at [1354, 387] on link "OMDW / DWC - Handling - ExecuJet FBO OMDW / DWC" at bounding box center [1414, 388] width 216 height 11
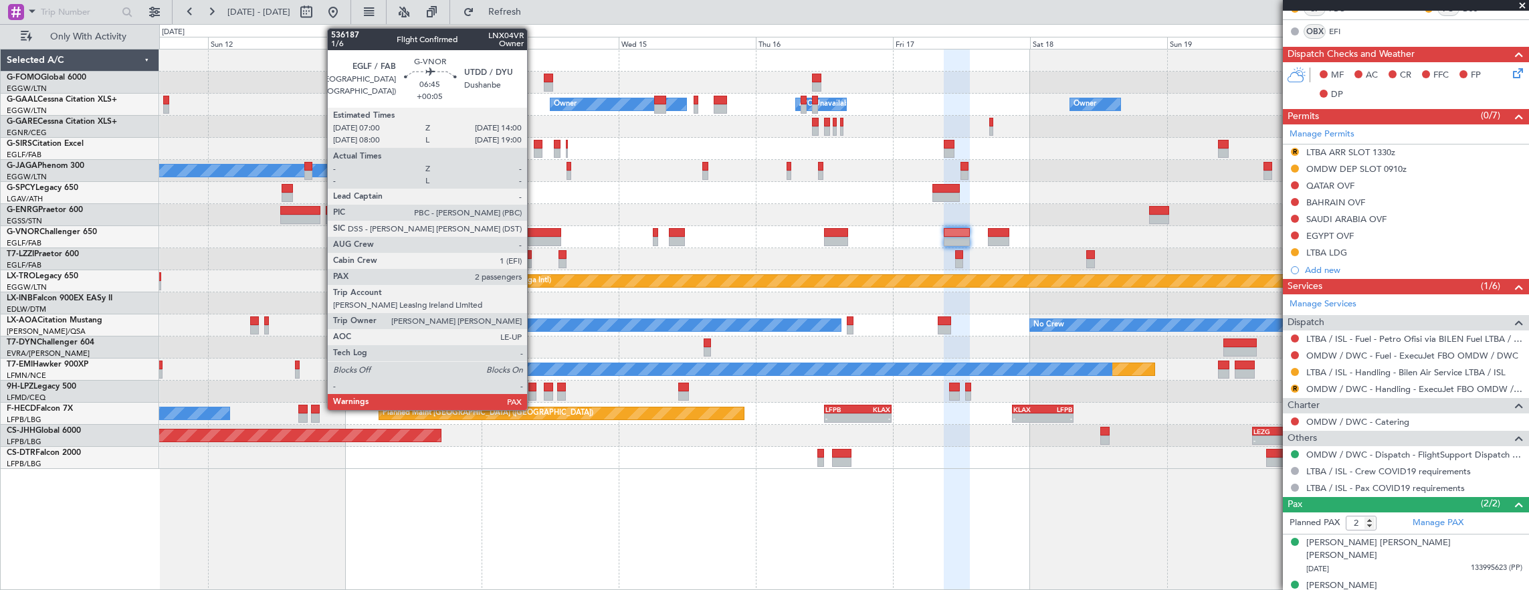
click at [534, 243] on div at bounding box center [541, 241] width 40 height 9
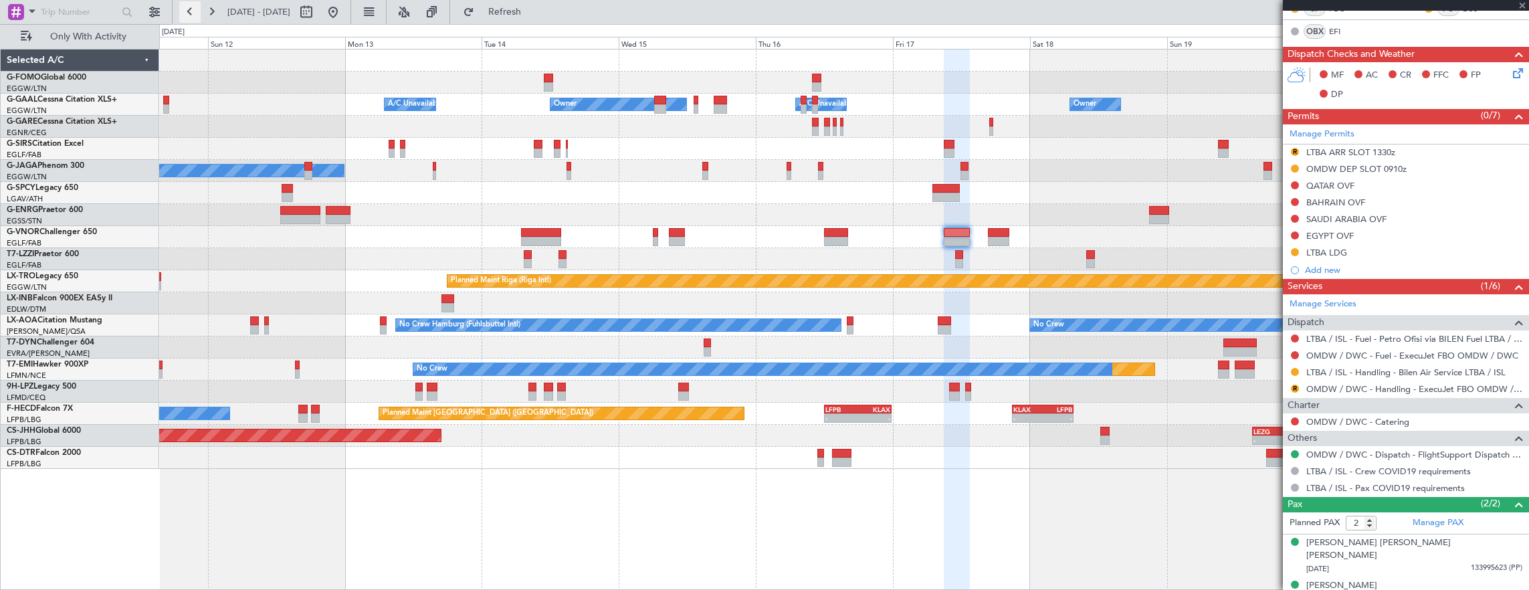
type input "+00:05"
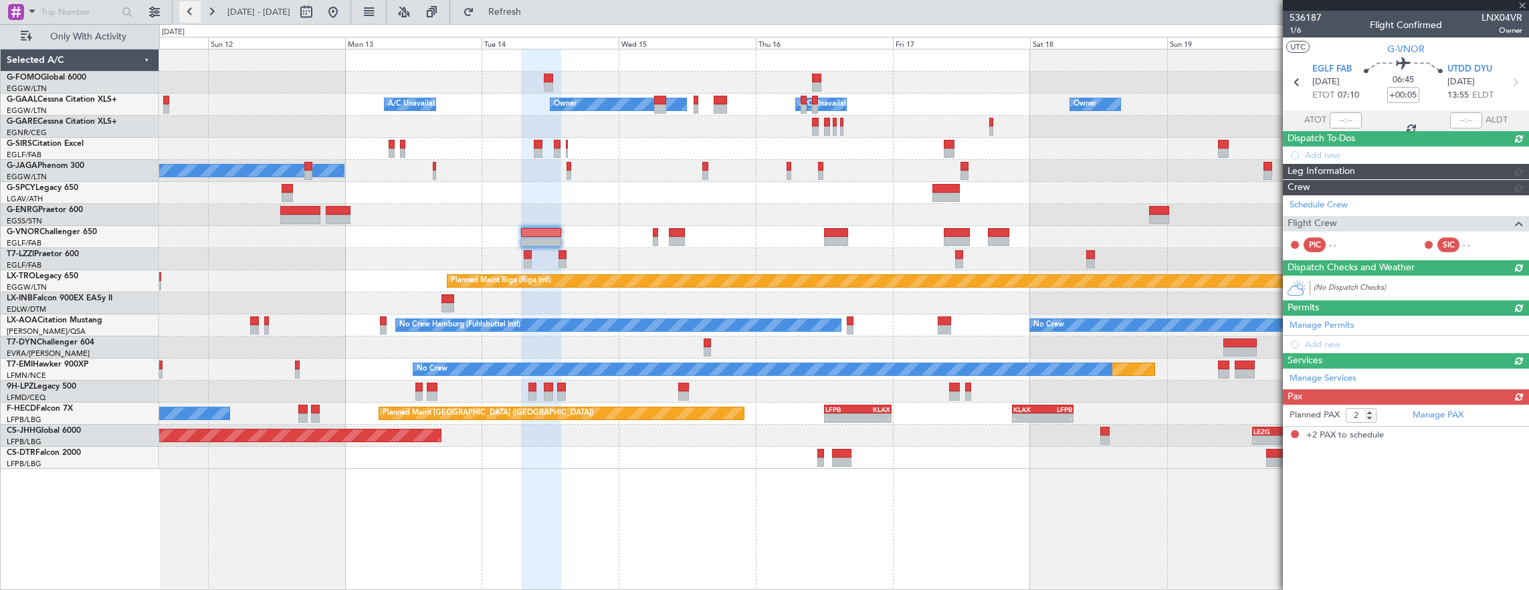
scroll to position [0, 0]
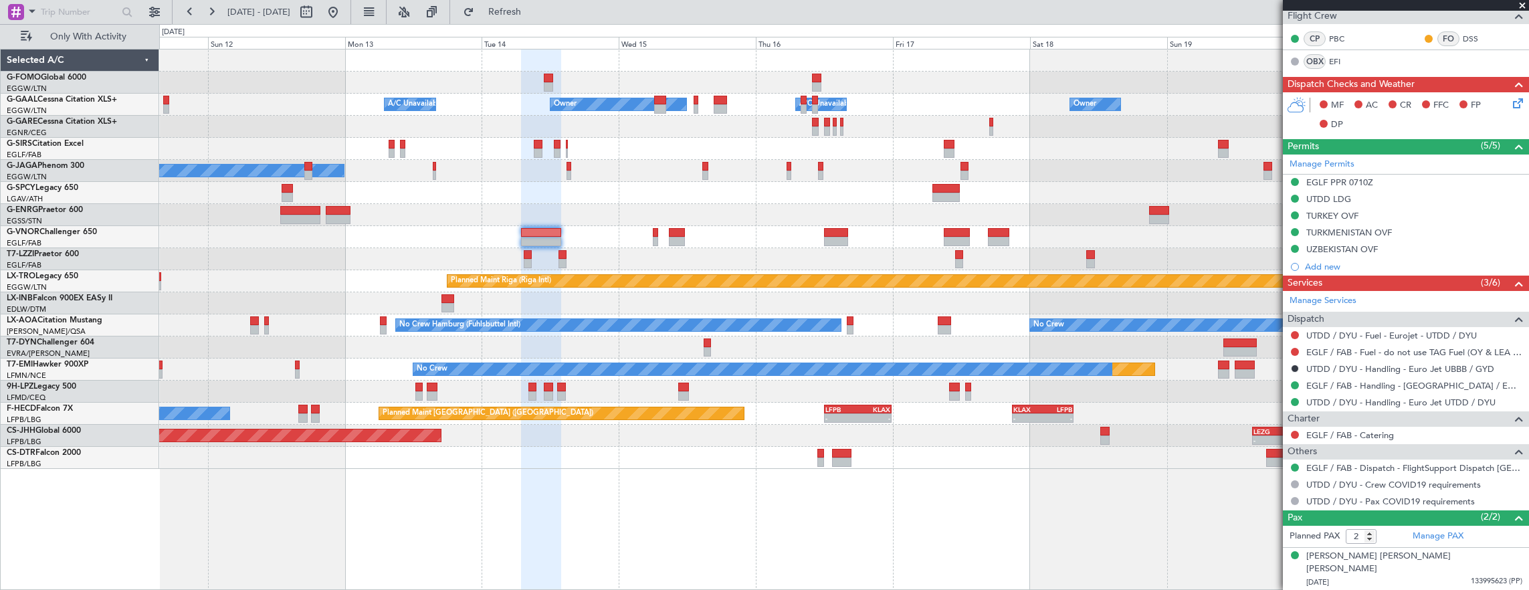
scroll to position [254, 0]
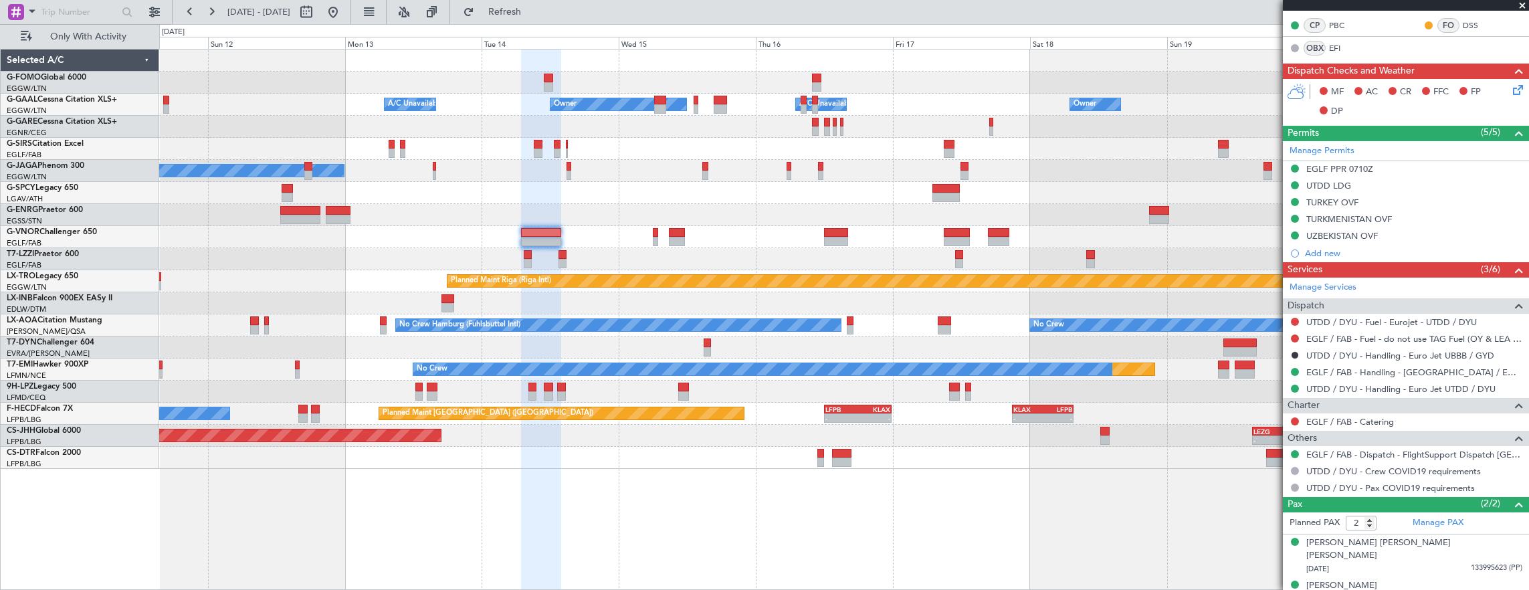
click at [839, 241] on div at bounding box center [836, 241] width 24 height 9
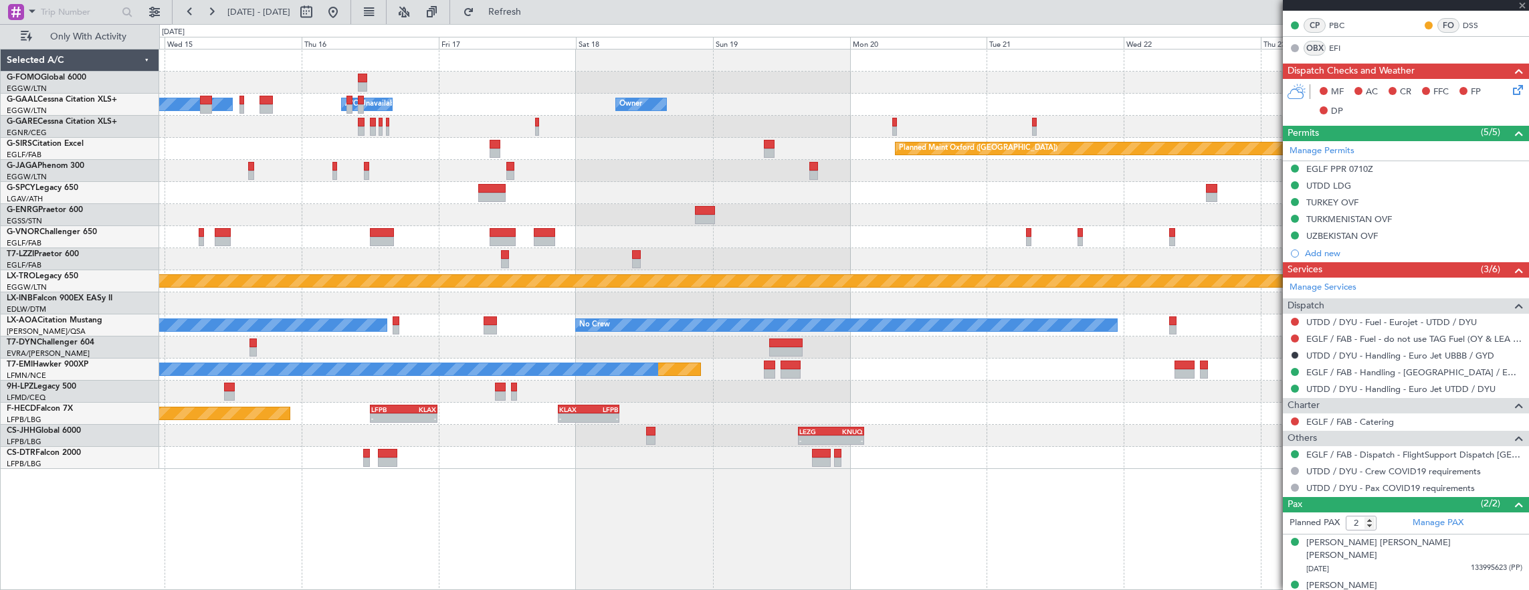
click at [815, 241] on div at bounding box center [844, 237] width 1370 height 22
type input "+01:30"
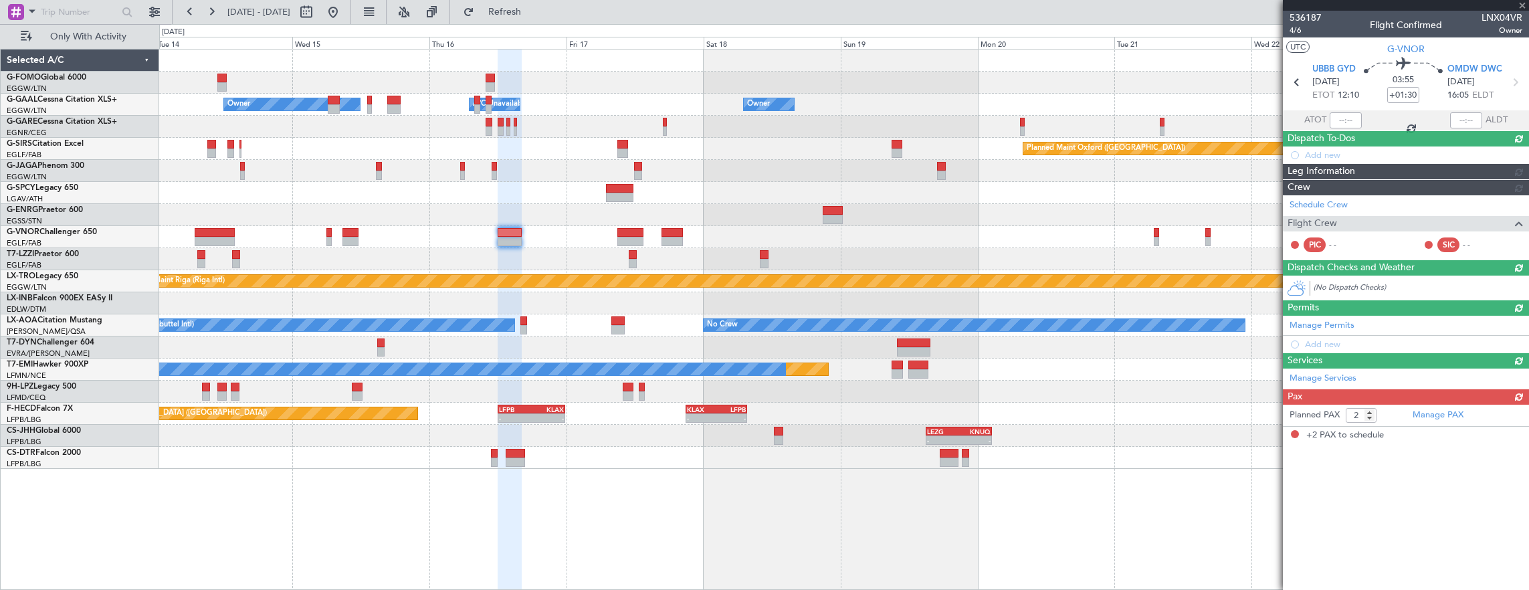
scroll to position [0, 0]
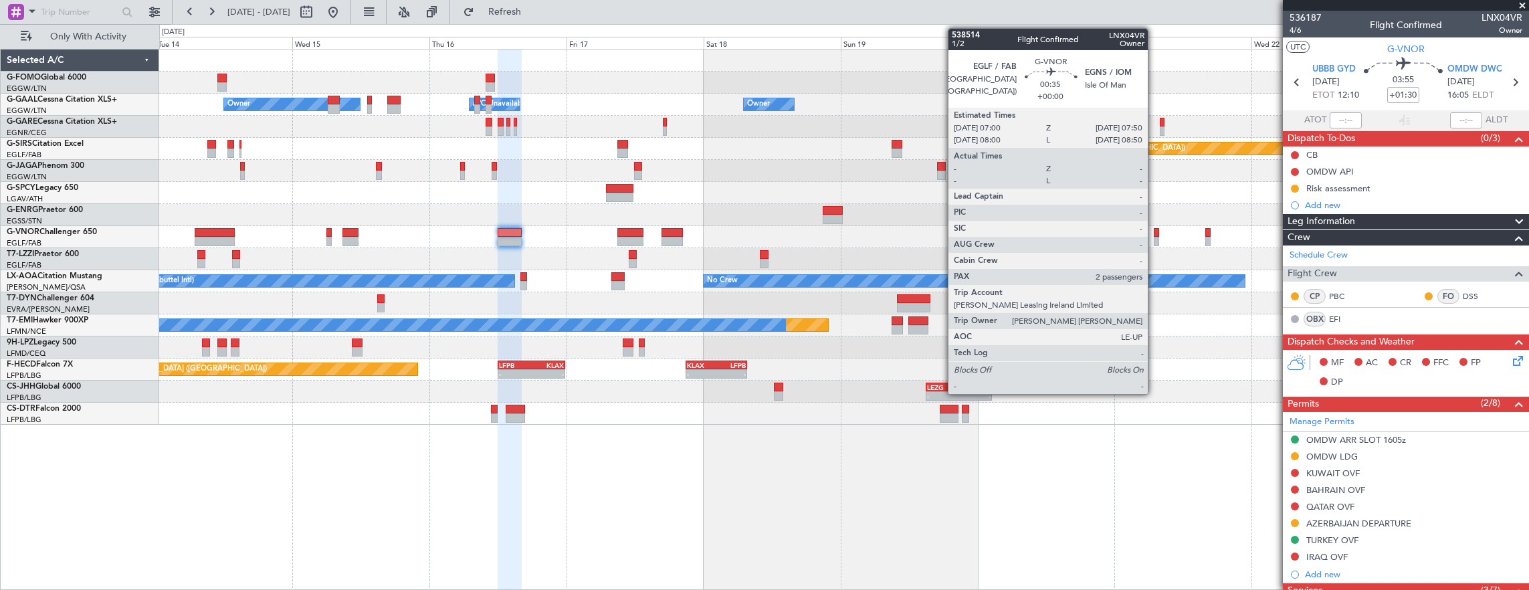
click at [1154, 239] on div at bounding box center [1156, 241] width 5 height 9
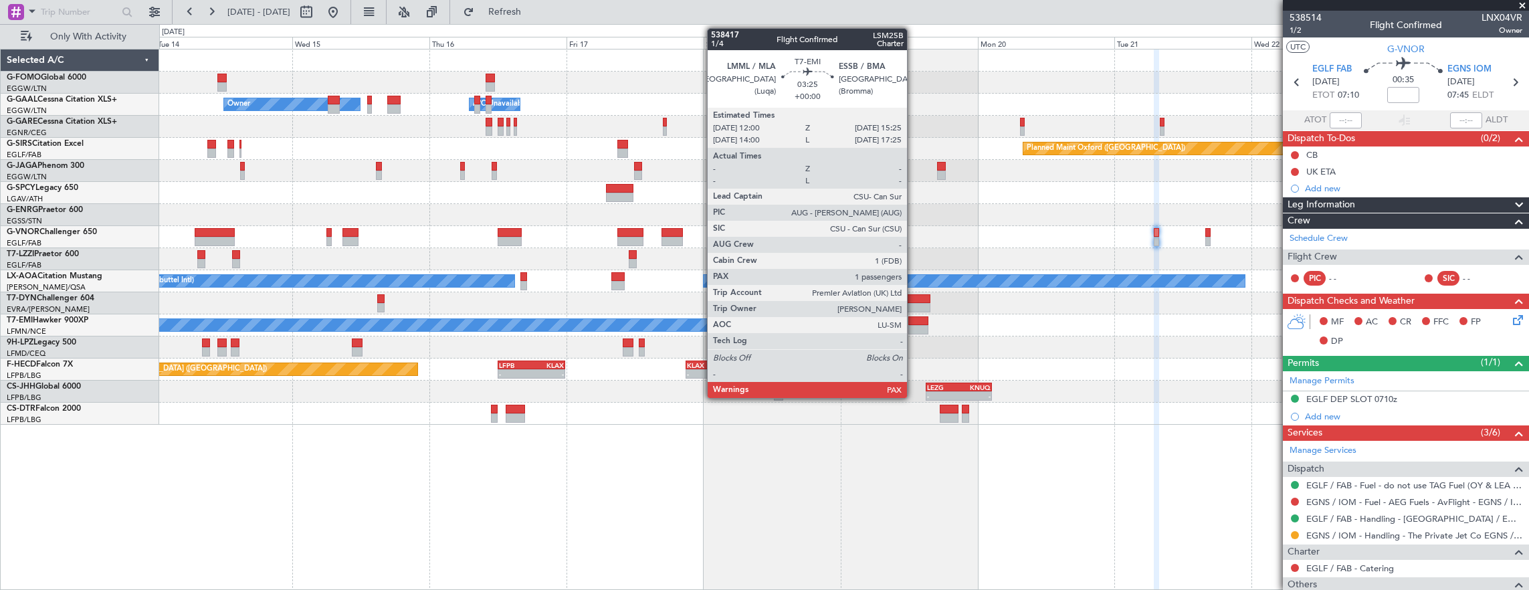
click at [913, 324] on div at bounding box center [918, 320] width 20 height 9
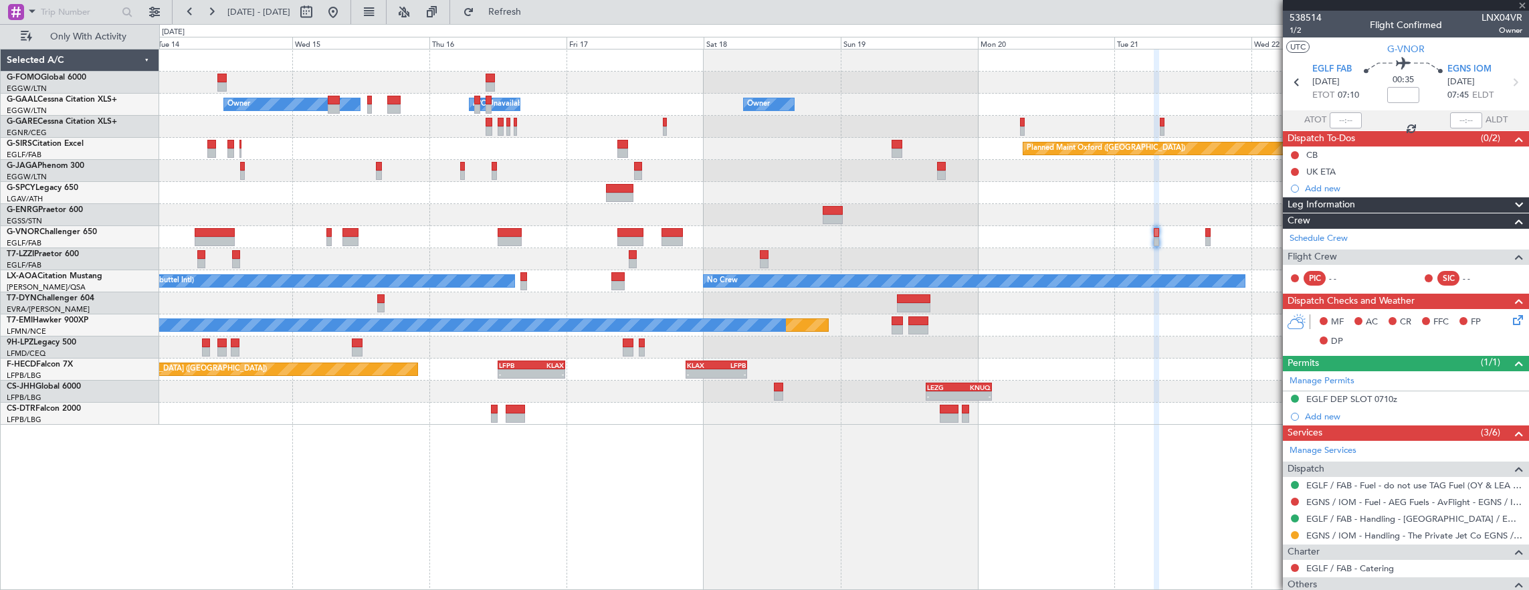
type input "1"
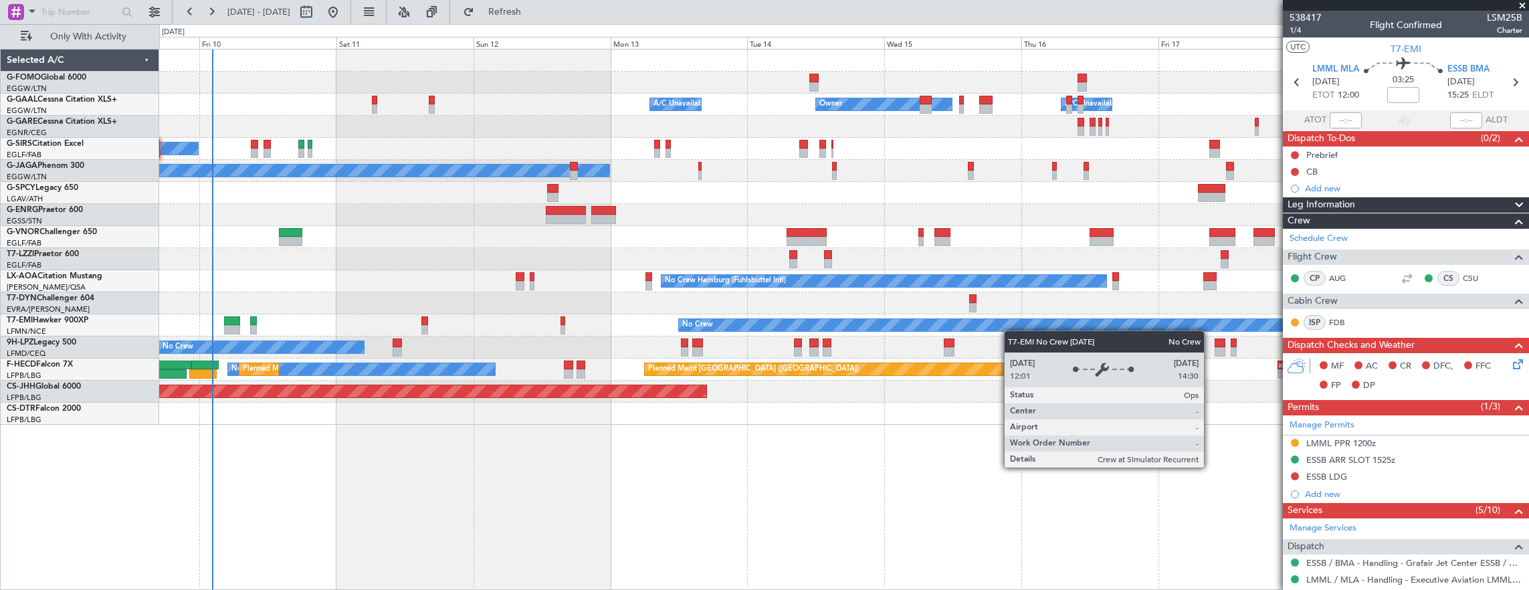
click at [996, 328] on div "Owner A/C Unavailable Owner Owner A/C Unavailable A/C Unavailable Planned Maint…" at bounding box center [844, 236] width 1370 height 375
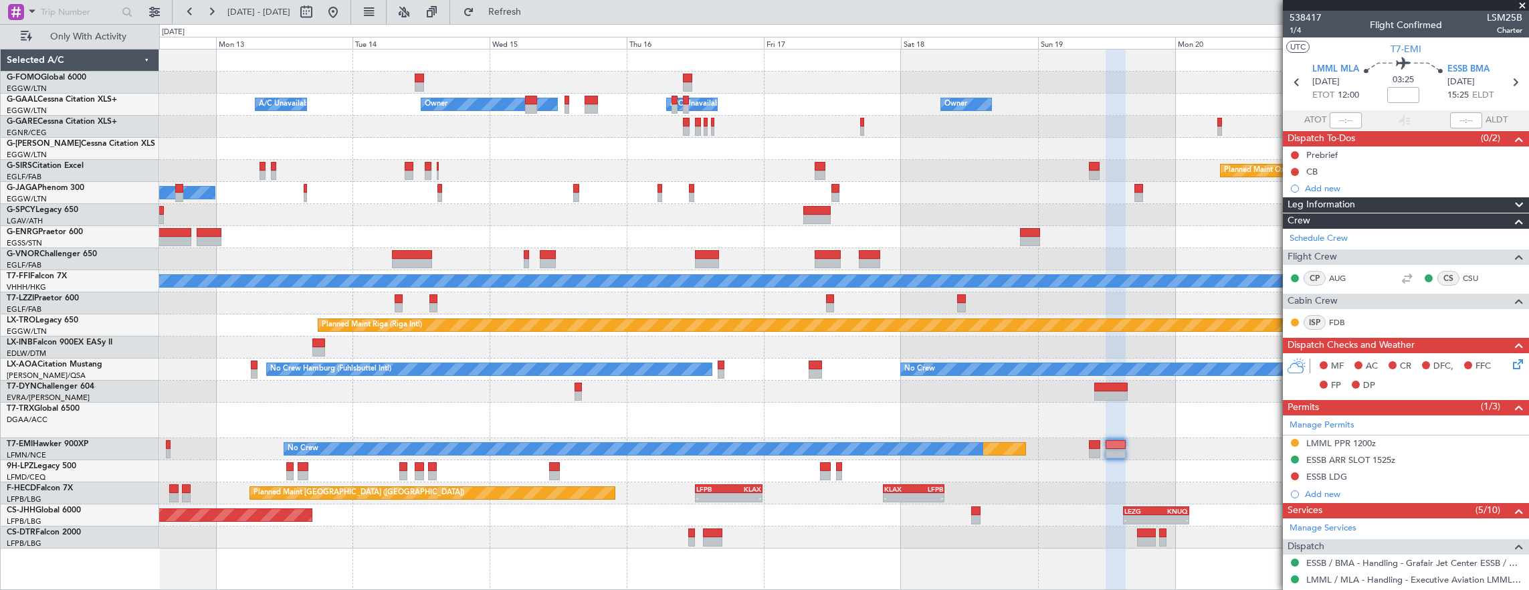
click at [258, 334] on div "Owner A/C Unavailable Owner Owner A/C Unavailable Planned Maint Oxford (Kidling…" at bounding box center [844, 298] width 1370 height 499
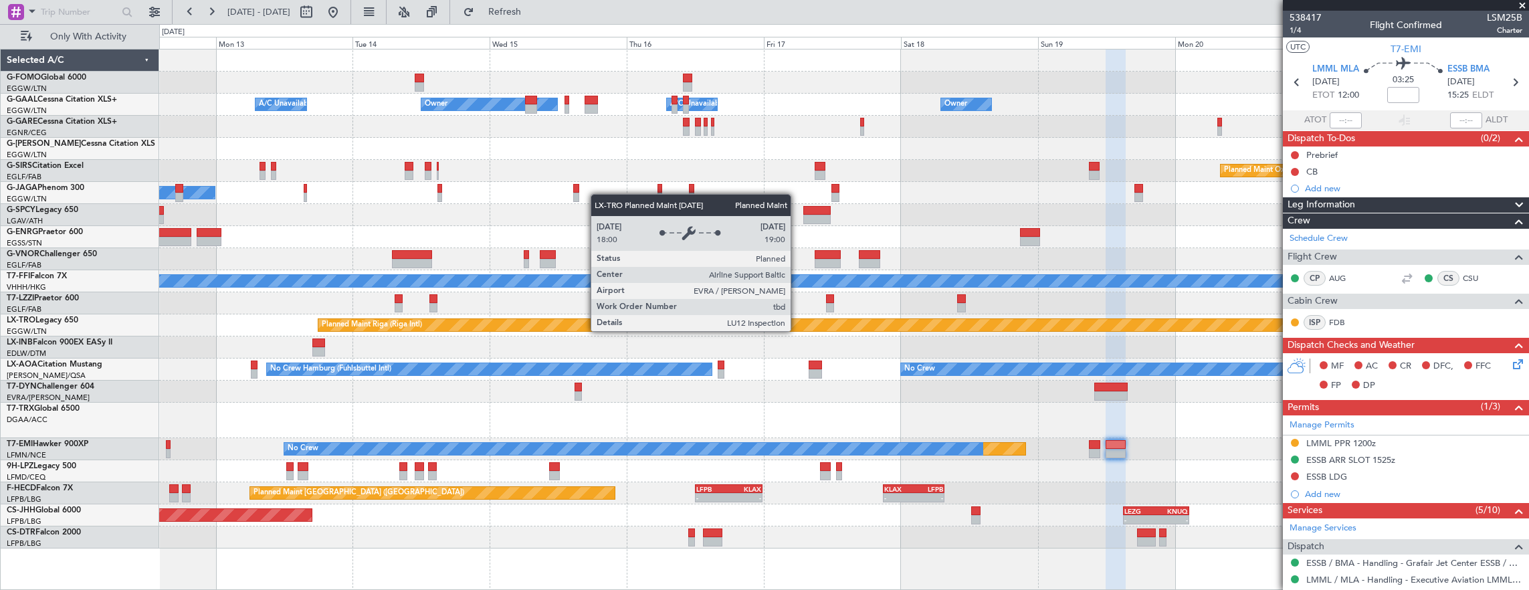
click at [554, 310] on div "Owner A/C Unavailable Owner Owner A/C Unavailable Planned Maint Oxford (Kidling…" at bounding box center [844, 298] width 1370 height 499
